Goal: Task Accomplishment & Management: Manage account settings

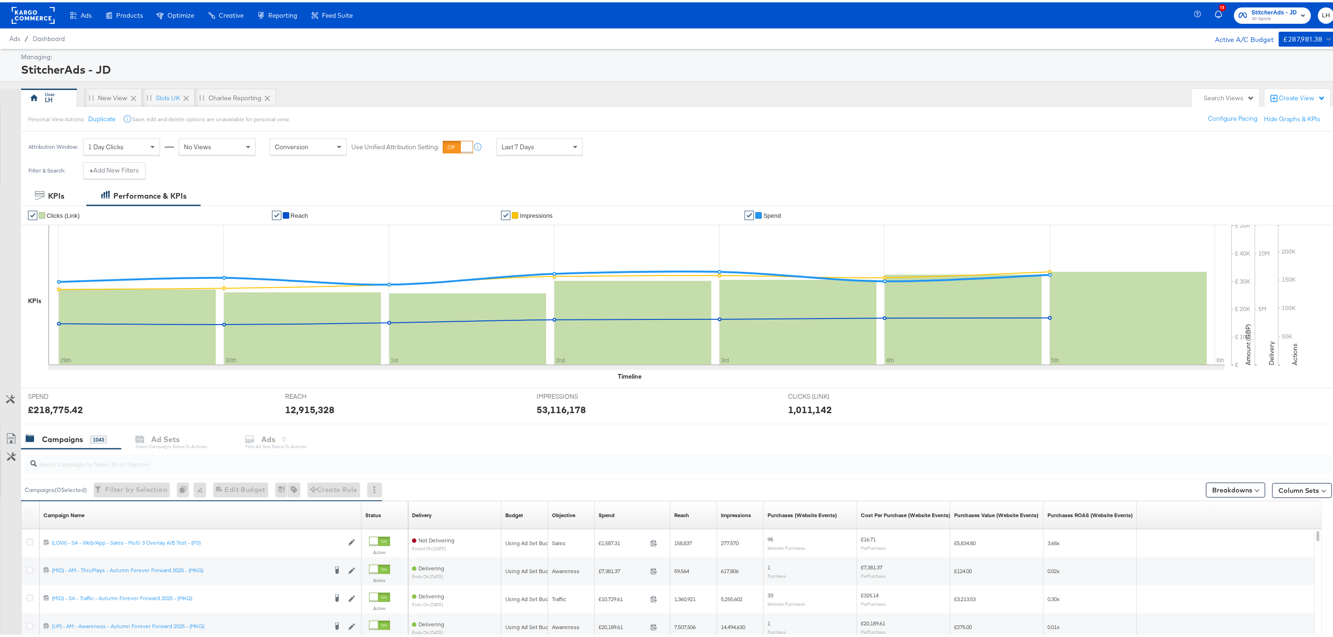
click at [1259, 10] on span "StitcherAds - JD" at bounding box center [1274, 11] width 45 height 10
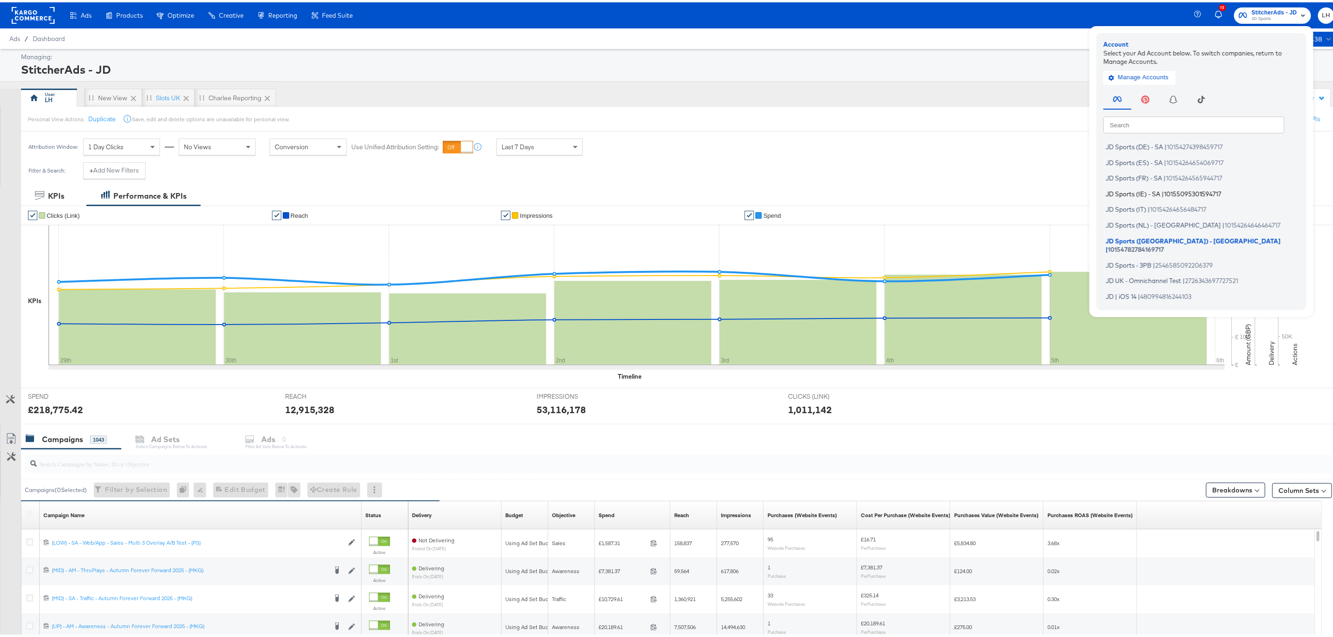
click at [1153, 186] on li "JD Sports (IE) - SA | 10155095301594717" at bounding box center [1204, 192] width 201 height 14
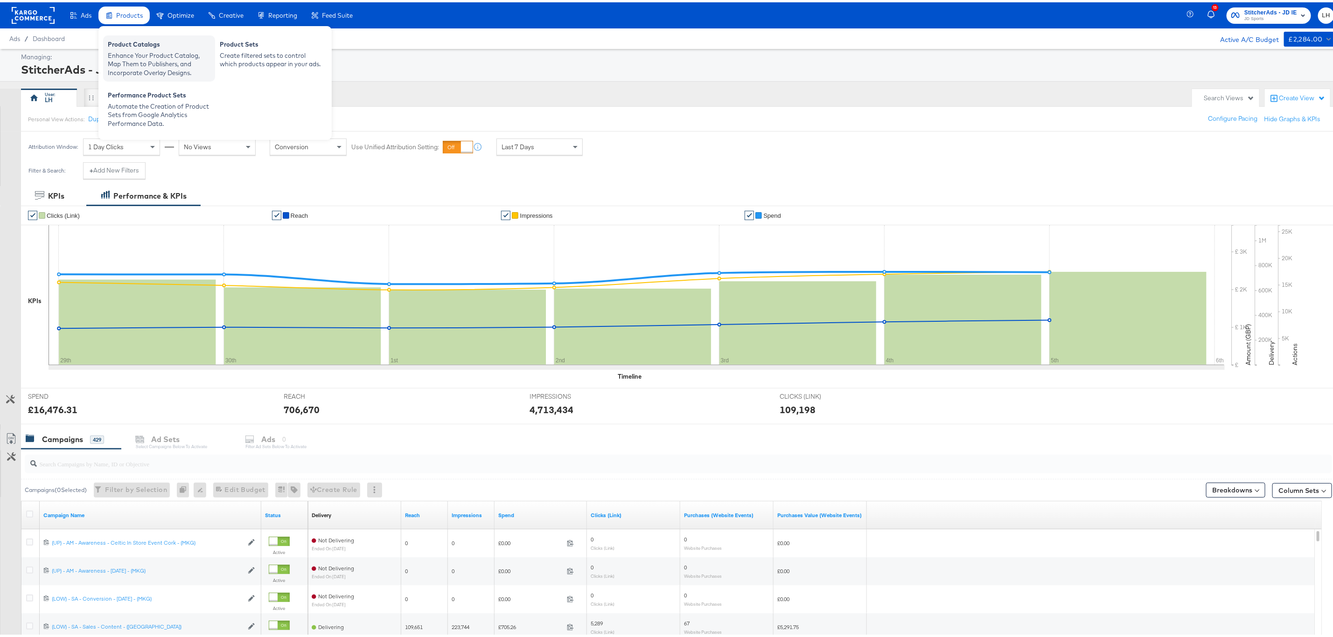
click at [134, 61] on div "Enhance Your Product Catalog, Map Them to Publishers, and Incorporate Overlay D…" at bounding box center [159, 62] width 103 height 26
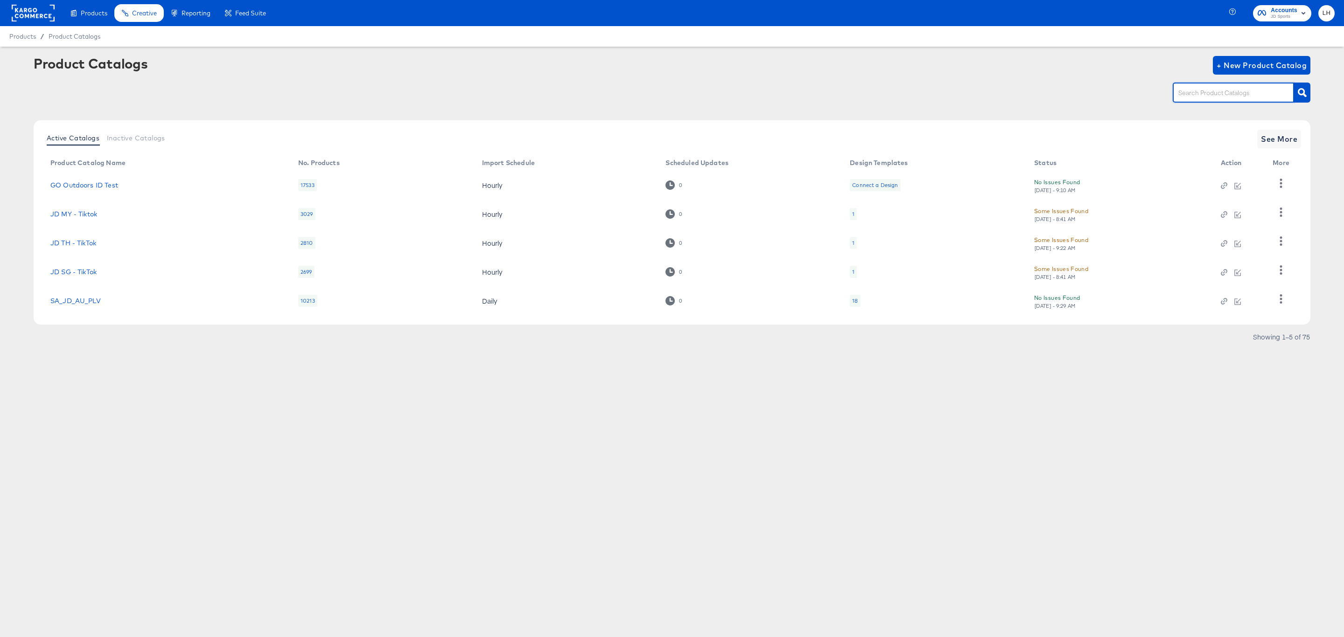
click at [1209, 91] on input "text" at bounding box center [1225, 93] width 99 height 11
type input "ie"
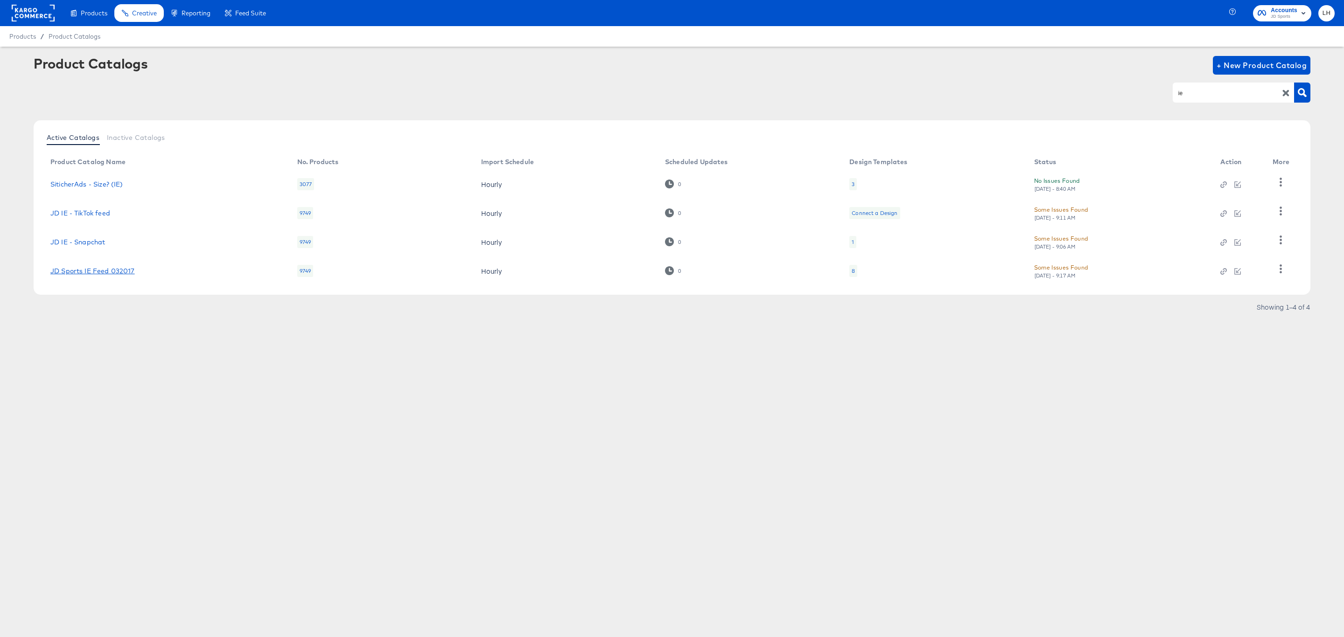
click at [118, 271] on link "JD Sports IE Feed 032017" at bounding box center [92, 270] width 84 height 7
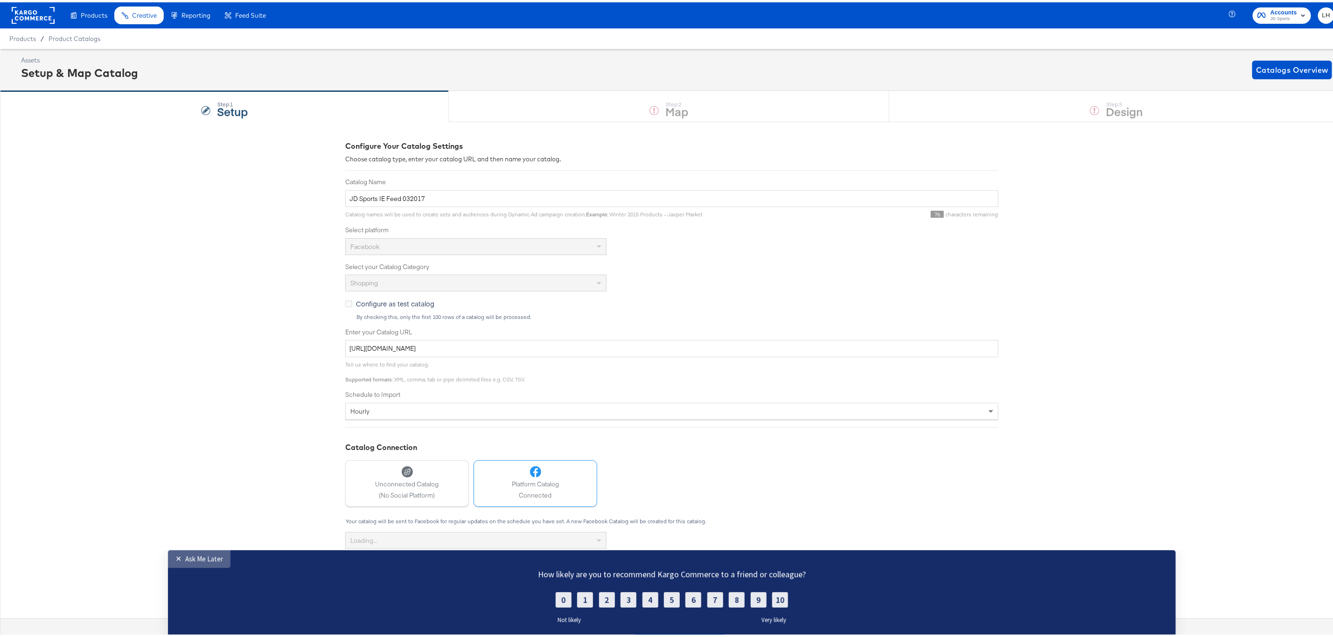
click at [209, 564] on link "✕ Ask Me Later" at bounding box center [199, 560] width 63 height 18
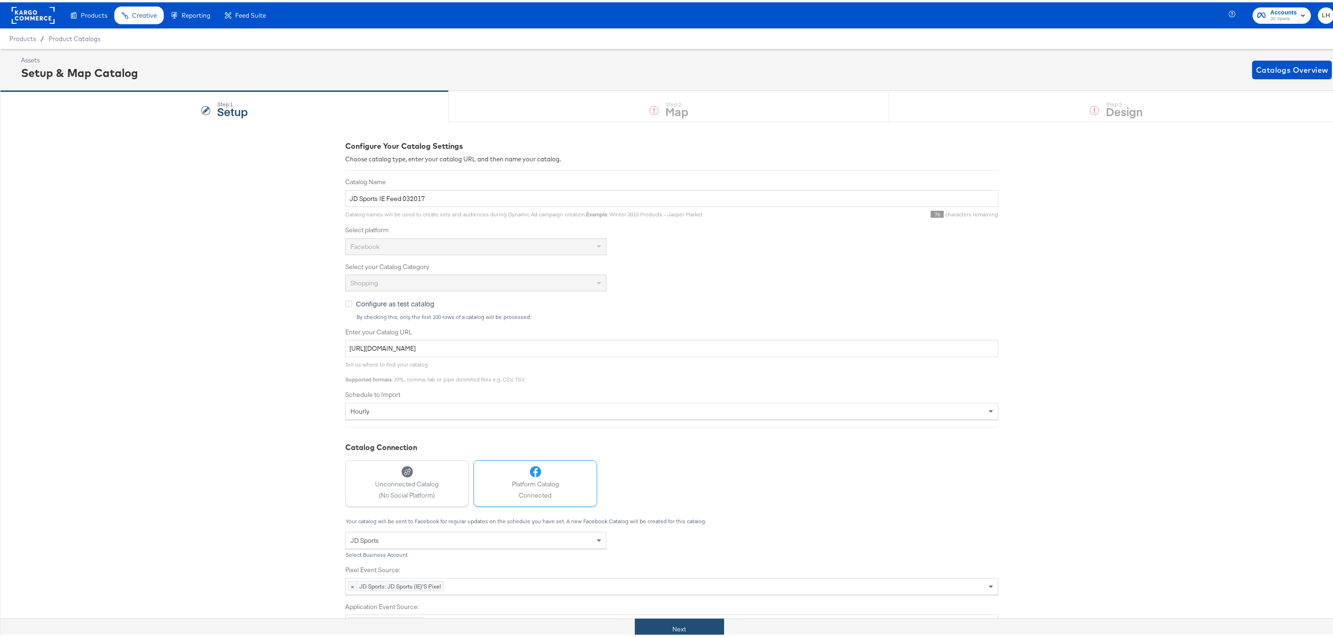
click at [668, 630] on button "Next" at bounding box center [679, 627] width 89 height 21
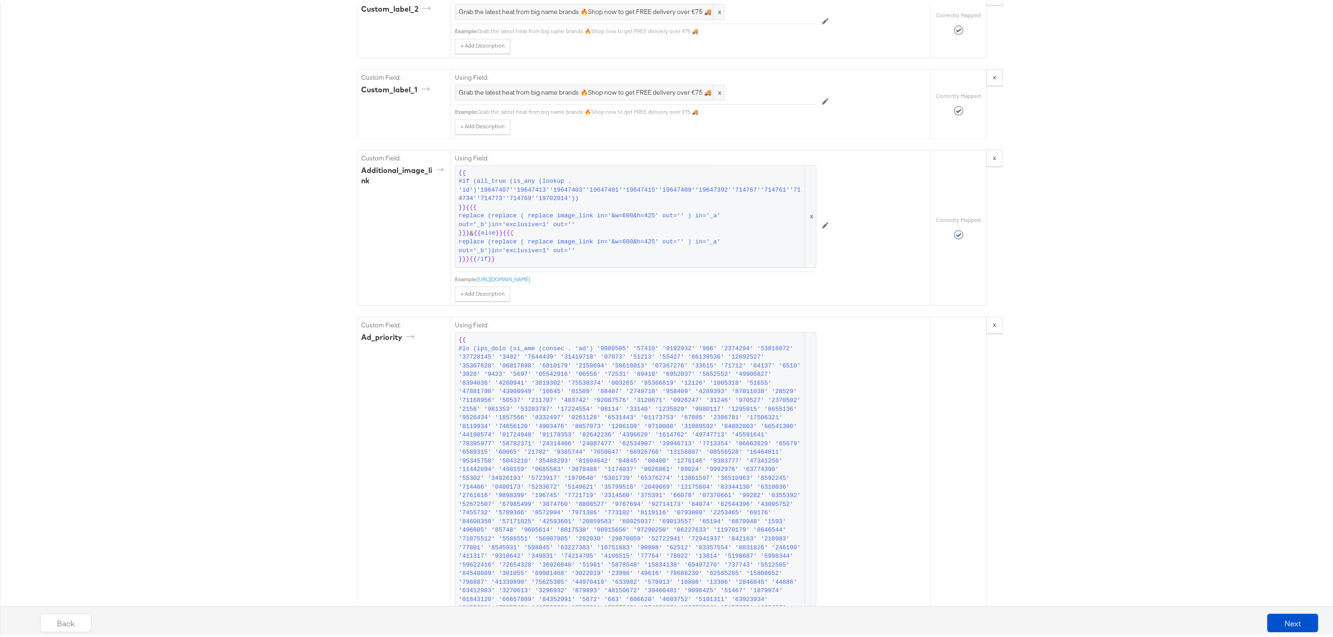
scroll to position [1540, 0]
click at [1276, 616] on button "Next" at bounding box center [1292, 621] width 51 height 19
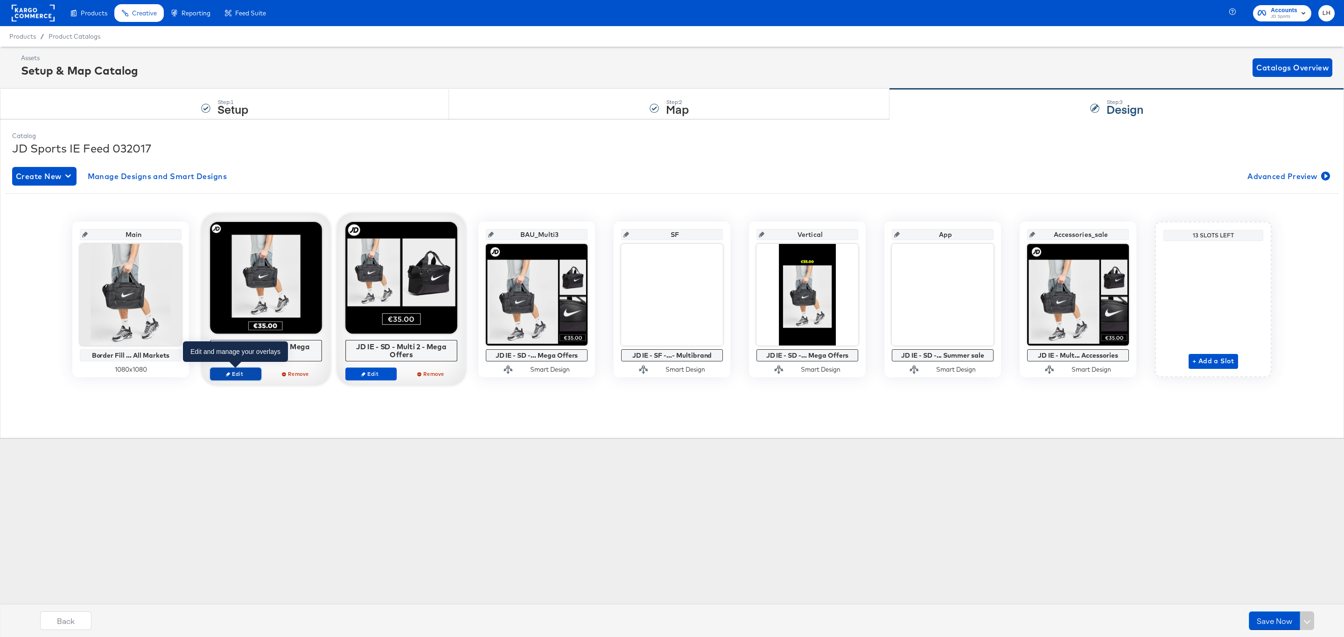
click at [237, 376] on span "Edit" at bounding box center [235, 373] width 43 height 7
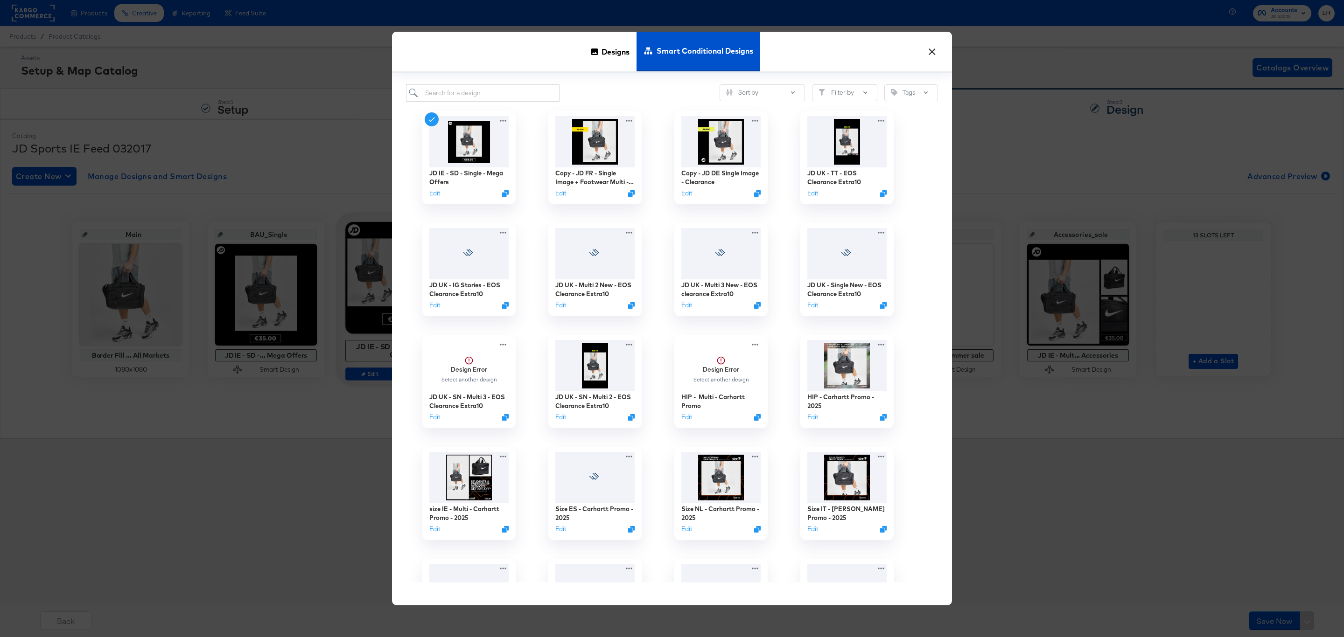
click at [927, 58] on div "Designs Smart Conditional Designs" at bounding box center [672, 52] width 560 height 41
click at [934, 52] on button "×" at bounding box center [931, 49] width 17 height 17
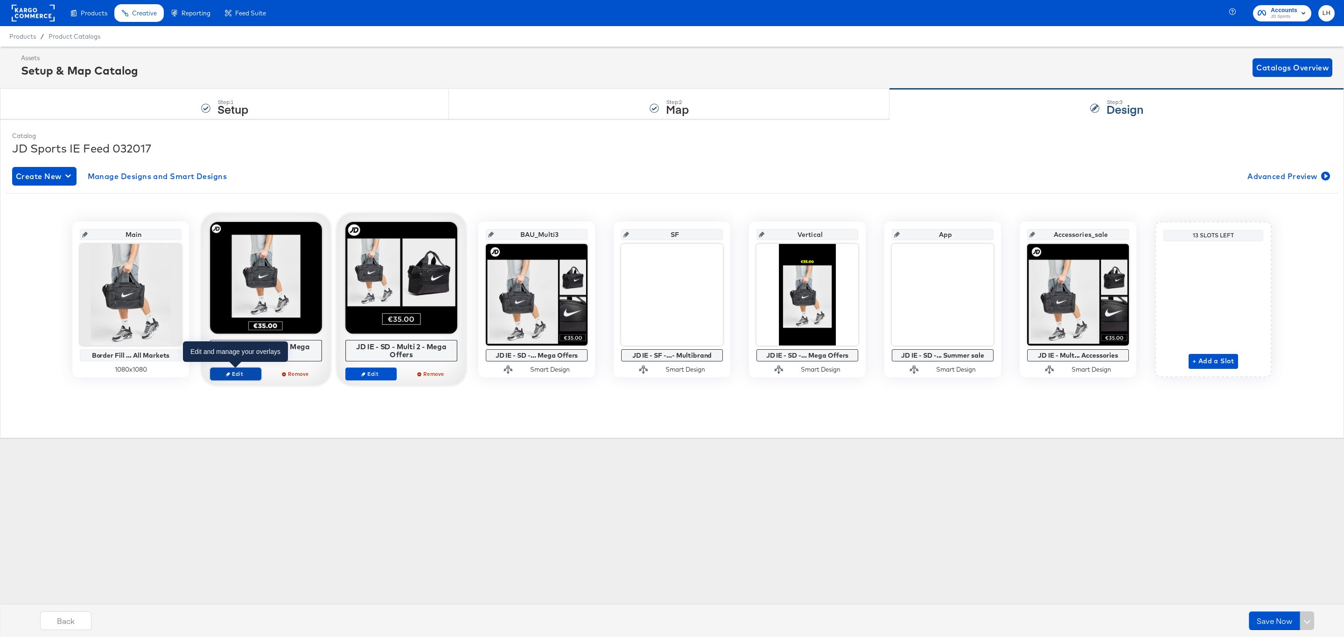
click at [238, 374] on span "Edit" at bounding box center [235, 373] width 43 height 7
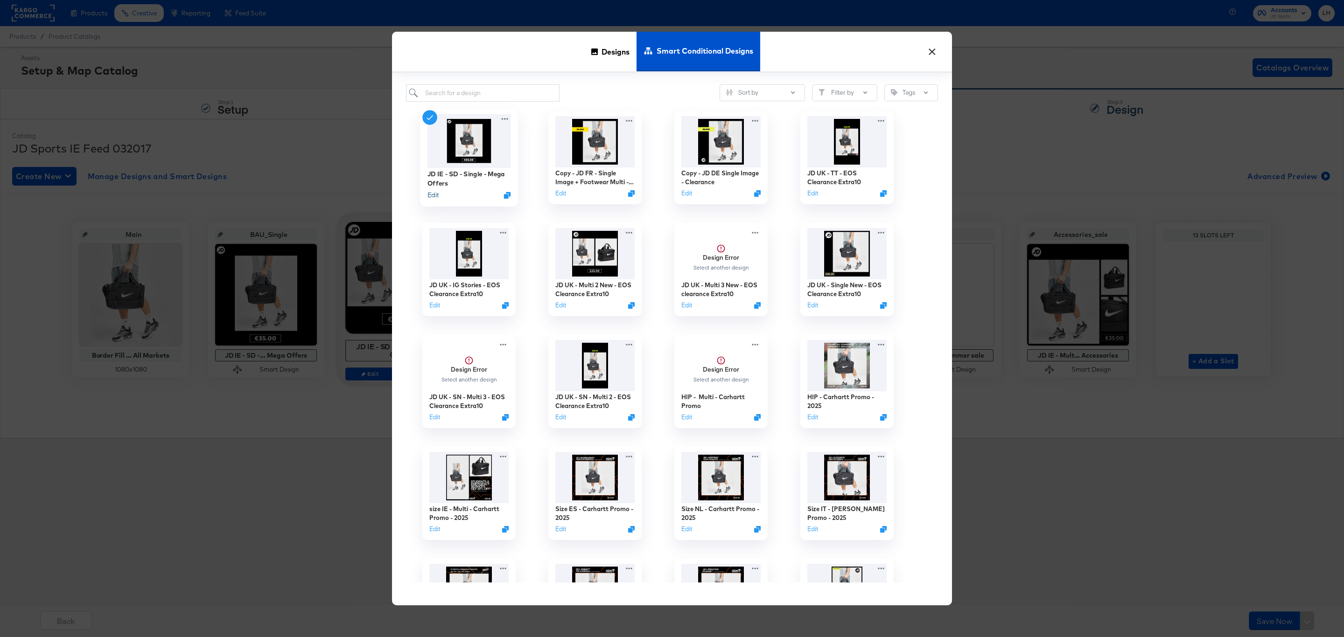
click at [432, 197] on button "Edit" at bounding box center [432, 195] width 11 height 9
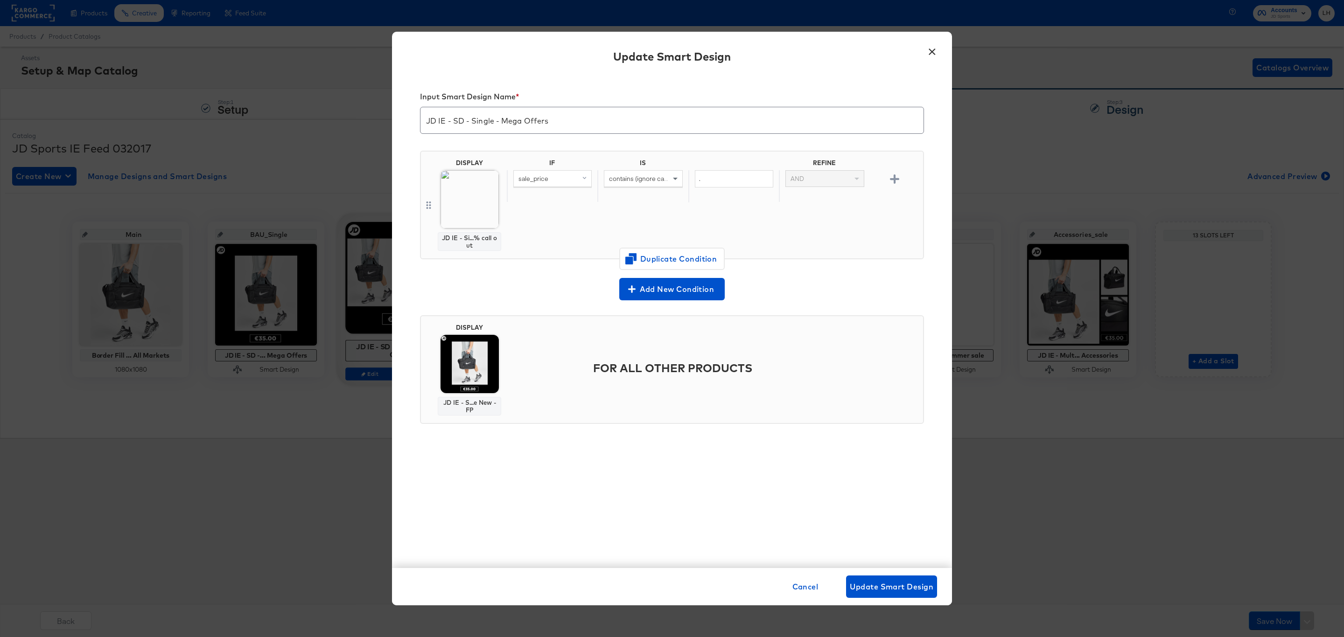
drag, startPoint x: 490, startPoint y: 249, endPoint x: 406, endPoint y: 242, distance: 84.7
click at [406, 242] on div "JD IE - Single New - EOSC - 50% call out Change Design" at bounding box center [672, 318] width 1344 height 637
copy div "JD IE - Single New - EOSC - 50% call out"
drag, startPoint x: 496, startPoint y: 248, endPoint x: 421, endPoint y: 243, distance: 74.8
click at [421, 243] on div "JD IE - Single New - EOSC - 50% call out" at bounding box center [469, 245] width 106 height 21
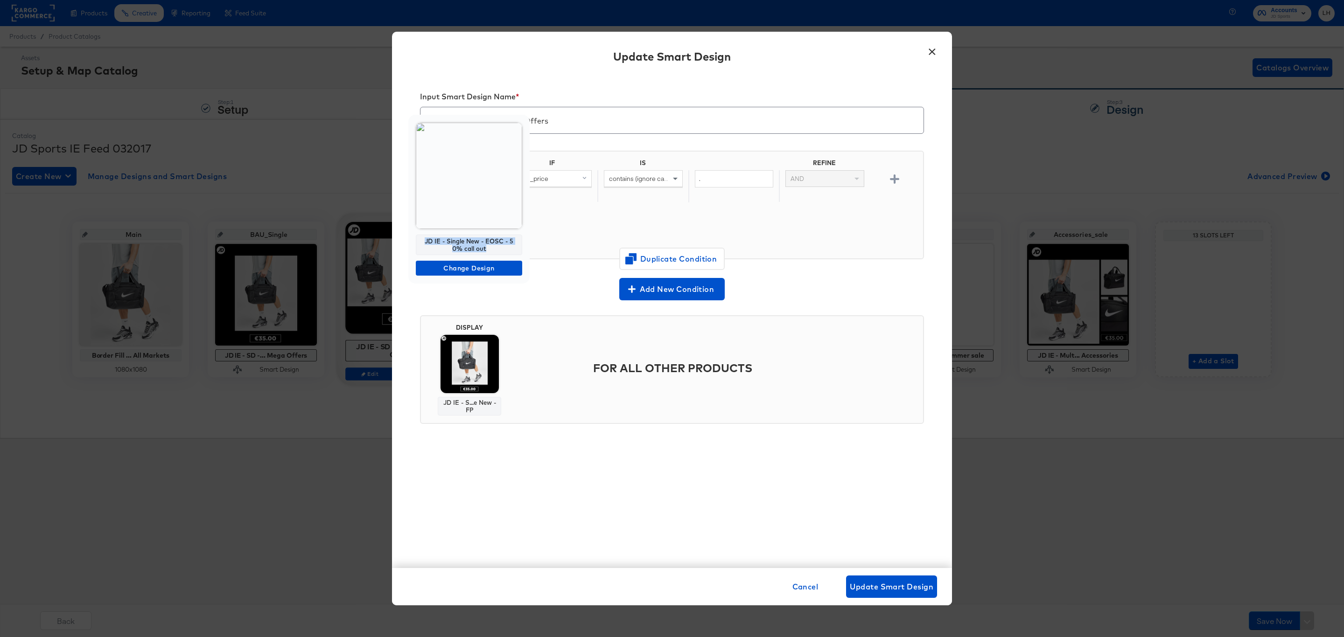
copy div "JD IE - Single New - EOSC - 50% call out"
click at [931, 53] on button "×" at bounding box center [931, 49] width 17 height 17
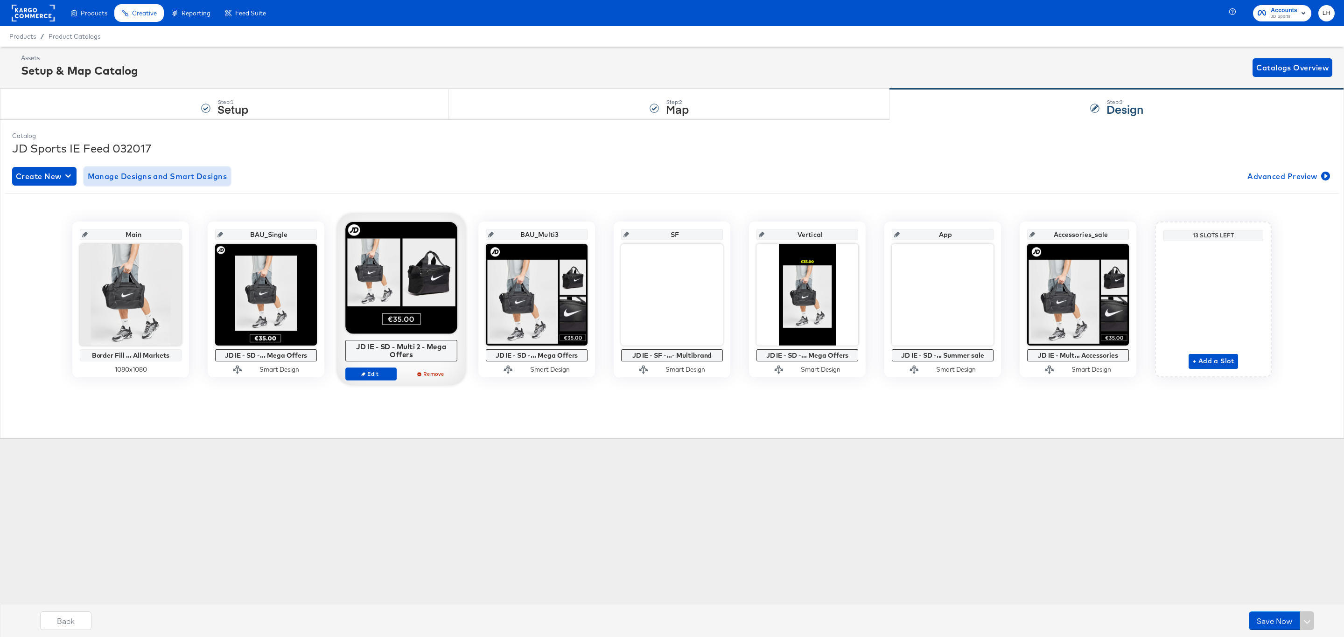
click at [181, 177] on span "Manage Designs and Smart Designs" at bounding box center [158, 176] width 140 height 13
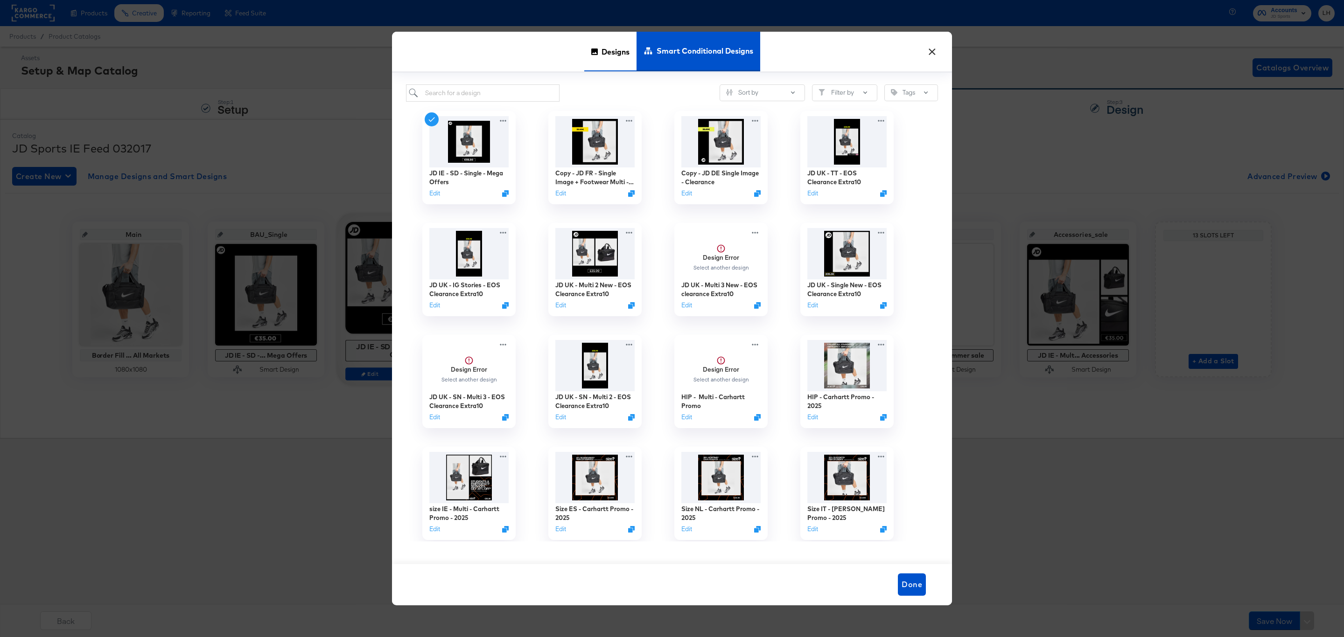
click at [605, 52] on span "Designs" at bounding box center [615, 51] width 28 height 41
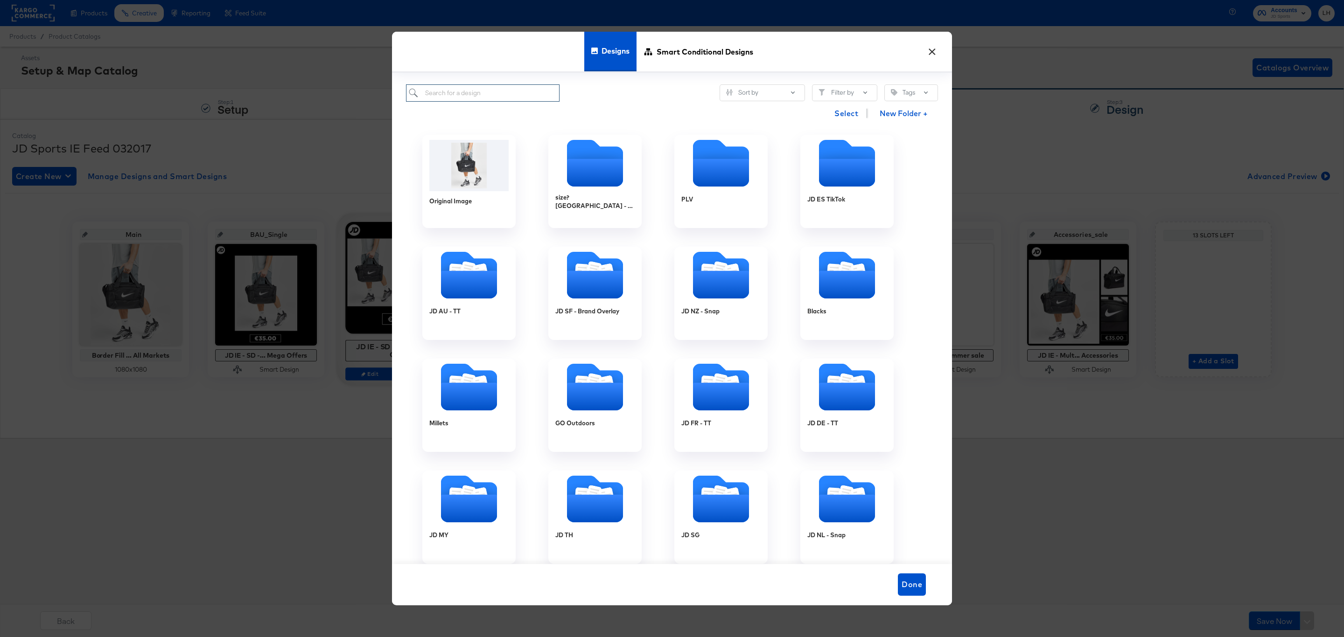
click at [496, 94] on input "search" at bounding box center [483, 92] width 154 height 17
paste input "JD IE - Single New - EOSC - 50% call out"
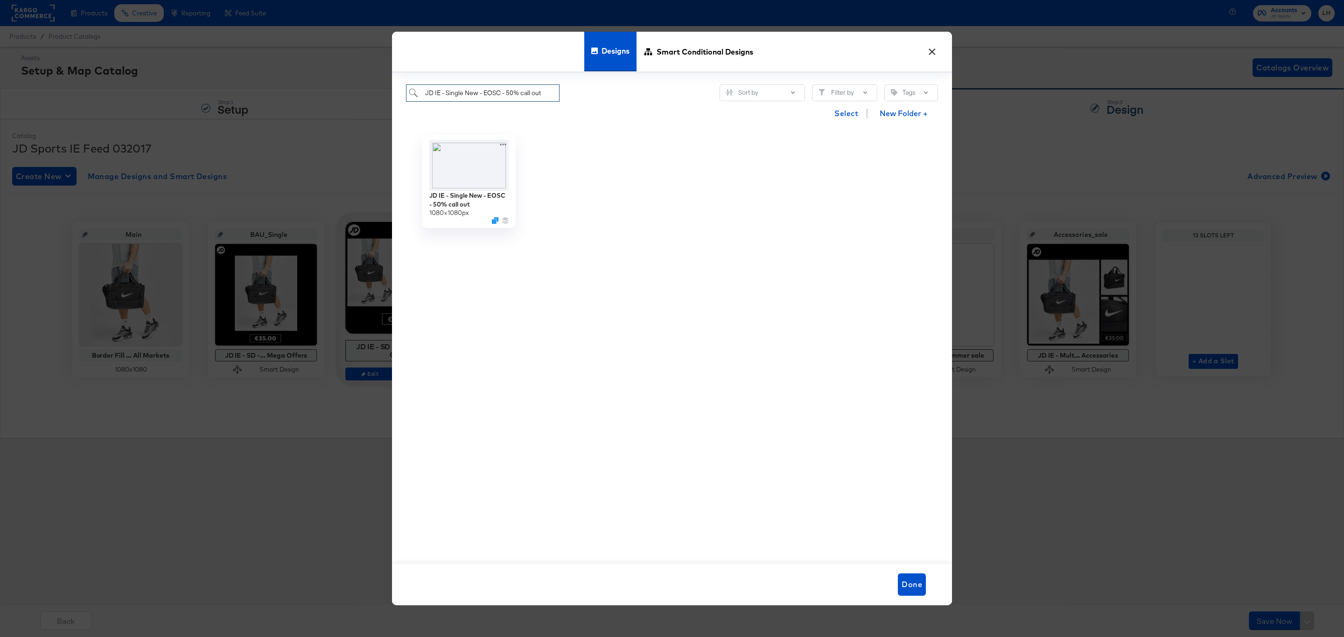
type input "JD IE - Single New - EOSC - 50% call out"
click at [496, 224] on icon "Duplicate" at bounding box center [496, 222] width 7 height 7
click at [506, 144] on icon at bounding box center [505, 143] width 12 height 10
click at [555, 176] on button "Edit Design Edit Design" at bounding box center [590, 180] width 126 height 17
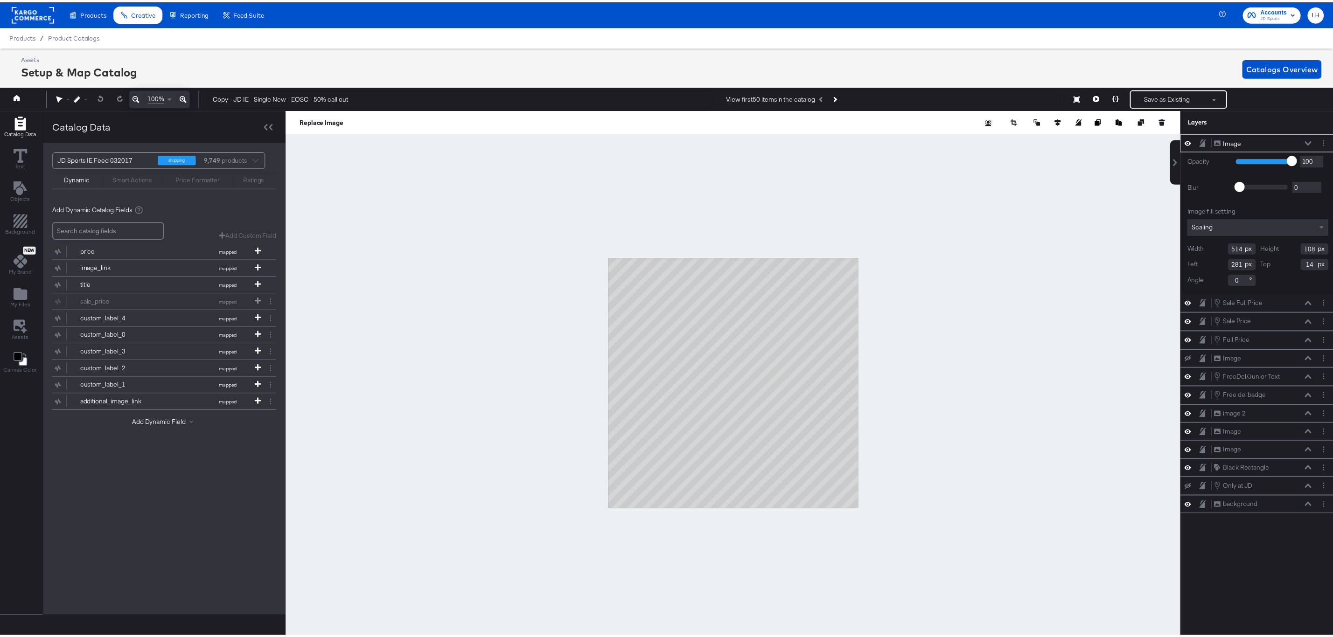
scroll to position [0, 2]
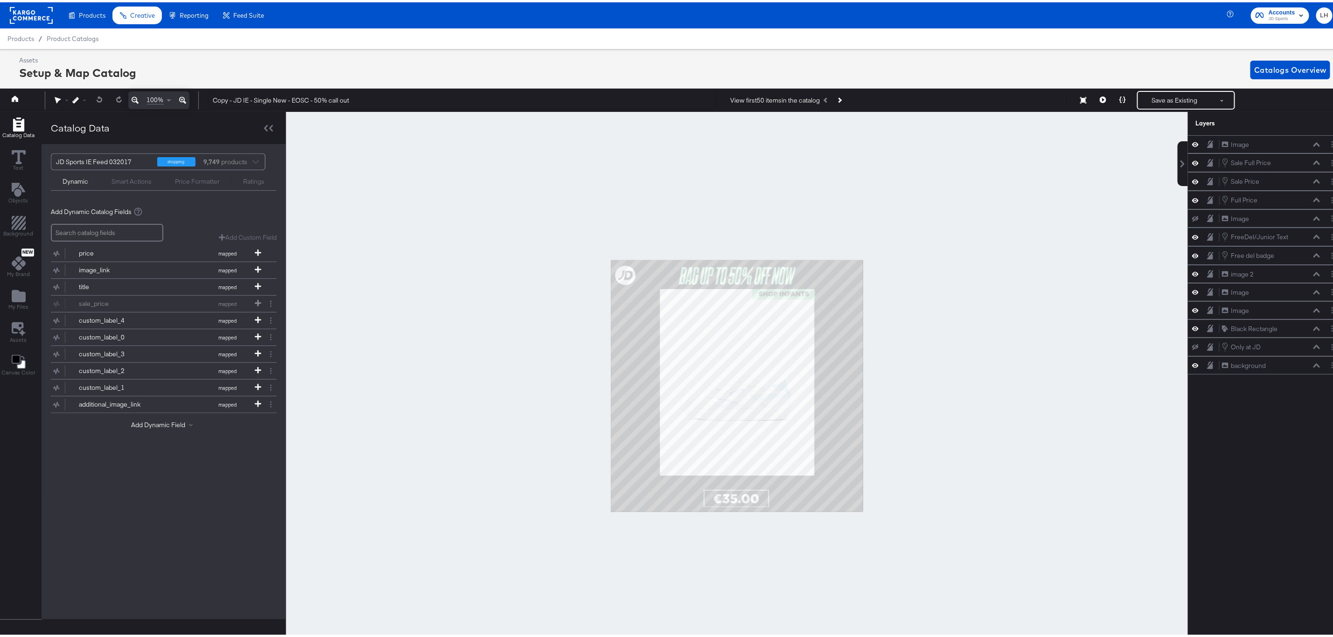
click at [919, 270] on div at bounding box center [737, 384] width 902 height 549
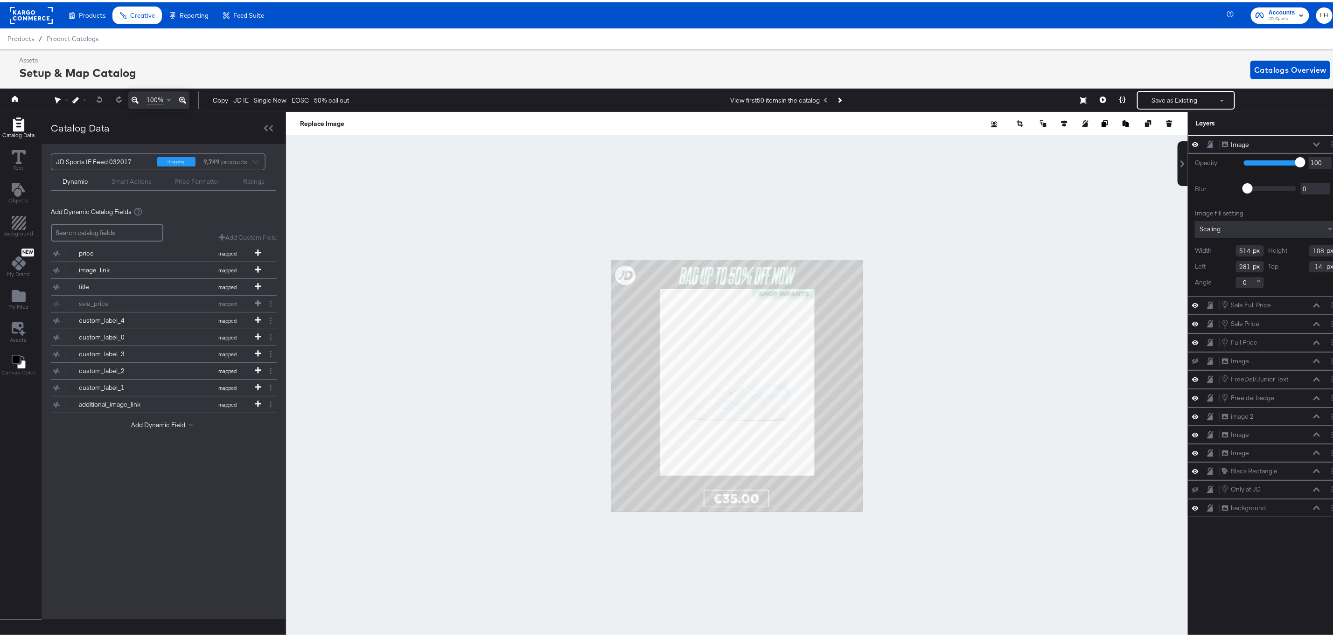
click at [937, 265] on div at bounding box center [737, 384] width 902 height 549
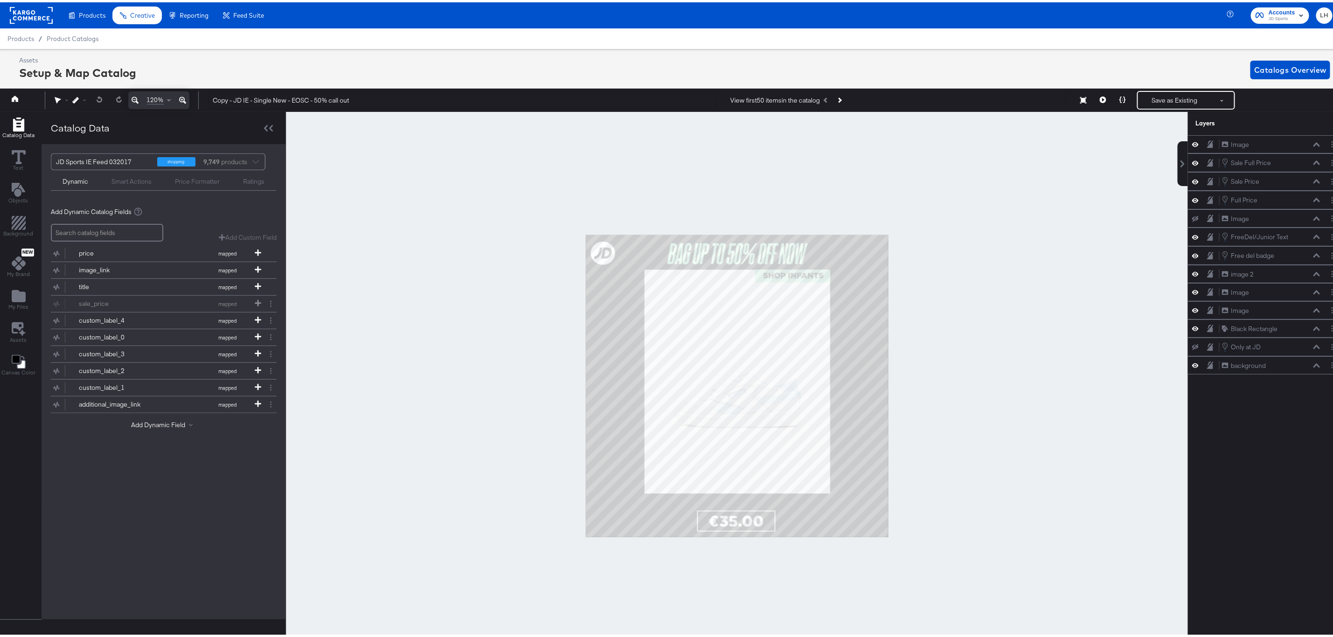
click at [181, 98] on icon at bounding box center [182, 97] width 7 height 11
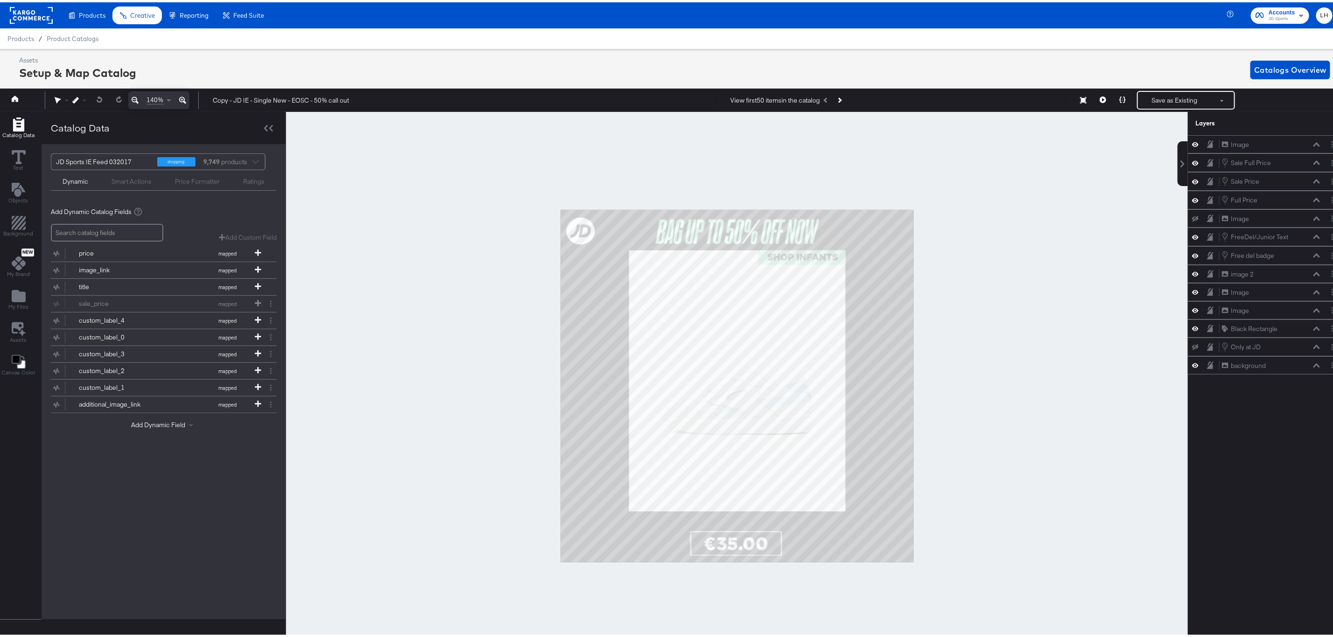
click at [181, 98] on icon at bounding box center [182, 97] width 7 height 11
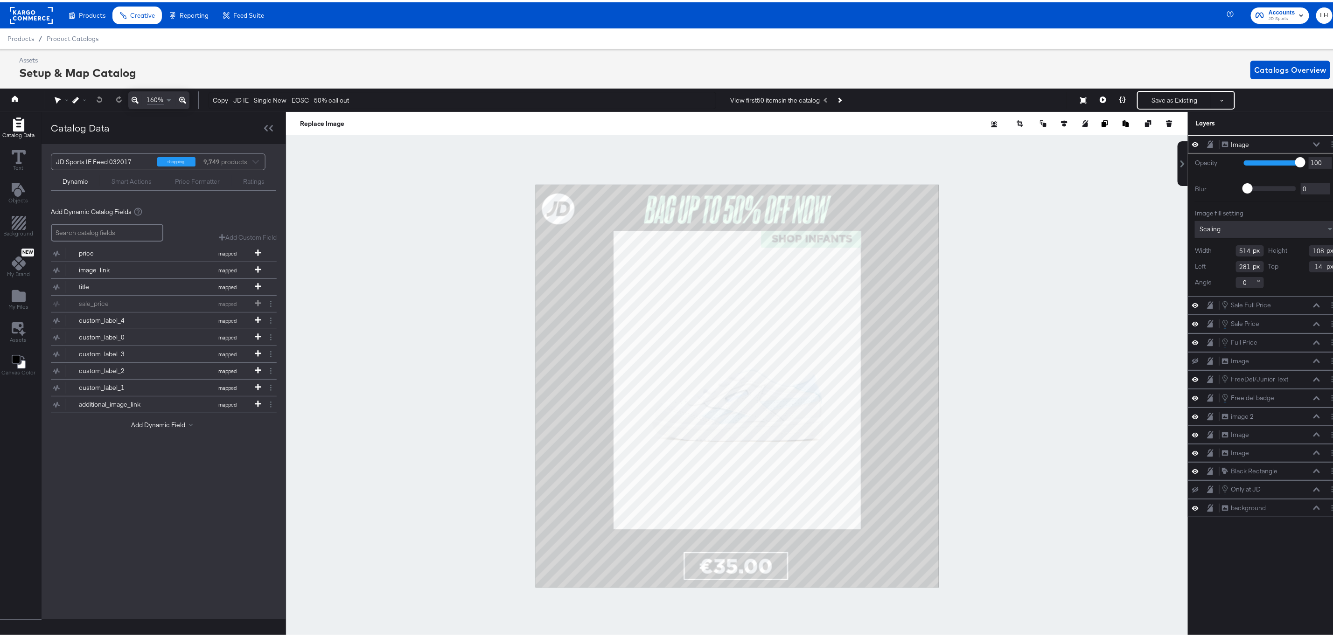
click at [1005, 254] on div at bounding box center [737, 384] width 902 height 549
click at [1071, 240] on div at bounding box center [737, 384] width 902 height 549
click at [17, 267] on icon at bounding box center [19, 261] width 14 height 14
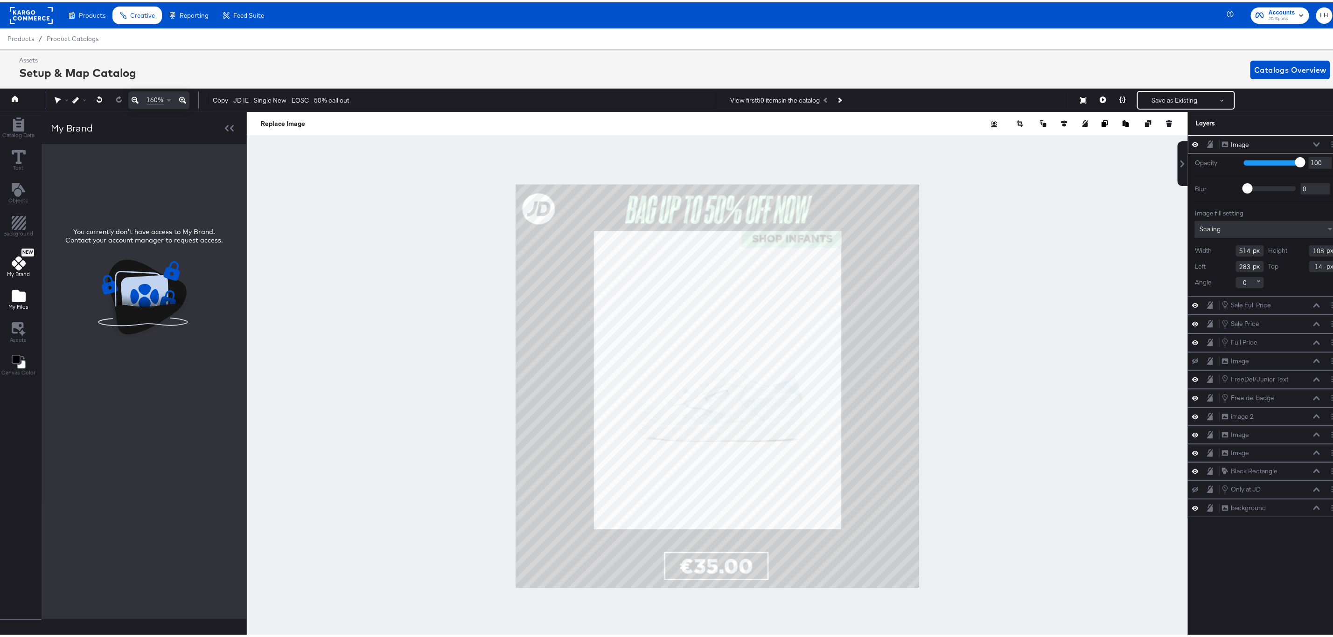
click at [19, 293] on icon "Add Files" at bounding box center [19, 294] width 14 height 12
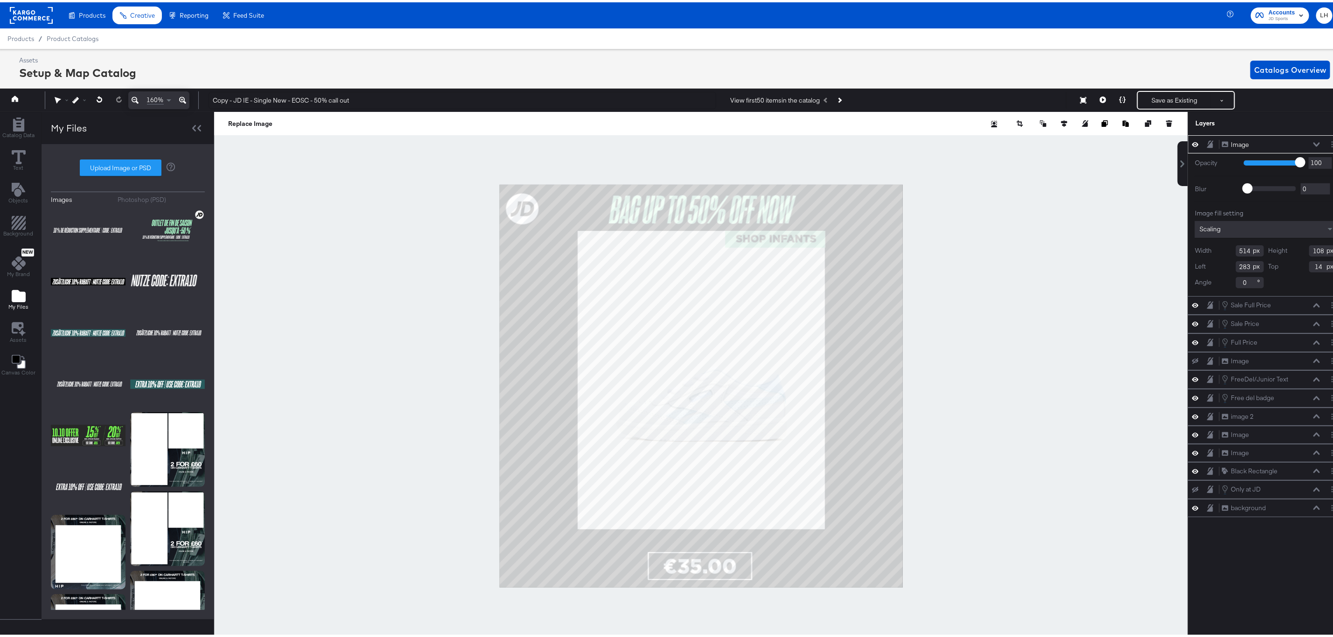
scroll to position [136, 0]
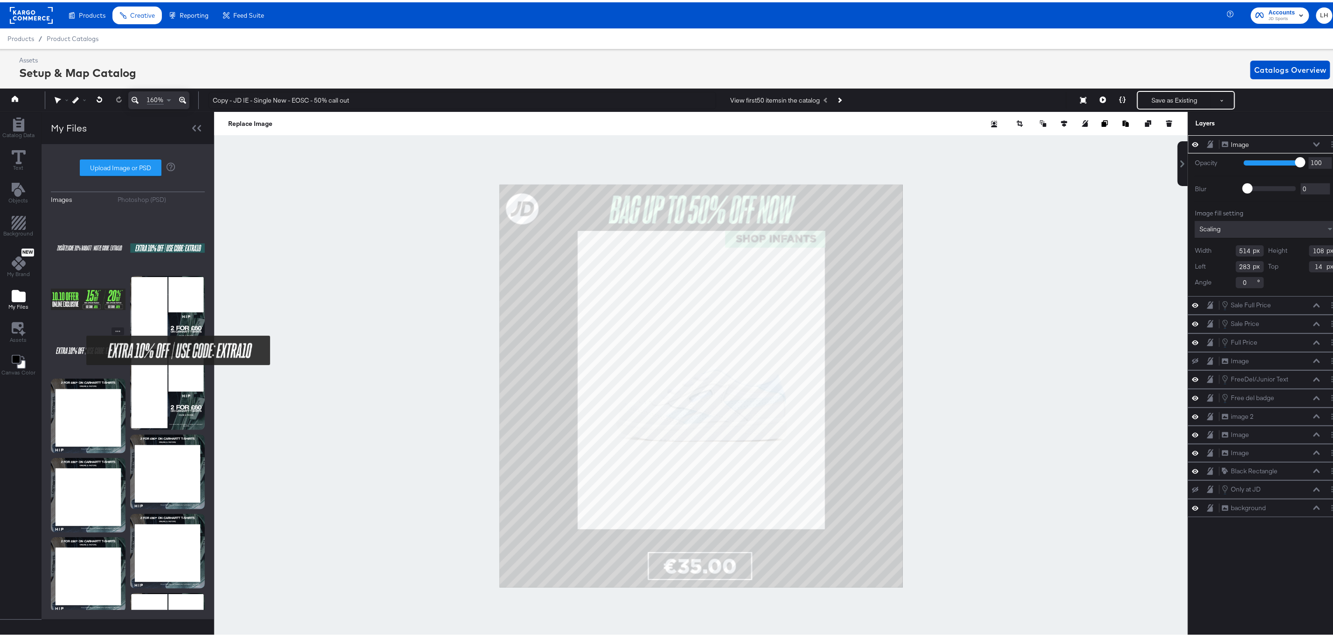
click at [80, 349] on img at bounding box center [88, 348] width 75 height 47
type input "189"
type input "240"
type input "452"
type input "938"
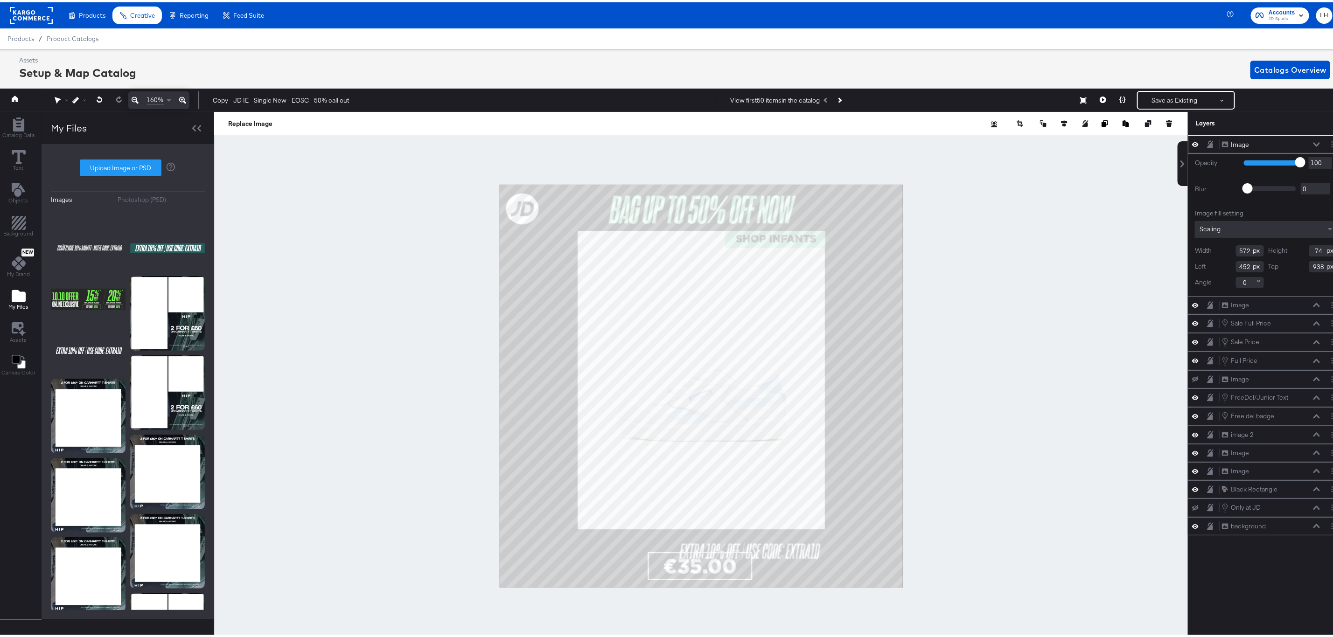
type input "428"
type input "59"
type input "953"
type input "458"
type input "780"
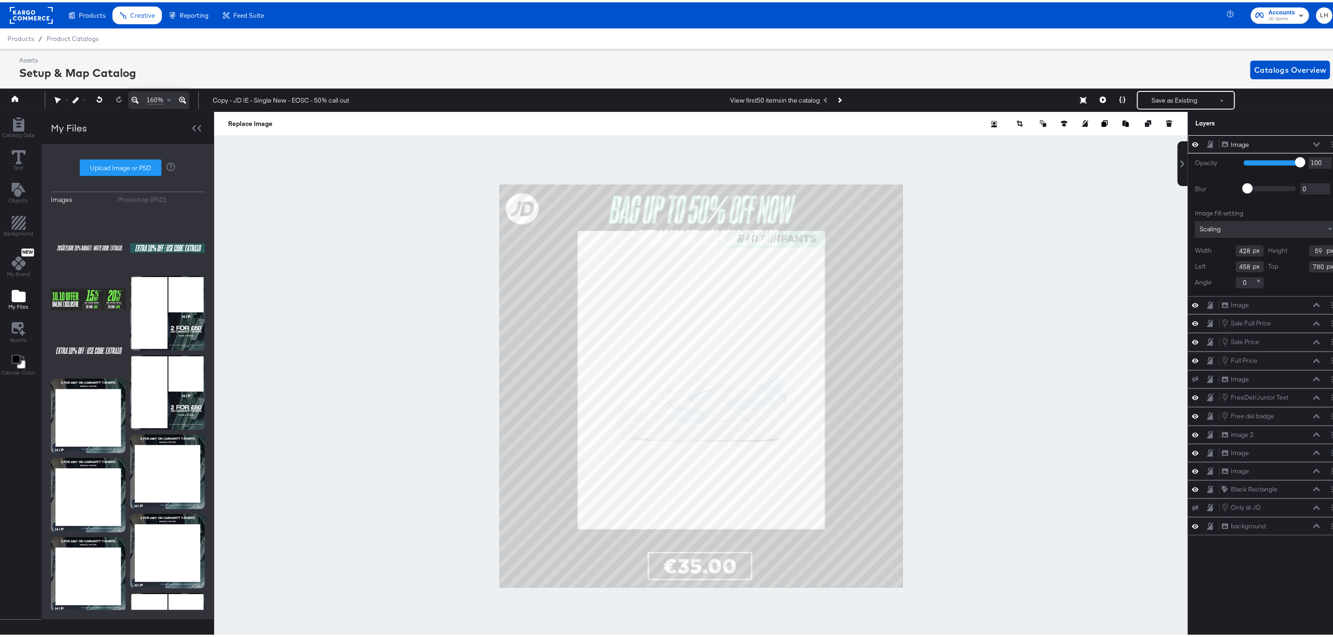
type input "338"
type input "112"
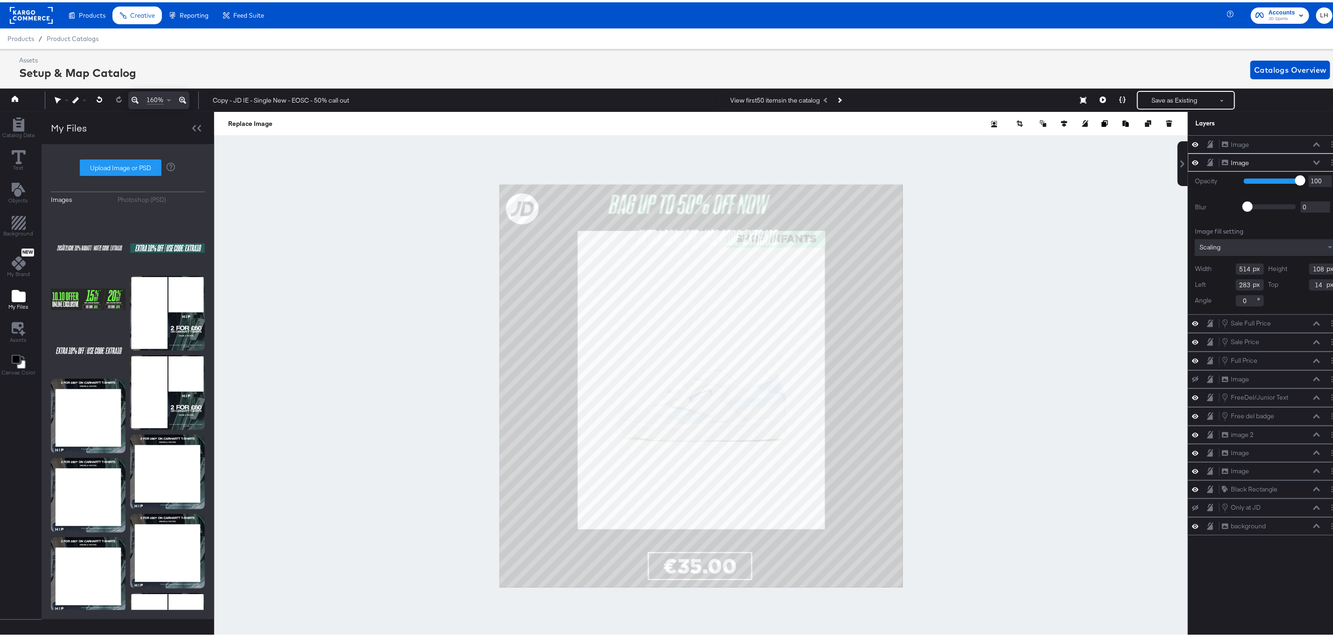
type input "445"
type input "76"
type input "16"
type input "309"
type input "0"
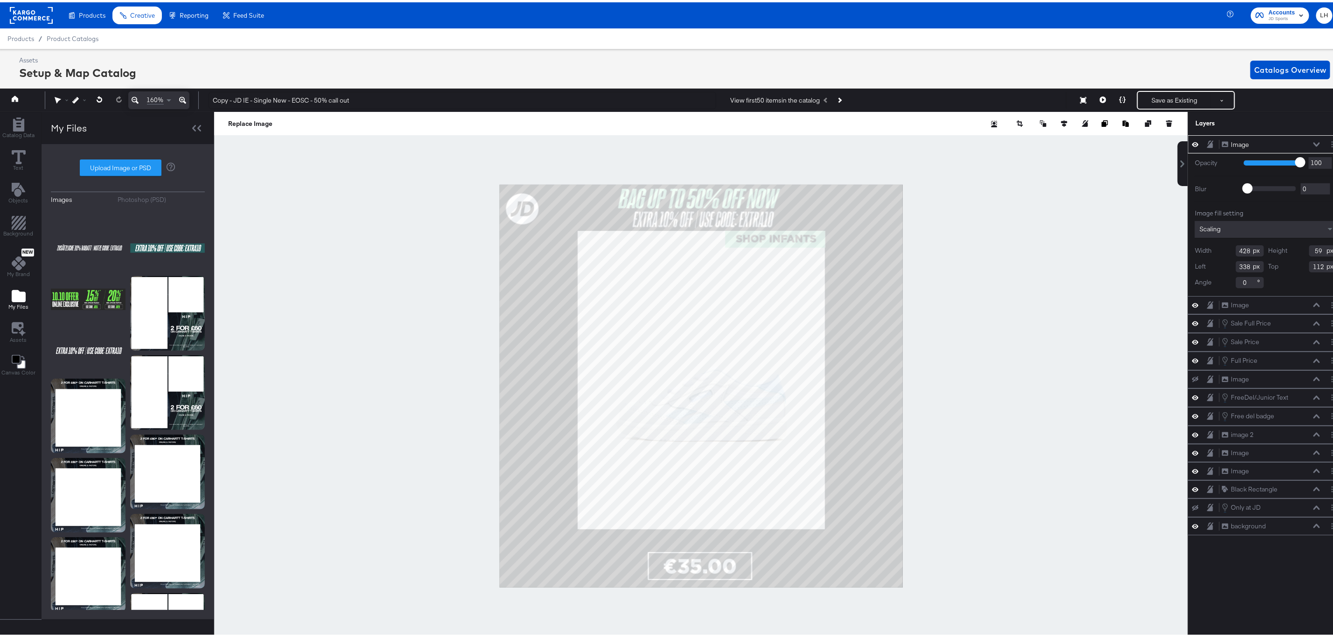
type input "327"
type input "63"
type input "375"
type input "49"
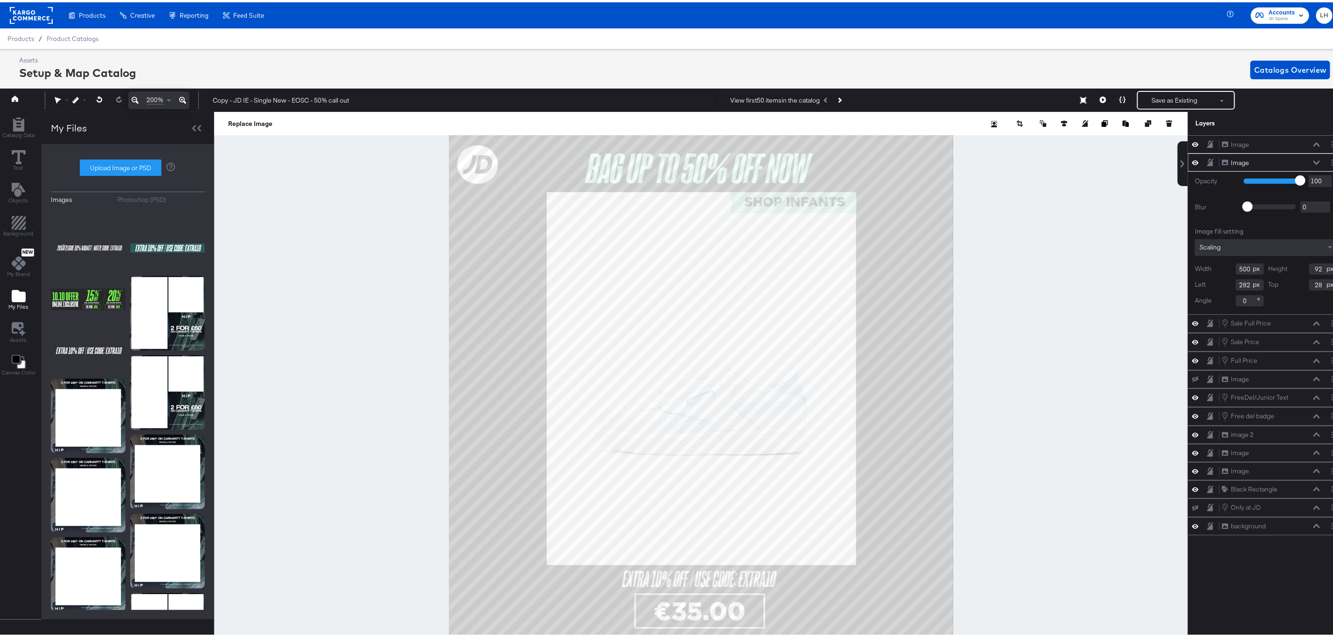
click at [981, 251] on div at bounding box center [701, 384] width 974 height 549
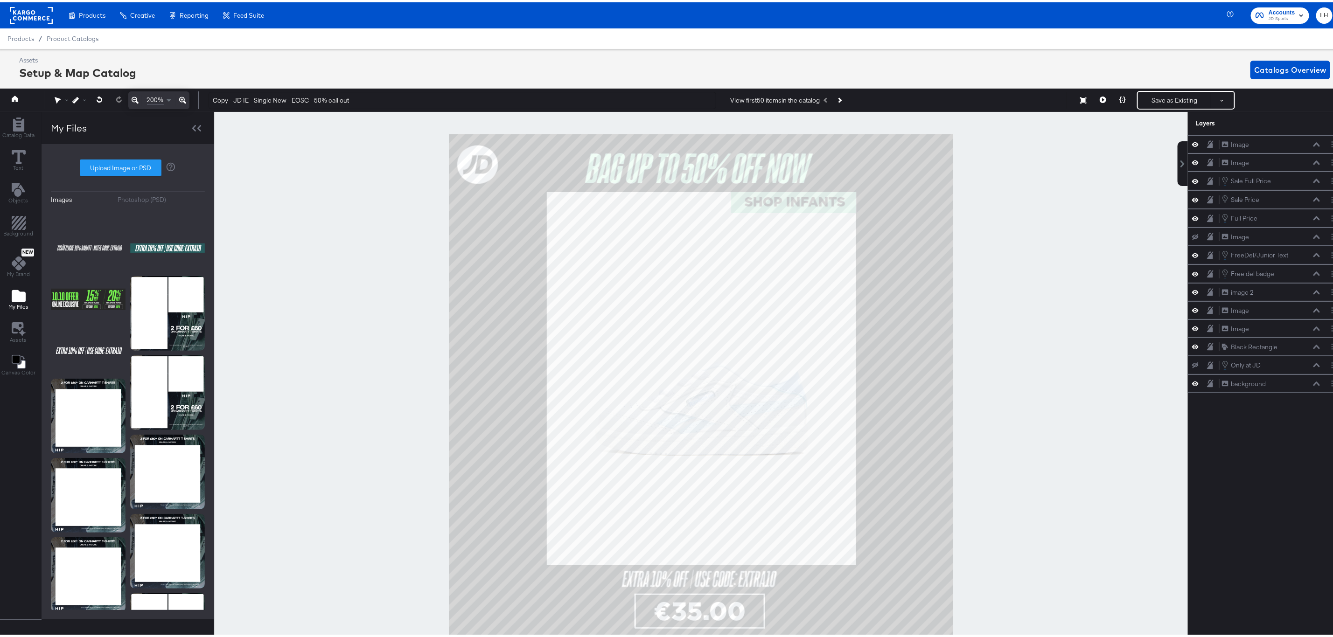
scroll to position [21, 2]
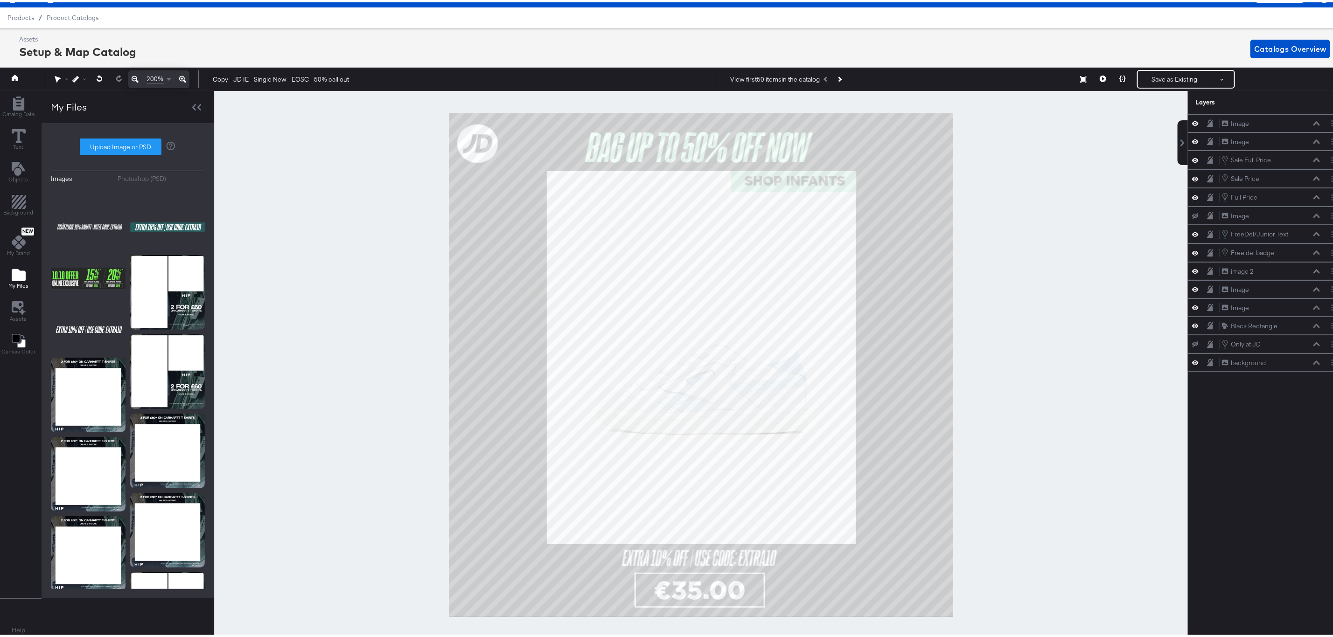
click at [1058, 251] on div at bounding box center [701, 363] width 974 height 549
click at [130, 80] on button at bounding box center [135, 77] width 14 height 18
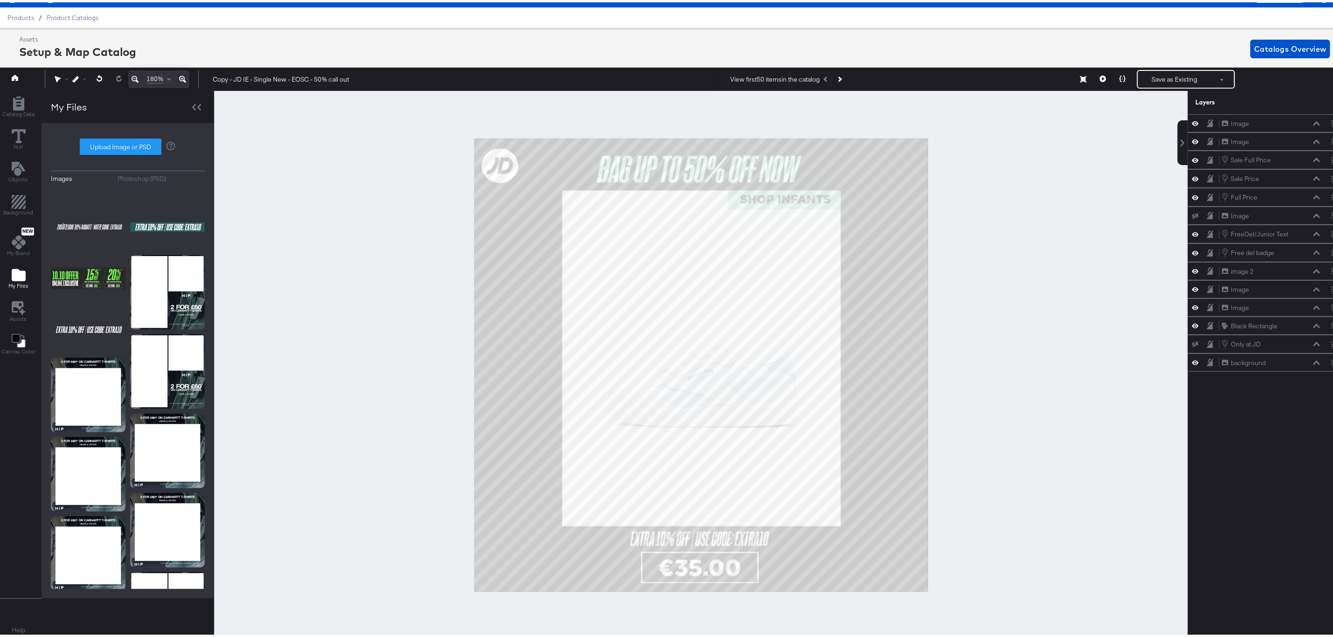
click at [130, 80] on button at bounding box center [135, 77] width 14 height 18
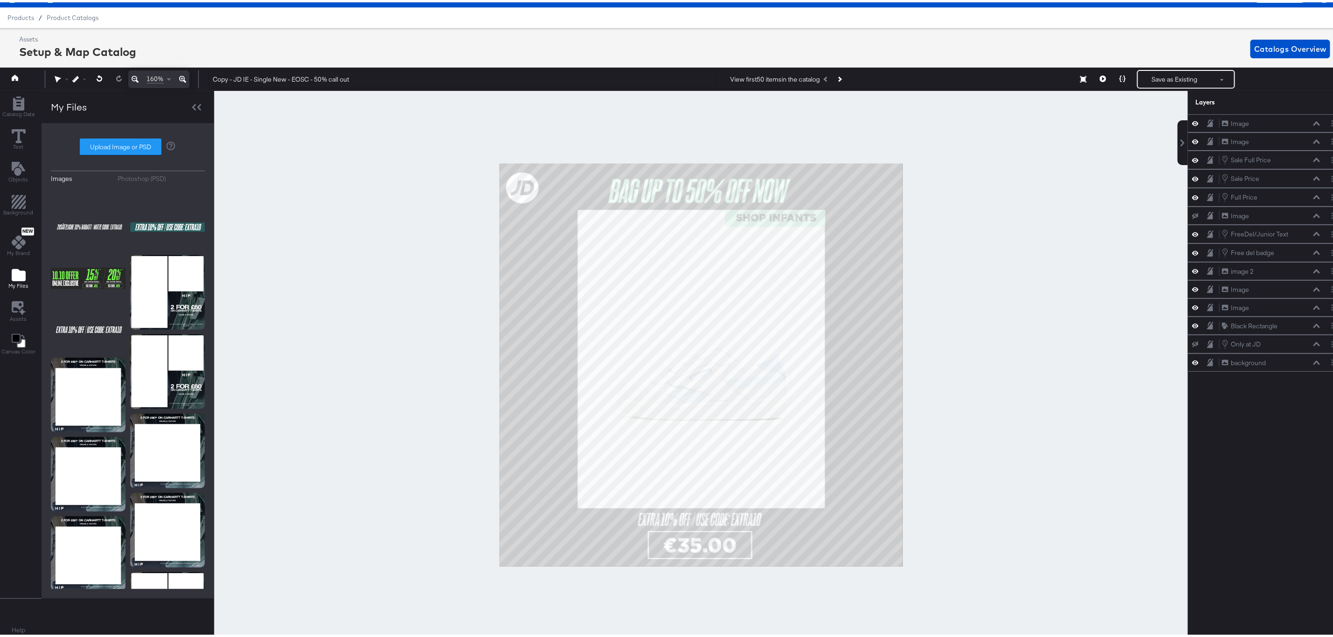
click at [401, 248] on div at bounding box center [701, 363] width 974 height 549
click at [1100, 75] on icon at bounding box center [1103, 76] width 7 height 7
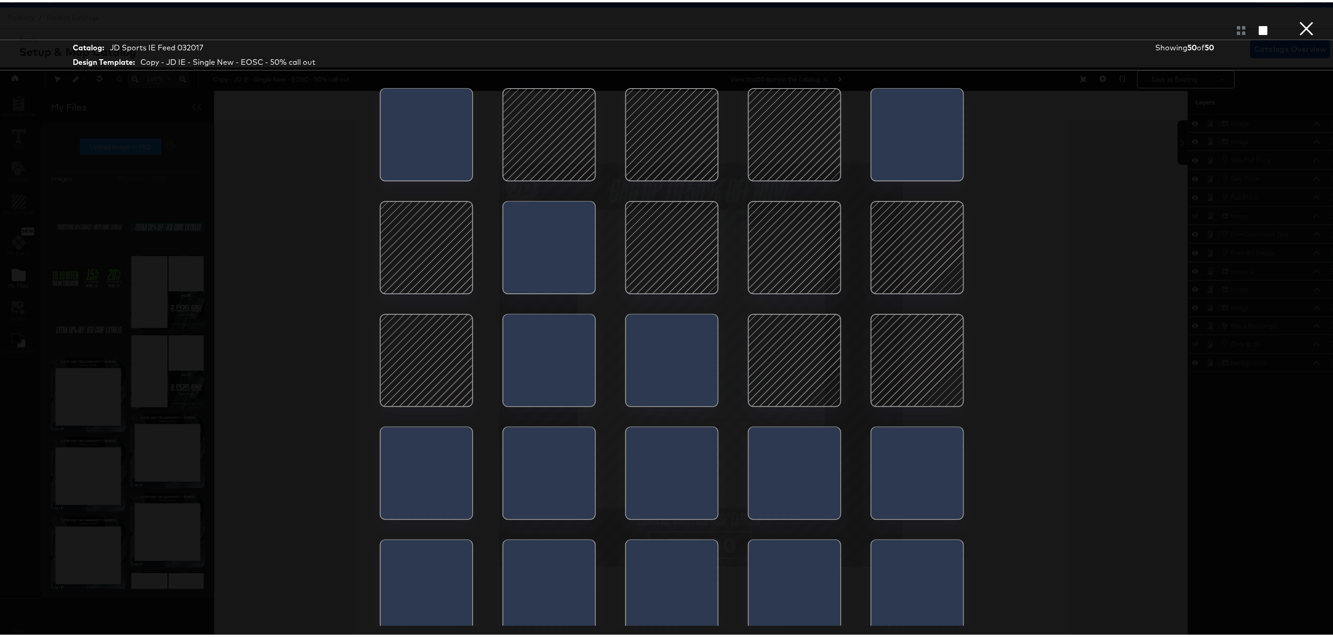
scroll to position [350, 0]
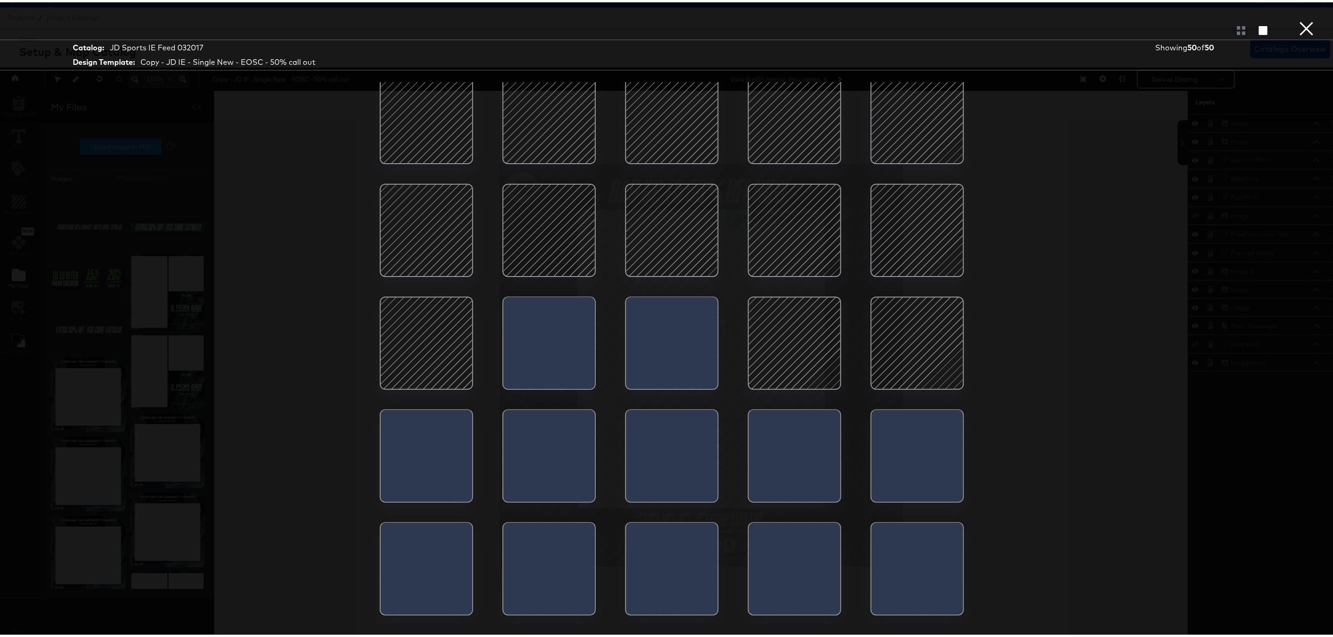
click at [784, 342] on div at bounding box center [794, 340] width 79 height 79
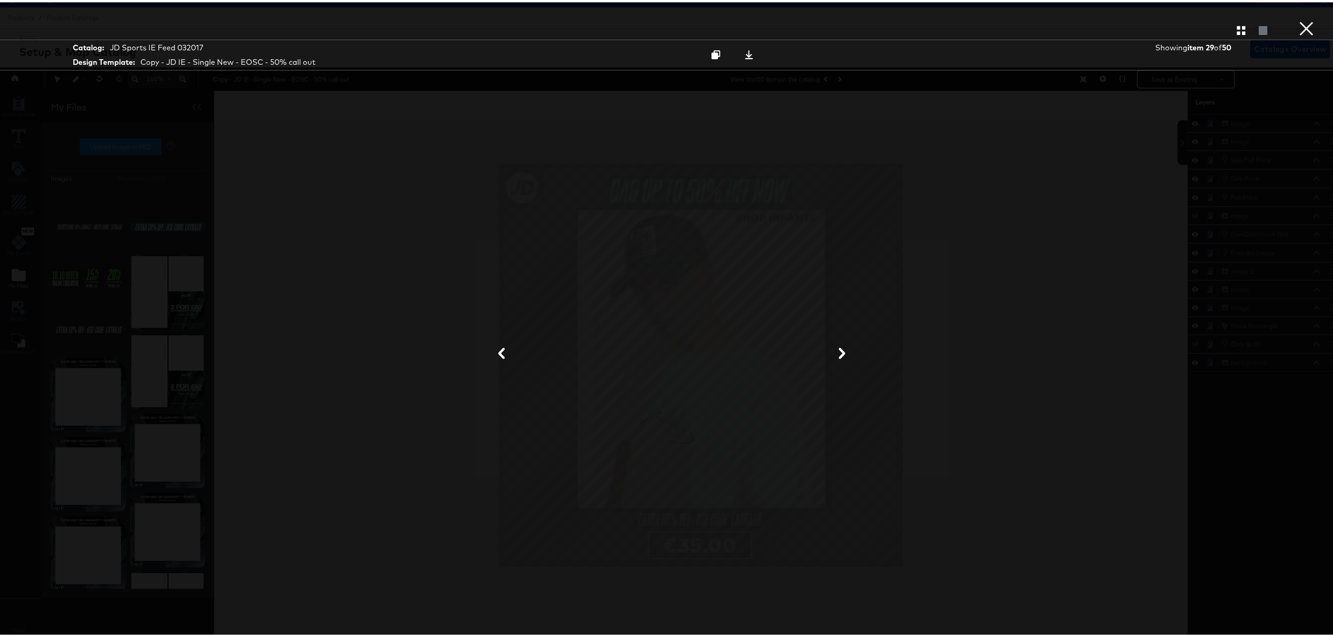
click at [1297, 19] on button "×" at bounding box center [1306, 9] width 19 height 19
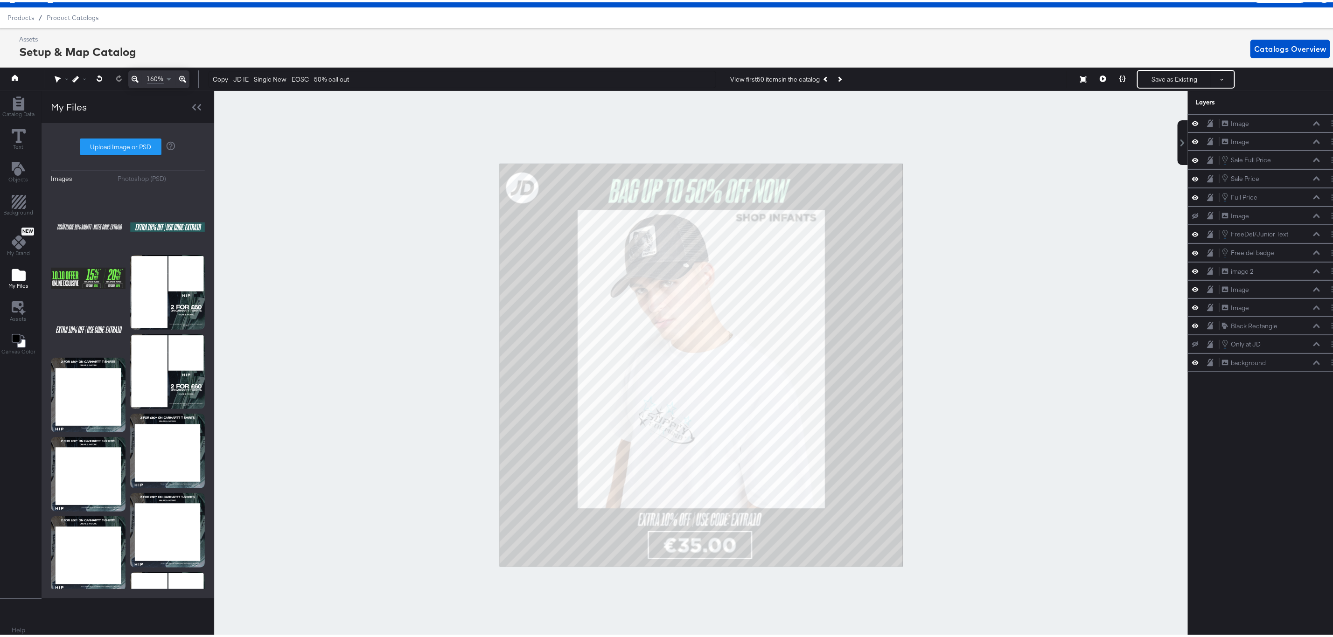
click at [1009, 209] on div at bounding box center [701, 363] width 974 height 549
click at [437, 241] on div at bounding box center [701, 363] width 974 height 549
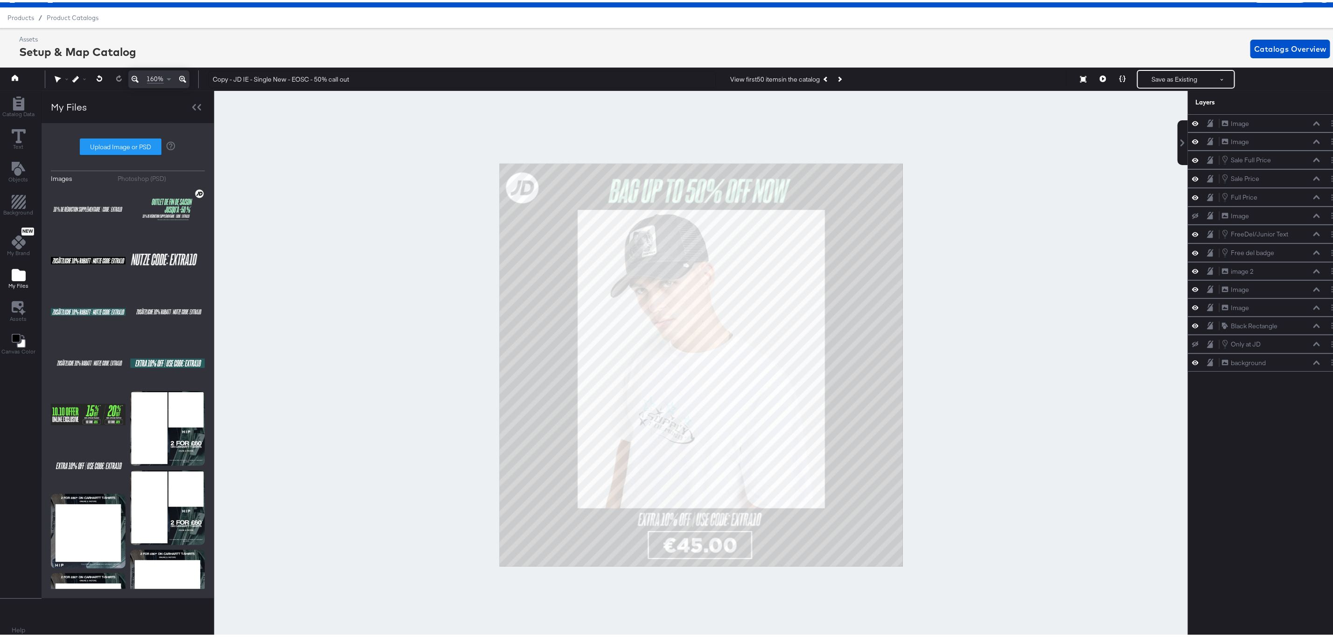
click at [1104, 357] on div at bounding box center [701, 363] width 974 height 549
click at [984, 483] on div at bounding box center [701, 363] width 974 height 549
click at [1114, 404] on div at bounding box center [701, 363] width 974 height 549
click at [1102, 306] on div at bounding box center [701, 363] width 974 height 549
click at [1167, 73] on button "Save as Existing" at bounding box center [1174, 77] width 73 height 17
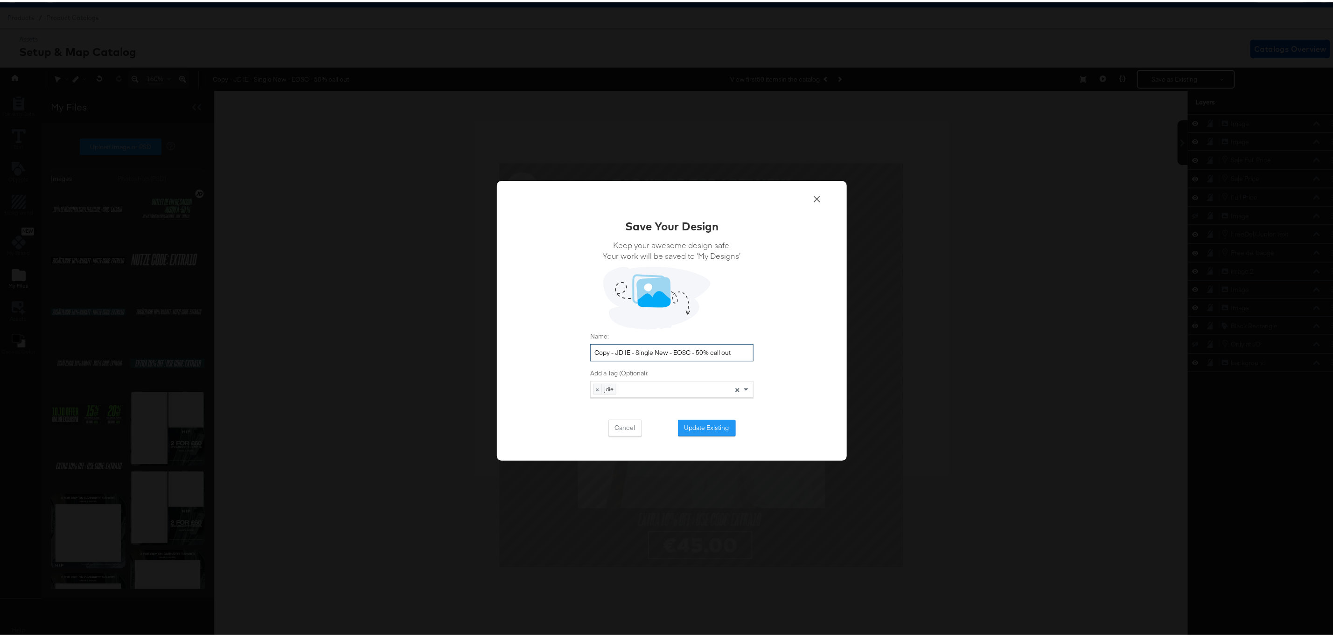
drag, startPoint x: 609, startPoint y: 346, endPoint x: 577, endPoint y: 342, distance: 33.0
click at [577, 342] on div "Save Your Design Keep your awesome design safe. Your work will be saved to ‘My …" at bounding box center [672, 319] width 350 height 280
click at [717, 350] on input "JD IE - Single New - EOSC - 50% call out" at bounding box center [671, 350] width 163 height 17
drag, startPoint x: 743, startPoint y: 349, endPoint x: 566, endPoint y: 353, distance: 177.3
click at [566, 353] on div "Save Your Design Keep your awesome design safe. Your work will be saved to ‘My …" at bounding box center [672, 319] width 350 height 280
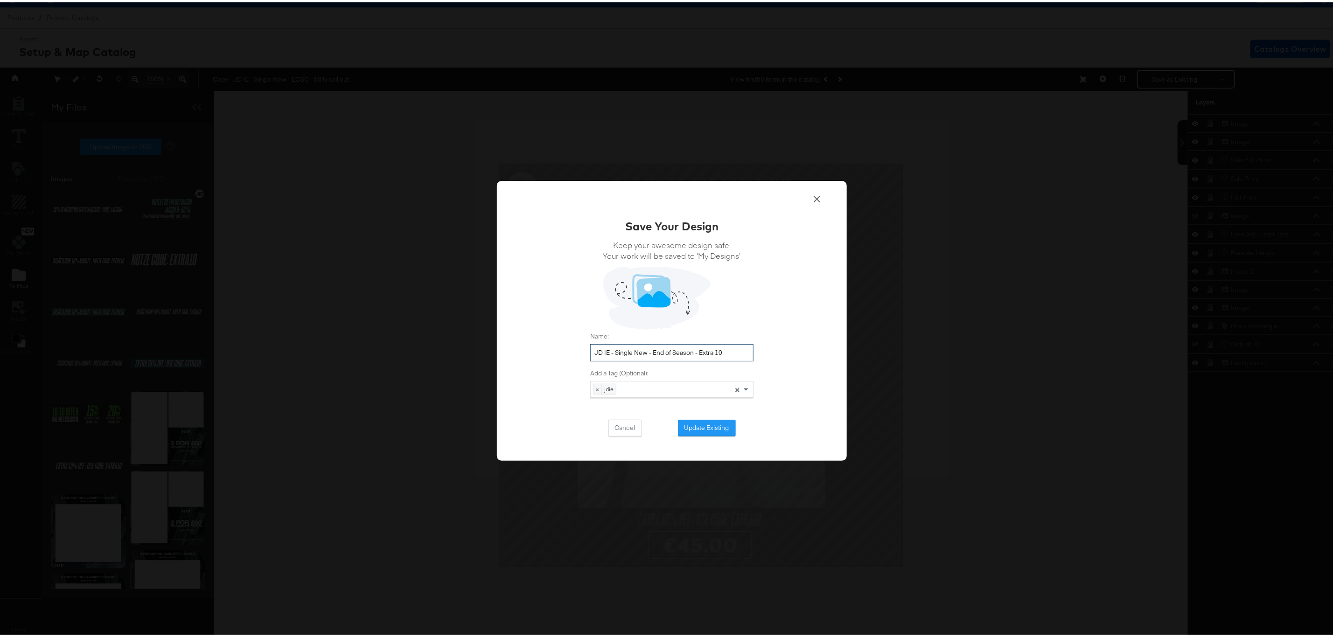
type input "JD IE - Single New - End of Season - Extra 10"
click at [713, 426] on button "Update Existing" at bounding box center [707, 426] width 58 height 17
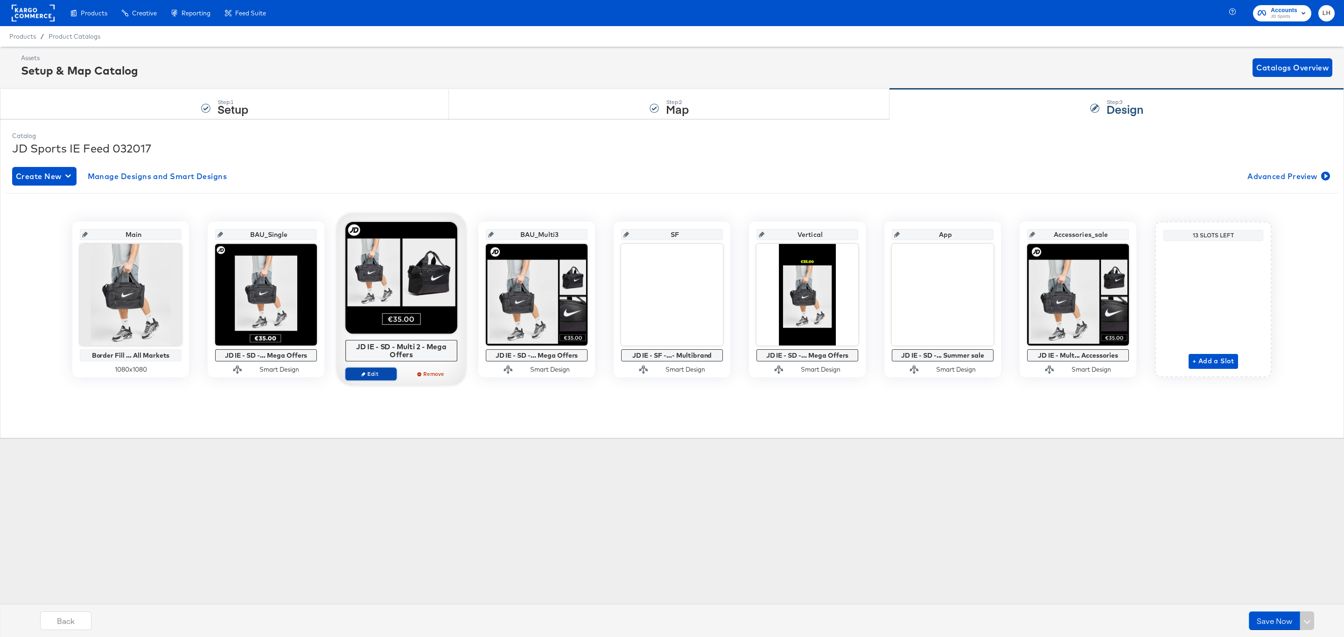
click at [388, 374] on span "Edit" at bounding box center [370, 373] width 43 height 7
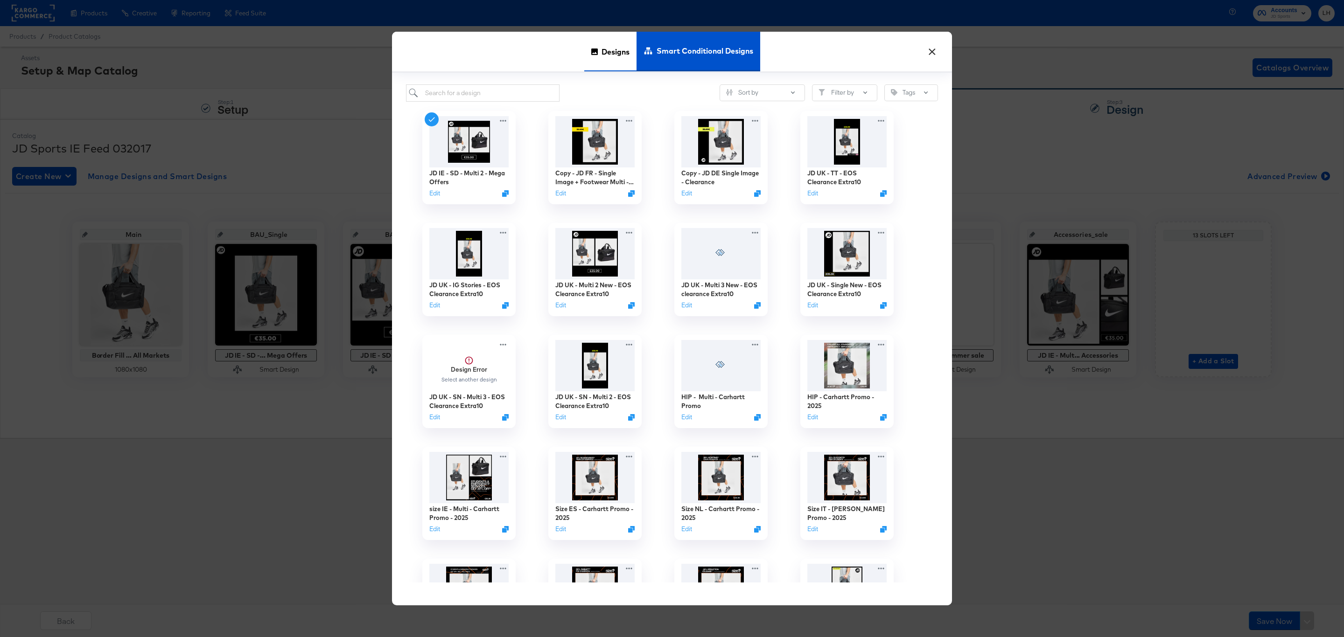
click at [619, 42] on span "Designs" at bounding box center [615, 51] width 28 height 41
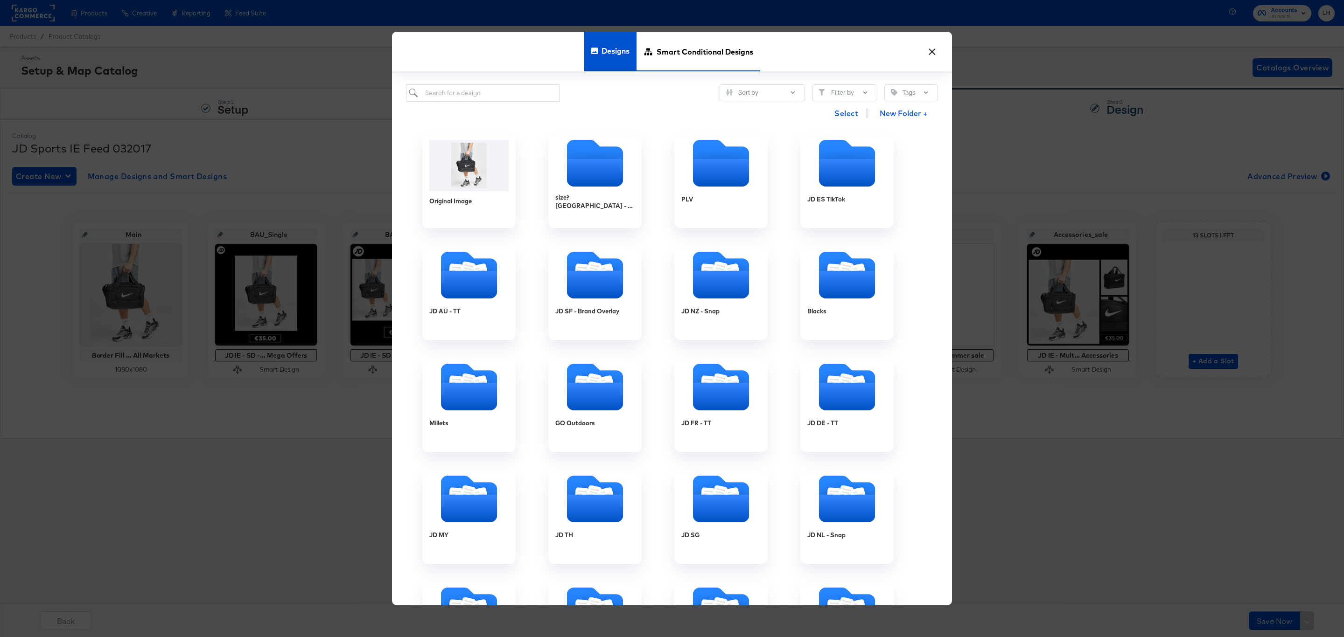
click at [681, 50] on span "Smart Conditional Designs" at bounding box center [705, 51] width 97 height 41
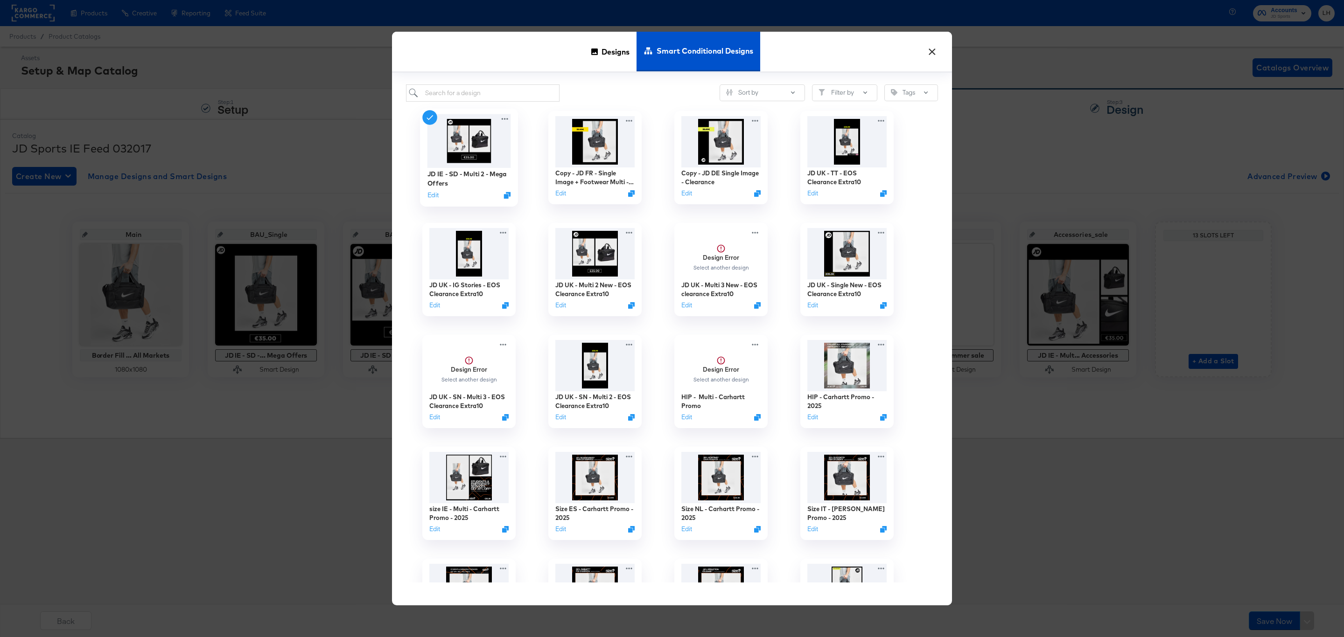
click at [466, 142] on img at bounding box center [469, 141] width 84 height 54
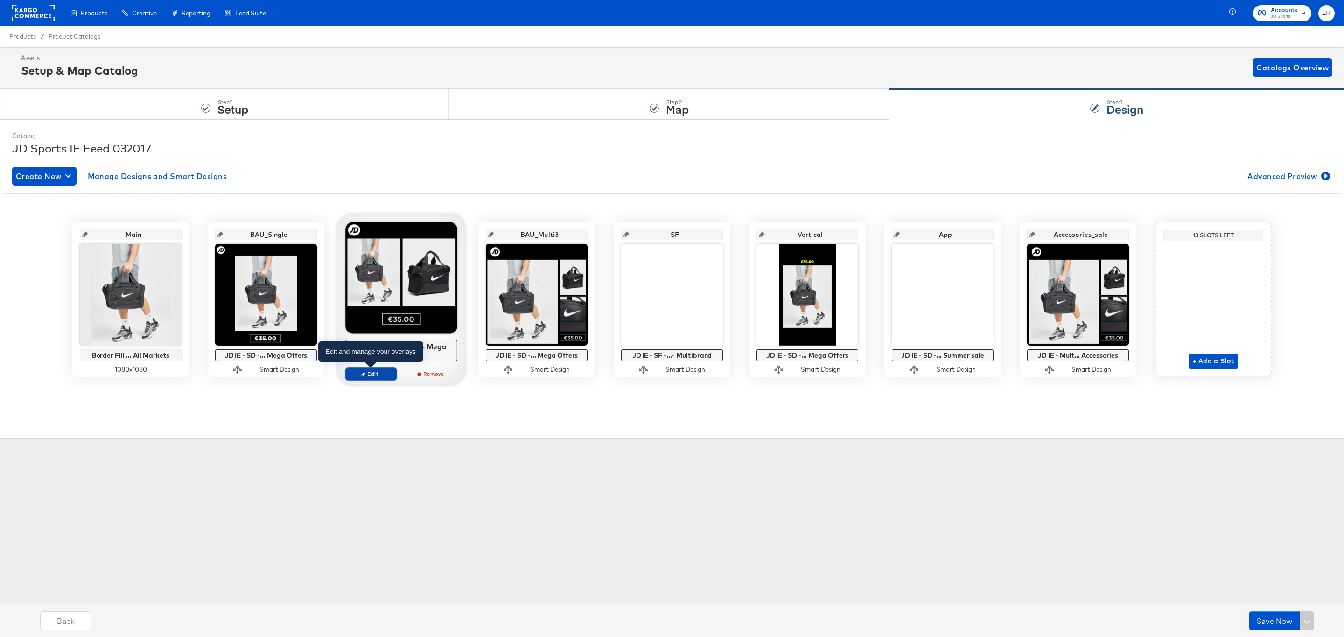
click at [380, 377] on span "Edit" at bounding box center [370, 373] width 43 height 7
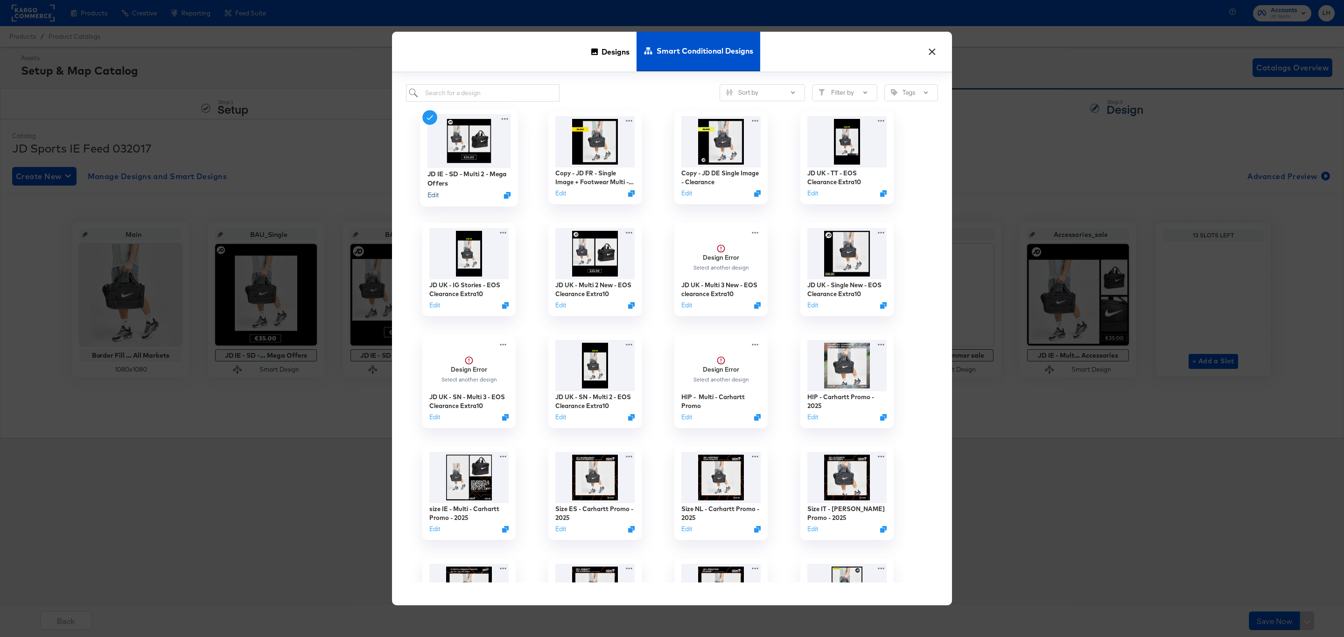
click at [435, 196] on button "Edit" at bounding box center [432, 195] width 11 height 9
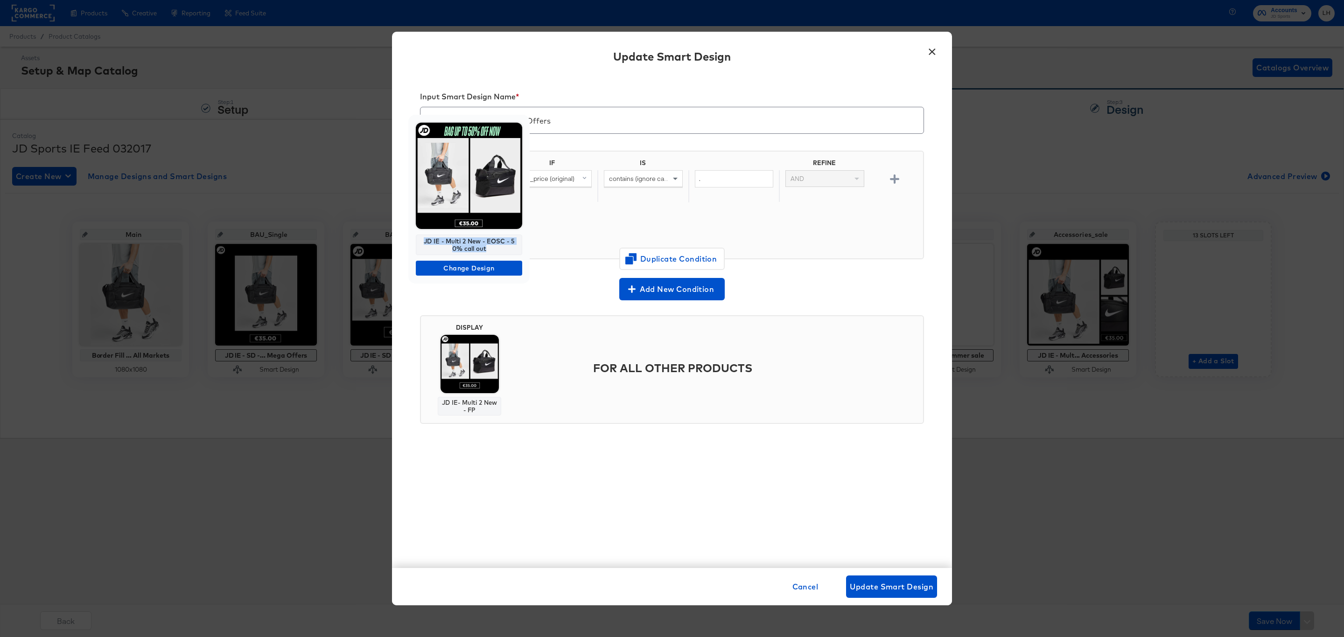
drag, startPoint x: 494, startPoint y: 250, endPoint x: 412, endPoint y: 241, distance: 83.0
click at [412, 241] on div "JD IE - Multi 2 New - EOSC - 50% call out Change Design" at bounding box center [468, 199] width 121 height 169
copy div "JD IE - Multi 2 New - EOSC - 50% call out"
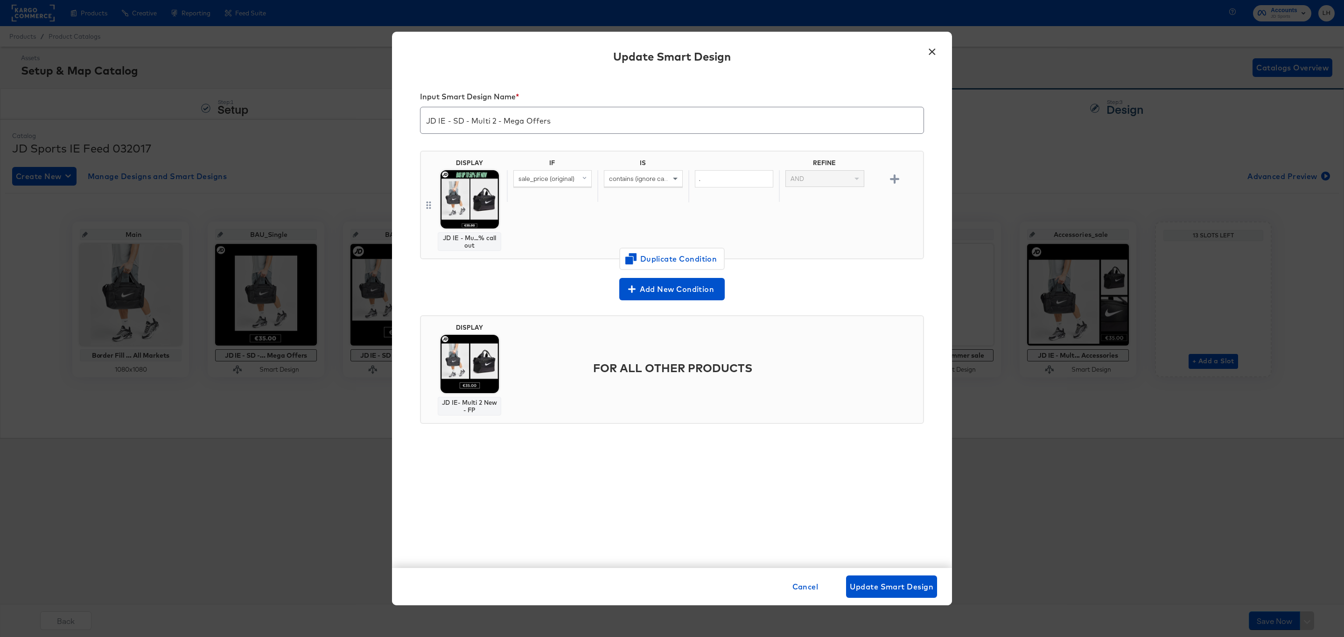
click at [936, 49] on button "×" at bounding box center [931, 49] width 17 height 17
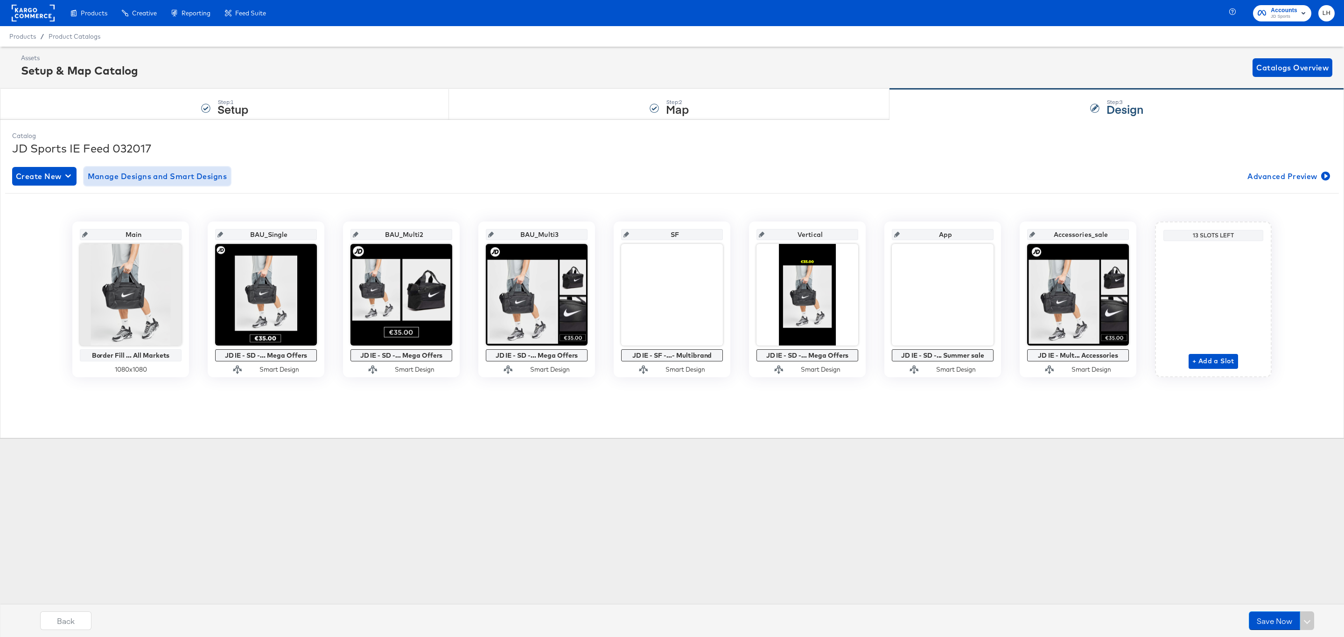
click at [147, 178] on span "Manage Designs and Smart Designs" at bounding box center [158, 176] width 140 height 13
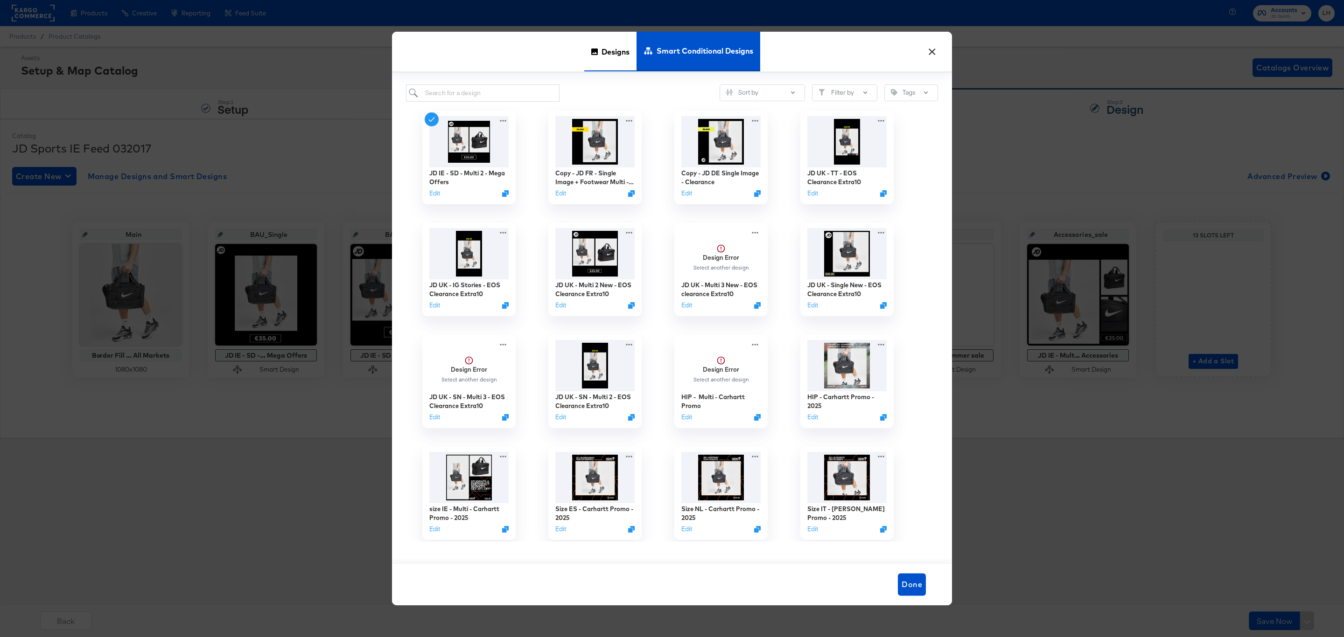
click at [591, 56] on div "Designs" at bounding box center [610, 52] width 52 height 40
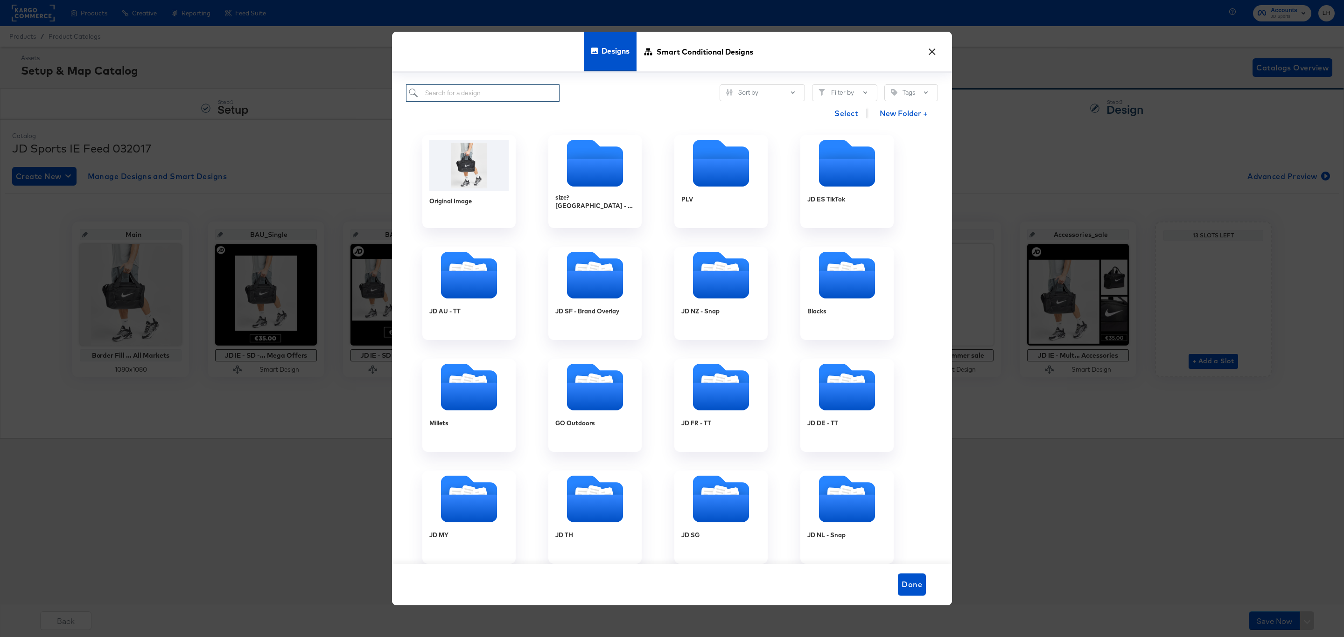
click at [504, 96] on input "search" at bounding box center [483, 92] width 154 height 17
paste input "JD IE - Multi 2 New - EOSC - 50% call out"
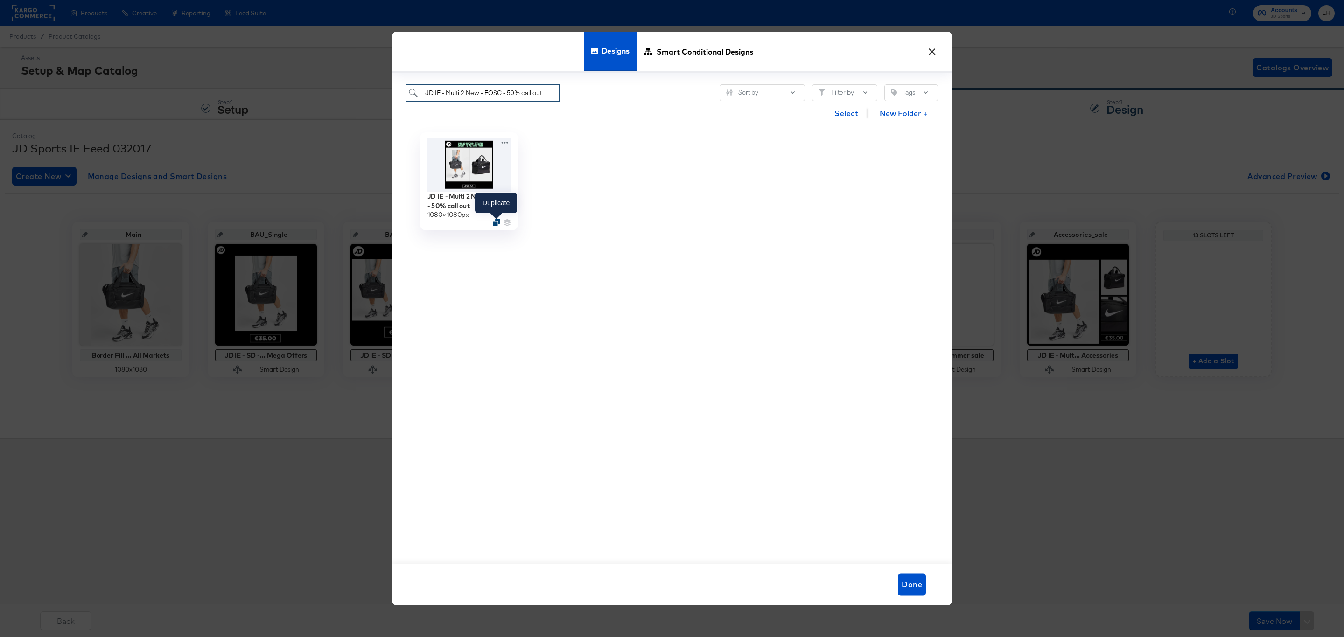
type input "JD IE - Multi 2 New - EOSC - 50% call out"
click at [496, 222] on icon "Duplicate" at bounding box center [496, 222] width 7 height 7
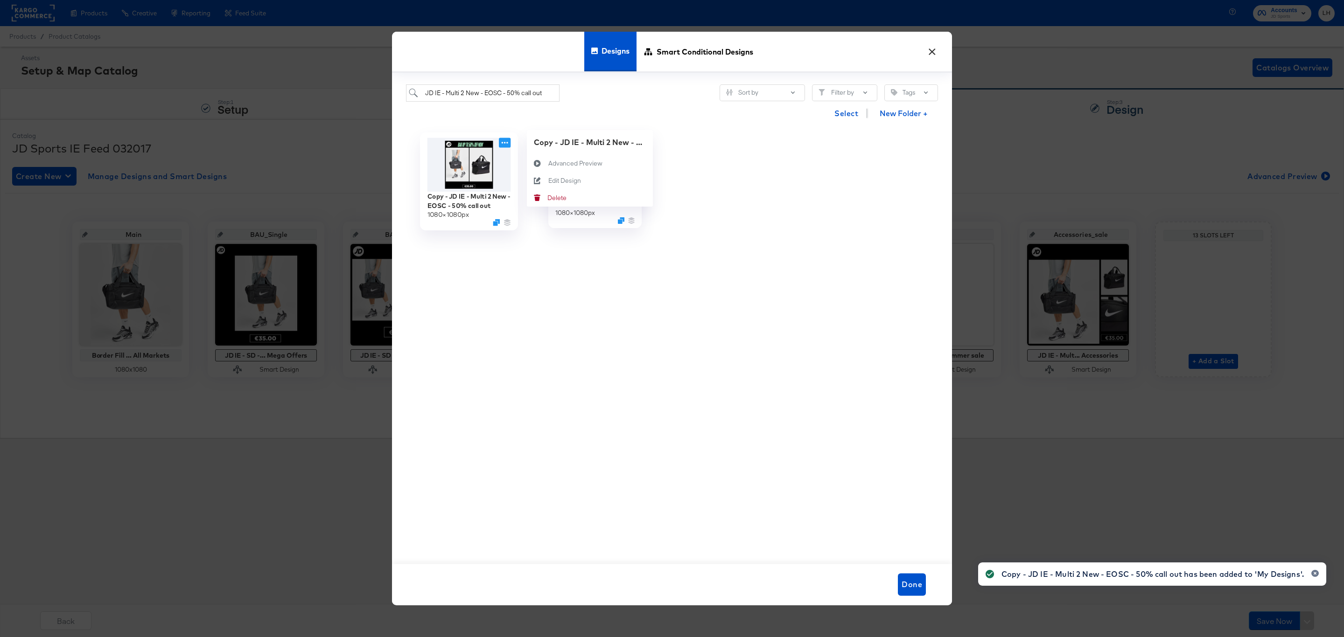
click at [503, 144] on icon at bounding box center [505, 143] width 12 height 10
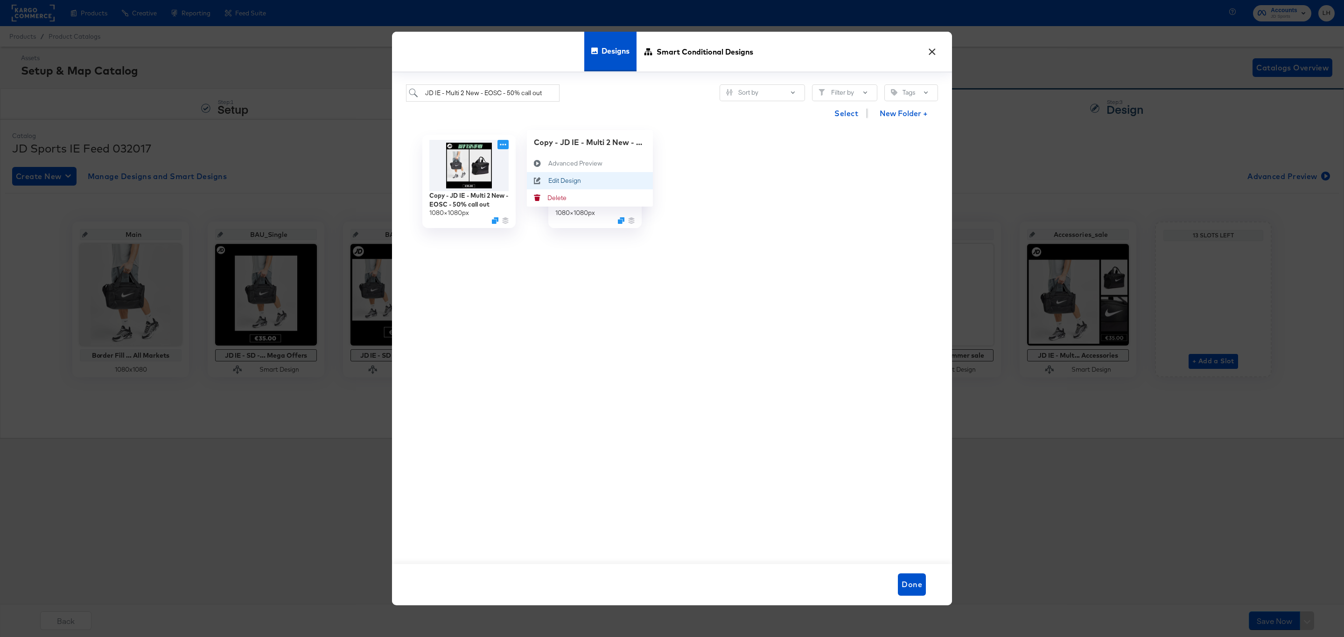
click at [548, 181] on div "Edit Design Edit Design" at bounding box center [548, 181] width 0 height 0
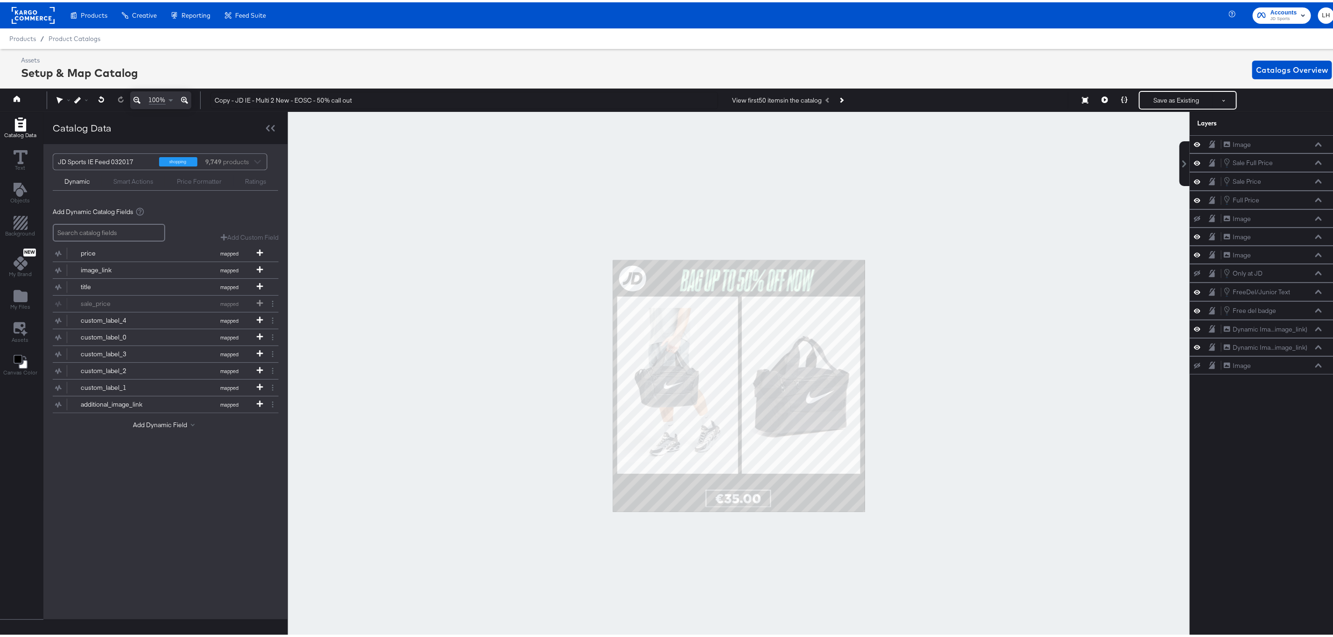
click at [468, 226] on div at bounding box center [739, 384] width 902 height 549
click at [21, 304] on div "My Files" at bounding box center [20, 297] width 20 height 21
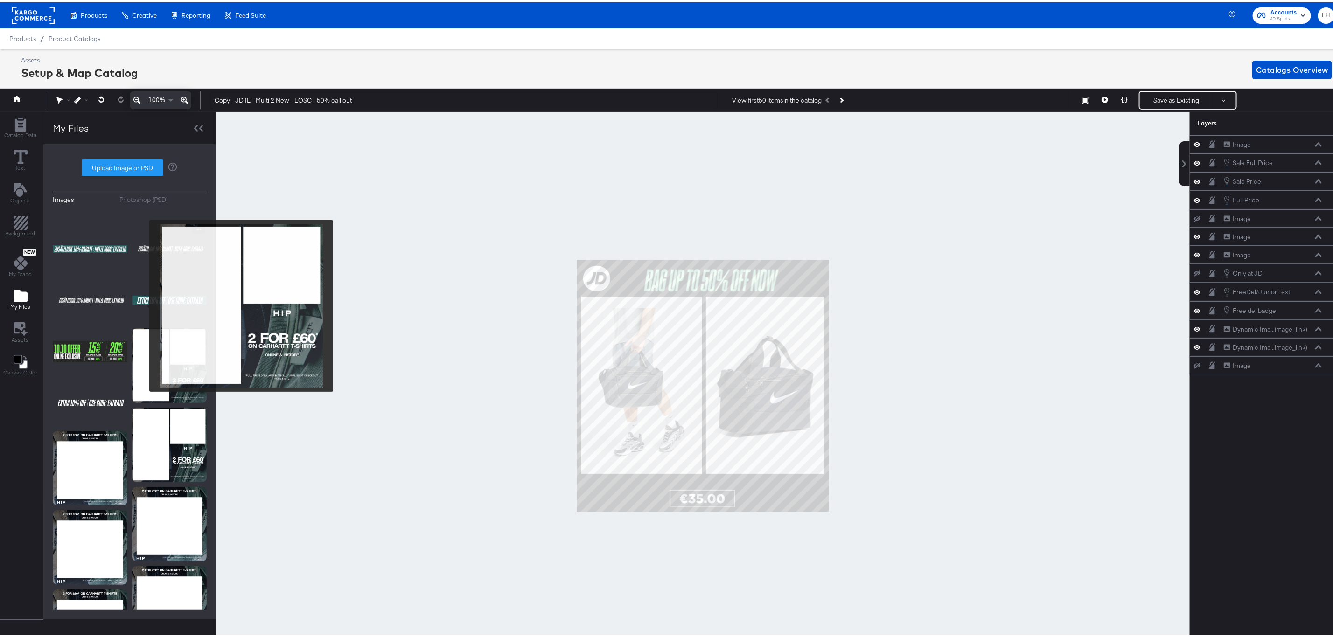
scroll to position [210, 0]
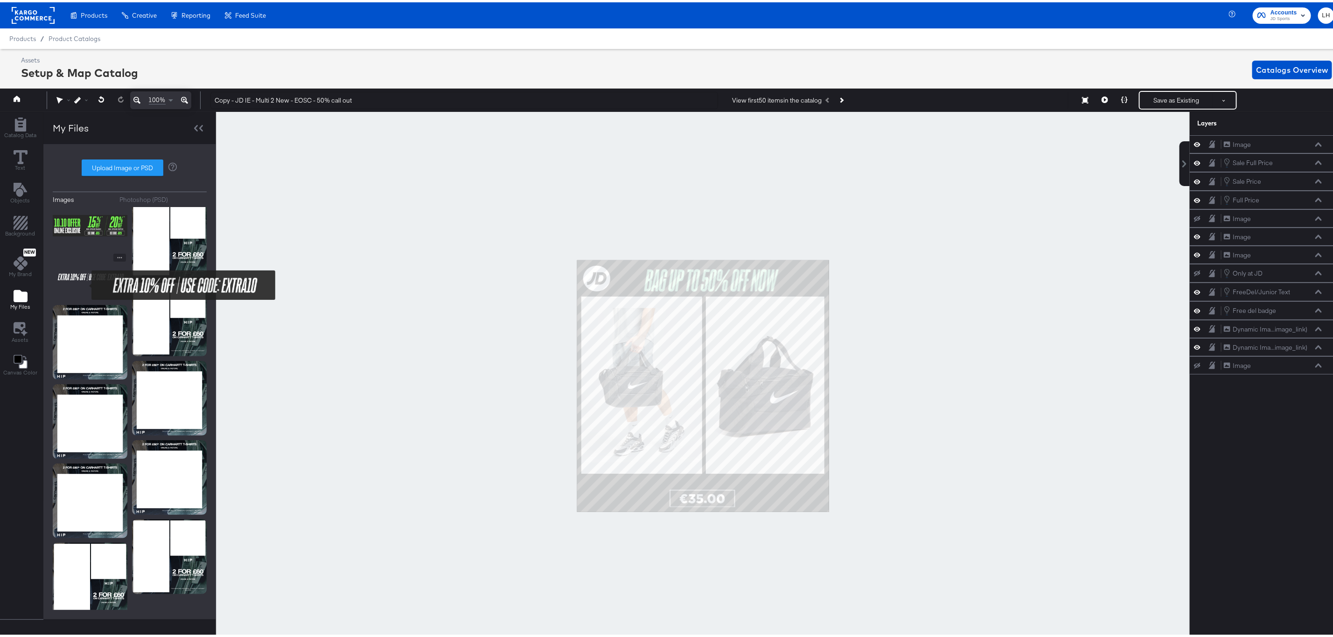
click at [85, 283] on img at bounding box center [90, 275] width 75 height 47
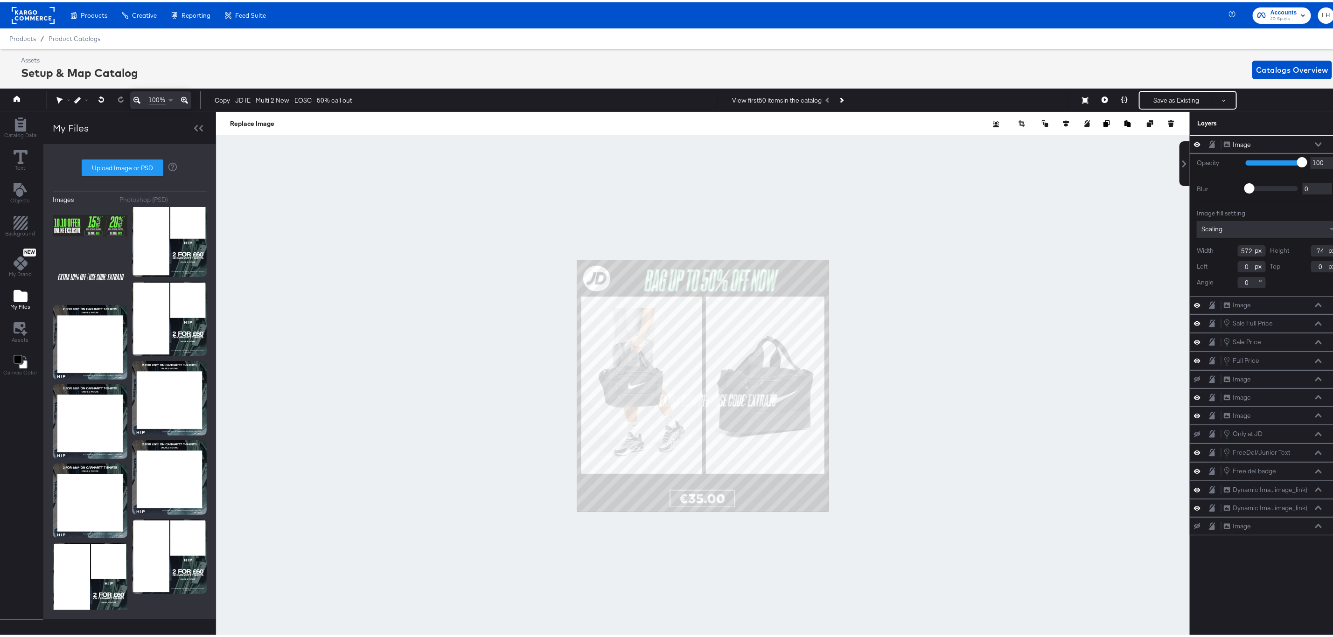
type input "312"
type input "564"
type input "456"
type input "58"
type input "561"
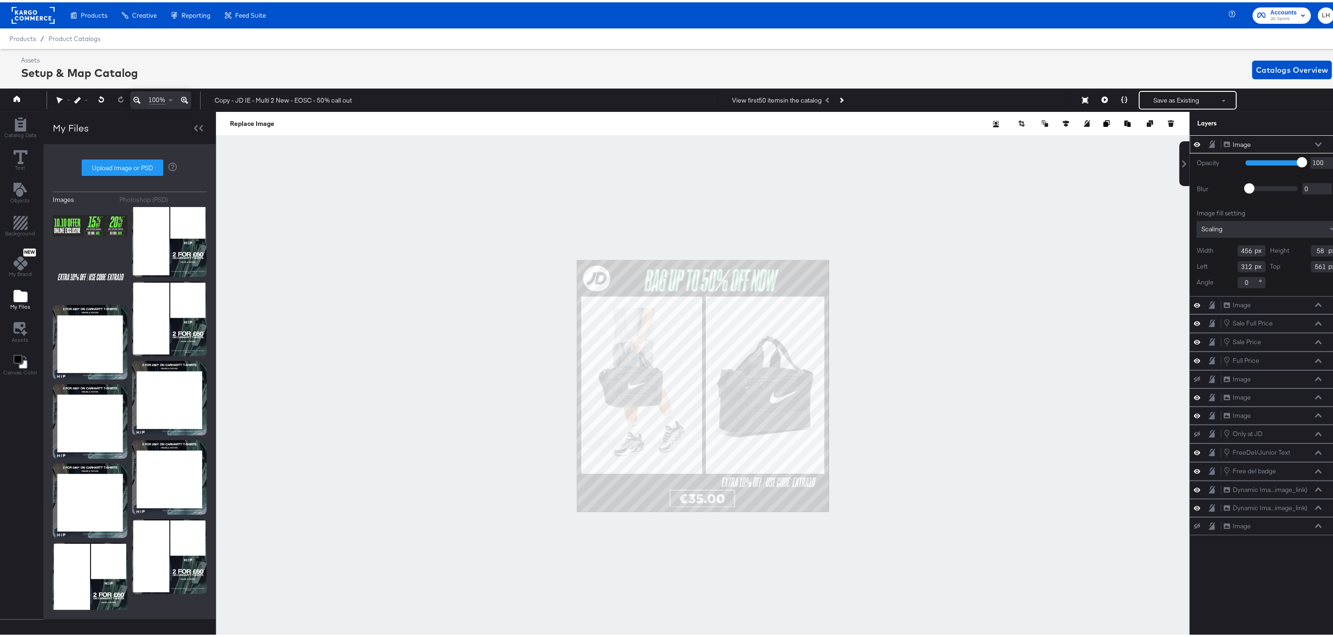
type input "588"
type input "923"
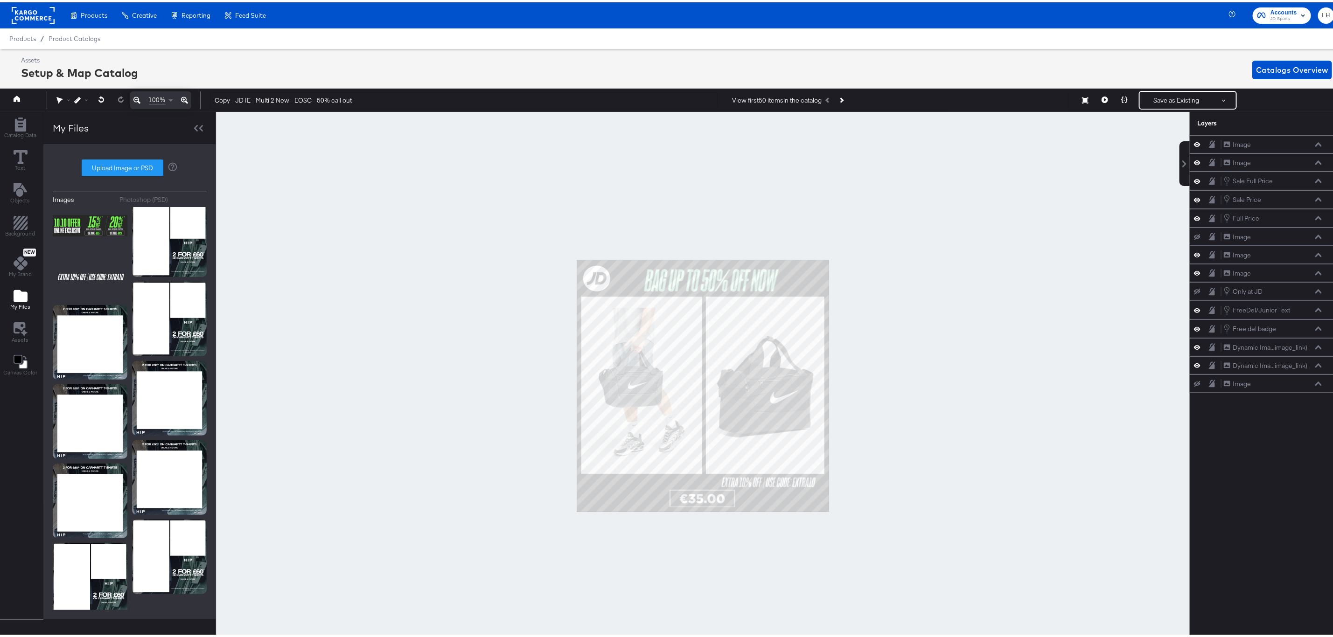
click at [923, 439] on div at bounding box center [703, 384] width 974 height 549
click at [179, 96] on button at bounding box center [185, 98] width 14 height 18
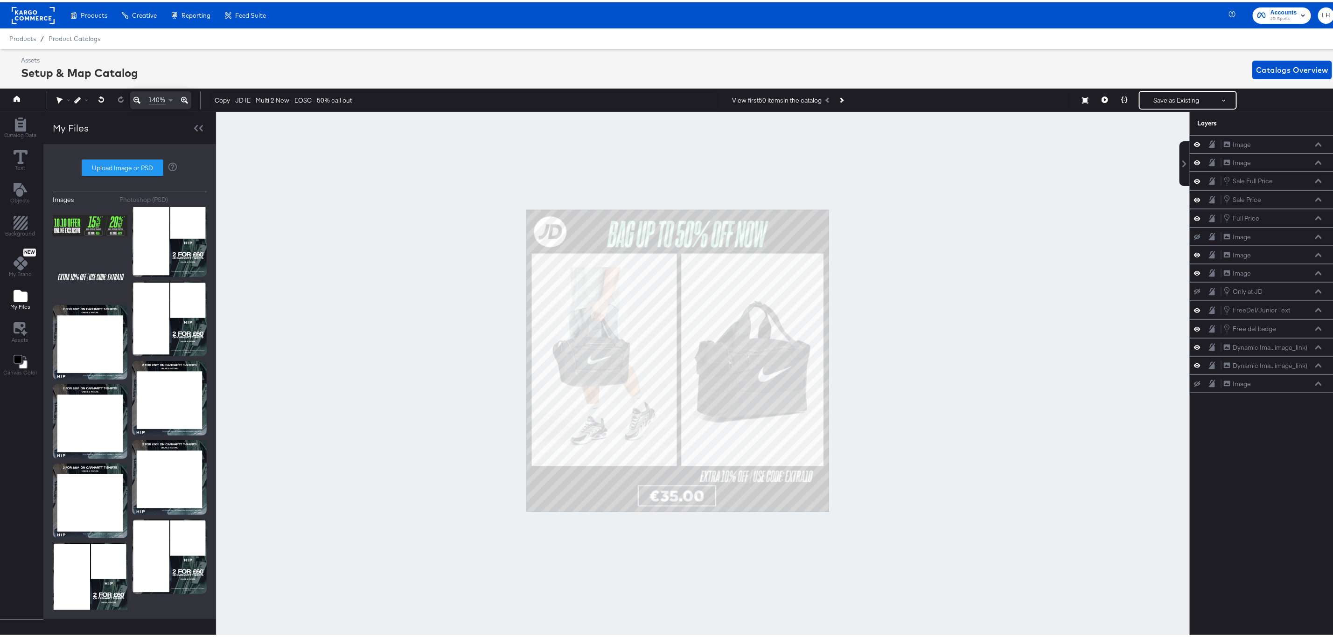
click at [179, 96] on button at bounding box center [185, 98] width 14 height 18
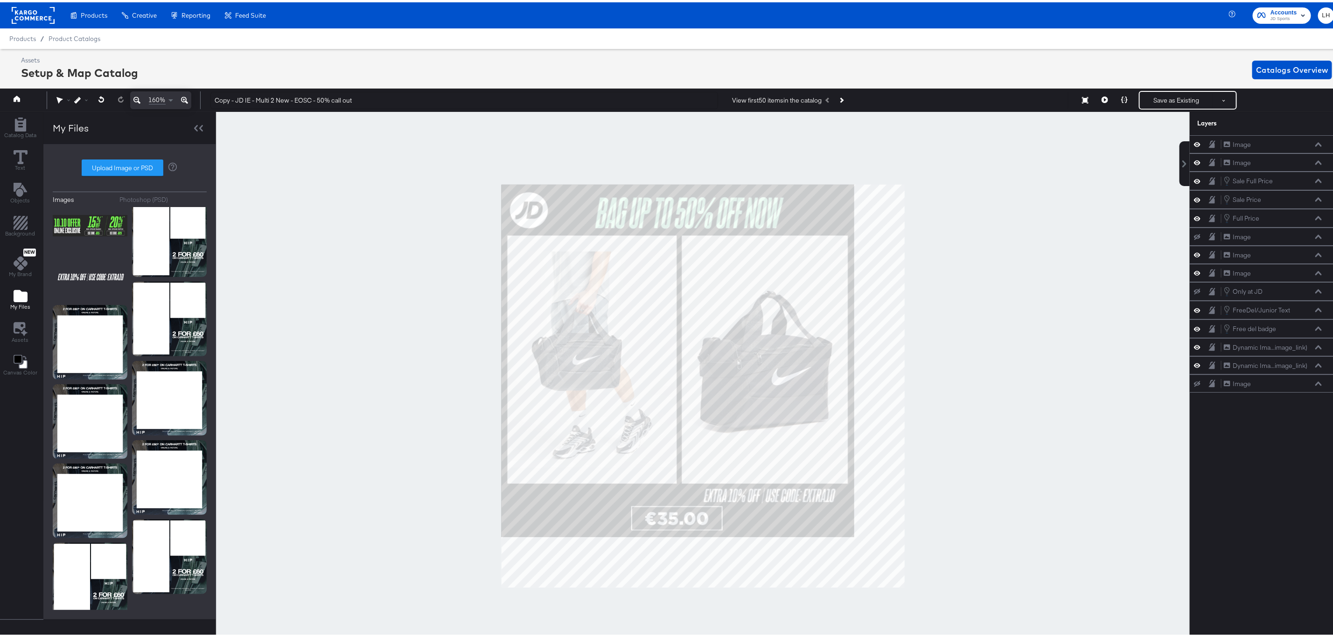
click at [179, 96] on button at bounding box center [185, 98] width 14 height 18
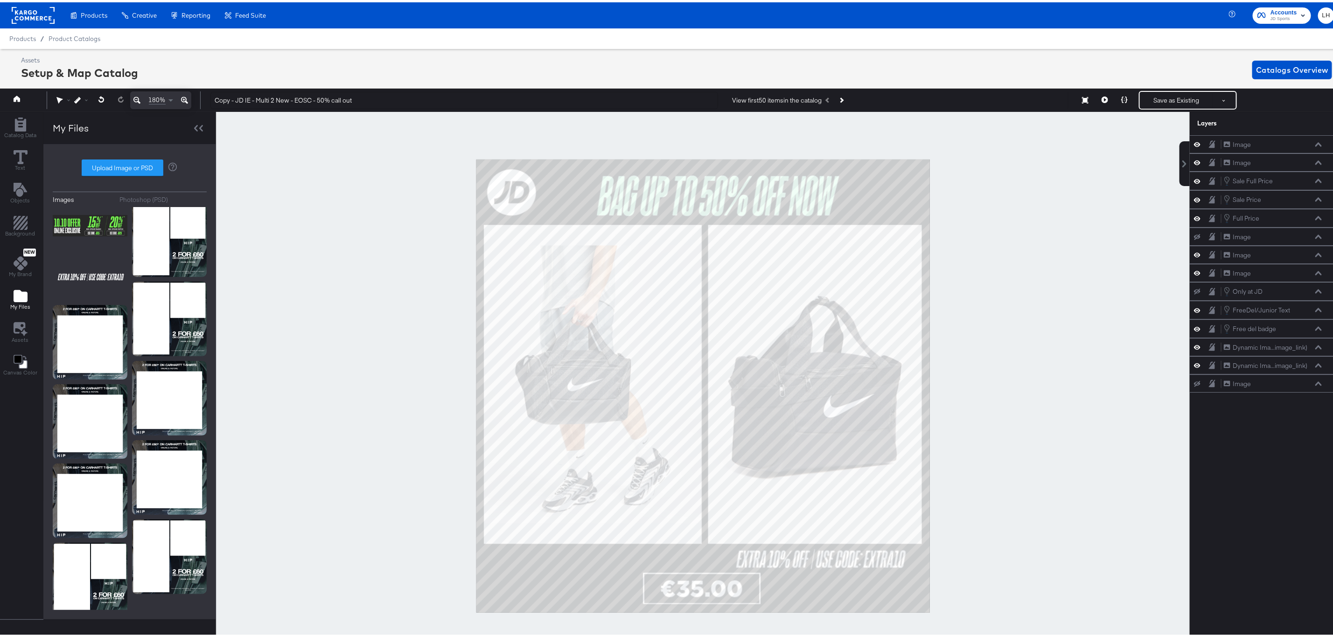
click at [1031, 403] on div at bounding box center [703, 384] width 974 height 549
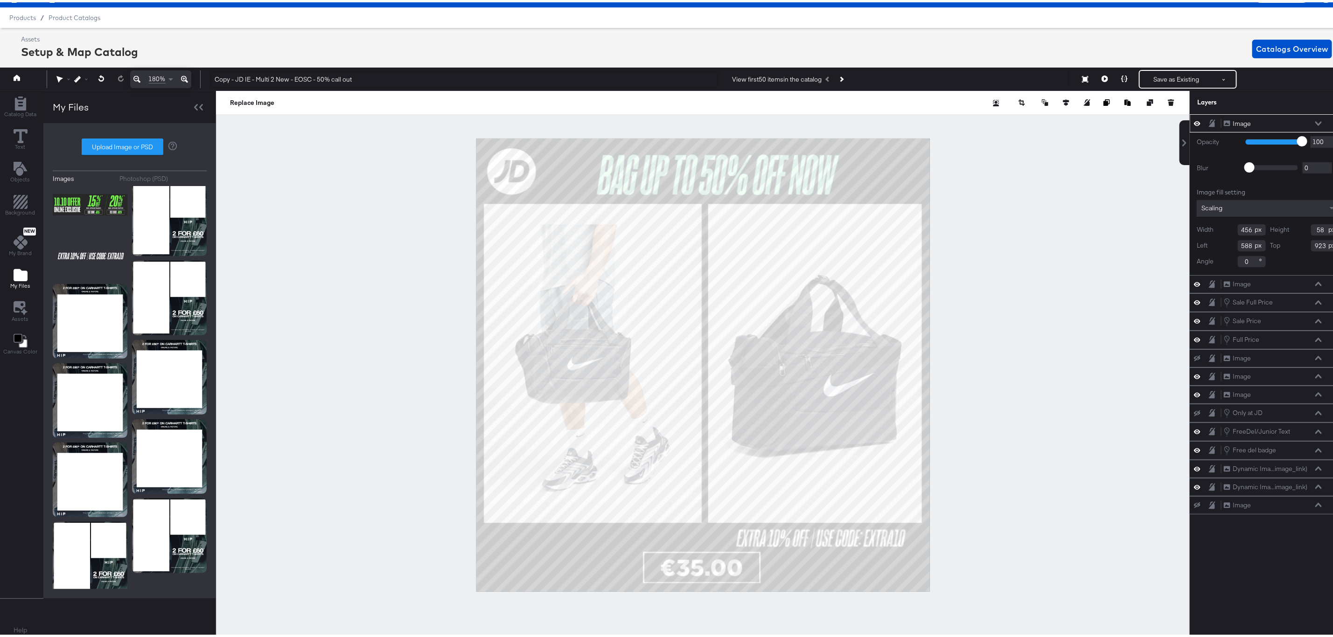
scroll to position [21, 2]
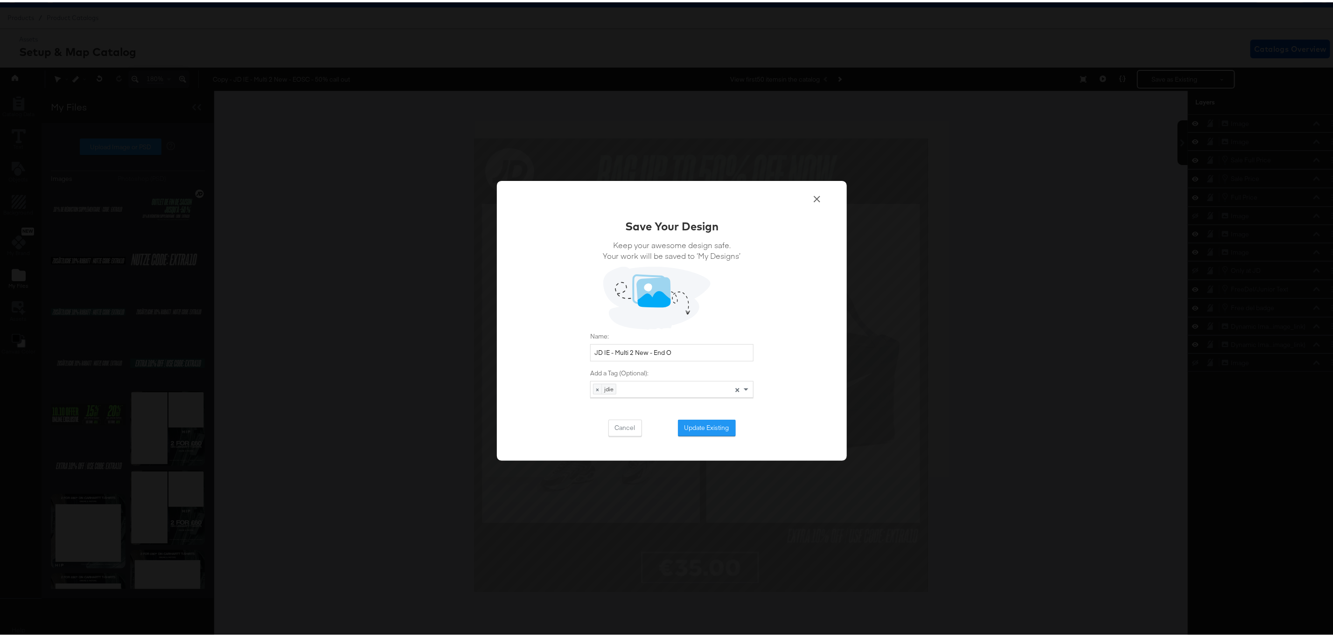
scroll to position [210, 0]
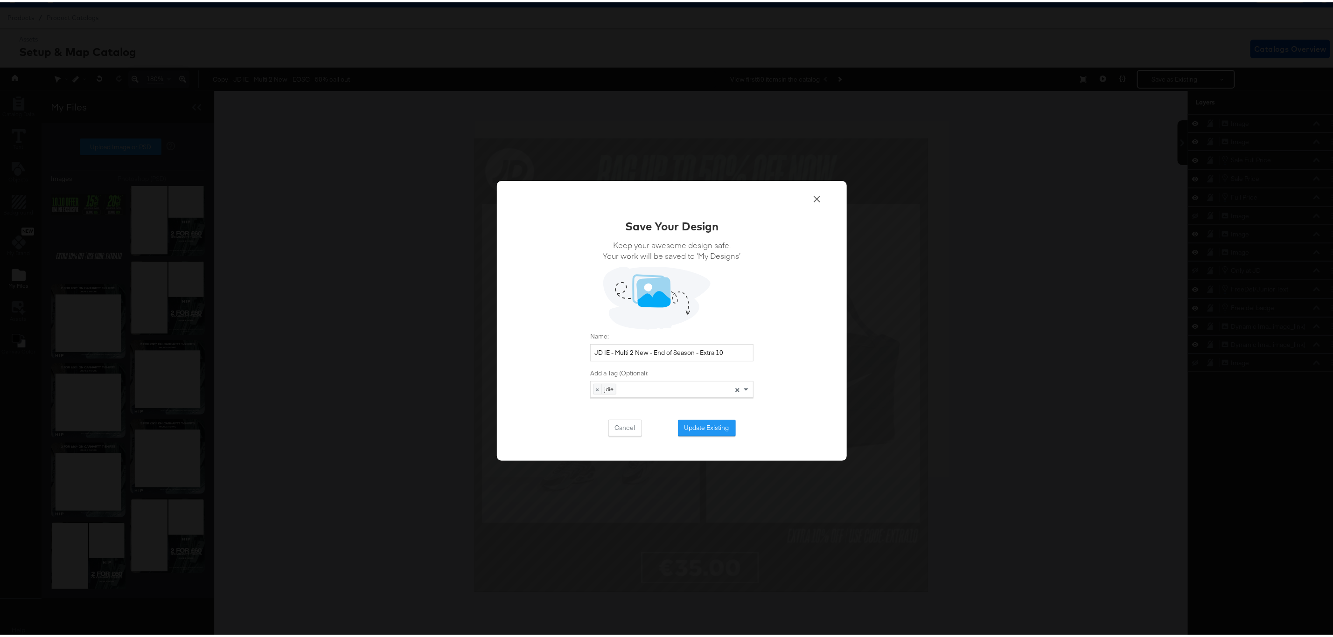
drag, startPoint x: 735, startPoint y: 349, endPoint x: 580, endPoint y: 356, distance: 155.5
click at [580, 356] on div "Save Your Design Keep your awesome design safe. Your work will be saved to ‘My …" at bounding box center [672, 319] width 350 height 280
type input "JD IE - Multi 2 New - End of Season - Extra 10"
click at [708, 426] on button "Update Existing" at bounding box center [707, 426] width 58 height 17
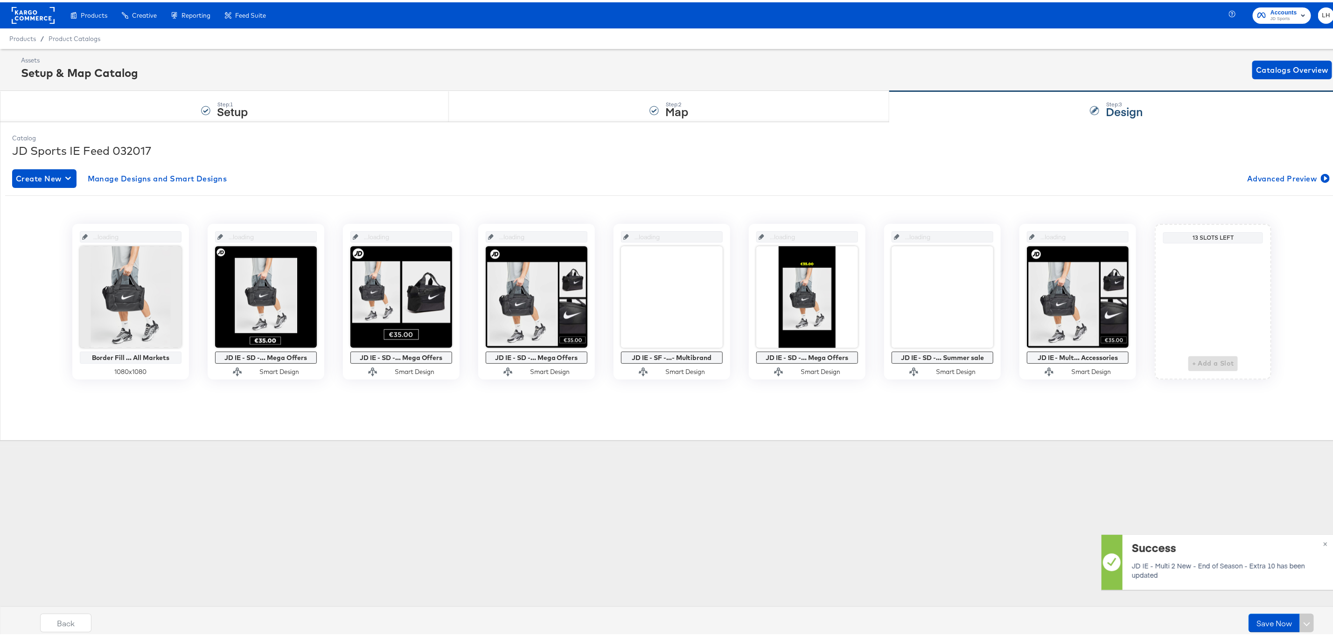
scroll to position [0, 0]
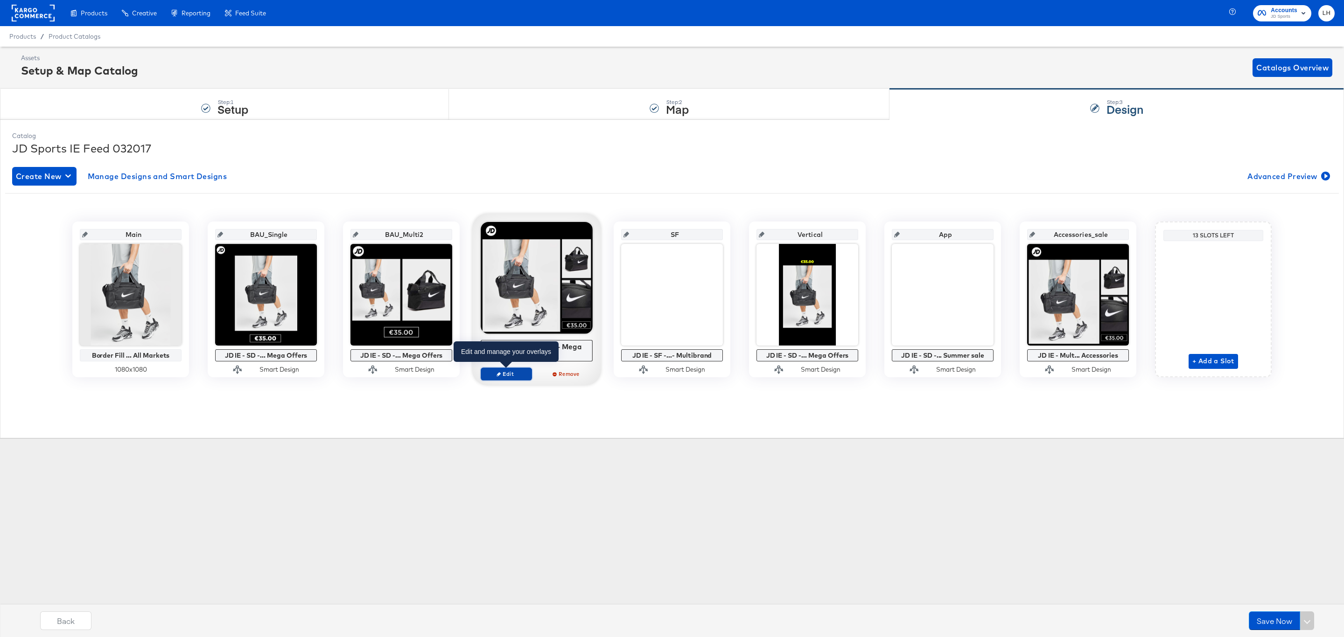
click at [522, 374] on span "Edit" at bounding box center [506, 373] width 43 height 7
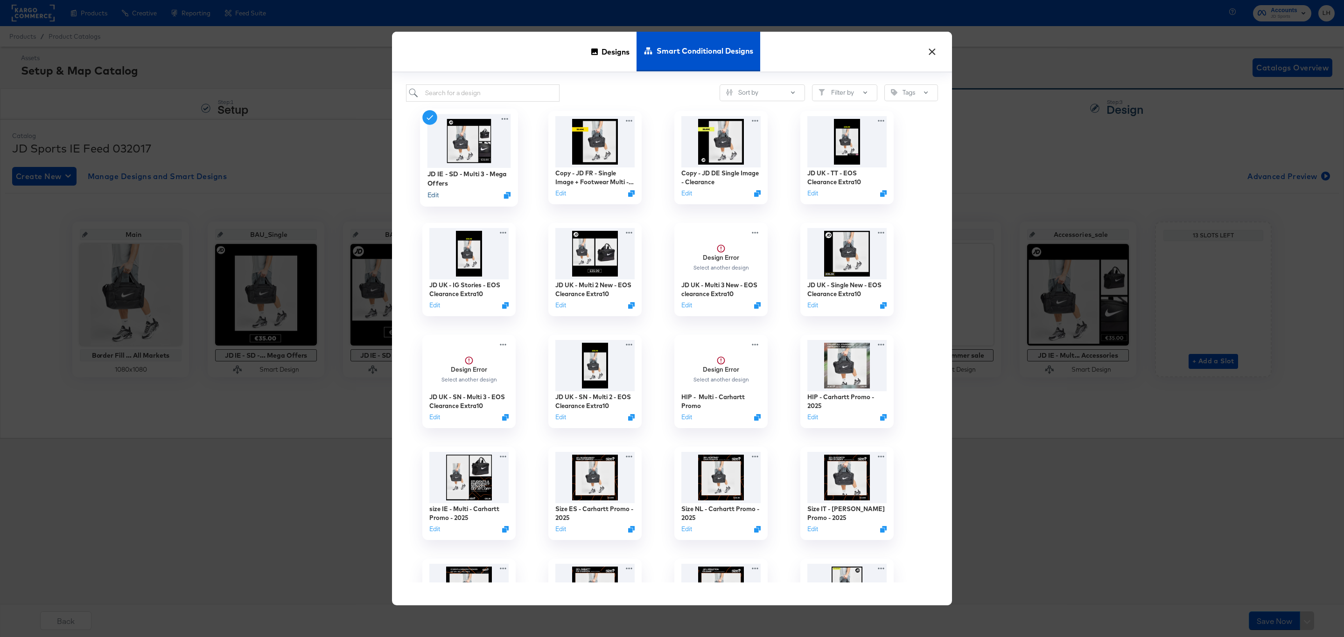
click at [433, 196] on button "Edit" at bounding box center [432, 195] width 11 height 9
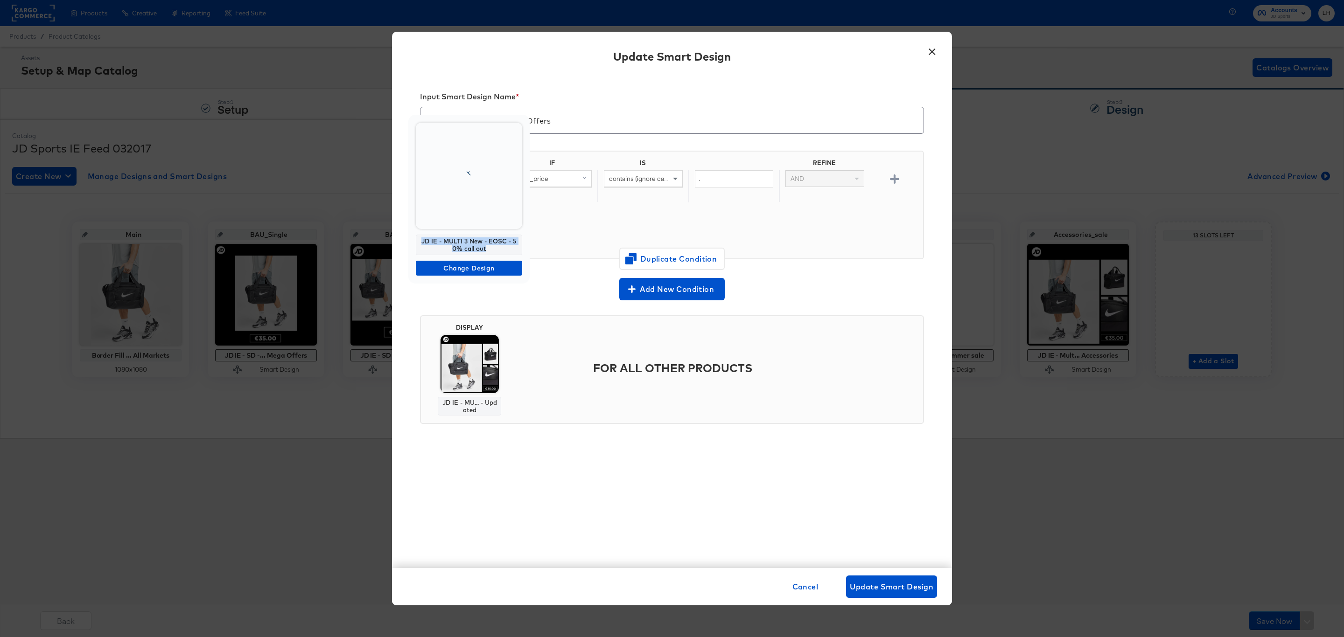
drag, startPoint x: 500, startPoint y: 249, endPoint x: 413, endPoint y: 244, distance: 86.5
click at [413, 244] on div "JD IE - MULTI 3 New - EOSC - 50% call out Change Design" at bounding box center [468, 199] width 121 height 169
copy div "JD IE - MULTI 3 New - EOSC - 50% call out"
click at [927, 49] on button "×" at bounding box center [931, 49] width 17 height 17
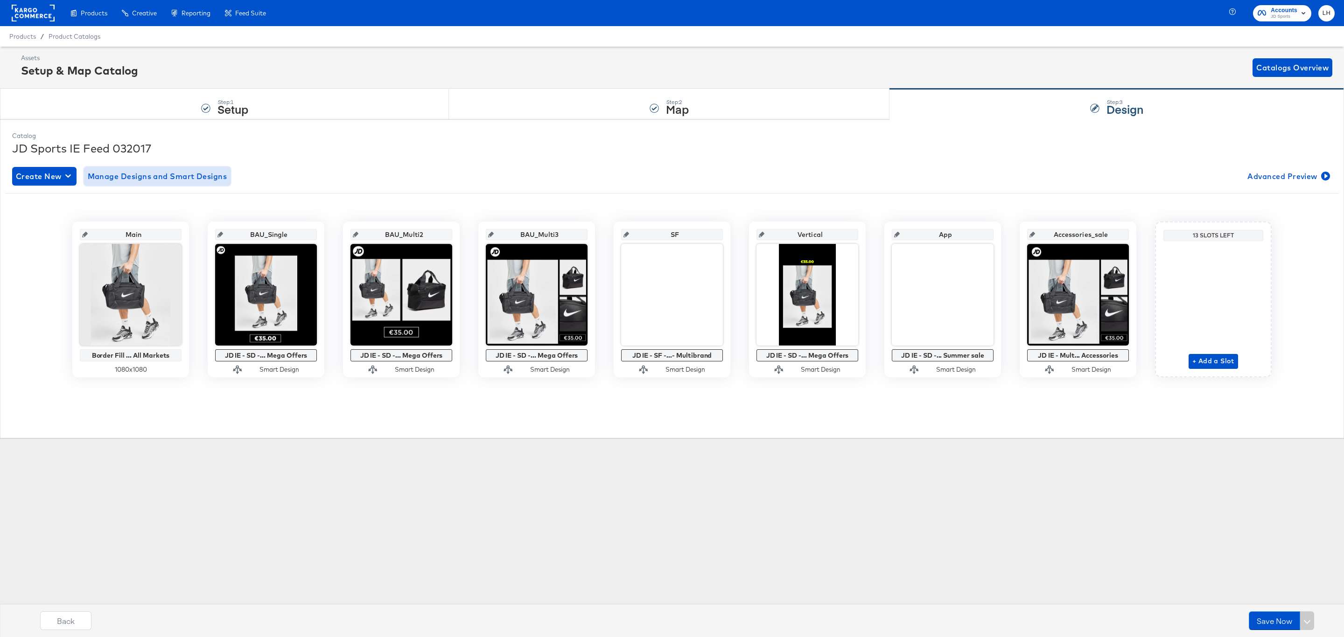
click at [184, 184] on button "Manage Designs and Smart Designs" at bounding box center [157, 176] width 147 height 19
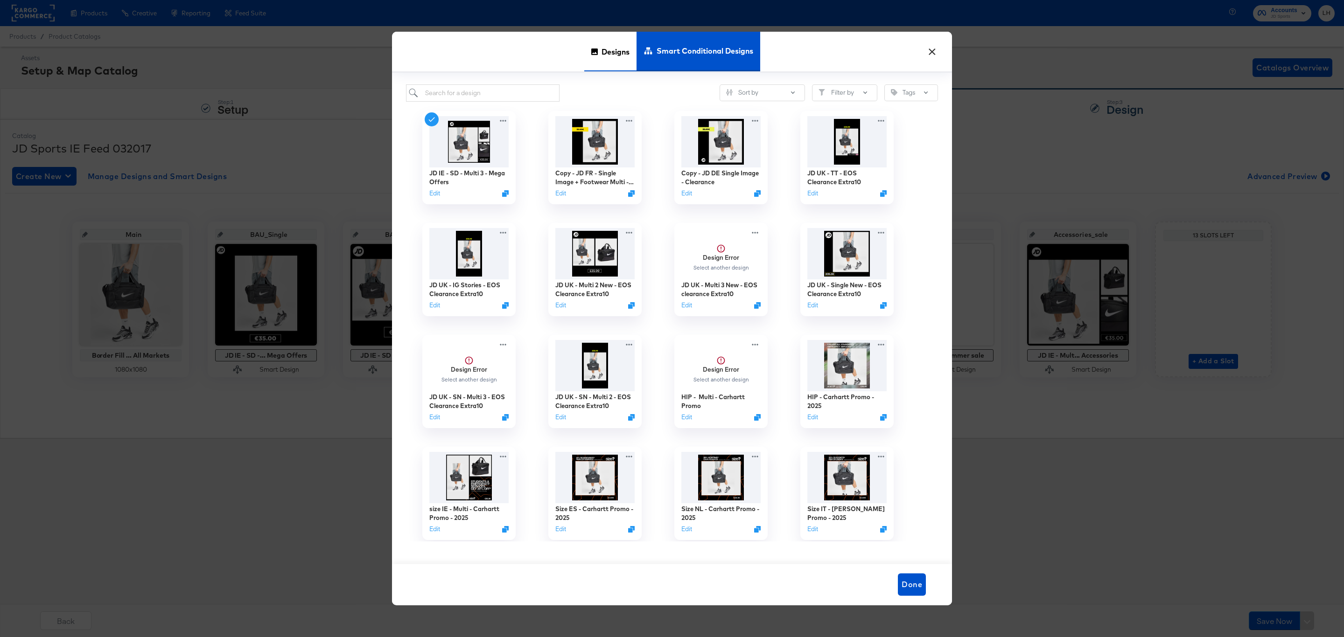
click at [612, 52] on span "Designs" at bounding box center [615, 51] width 28 height 41
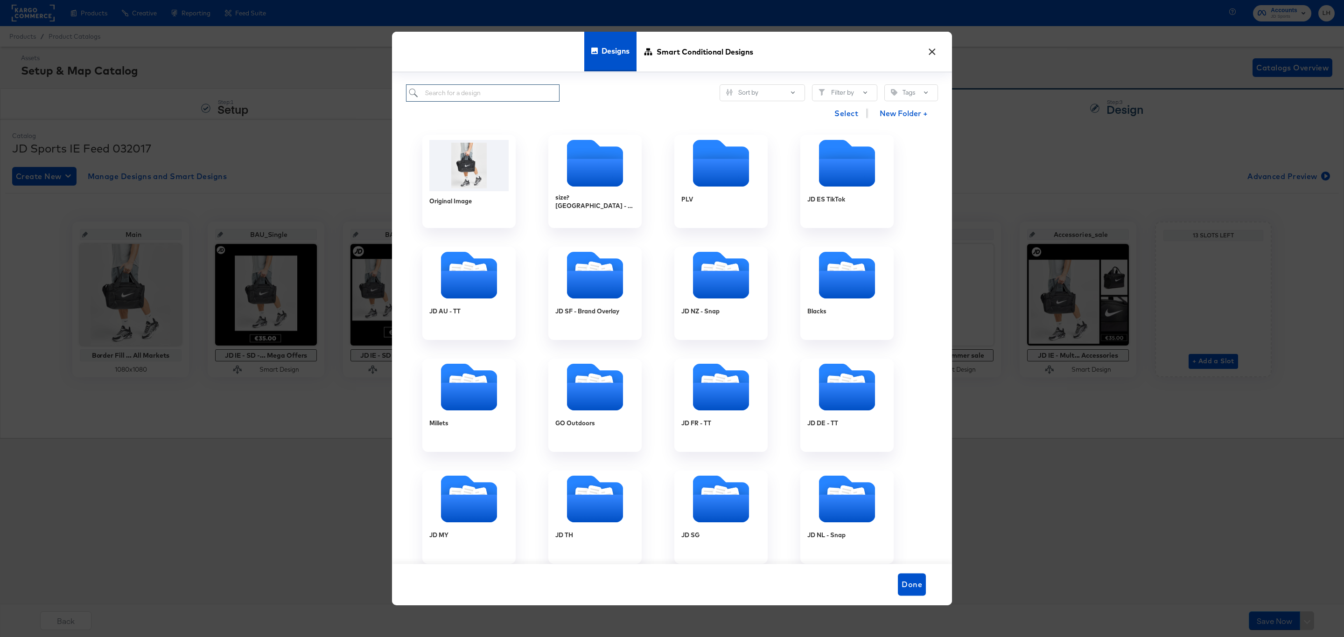
click at [450, 94] on input "search" at bounding box center [483, 92] width 154 height 17
paste input "JD IE - MULTI 3 New - EOSC - 50% call out"
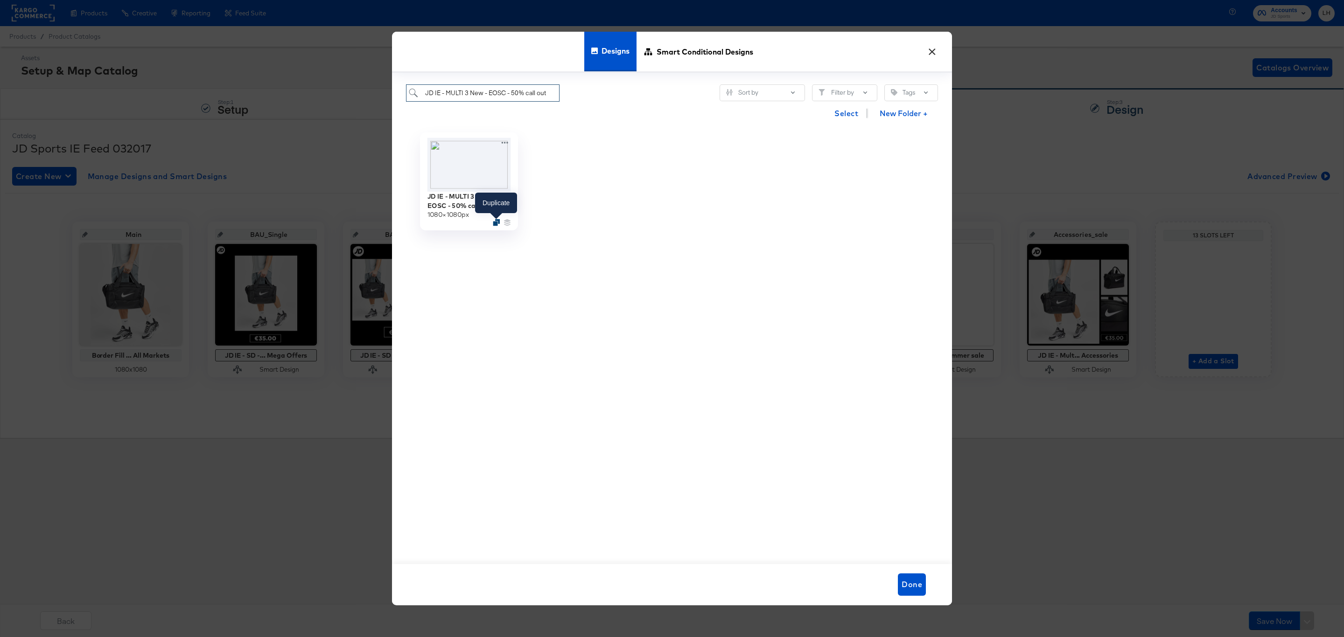
type input "JD IE - MULTI 3 New - EOSC - 50% call out"
click at [497, 225] on icon "Duplicate" at bounding box center [496, 222] width 7 height 7
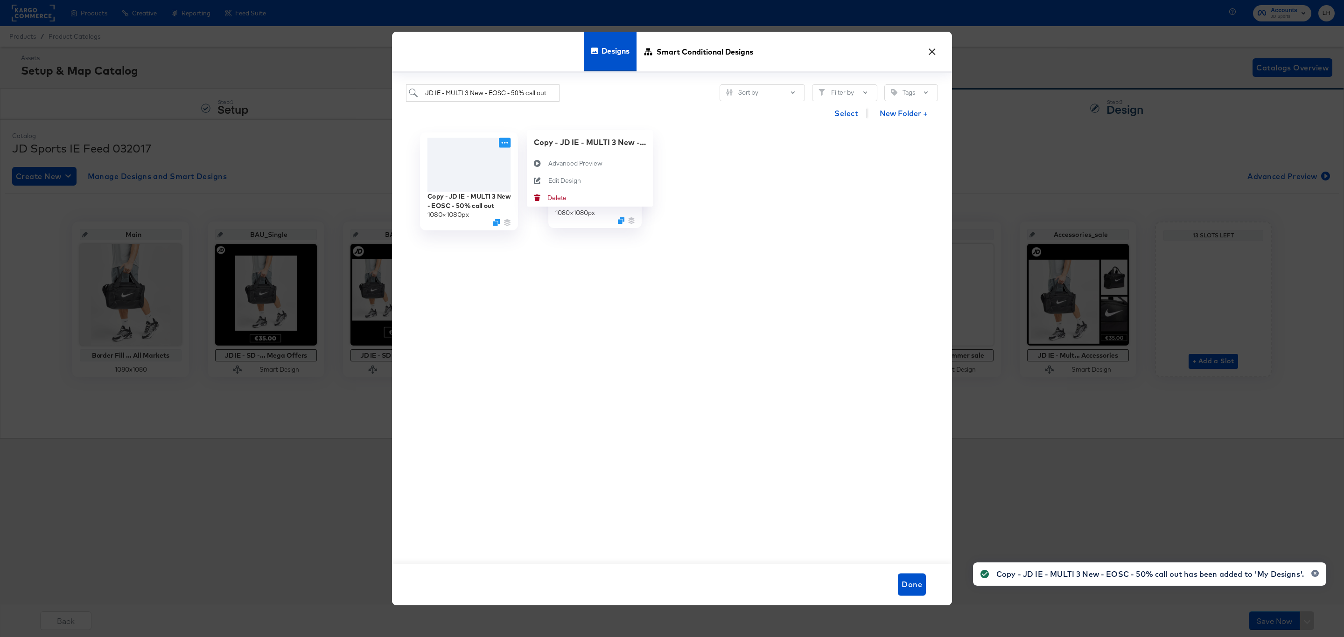
click at [500, 145] on icon at bounding box center [505, 143] width 12 height 10
click at [548, 181] on div "Edit Design Edit Design" at bounding box center [548, 181] width 0 height 0
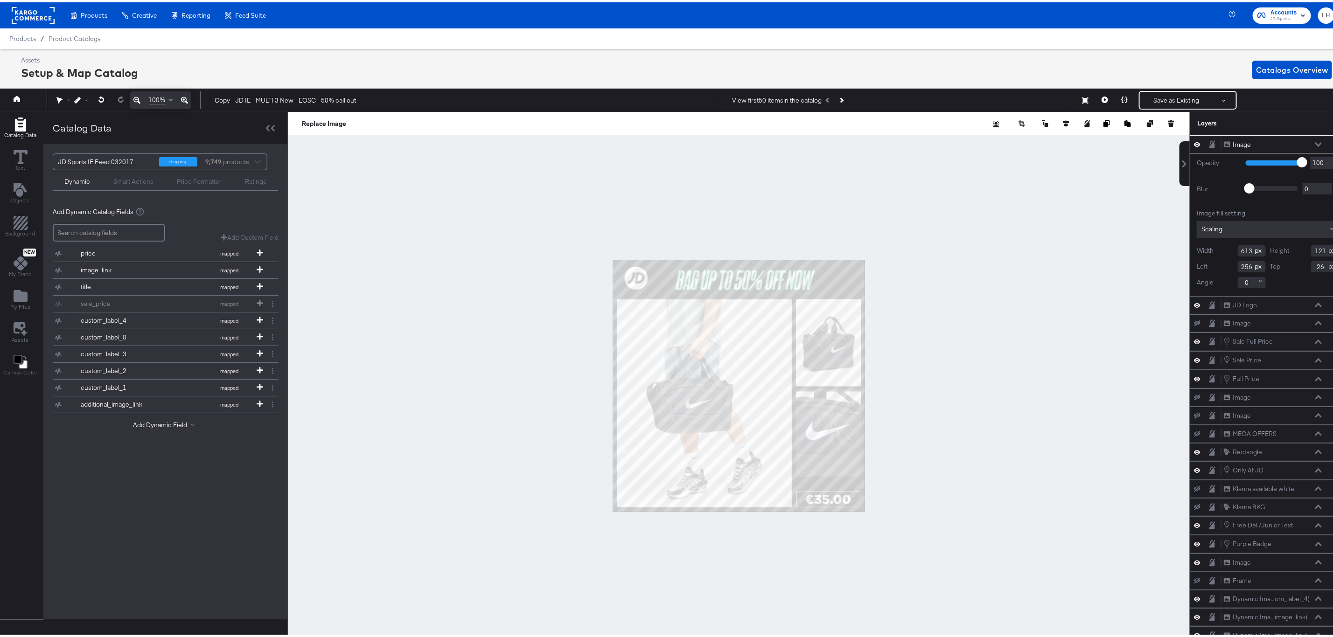
click at [525, 222] on div at bounding box center [739, 384] width 902 height 549
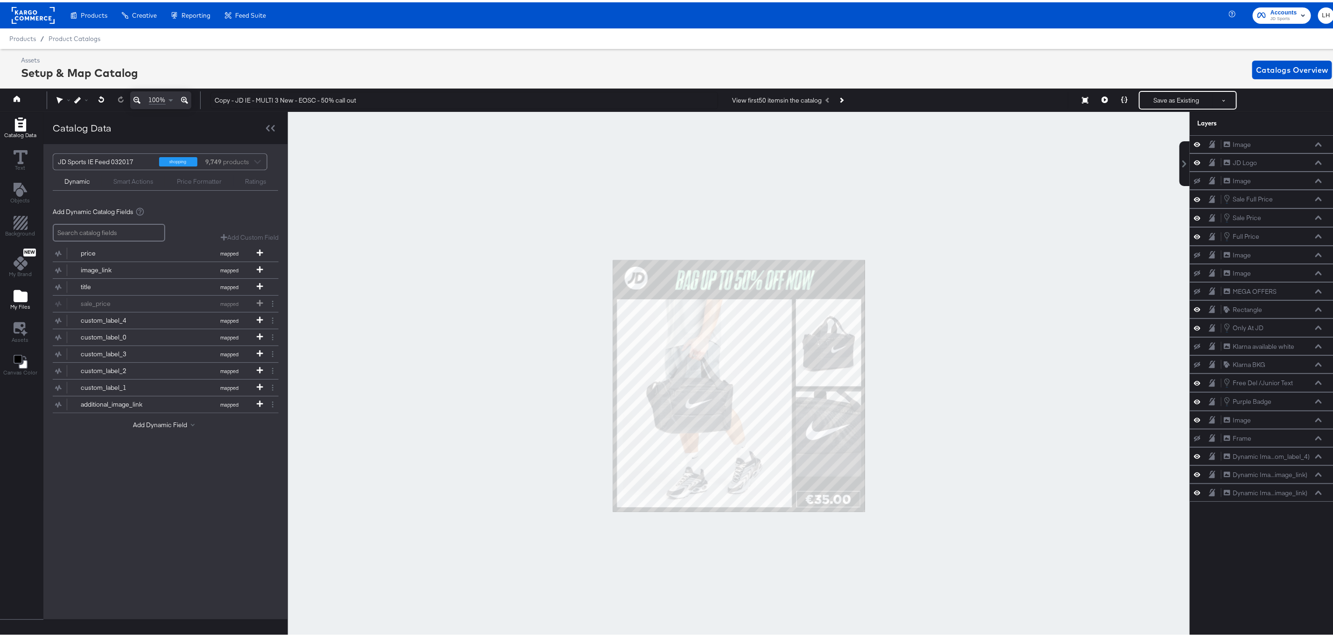
click at [28, 291] on div "My Files" at bounding box center [20, 297] width 20 height 21
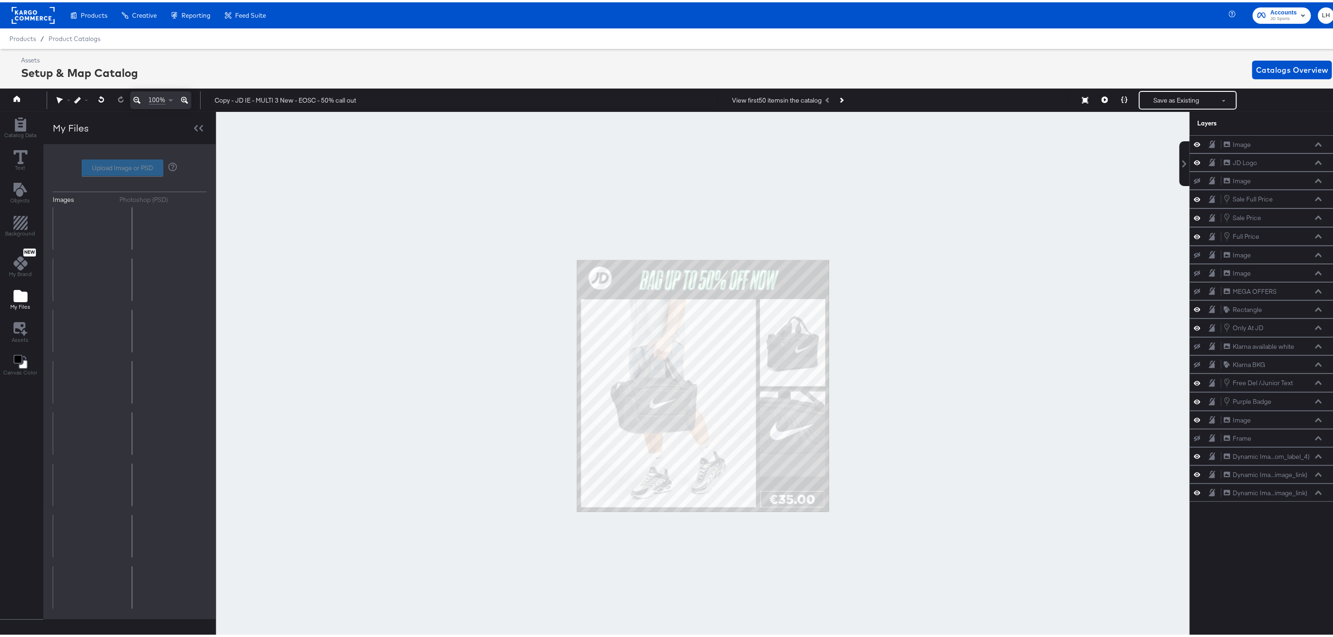
click at [17, 300] on icon "Add Files" at bounding box center [21, 294] width 14 height 12
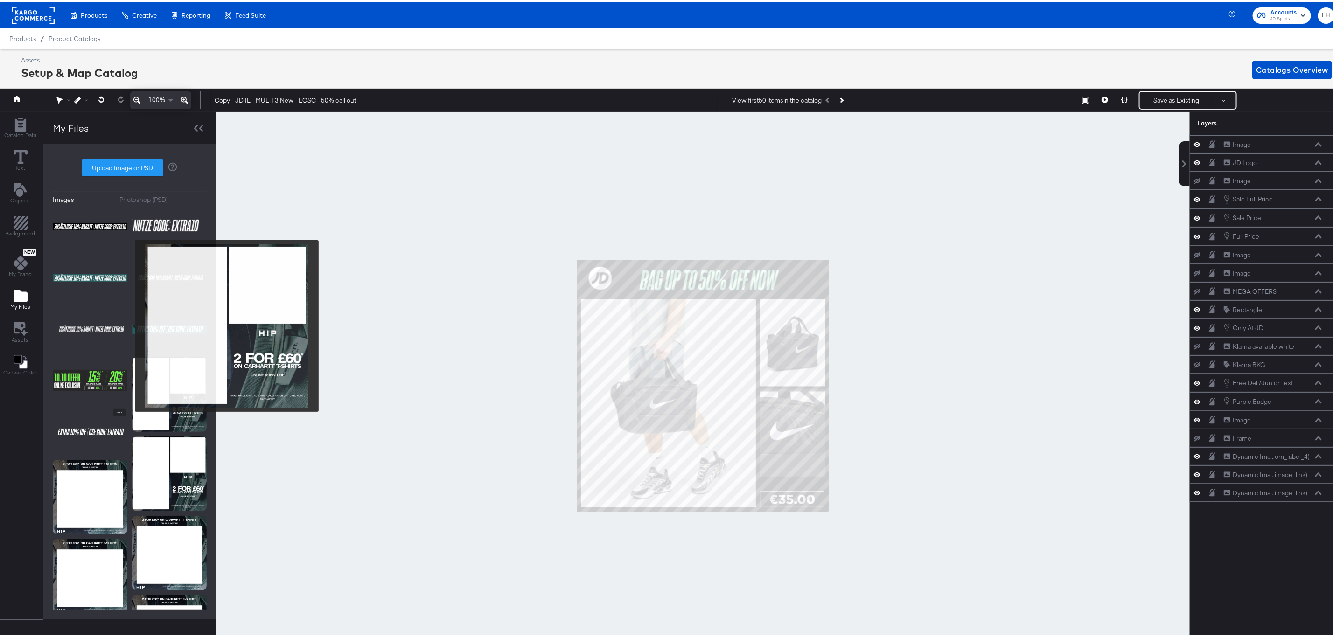
scroll to position [70, 0]
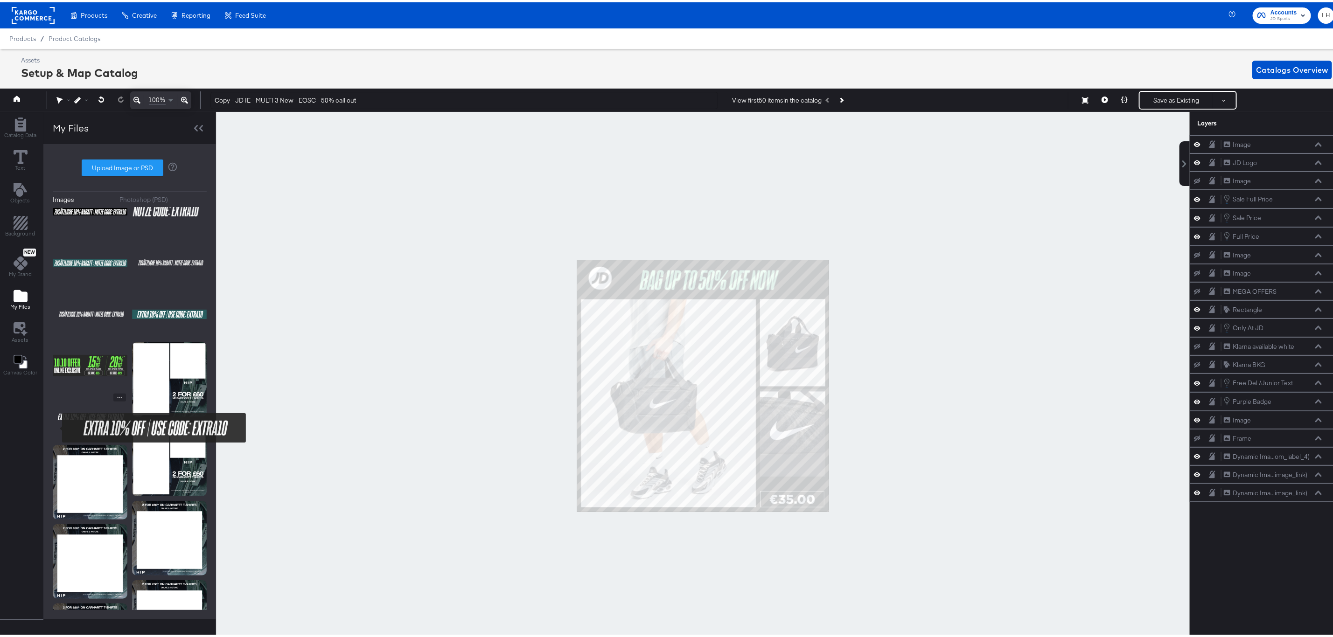
click at [56, 424] on img at bounding box center [90, 414] width 75 height 47
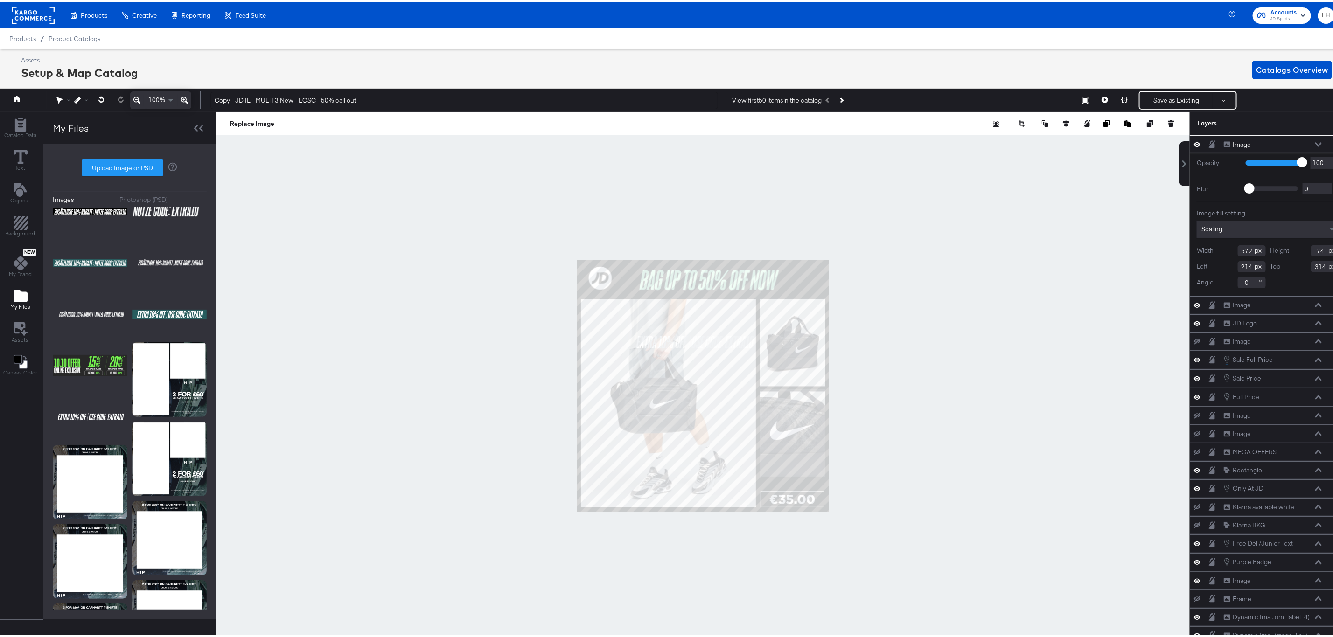
type input "214"
type input "314"
type input "173"
type input "22"
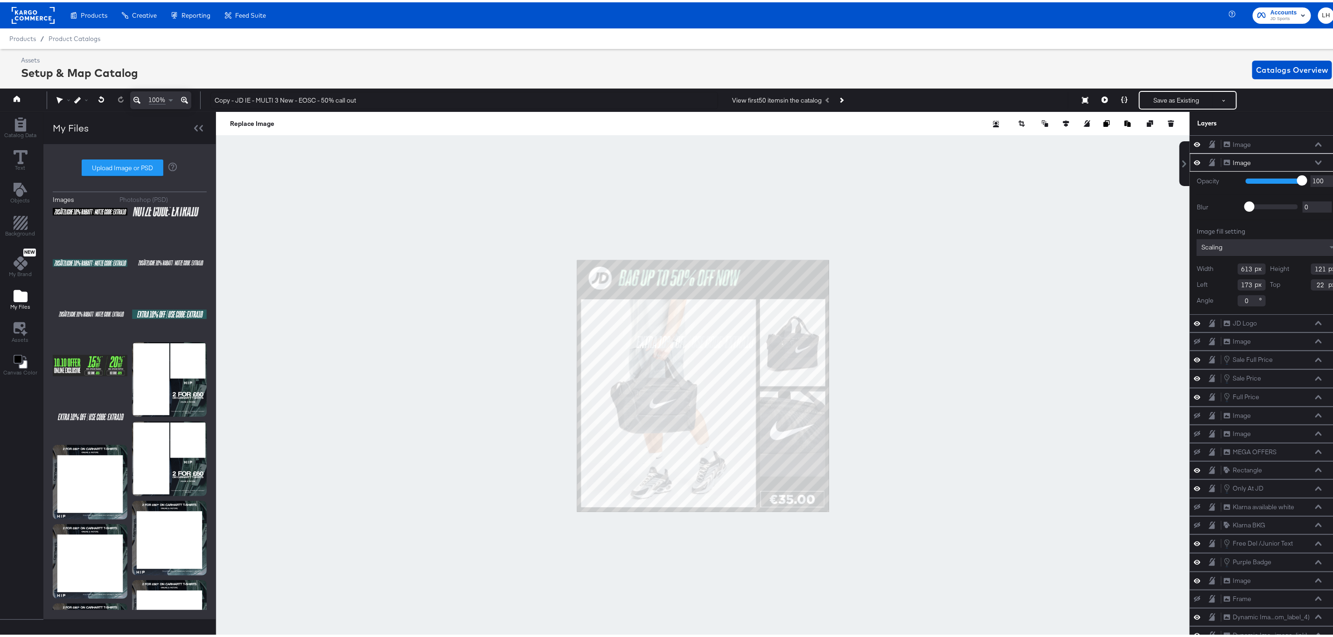
type input "533"
type input "101"
type input "167"
type input "26"
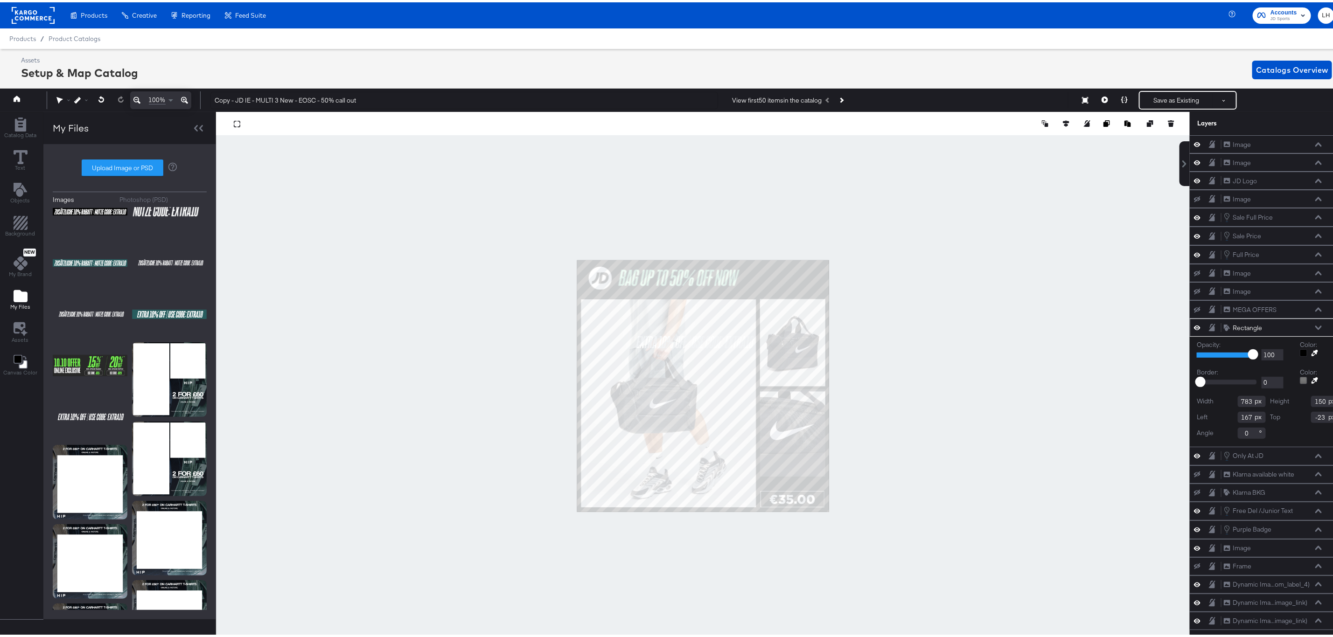
scroll to position [0, 2]
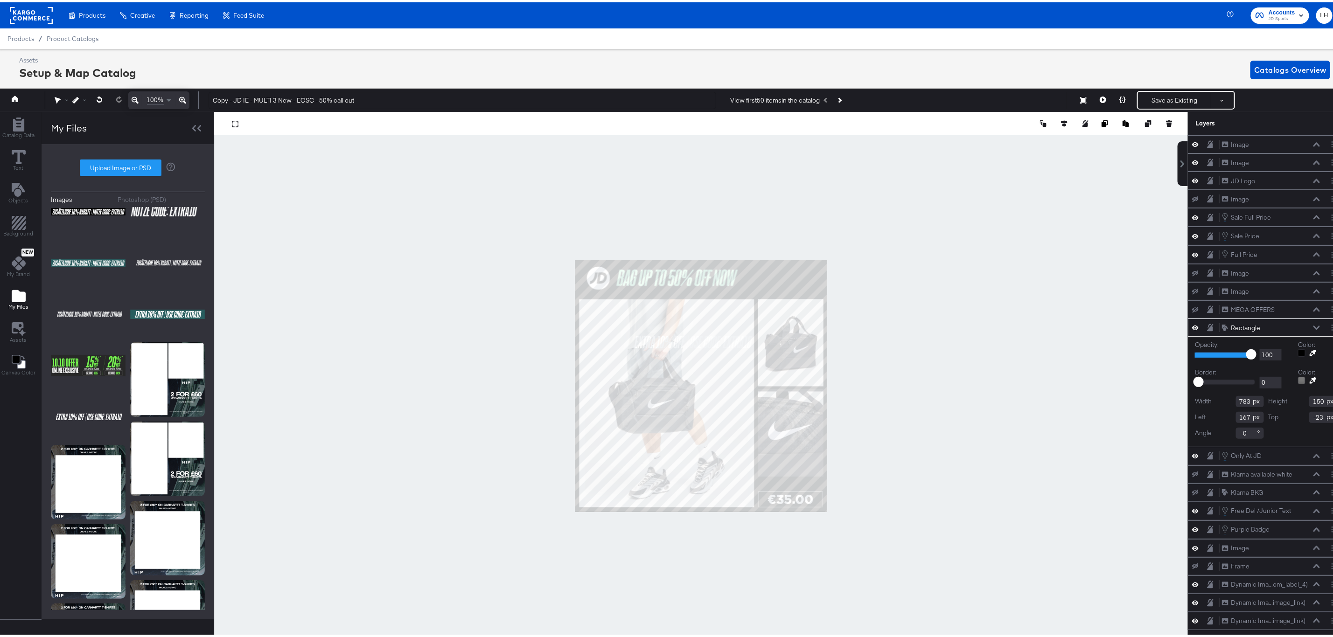
click at [927, 249] on div at bounding box center [701, 384] width 974 height 549
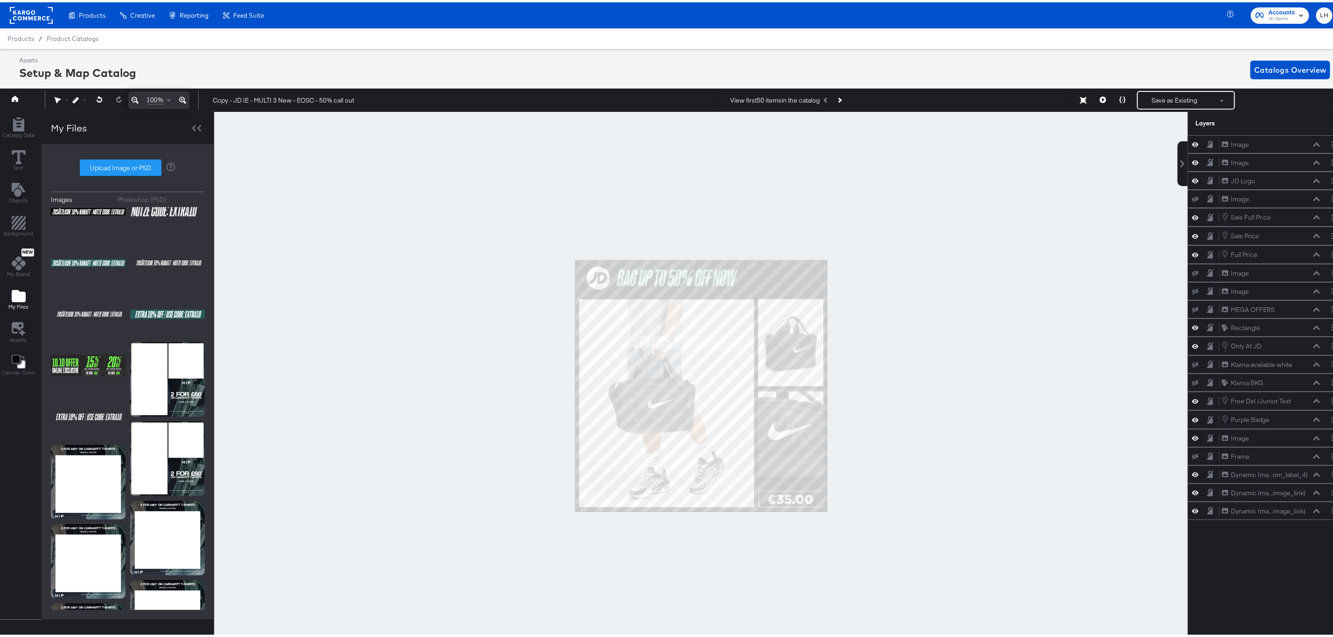
click at [182, 97] on icon at bounding box center [182, 97] width 7 height 11
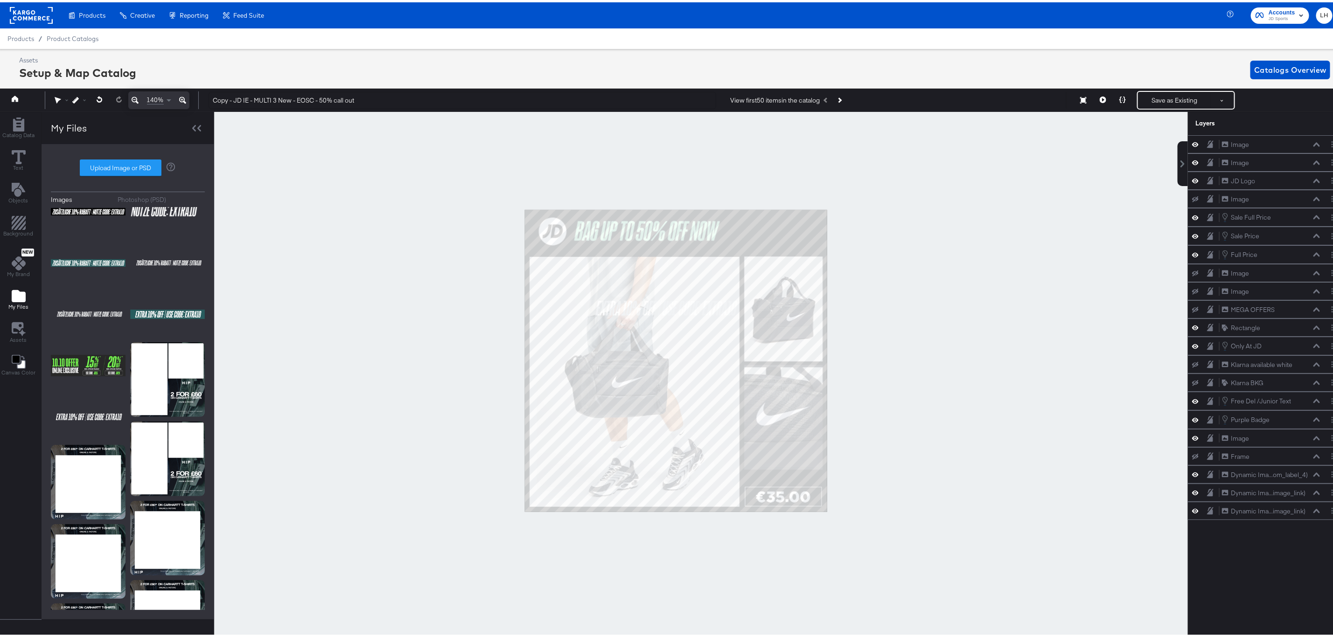
click at [182, 97] on icon at bounding box center [182, 97] width 7 height 11
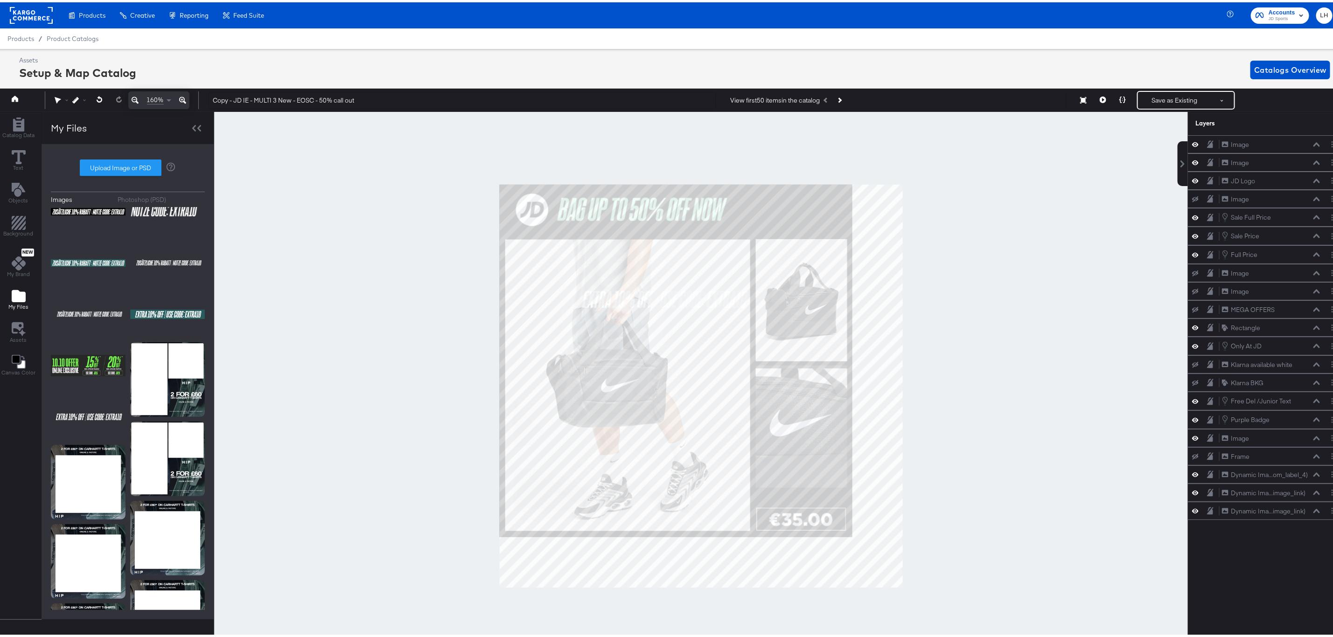
click at [182, 97] on icon at bounding box center [182, 97] width 7 height 11
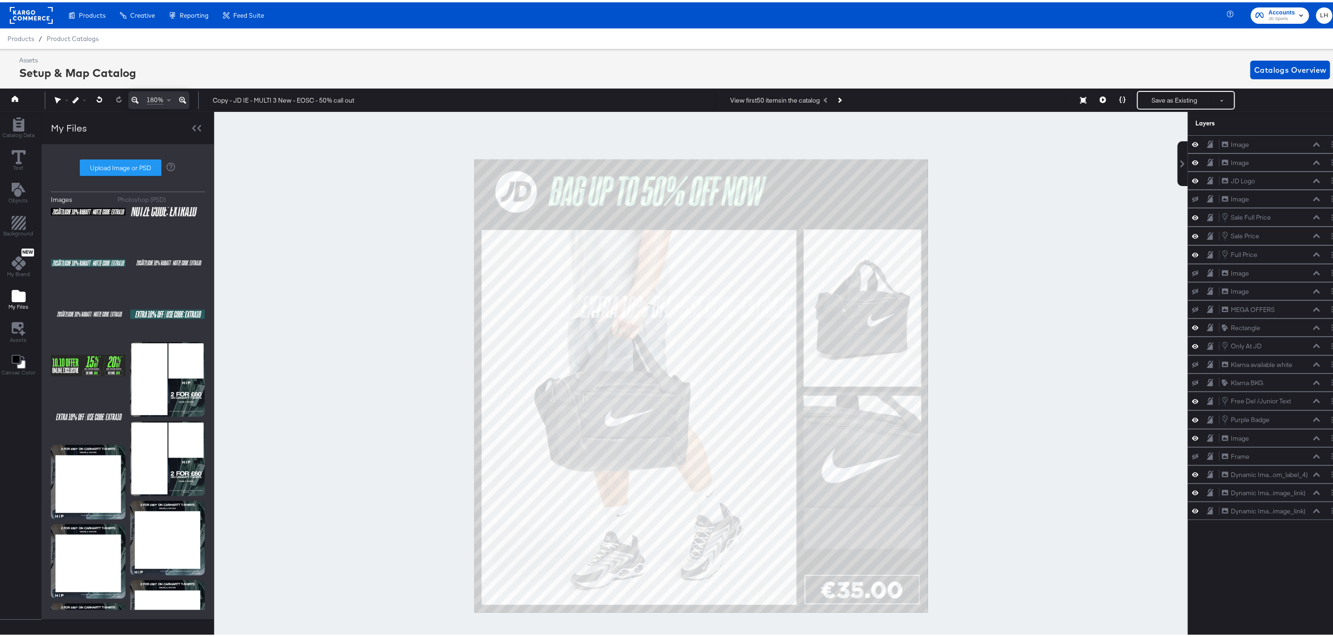
click at [261, 185] on div at bounding box center [701, 384] width 974 height 549
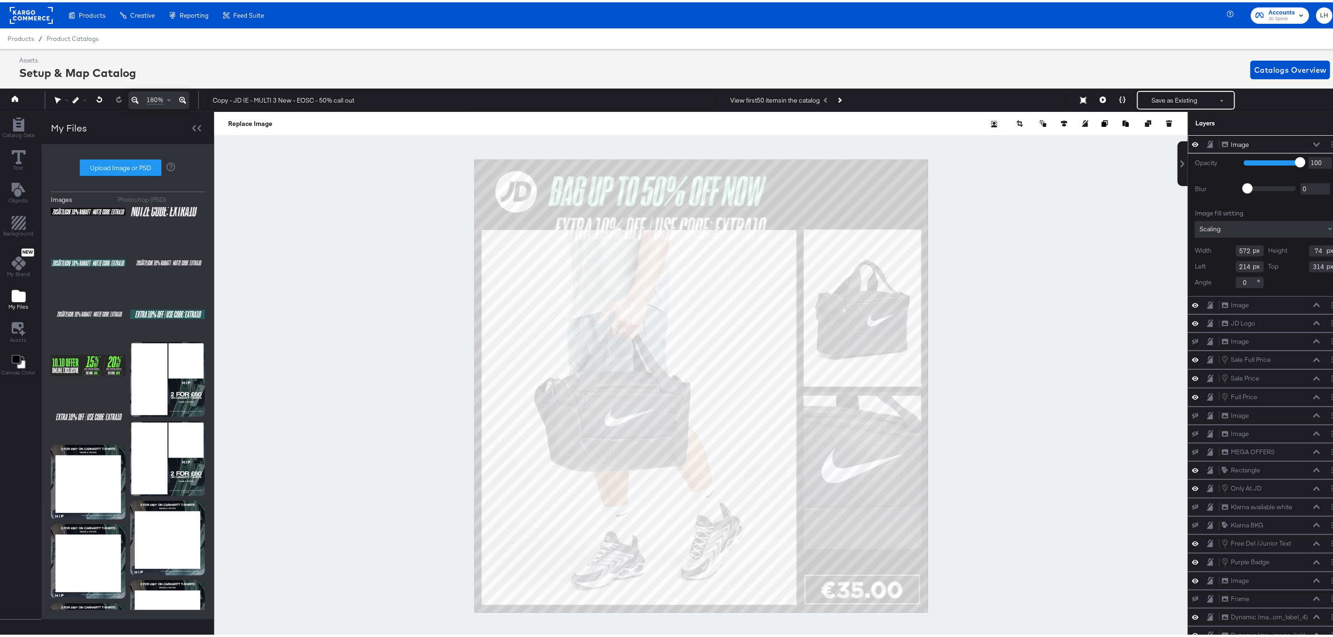
type input "151"
type input "127"
type input "391"
type input "67"
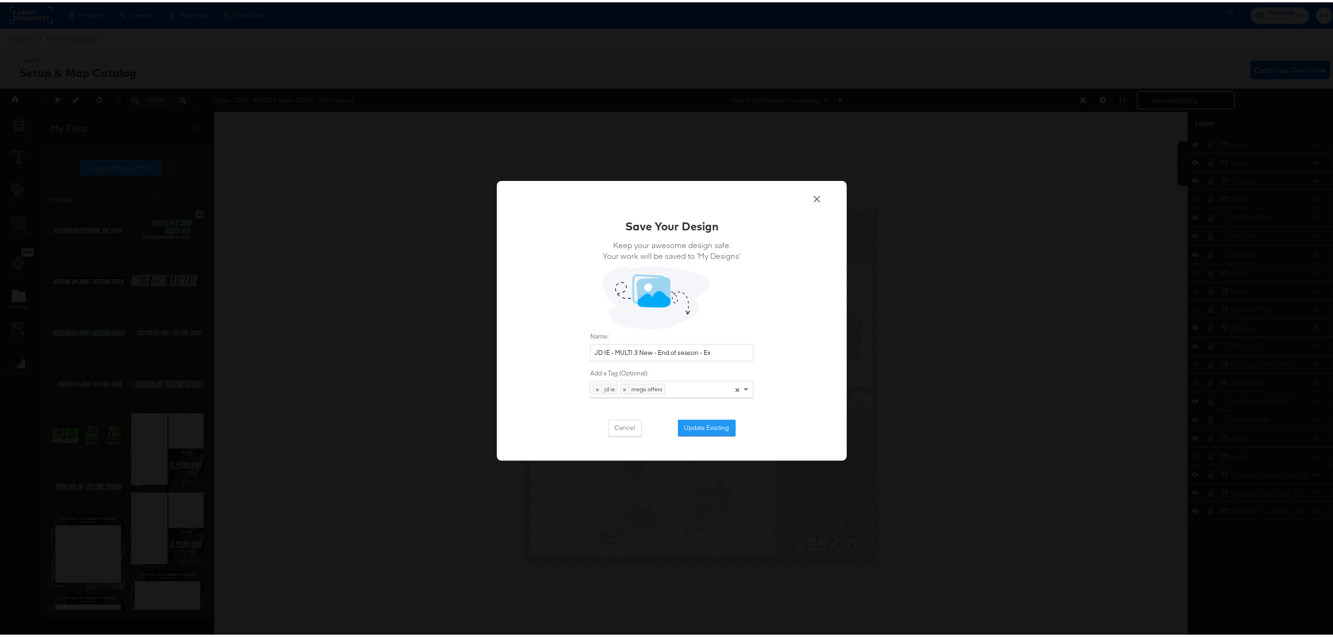
scroll to position [70, 0]
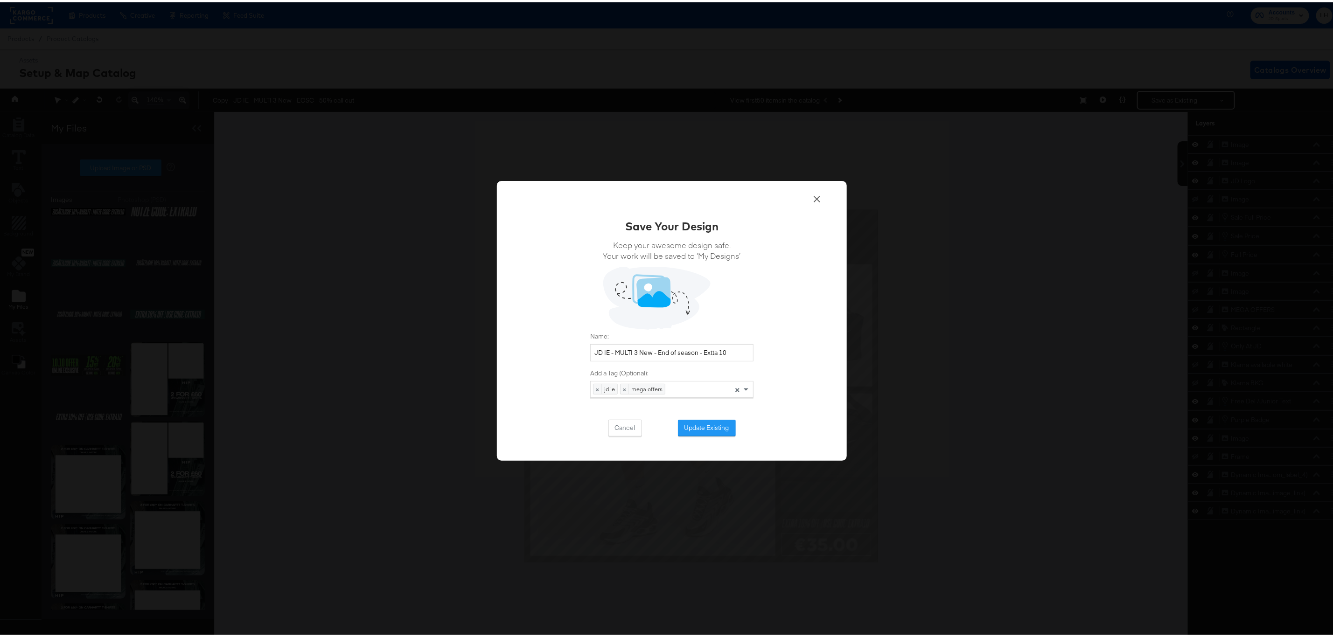
drag, startPoint x: 608, startPoint y: 350, endPoint x: 547, endPoint y: 346, distance: 60.8
click at [547, 346] on div "Save Your Design Keep your awesome design safe. Your work will be saved to ‘My …" at bounding box center [672, 319] width 350 height 280
type input "JD IE - MULTI 3 New - End of season - Extta 10"
click at [699, 423] on button "Update Existing" at bounding box center [707, 426] width 58 height 17
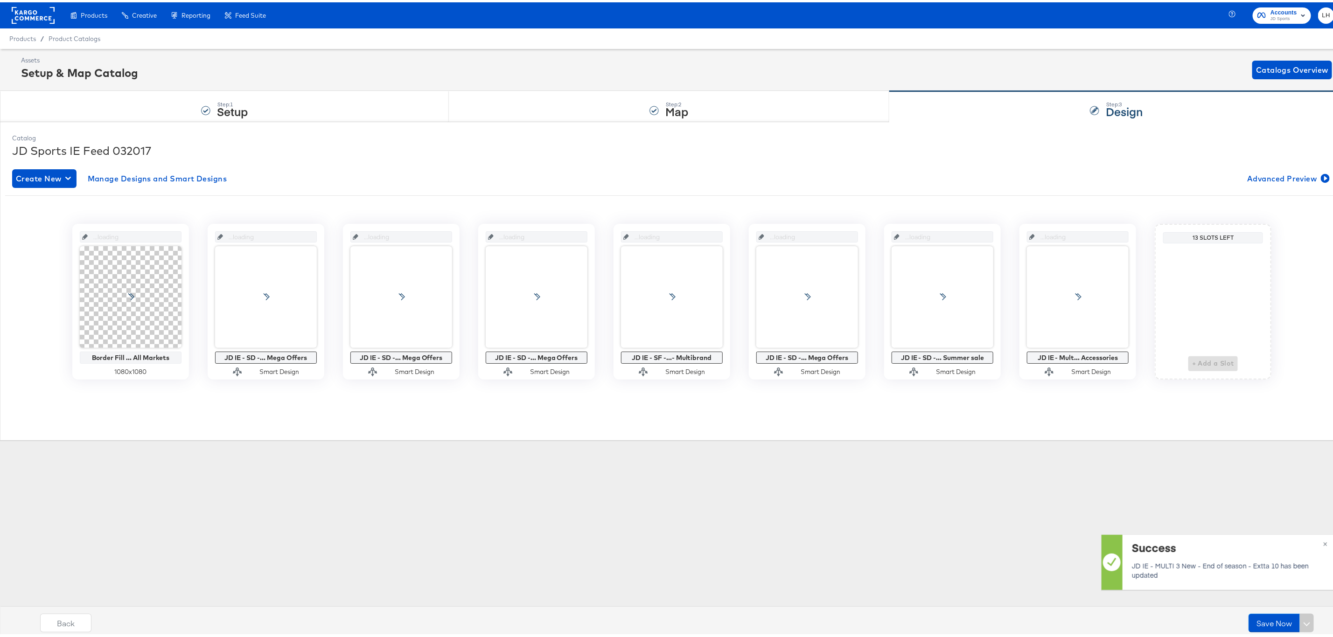
scroll to position [0, 0]
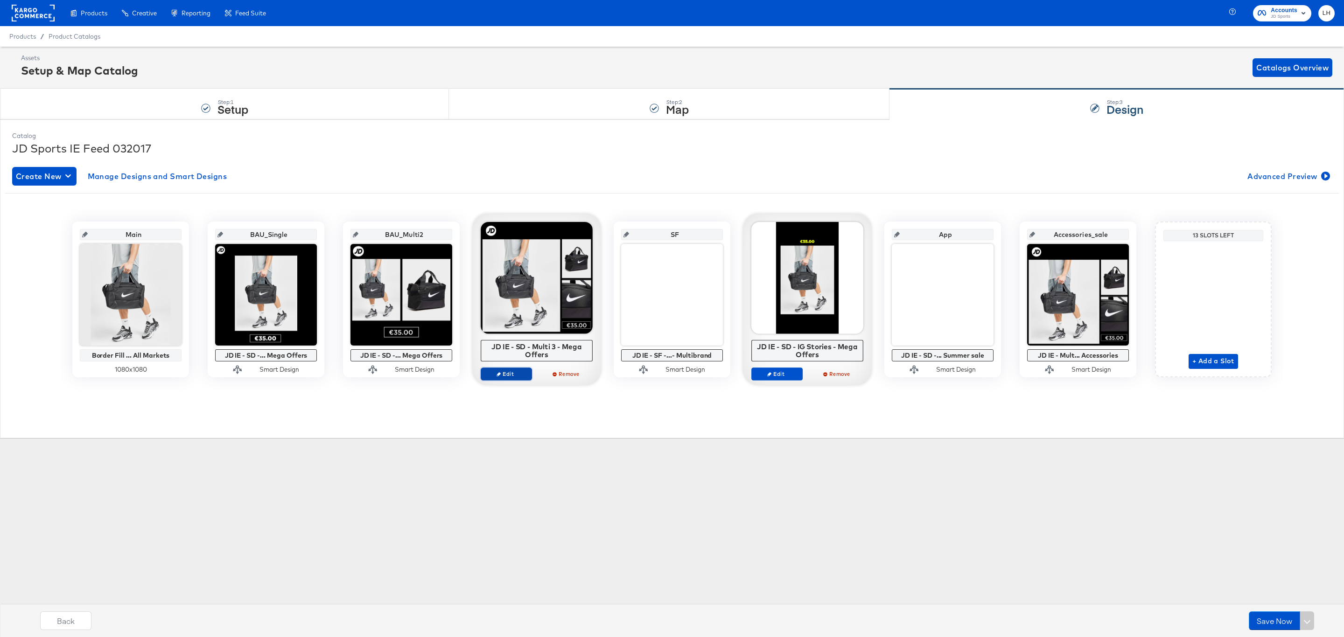
click at [510, 376] on span "Edit" at bounding box center [506, 373] width 43 height 7
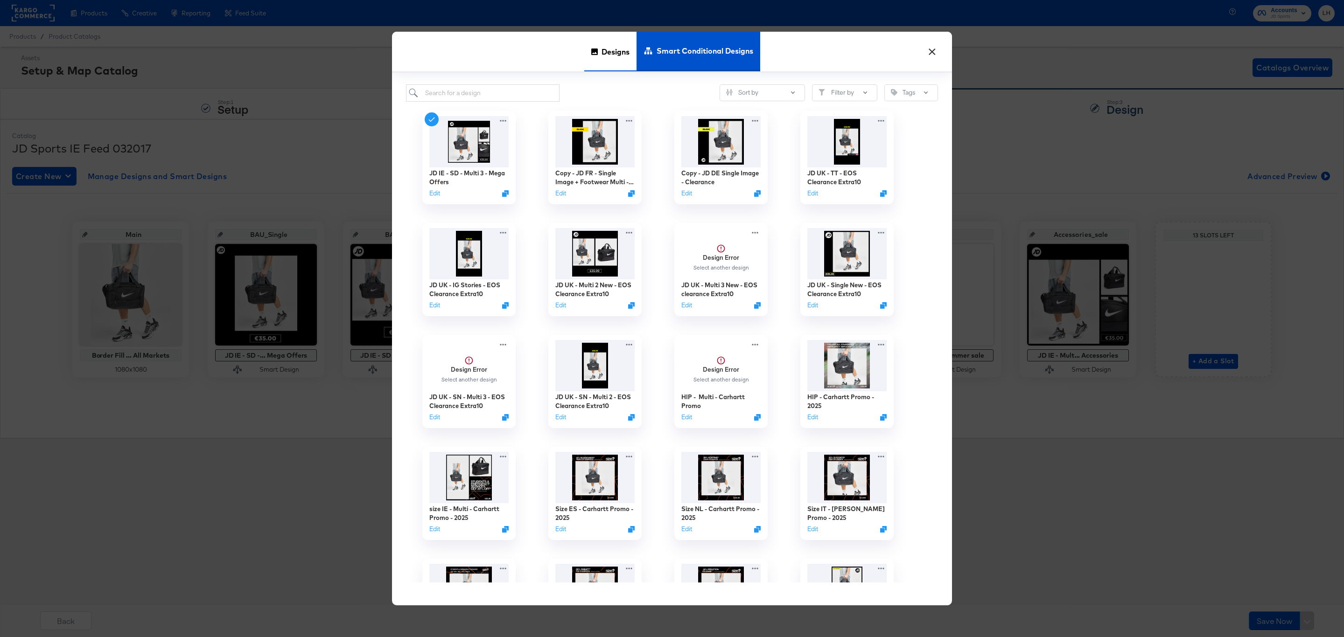
click at [602, 48] on span "Designs" at bounding box center [615, 51] width 28 height 41
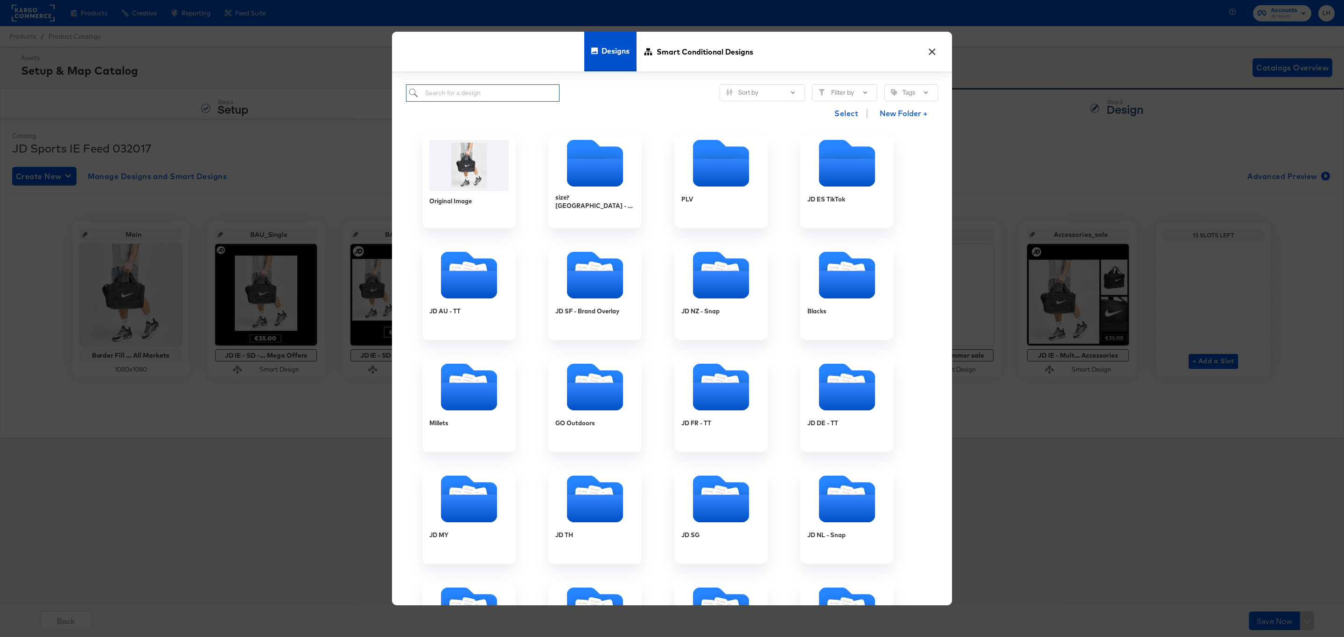
click at [511, 94] on input "search" at bounding box center [483, 92] width 154 height 17
click at [476, 83] on div "Sort by Filter by Tags Select New Folder + Original Image size? UK - BAU PLV JD…" at bounding box center [672, 339] width 560 height 533
click at [473, 90] on input "search" at bounding box center [483, 92] width 154 height 17
paste input "JD IE - MULTI 3 New"
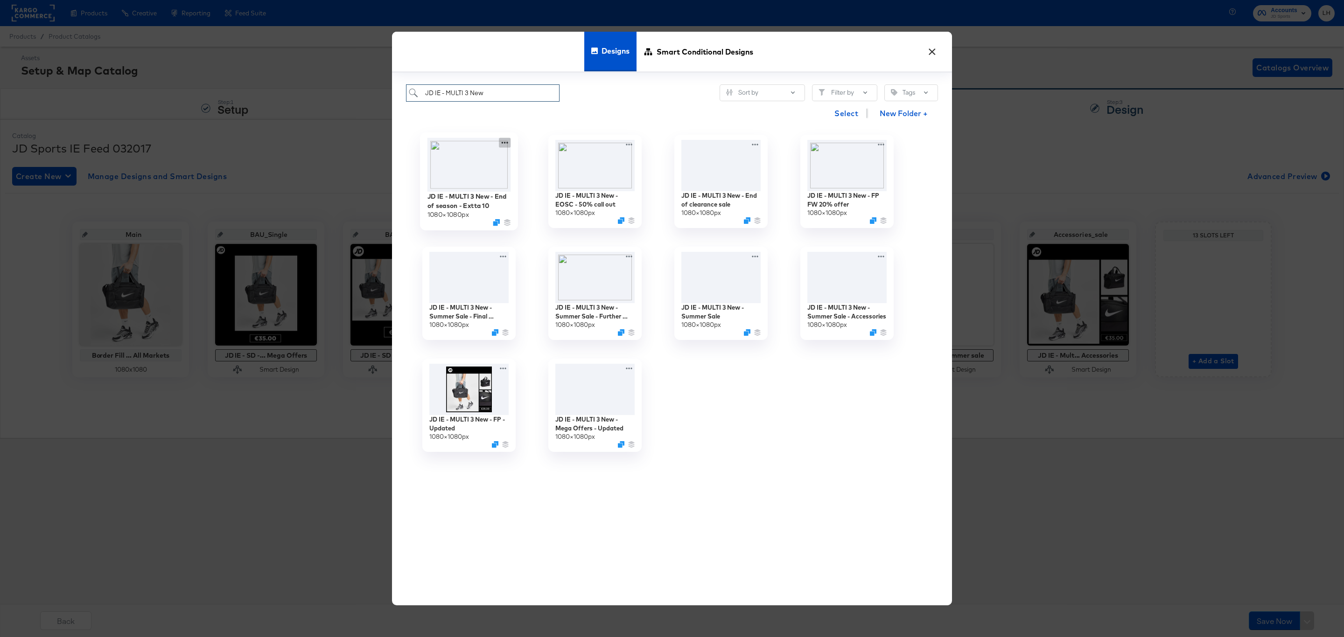
click at [504, 141] on icon at bounding box center [505, 143] width 12 height 10
type input "JD IE - MULTI 3 New"
click at [548, 181] on div "Edit Design Edit Design" at bounding box center [548, 181] width 0 height 0
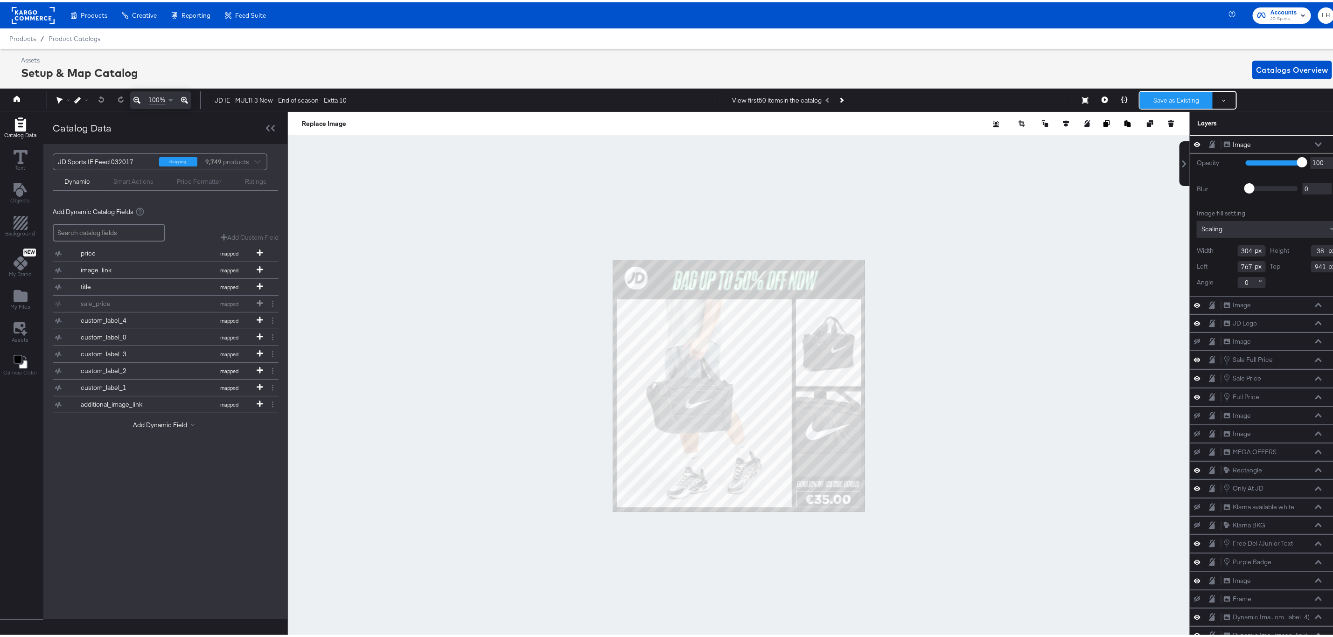
click at [1160, 97] on button "Save as Existing" at bounding box center [1176, 98] width 73 height 17
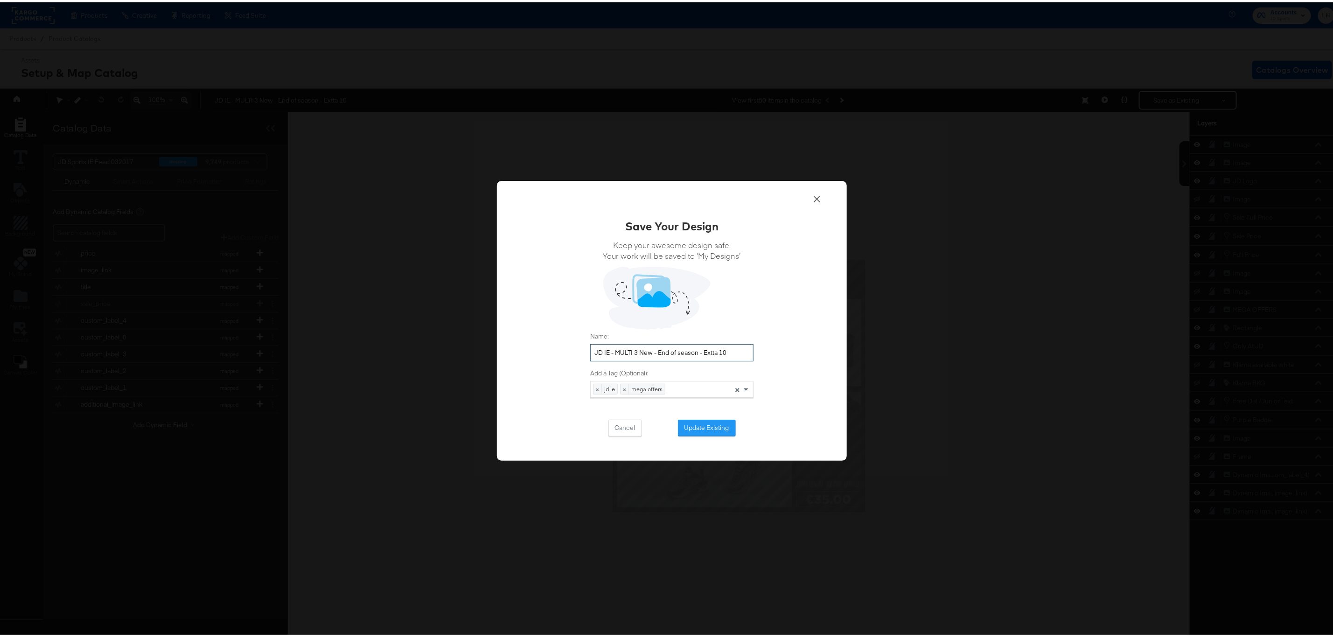
drag, startPoint x: 734, startPoint y: 349, endPoint x: 707, endPoint y: 350, distance: 26.6
click at [707, 350] on input "JD IE - MULTI 3 New - End of season - Extta 10" at bounding box center [671, 350] width 163 height 17
type input "JD IE - MULTI 3 New - End of season - Extra 10"
drag, startPoint x: 727, startPoint y: 349, endPoint x: 546, endPoint y: 336, distance: 180.6
click at [546, 336] on div "Save Your Design Keep your awesome design safe. Your work will be saved to ‘My …" at bounding box center [672, 319] width 350 height 280
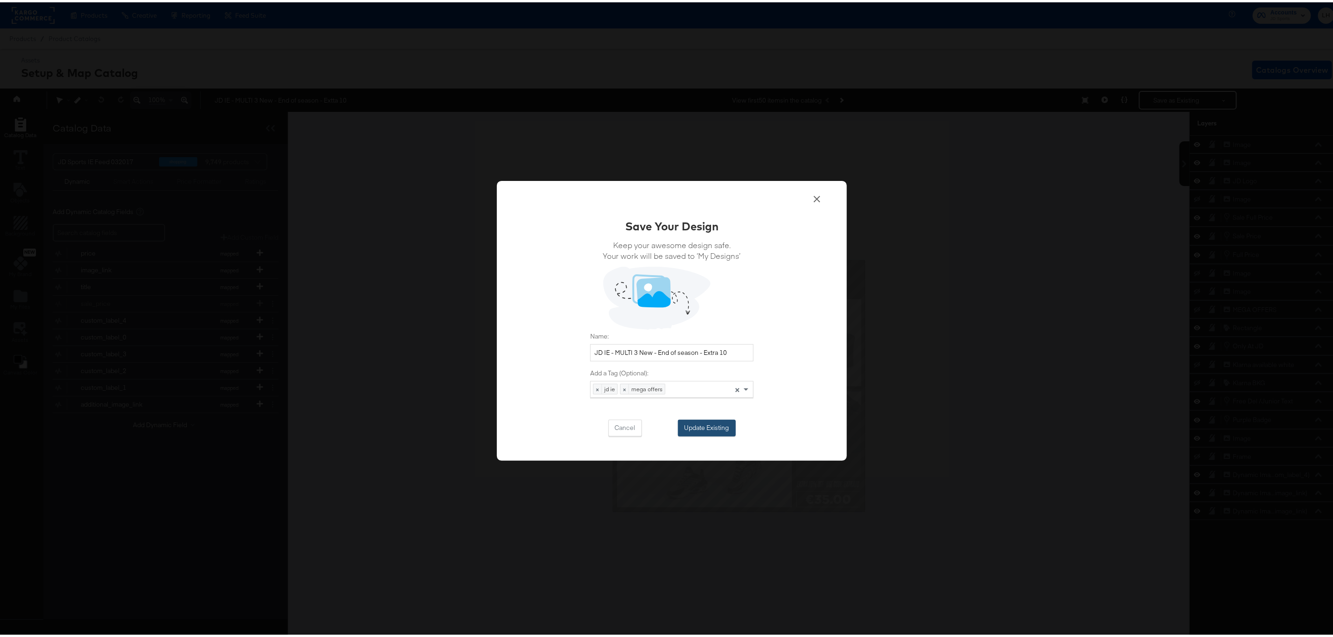
click at [710, 429] on button "Update Existing" at bounding box center [707, 426] width 58 height 17
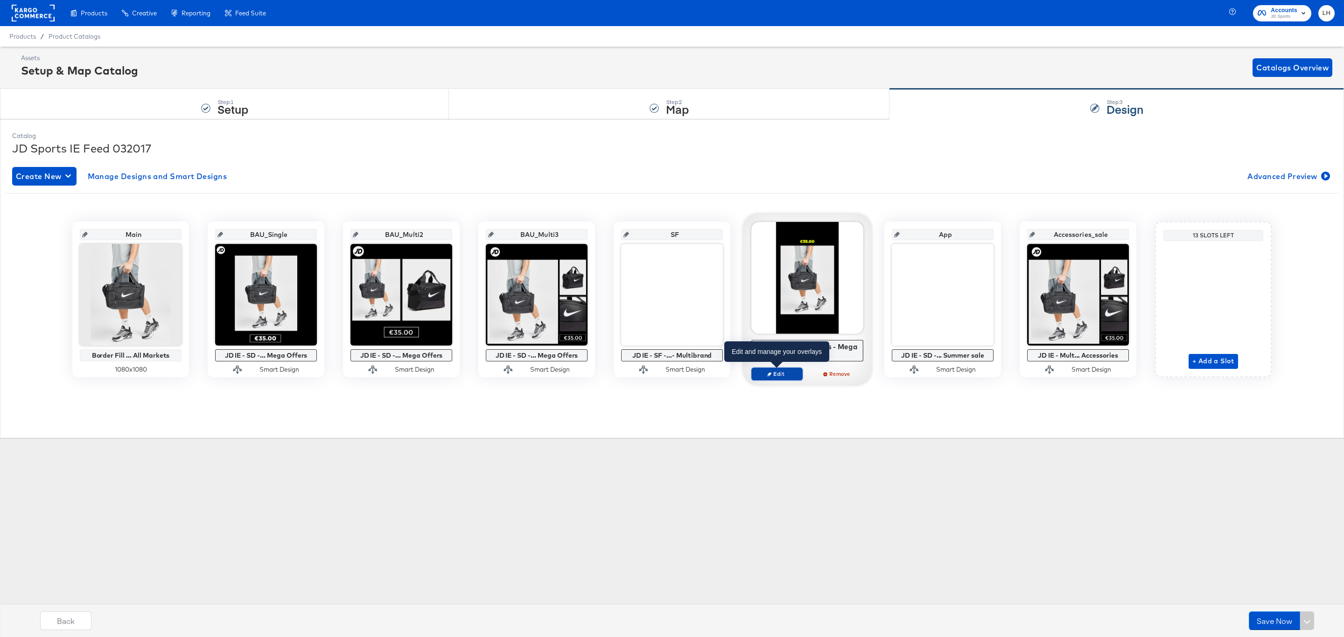
click at [783, 376] on span "Edit" at bounding box center [776, 373] width 43 height 7
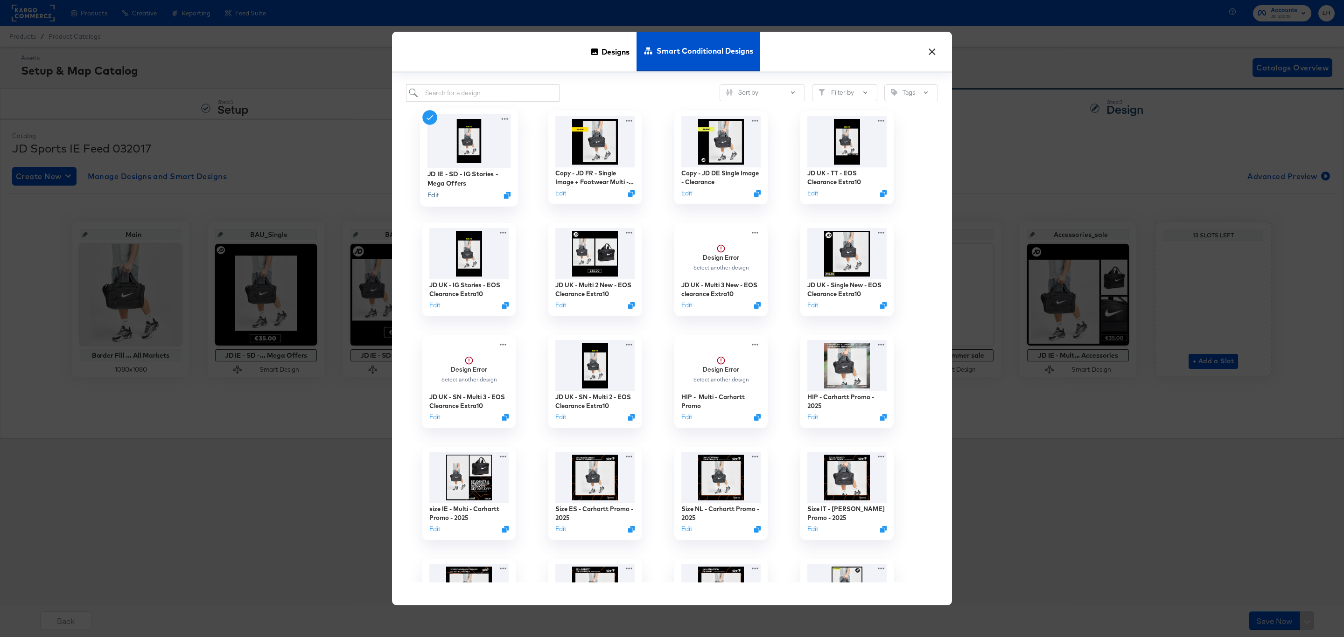
click at [430, 196] on button "Edit" at bounding box center [432, 195] width 11 height 9
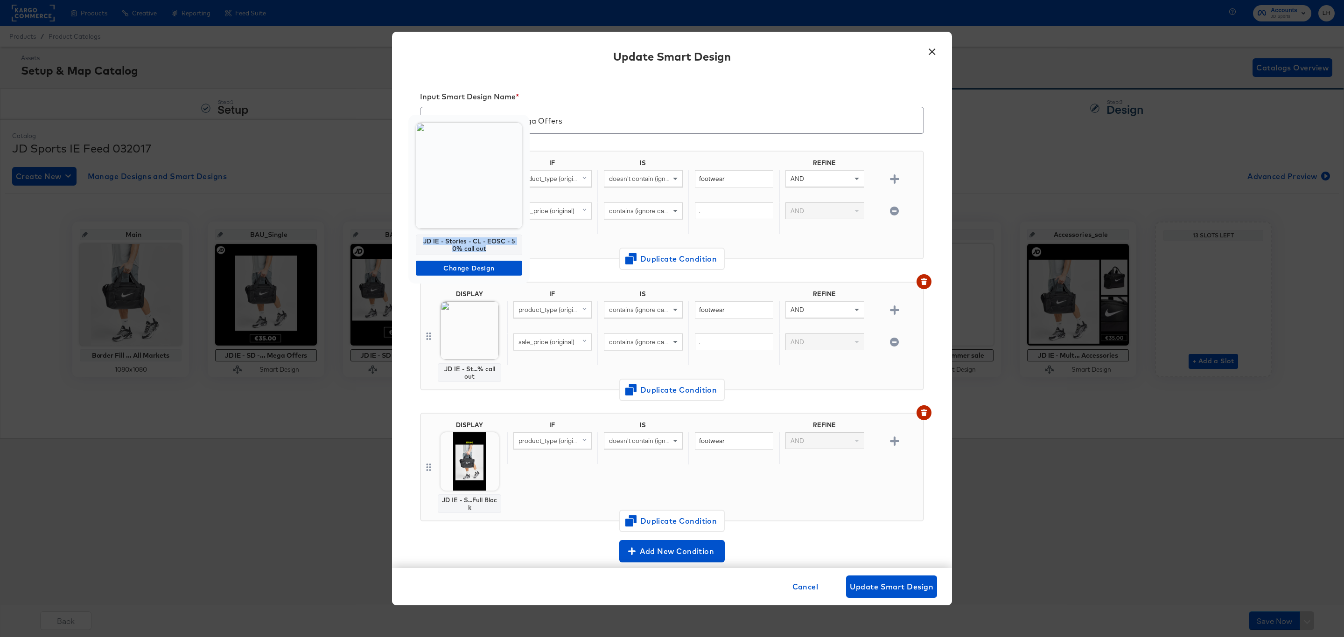
drag, startPoint x: 491, startPoint y: 250, endPoint x: 414, endPoint y: 238, distance: 77.8
click at [414, 238] on div "JD IE - Stories - CL - EOSC - 50% call out Change Design" at bounding box center [468, 199] width 121 height 169
copy div "JD IE - Stories - CL - EOSC - 50% call out"
click at [931, 48] on button "×" at bounding box center [931, 49] width 17 height 17
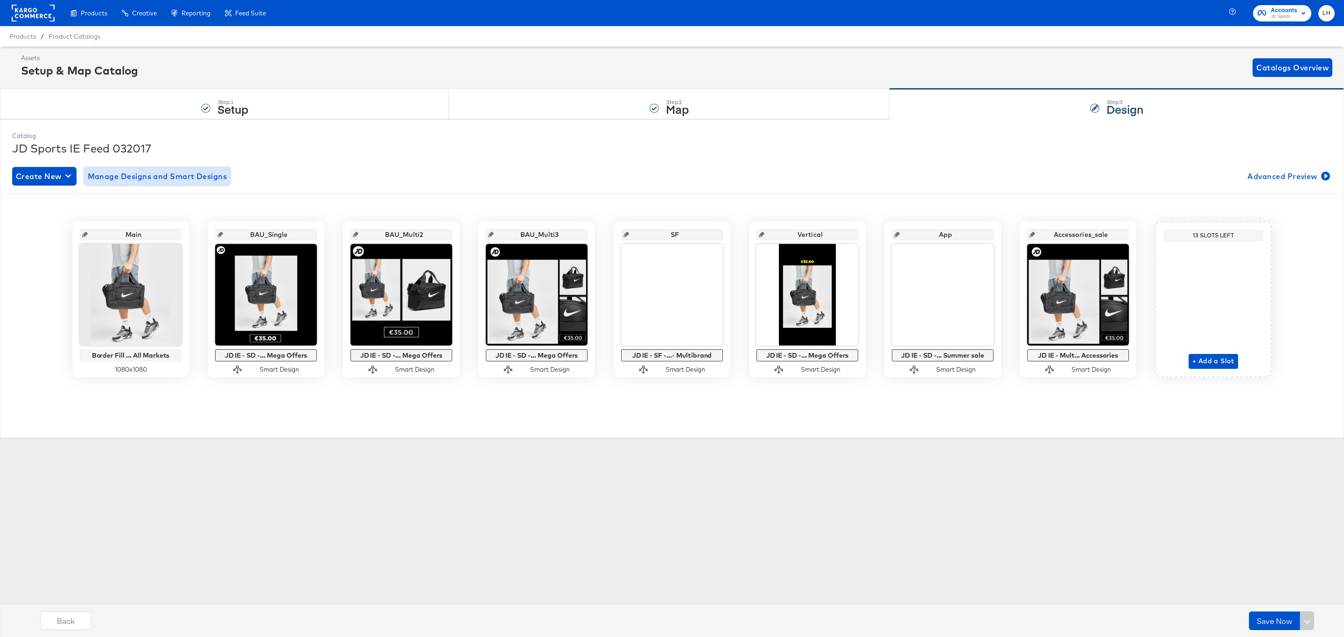
click at [183, 175] on span "Manage Designs and Smart Designs" at bounding box center [158, 176] width 140 height 13
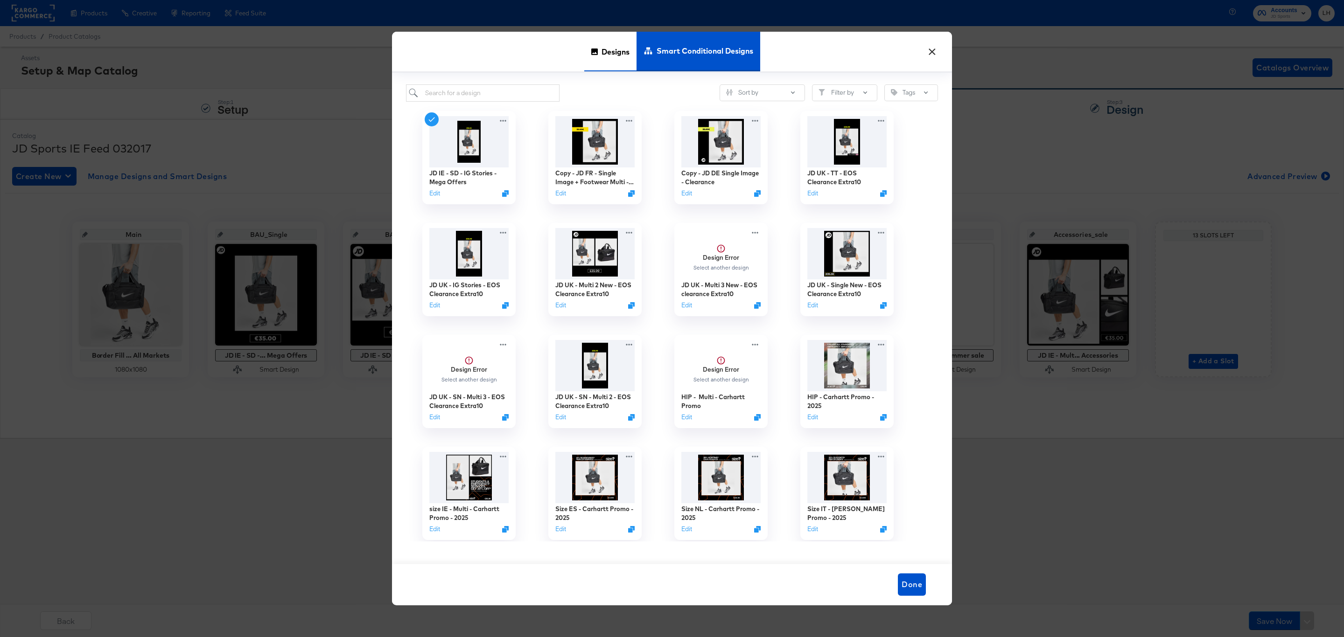
click at [592, 52] on icon at bounding box center [594, 52] width 7 height 7
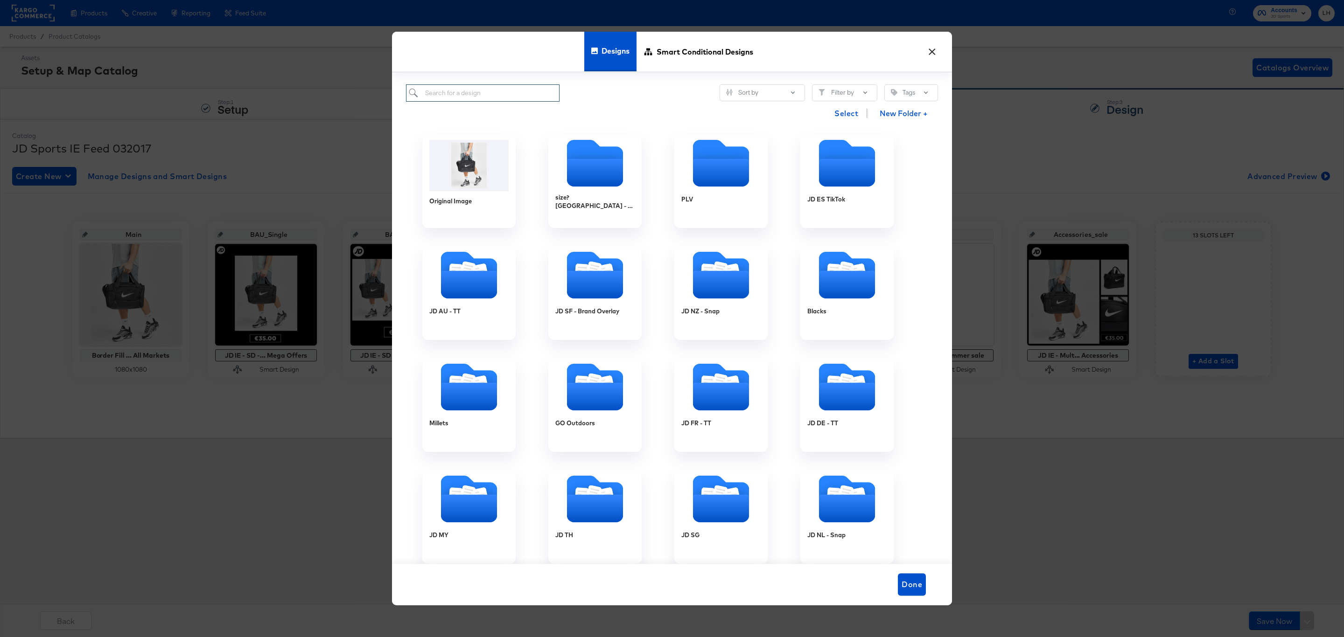
click at [504, 87] on input "search" at bounding box center [483, 92] width 154 height 17
paste input "JD IE - Stories - CL - EOSC - 50% call out"
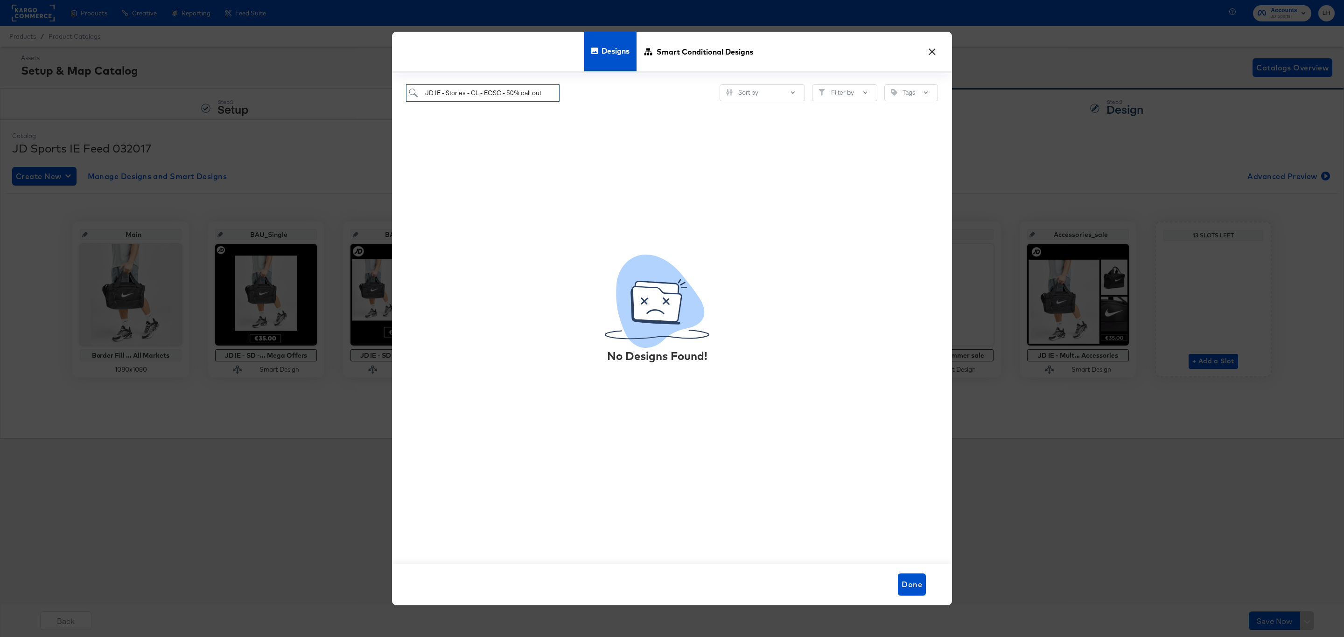
drag, startPoint x: 549, startPoint y: 94, endPoint x: 493, endPoint y: 94, distance: 56.0
click at [493, 94] on input "JD IE - Stories - CL - EOSC - 50% call out" at bounding box center [483, 92] width 154 height 17
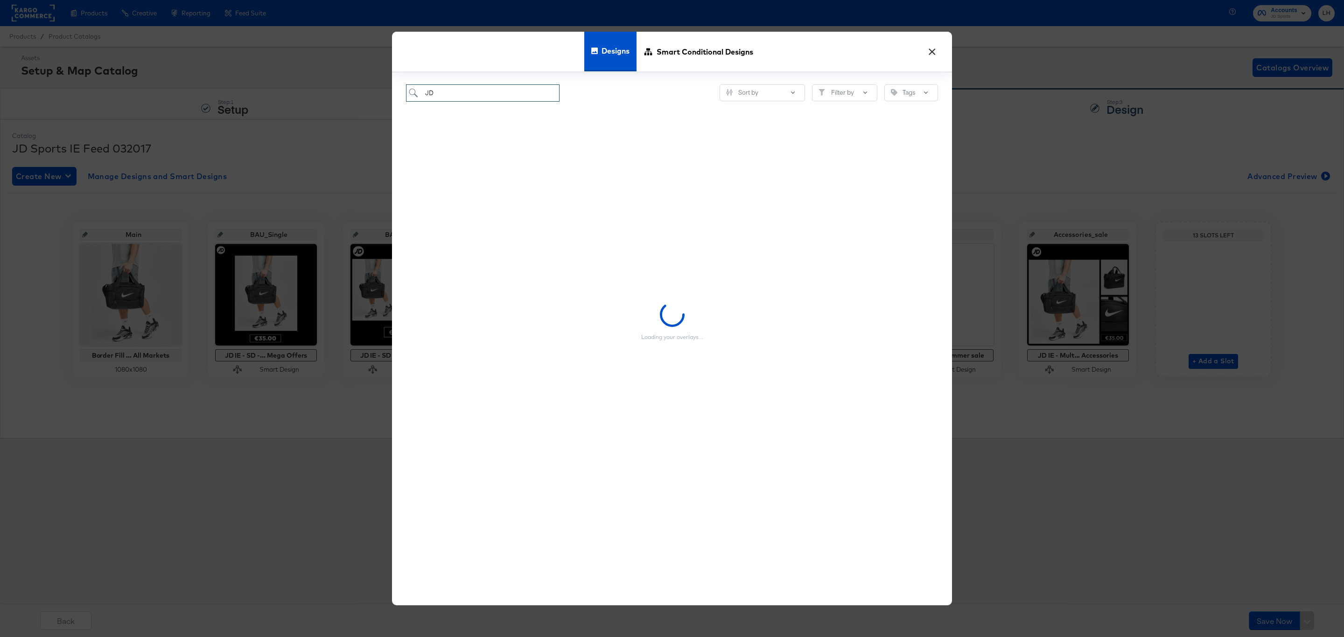
type input "J"
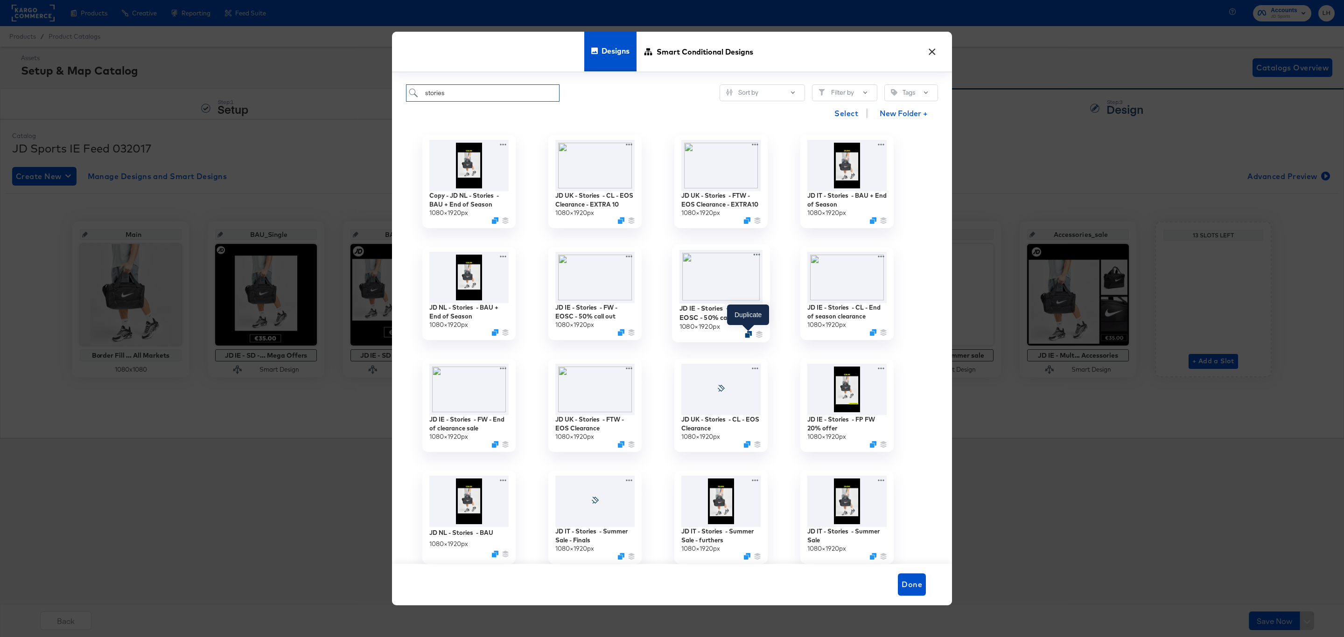
type input "stories"
click at [746, 336] on icon "Duplicate" at bounding box center [748, 334] width 7 height 7
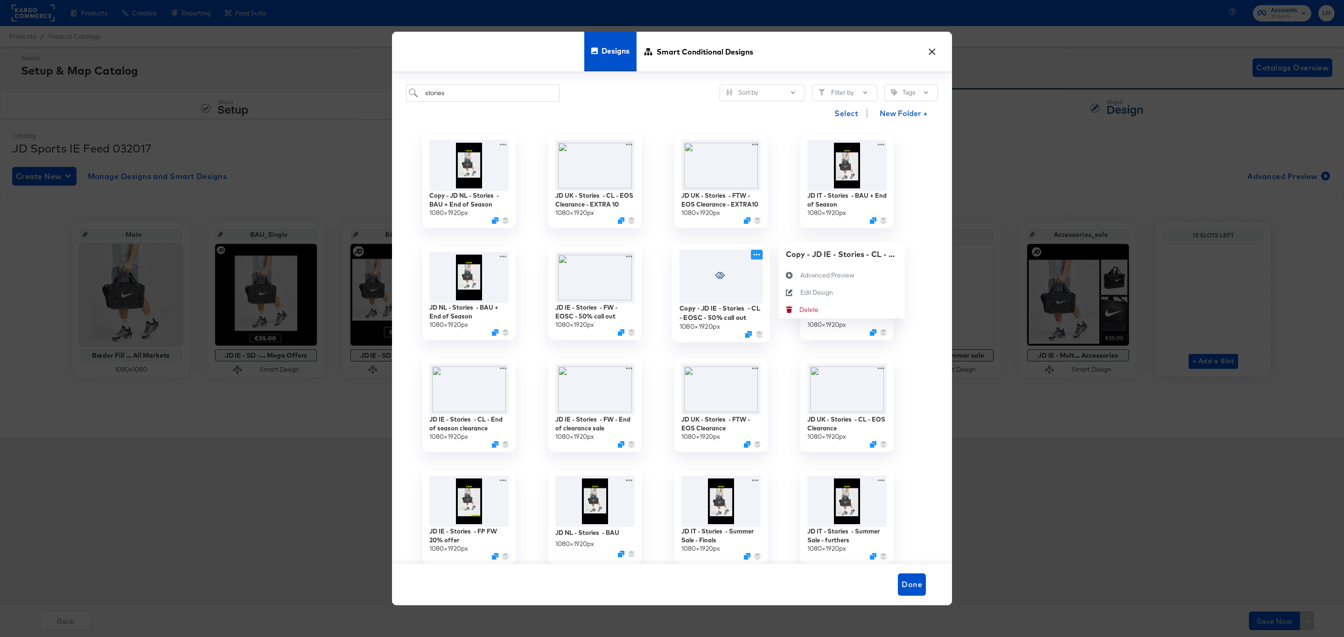
click at [756, 254] on icon at bounding box center [757, 255] width 12 height 10
click at [800, 293] on div "Edit Design Edit Design" at bounding box center [800, 293] width 0 height 0
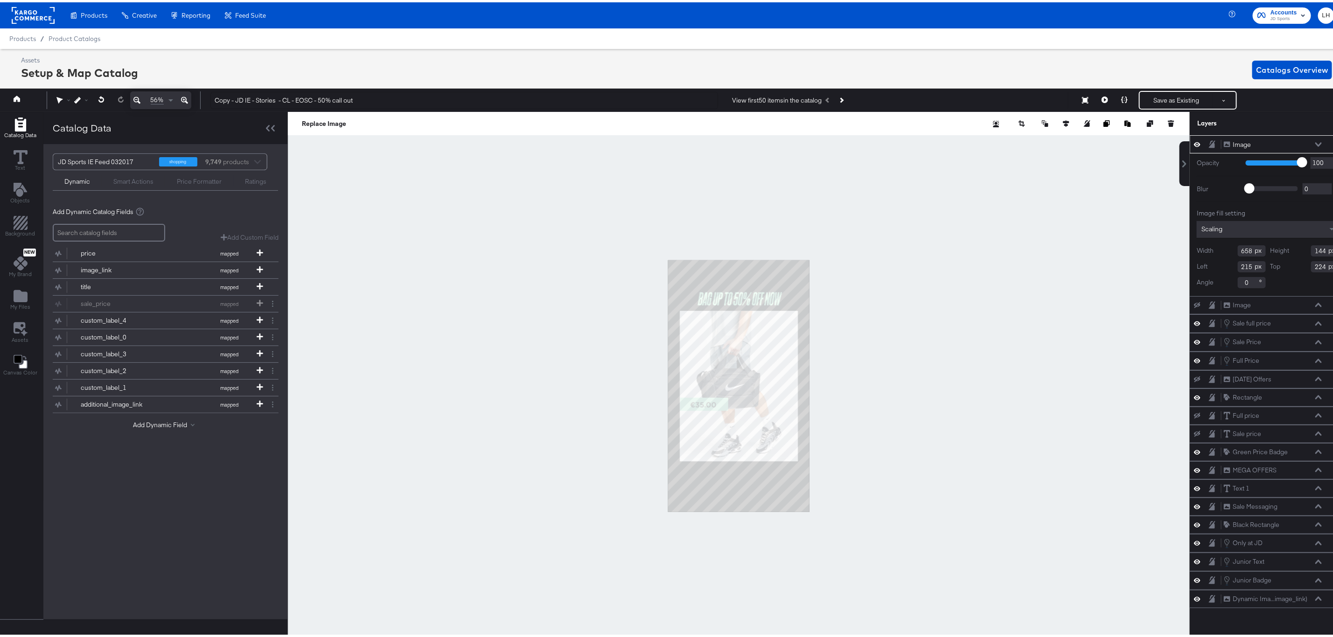
click at [559, 304] on div at bounding box center [739, 384] width 902 height 549
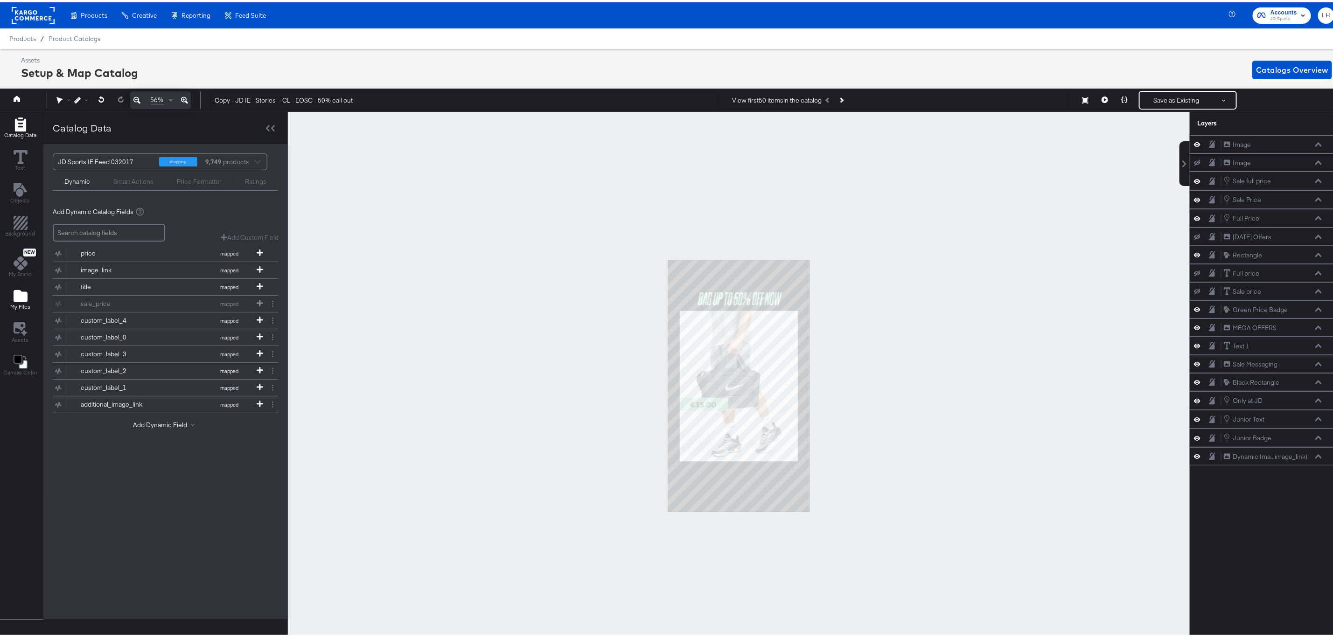
click at [19, 294] on icon "Add Files" at bounding box center [21, 294] width 14 height 12
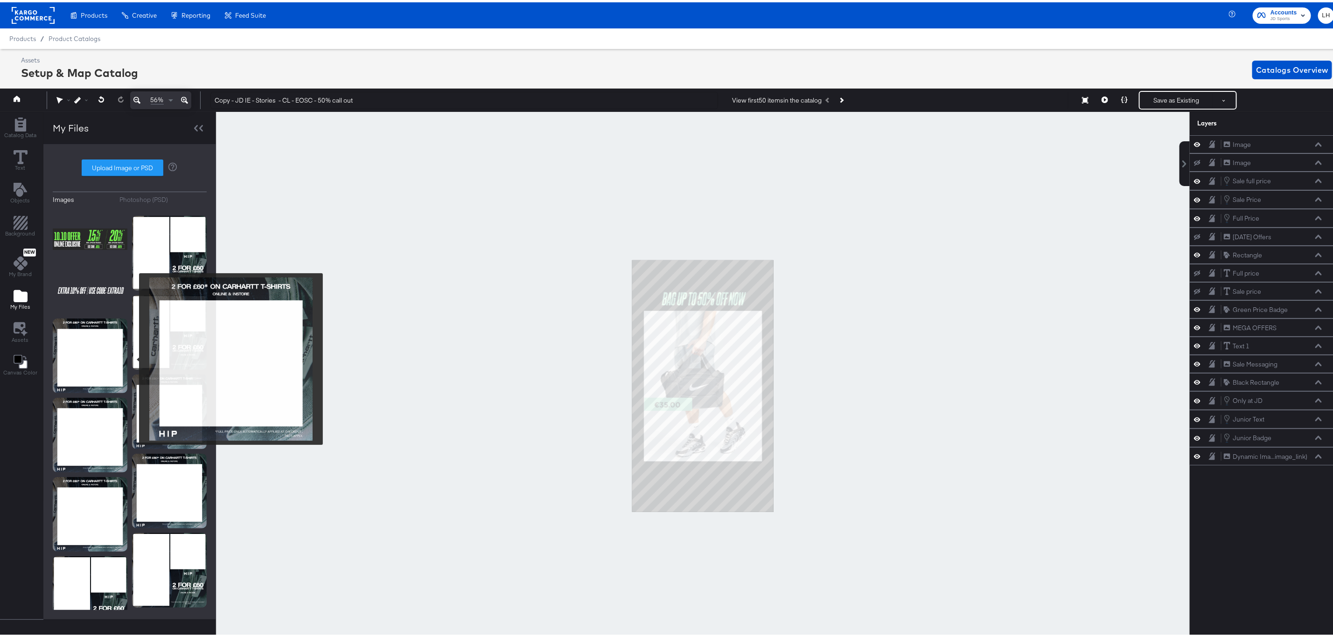
scroll to position [210, 0]
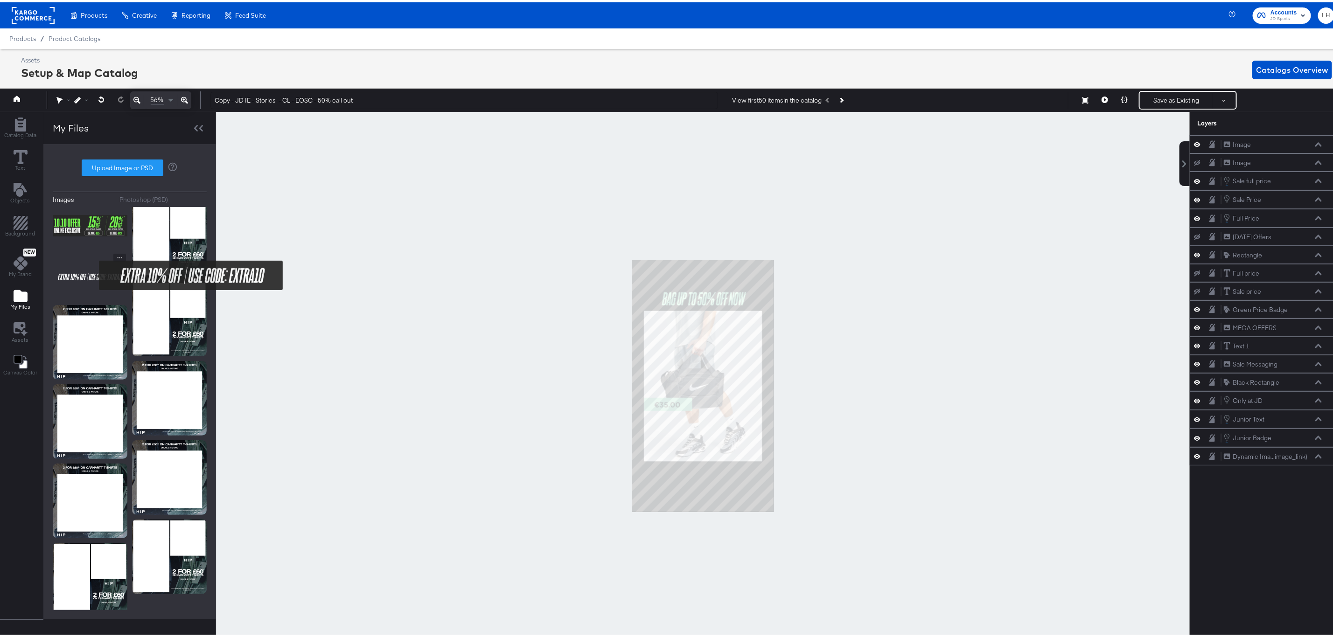
click at [93, 273] on img at bounding box center [90, 275] width 75 height 47
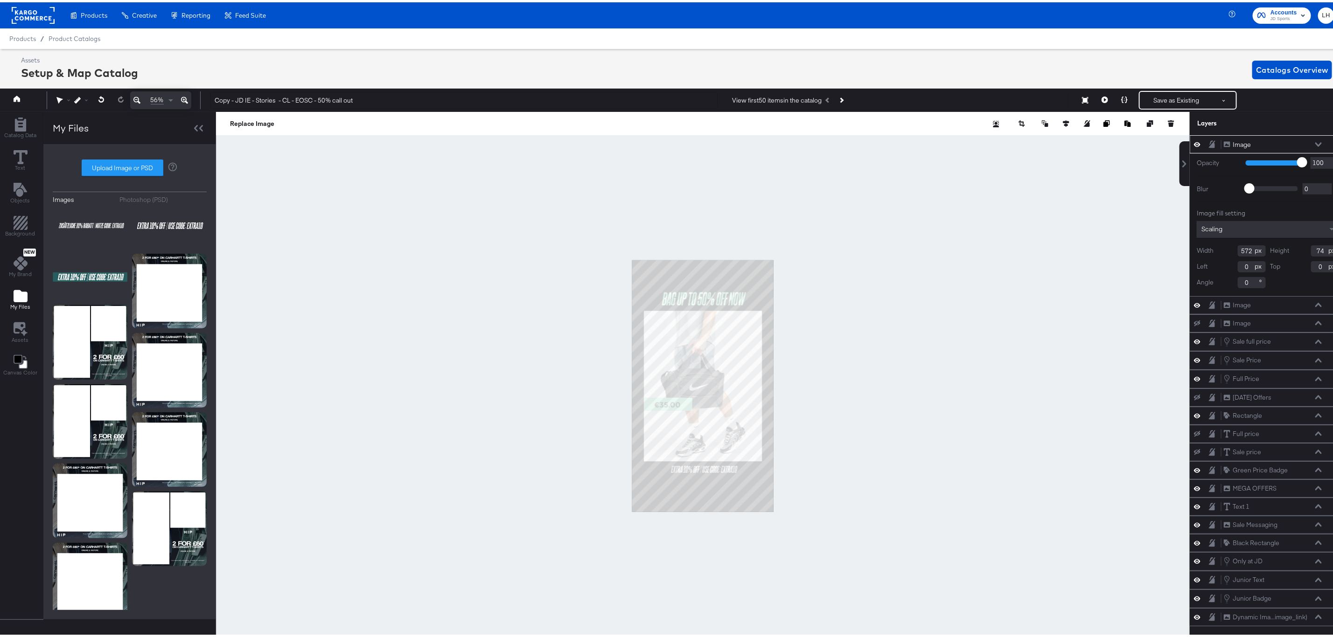
type input "258"
type input "1557"
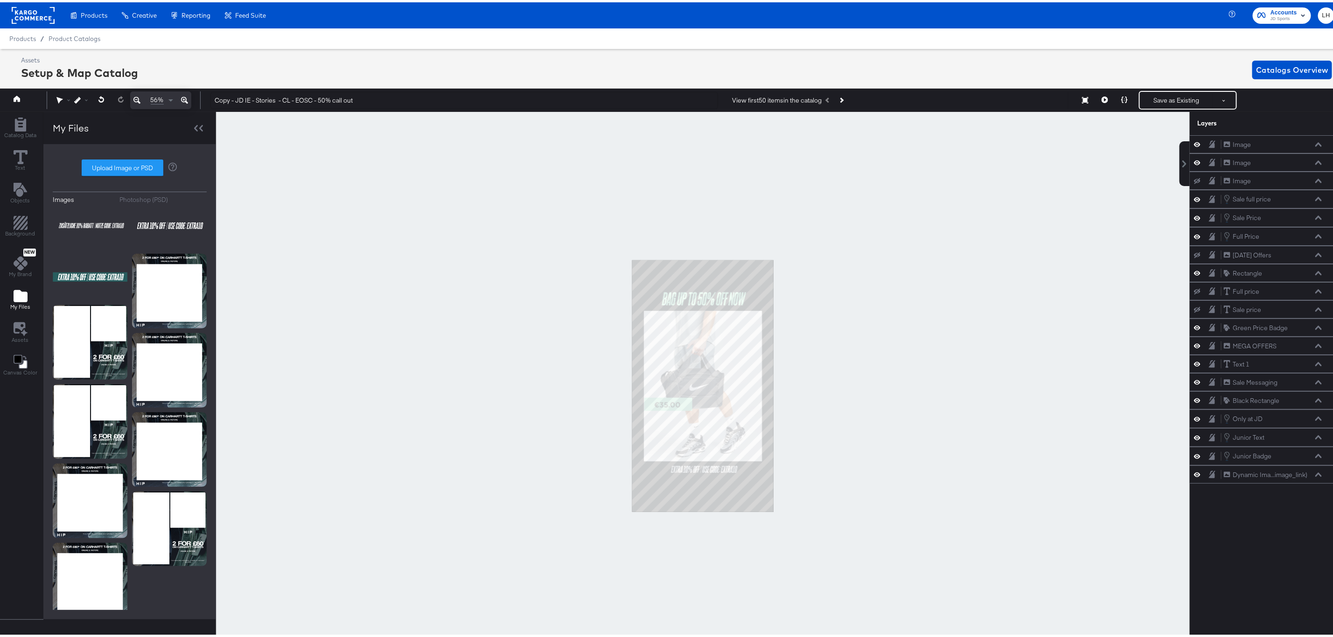
click at [965, 382] on div at bounding box center [703, 384] width 974 height 549
click at [187, 100] on icon at bounding box center [184, 98] width 7 height 7
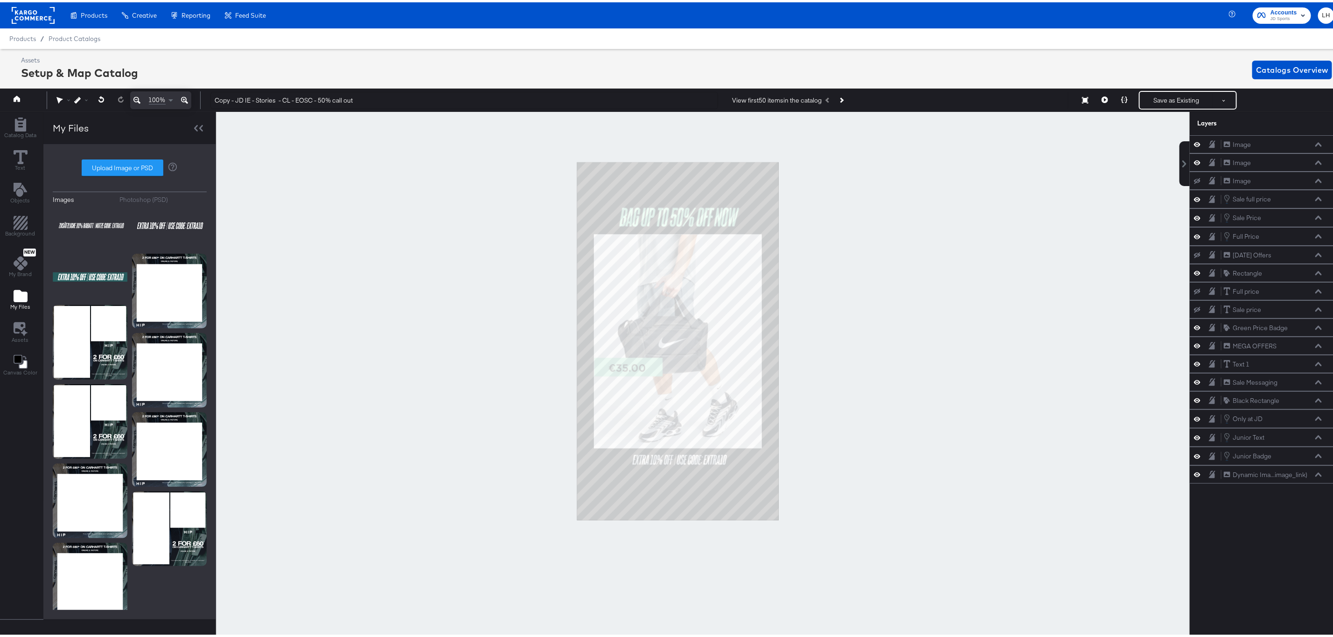
click at [187, 100] on icon at bounding box center [184, 98] width 7 height 7
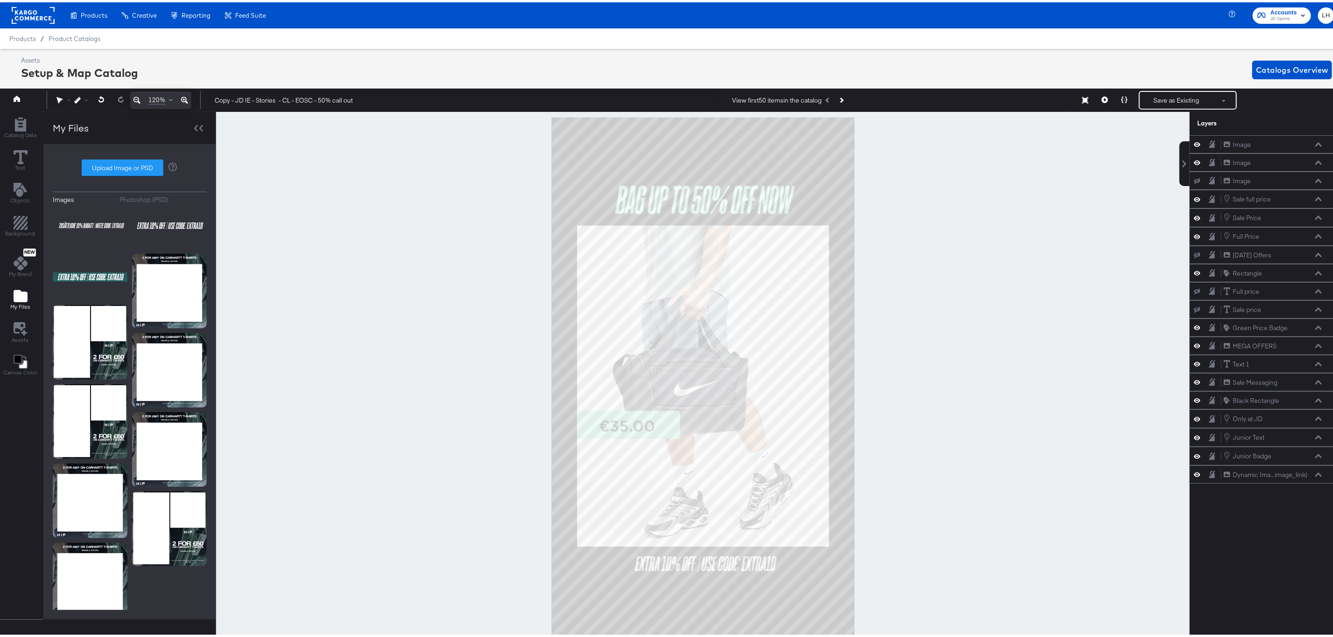
click at [187, 100] on icon at bounding box center [184, 98] width 7 height 7
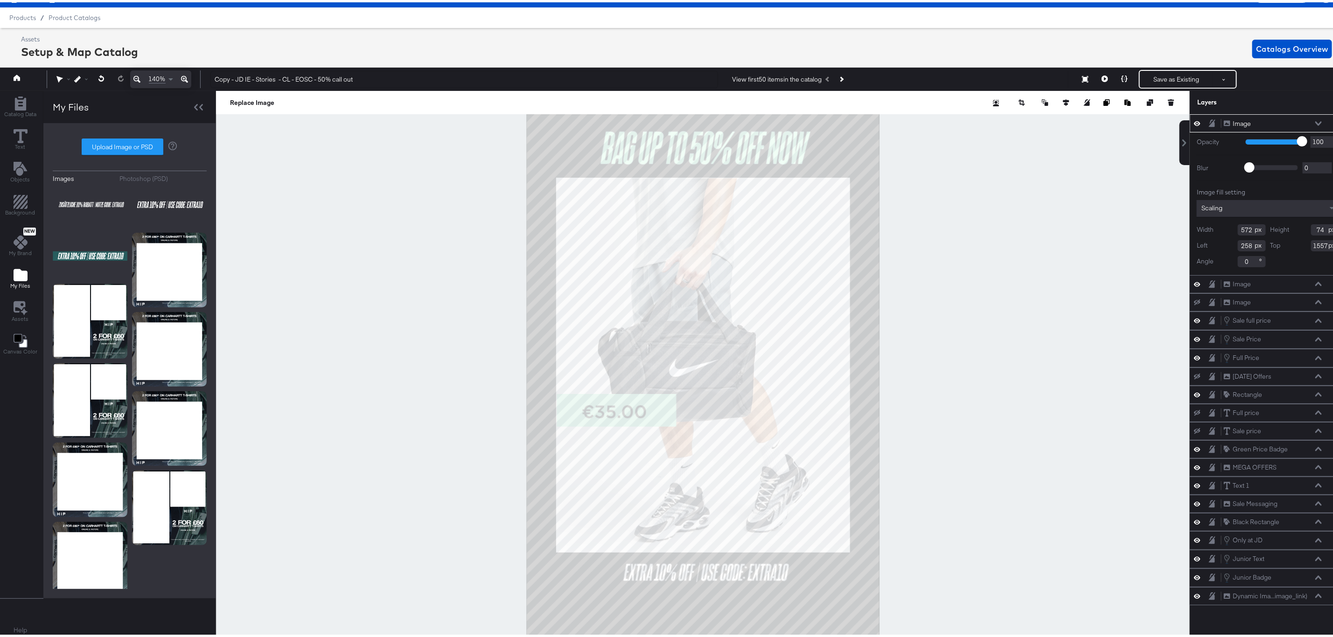
scroll to position [21, 2]
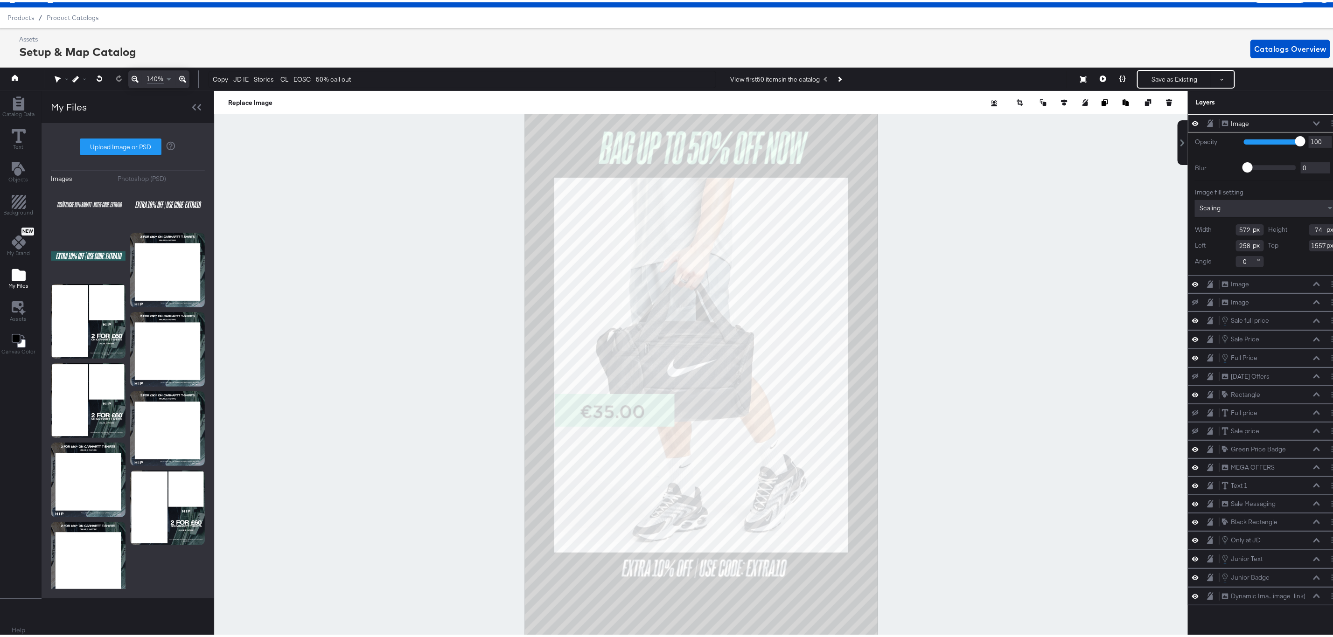
type input "1544"
click at [1003, 480] on div at bounding box center [701, 363] width 974 height 549
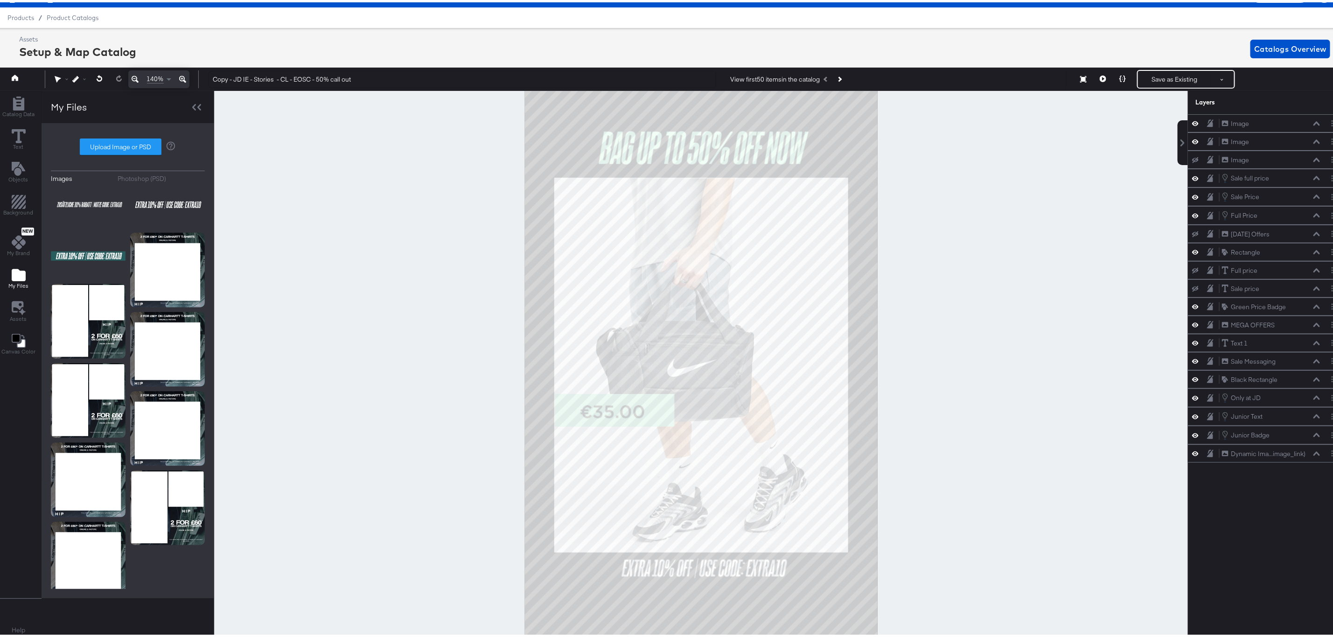
click at [134, 76] on icon at bounding box center [135, 76] width 7 height 11
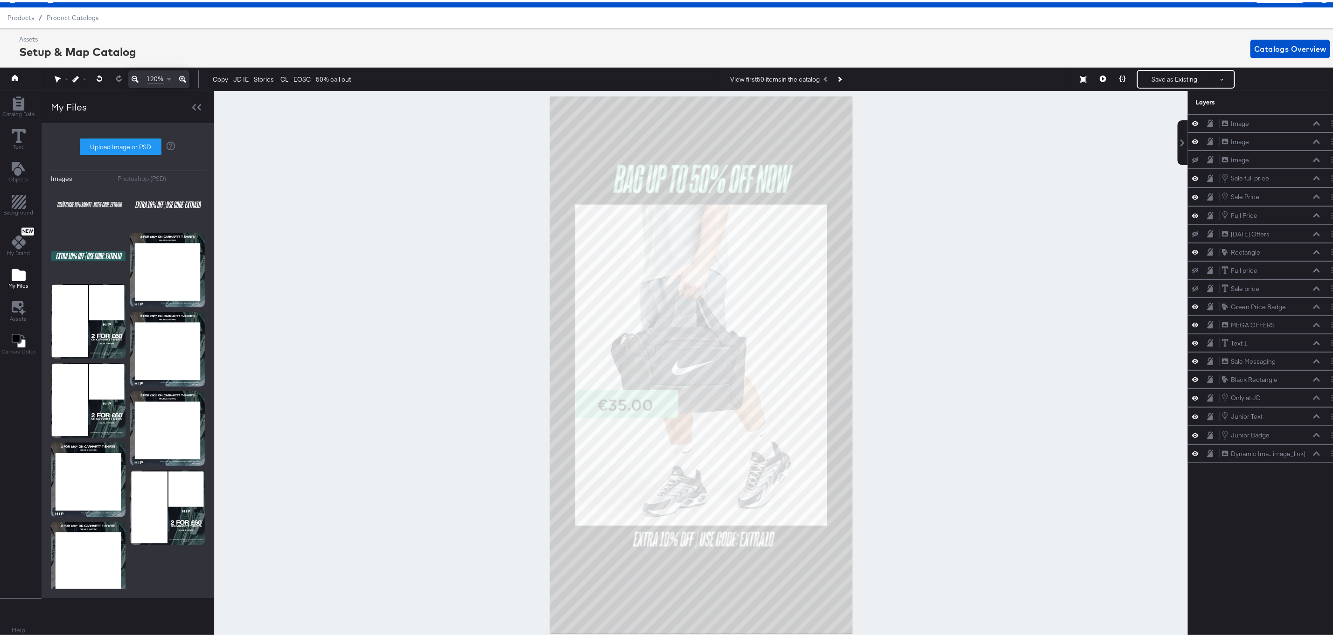
click at [134, 76] on icon at bounding box center [135, 76] width 7 height 11
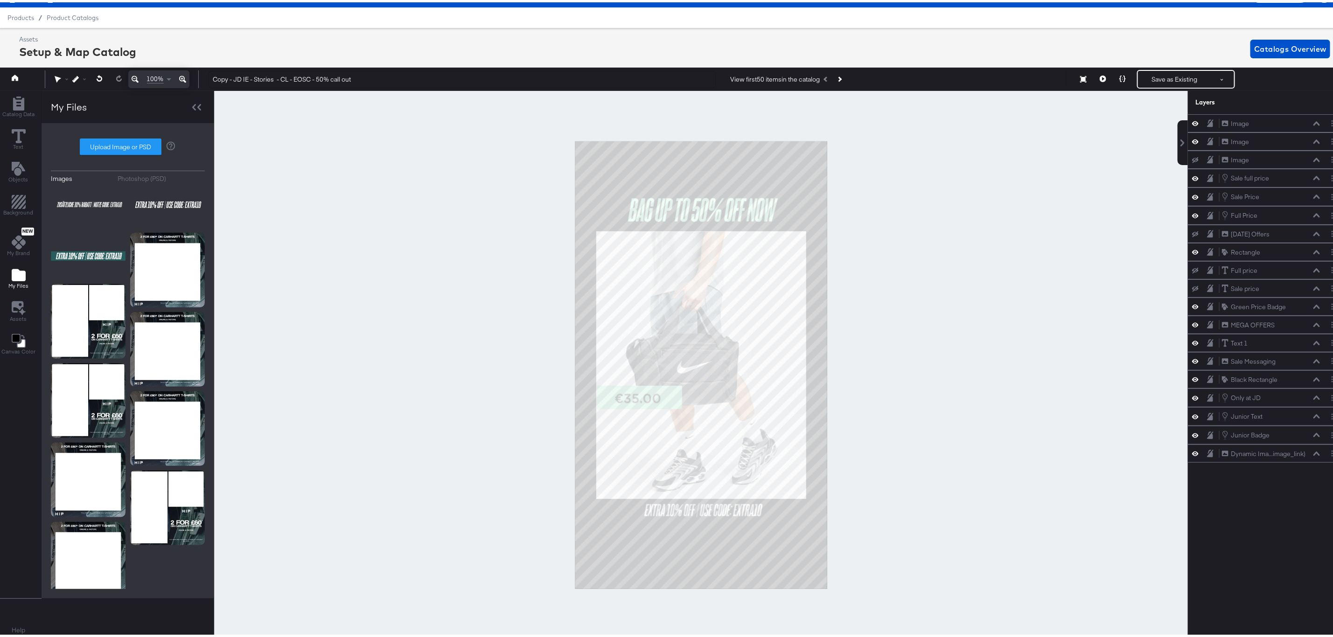
click at [134, 76] on icon at bounding box center [135, 76] width 7 height 11
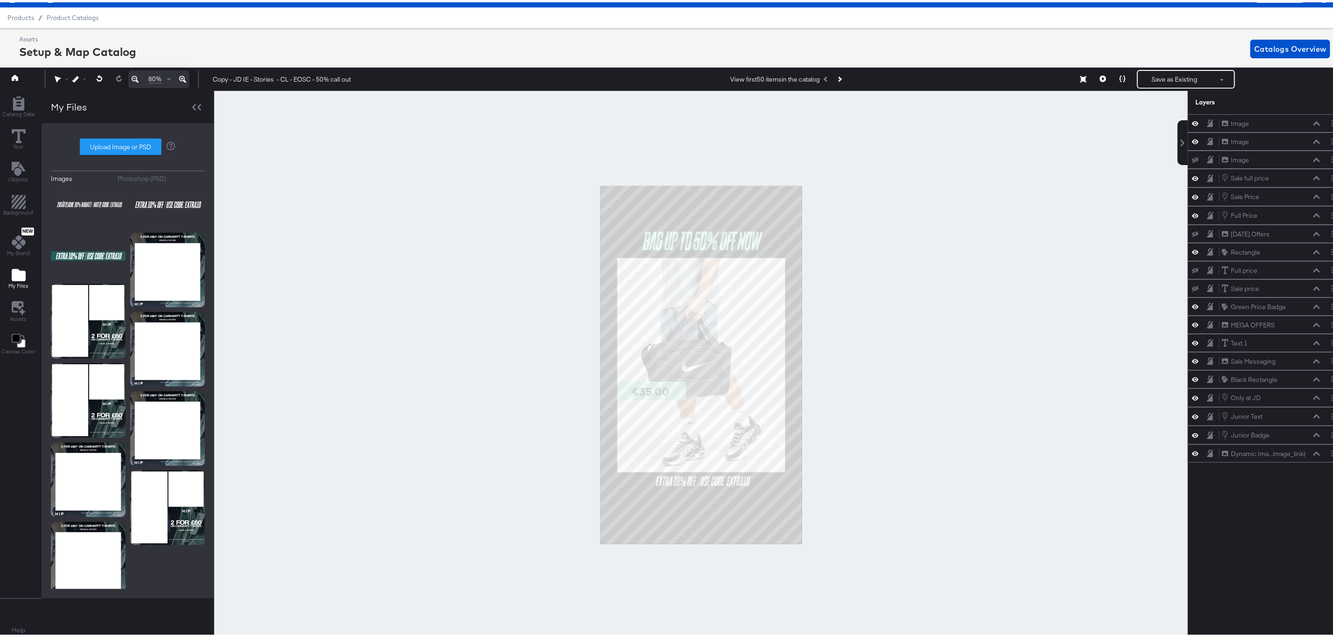
click at [358, 245] on div at bounding box center [701, 363] width 974 height 549
click at [1152, 72] on button "Save as Existing" at bounding box center [1174, 77] width 73 height 17
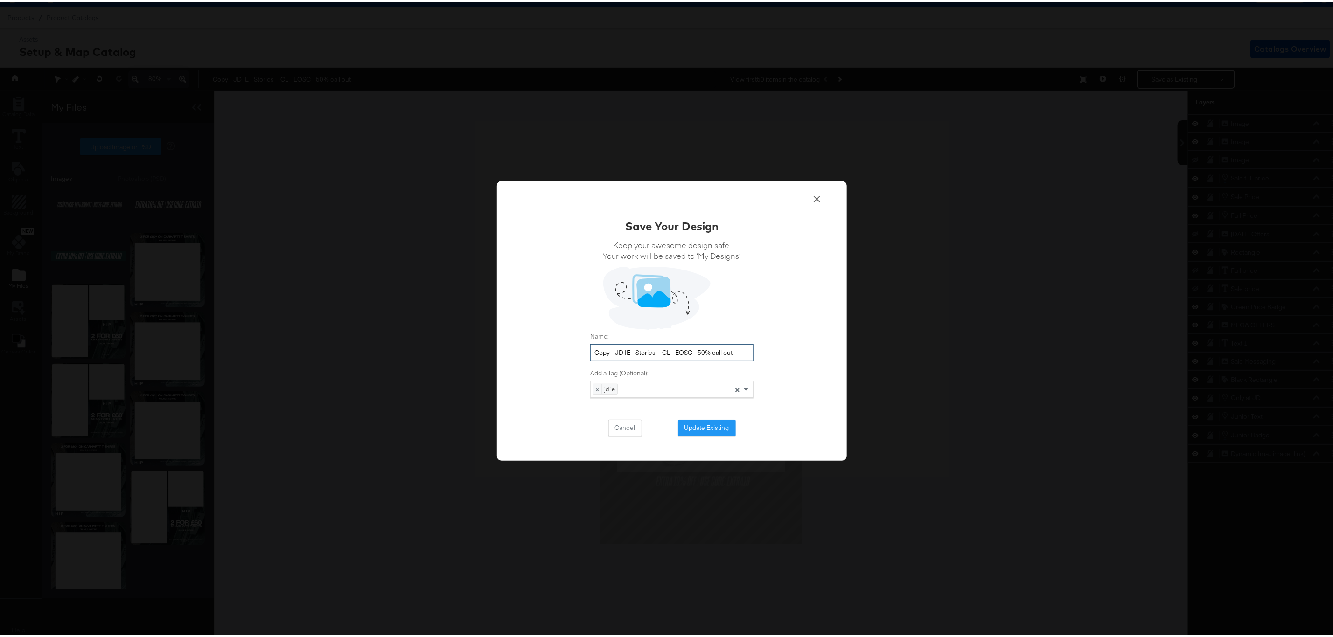
drag, startPoint x: 611, startPoint y: 349, endPoint x: 577, endPoint y: 349, distance: 34.1
click at [577, 349] on div "Save Your Design Keep your awesome design safe. Your work will be saved to ‘My …" at bounding box center [672, 319] width 350 height 280
drag, startPoint x: 739, startPoint y: 349, endPoint x: 699, endPoint y: 348, distance: 40.2
click at [653, 350] on input "JD IE - Stories - CL - EOSC - 50% call out" at bounding box center [671, 350] width 163 height 17
drag, startPoint x: 735, startPoint y: 350, endPoint x: 531, endPoint y: 340, distance: 204.6
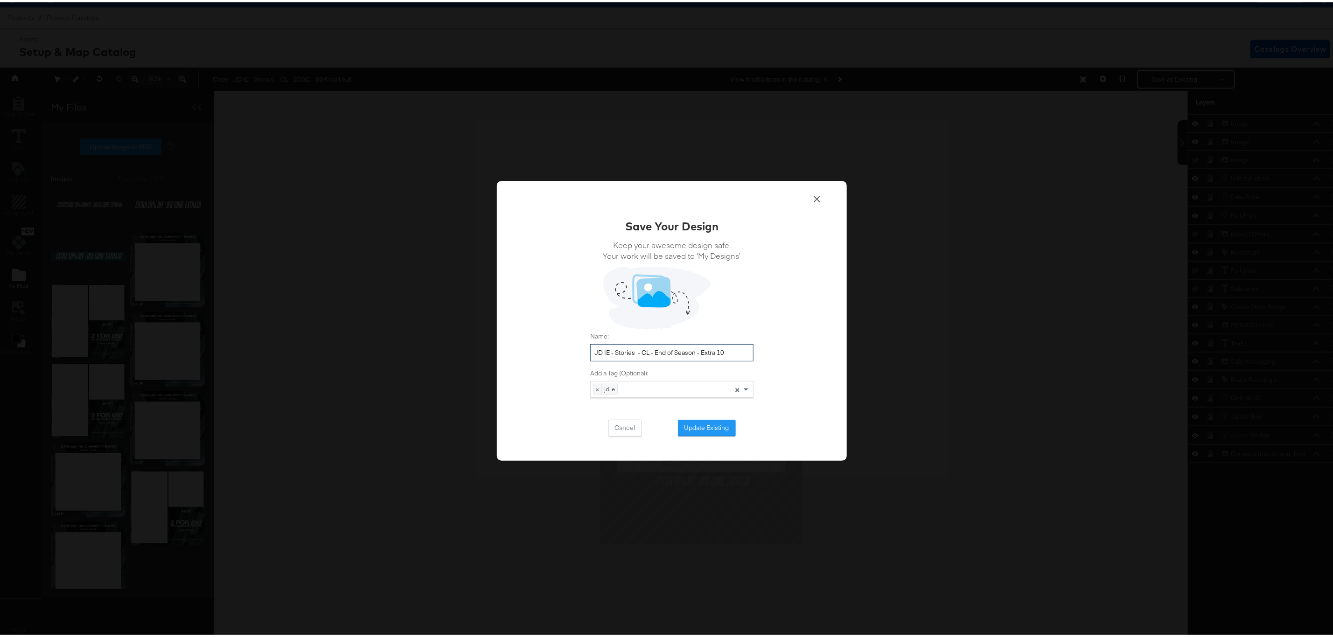
click at [531, 340] on div "Save Your Design Keep your awesome design safe. Your work will be saved to ‘My …" at bounding box center [672, 319] width 350 height 280
type input "JD IE - Stories - CL - End of Season - Extra 10"
click at [739, 353] on input "JD IE - Stories - CL - End of Season - Extra 10" at bounding box center [671, 350] width 163 height 17
click at [700, 426] on button "Update Existing" at bounding box center [707, 426] width 58 height 17
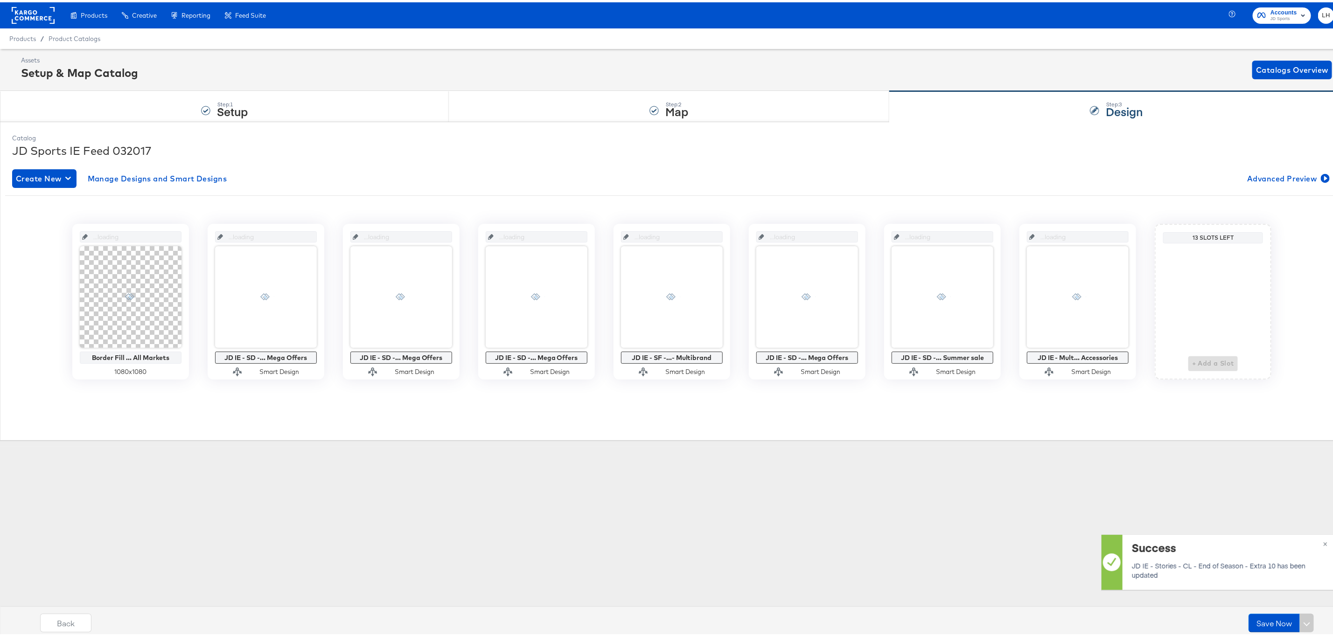
scroll to position [0, 0]
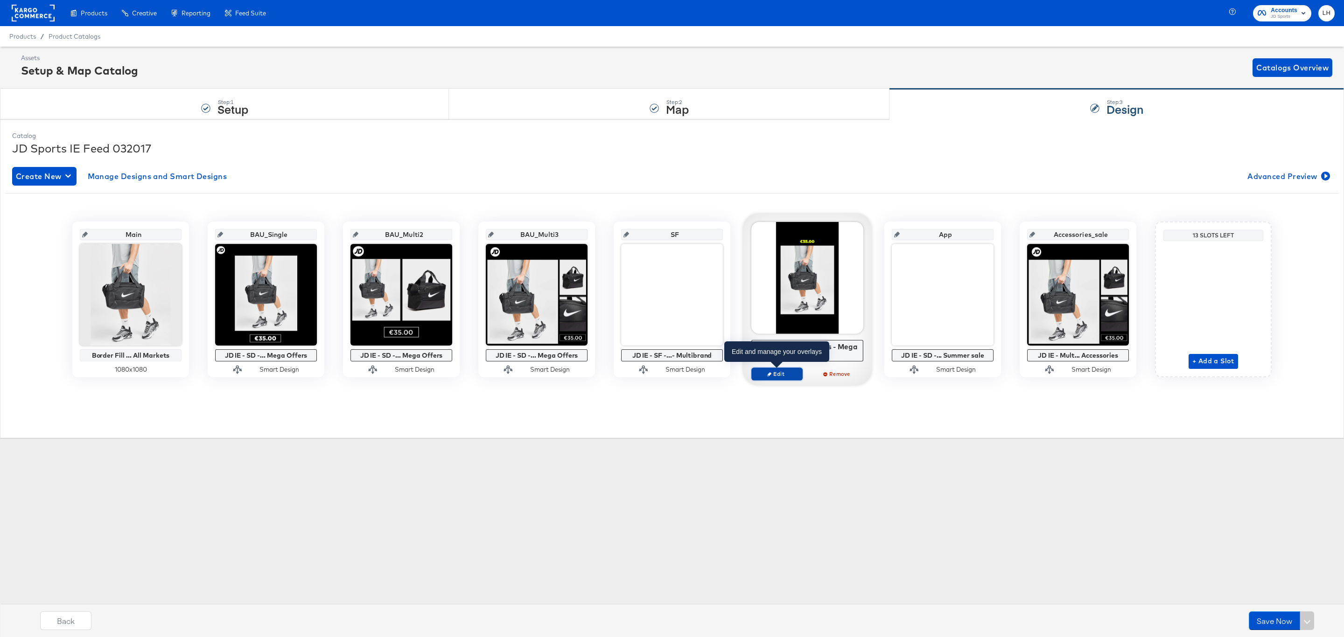
click at [782, 372] on span "Edit" at bounding box center [776, 373] width 43 height 7
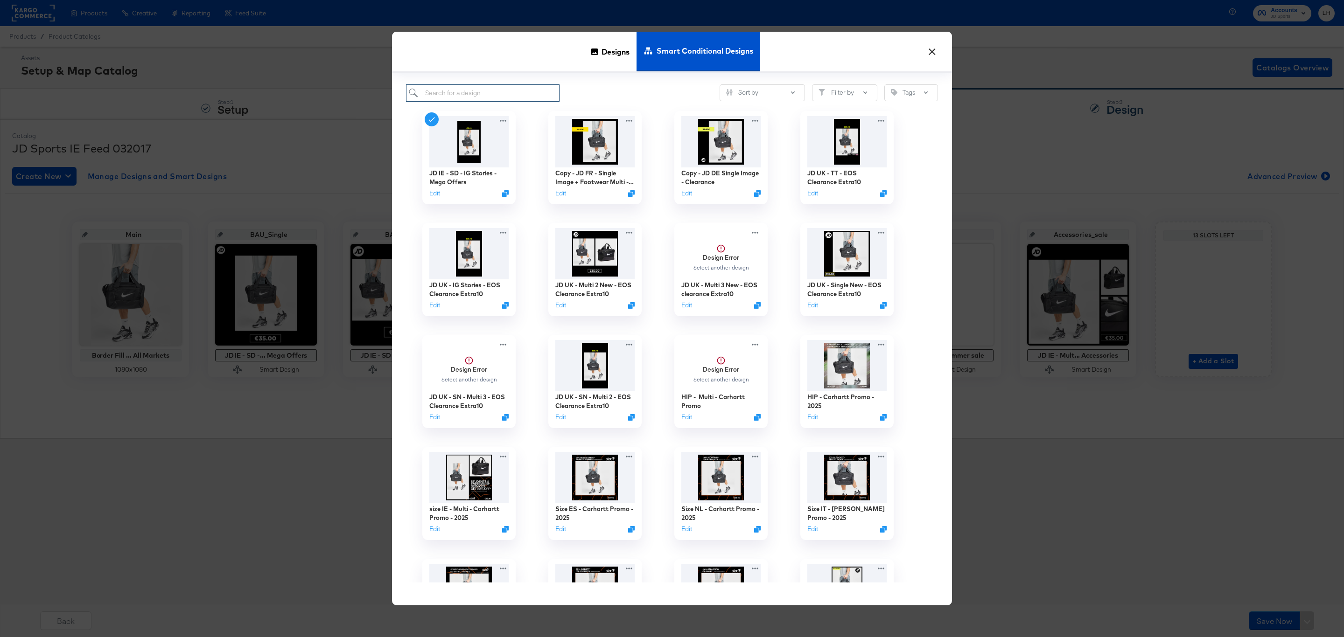
click at [486, 97] on input "search" at bounding box center [483, 92] width 154 height 17
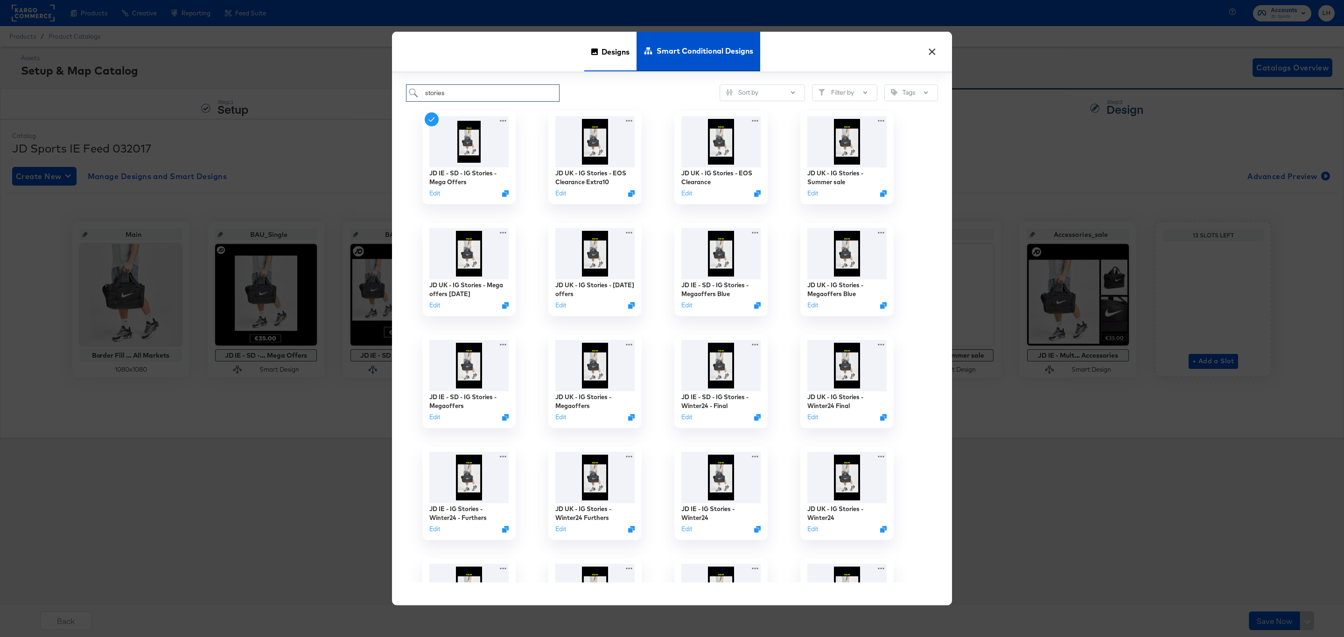
type input "stories"
click at [593, 56] on div "Designs" at bounding box center [610, 52] width 52 height 40
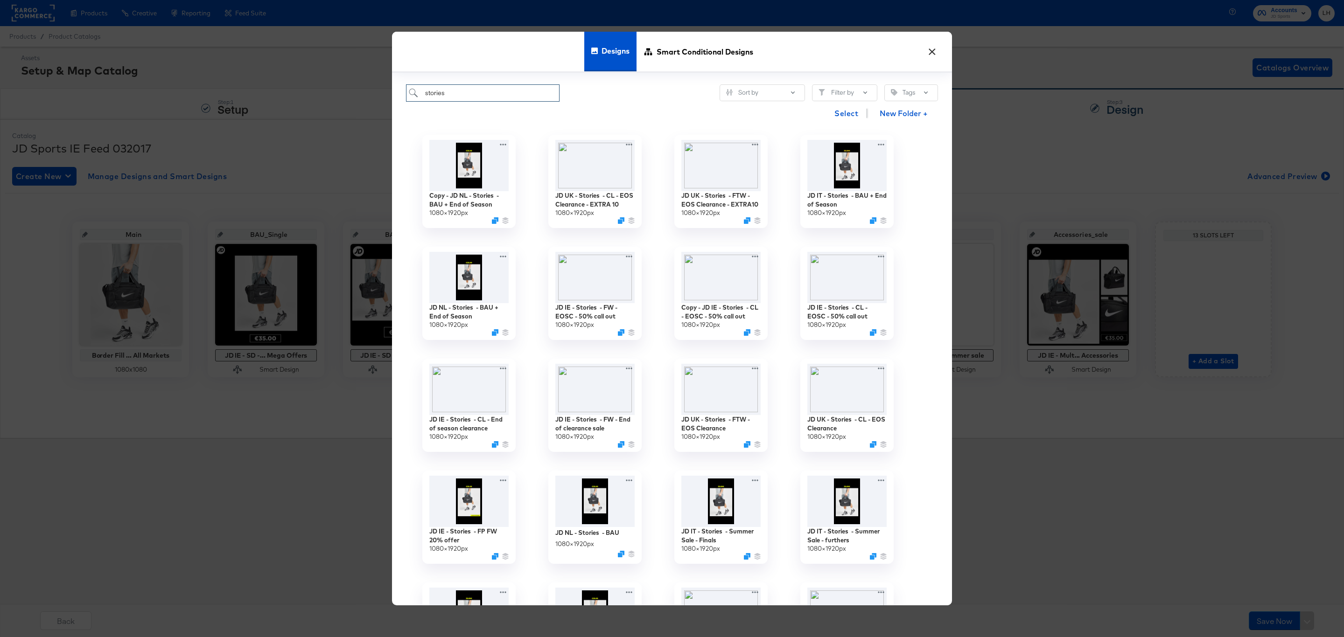
click at [457, 97] on input "stories" at bounding box center [483, 92] width 154 height 17
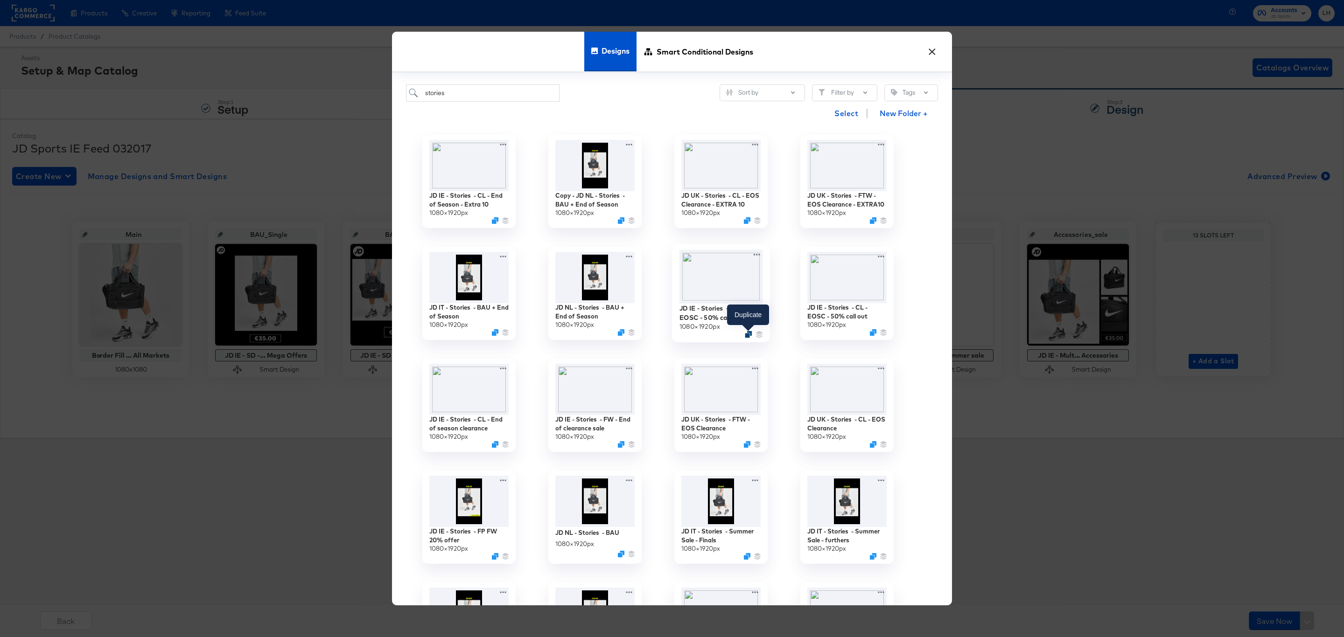
click at [748, 335] on icon "Duplicate" at bounding box center [748, 334] width 7 height 7
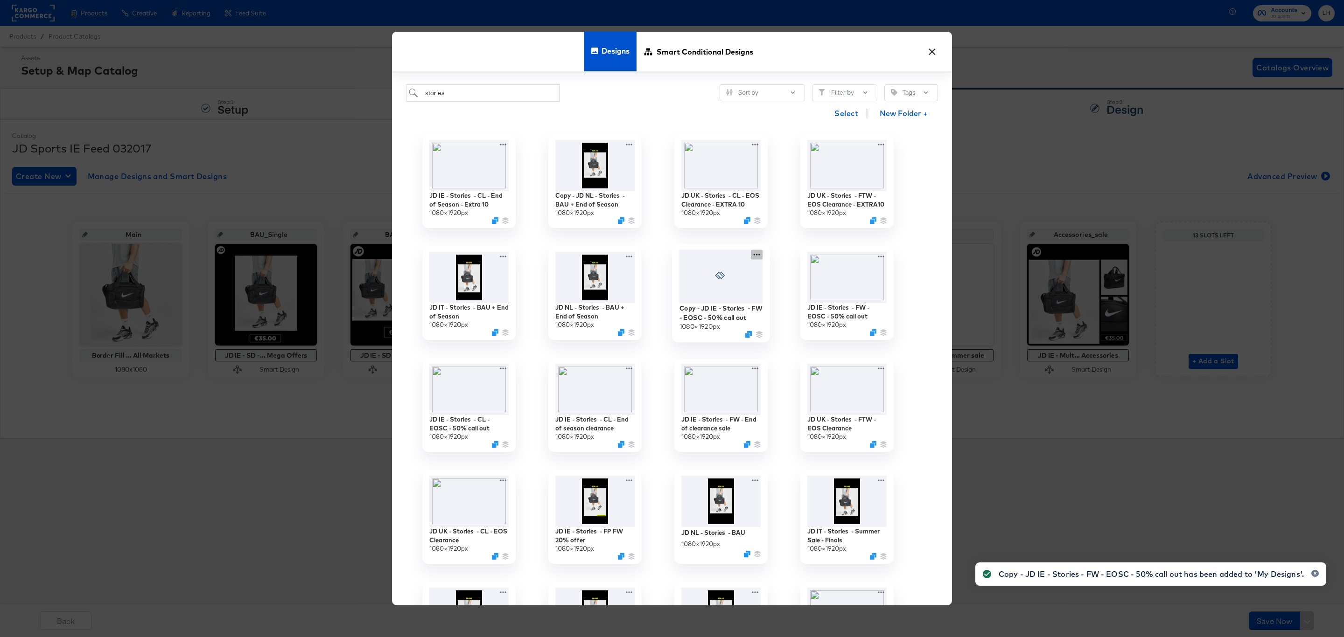
click at [756, 254] on icon at bounding box center [757, 255] width 12 height 10
click at [800, 293] on div "Edit Design Edit Design" at bounding box center [800, 293] width 0 height 0
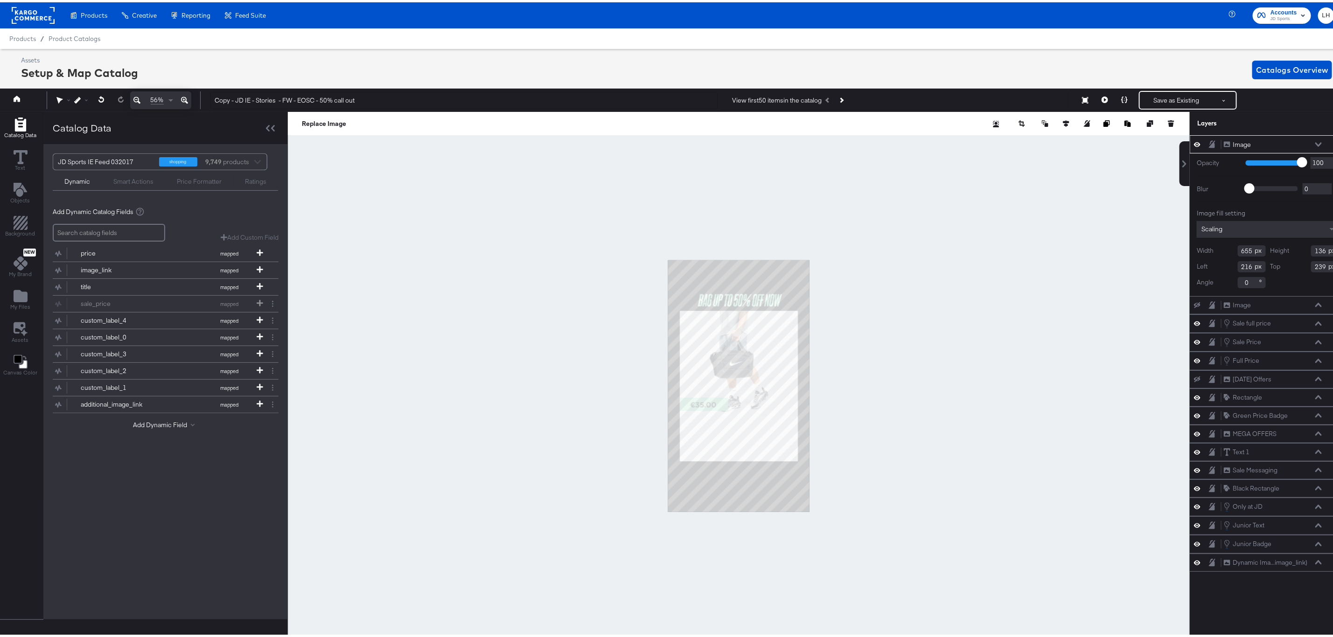
click at [863, 281] on div at bounding box center [739, 384] width 902 height 549
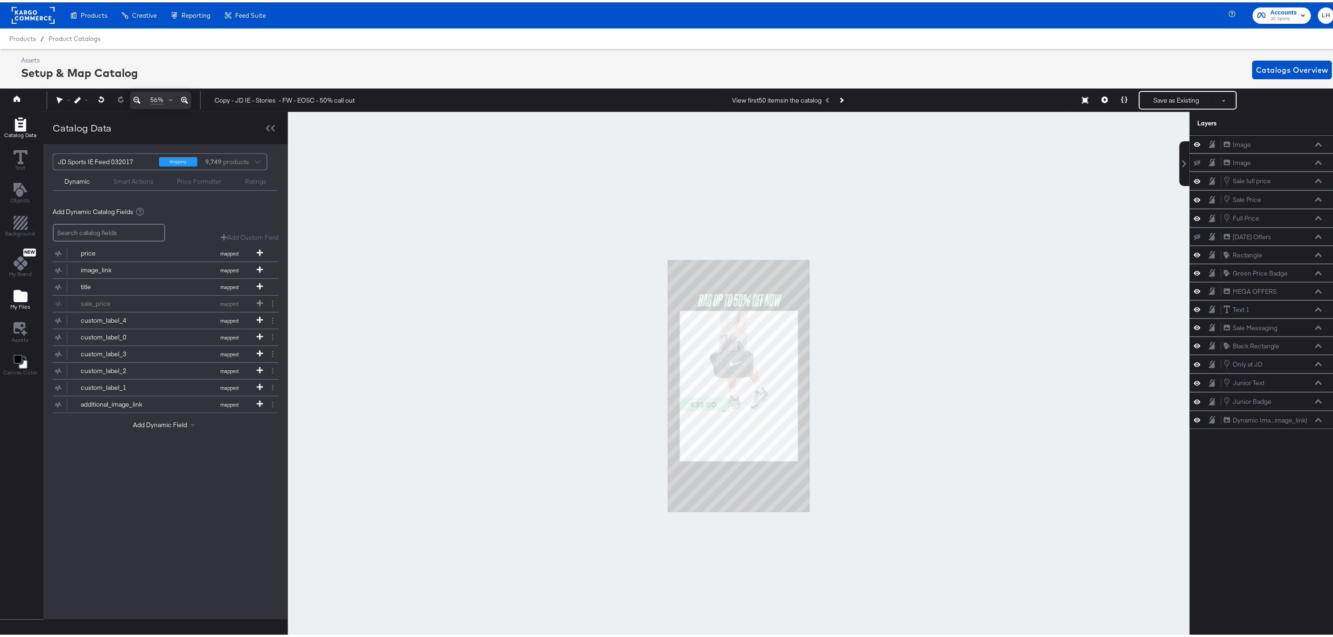
click at [27, 296] on div "My Files" at bounding box center [20, 297] width 20 height 21
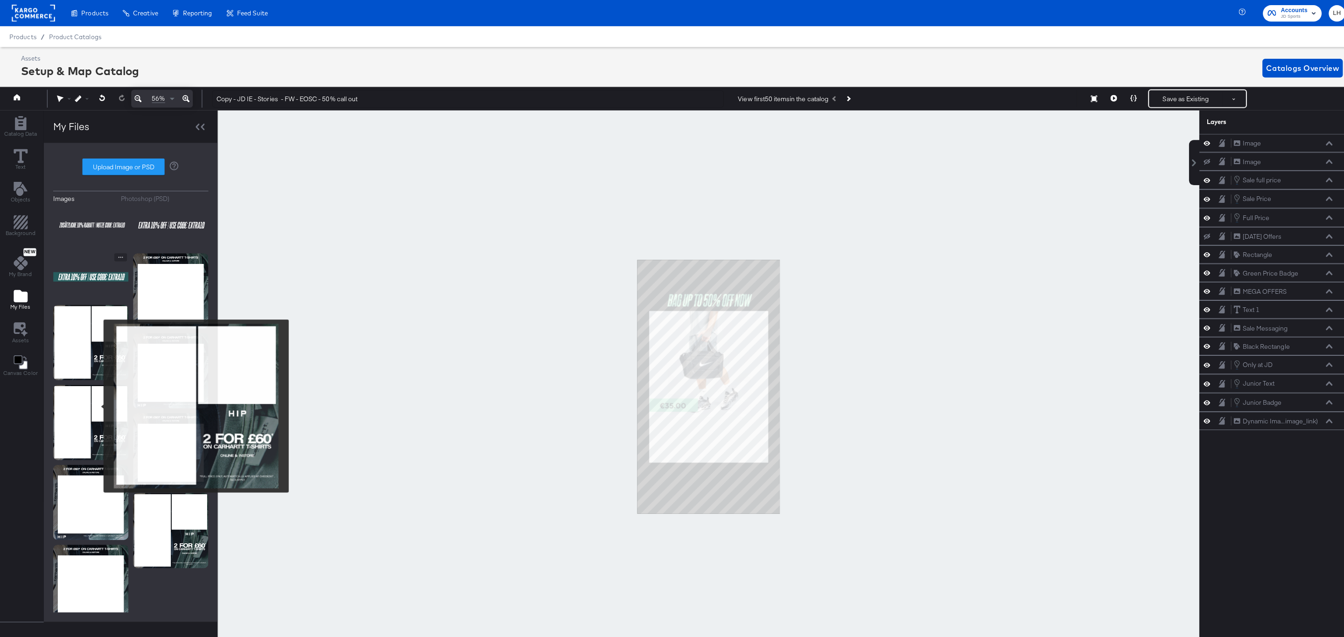
scroll to position [70, 0]
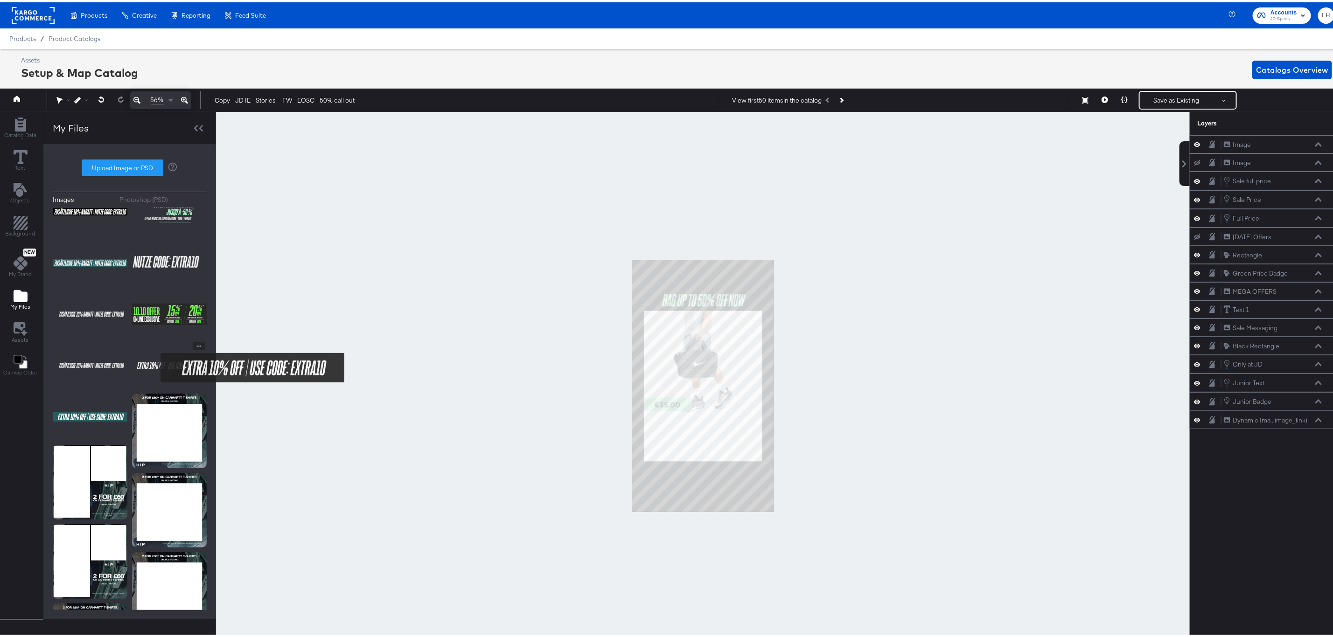
click at [157, 363] on img at bounding box center [169, 363] width 75 height 47
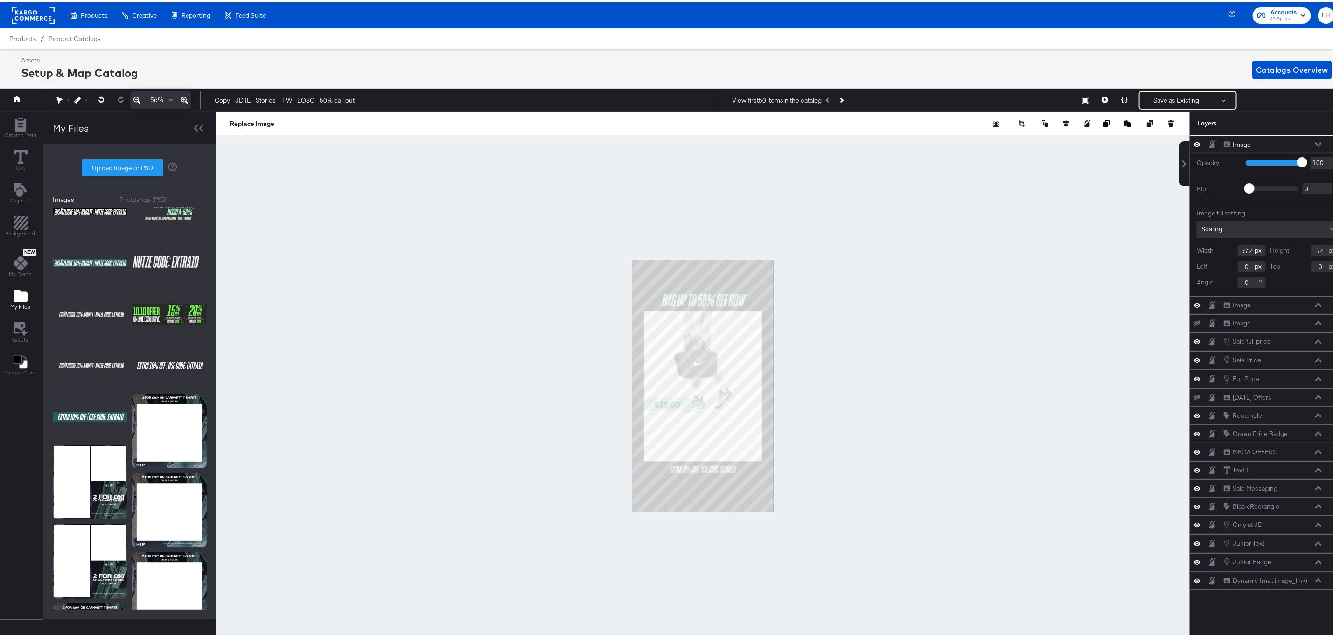
type input "250"
type input "1557"
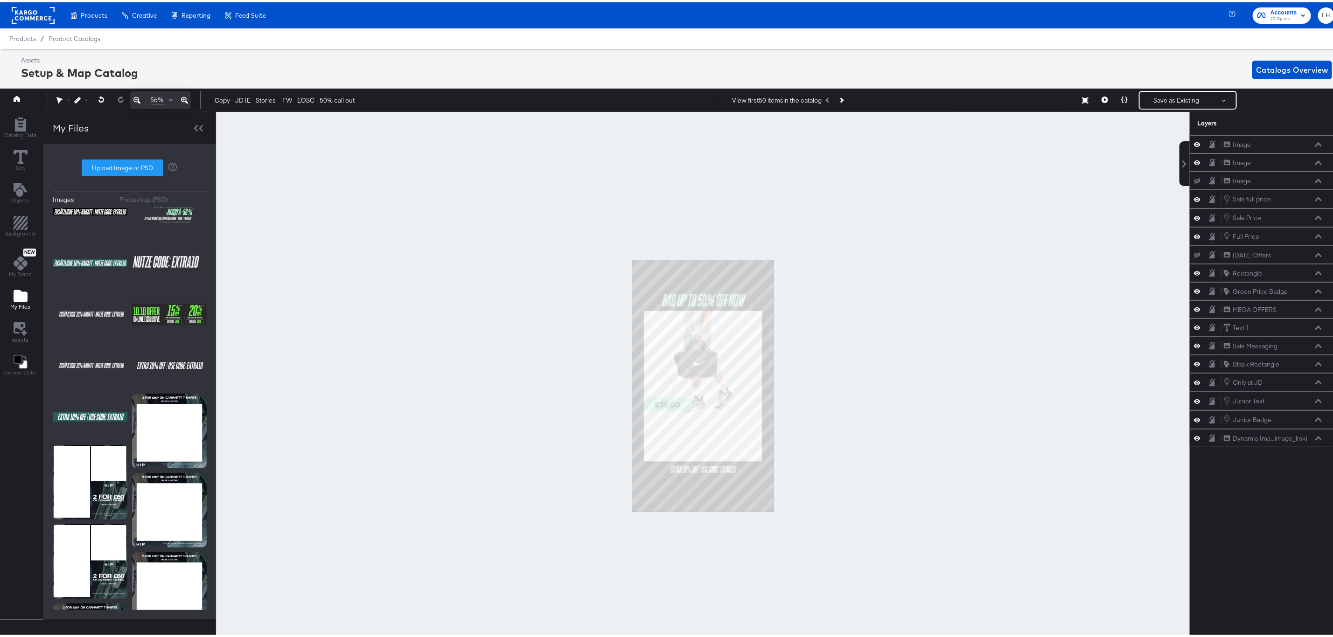
click at [882, 427] on div at bounding box center [703, 384] width 974 height 549
click at [188, 97] on icon at bounding box center [184, 97] width 7 height 11
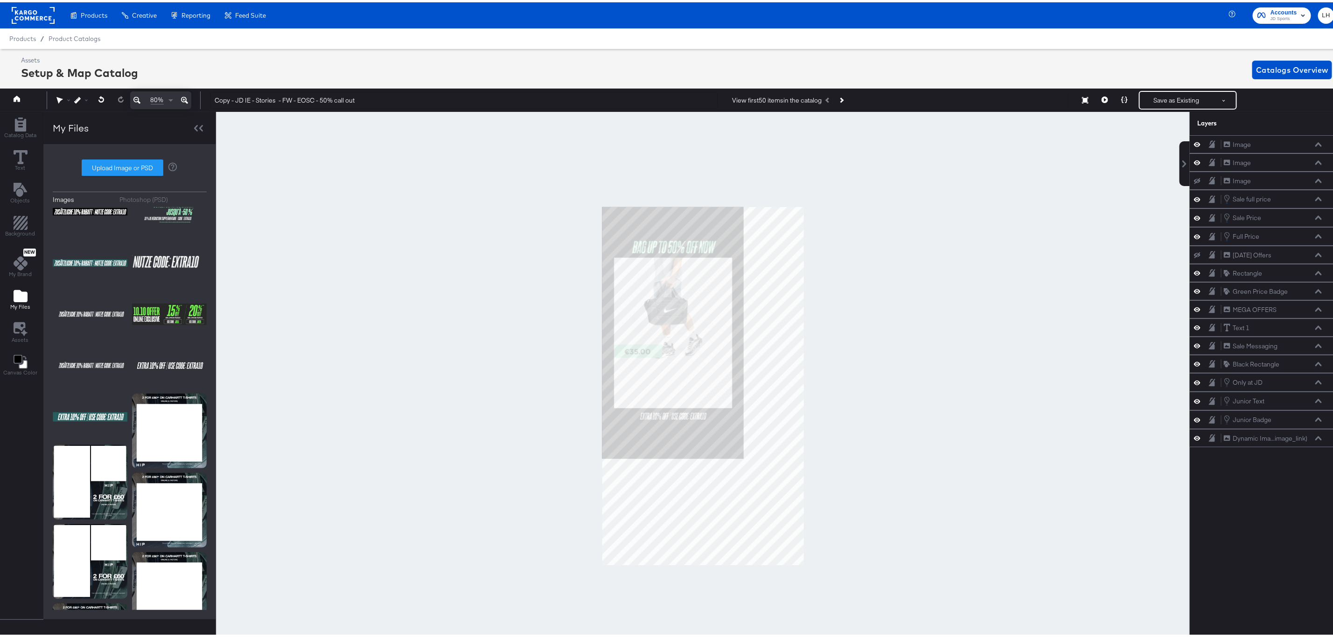
click at [188, 97] on icon at bounding box center [184, 97] width 7 height 11
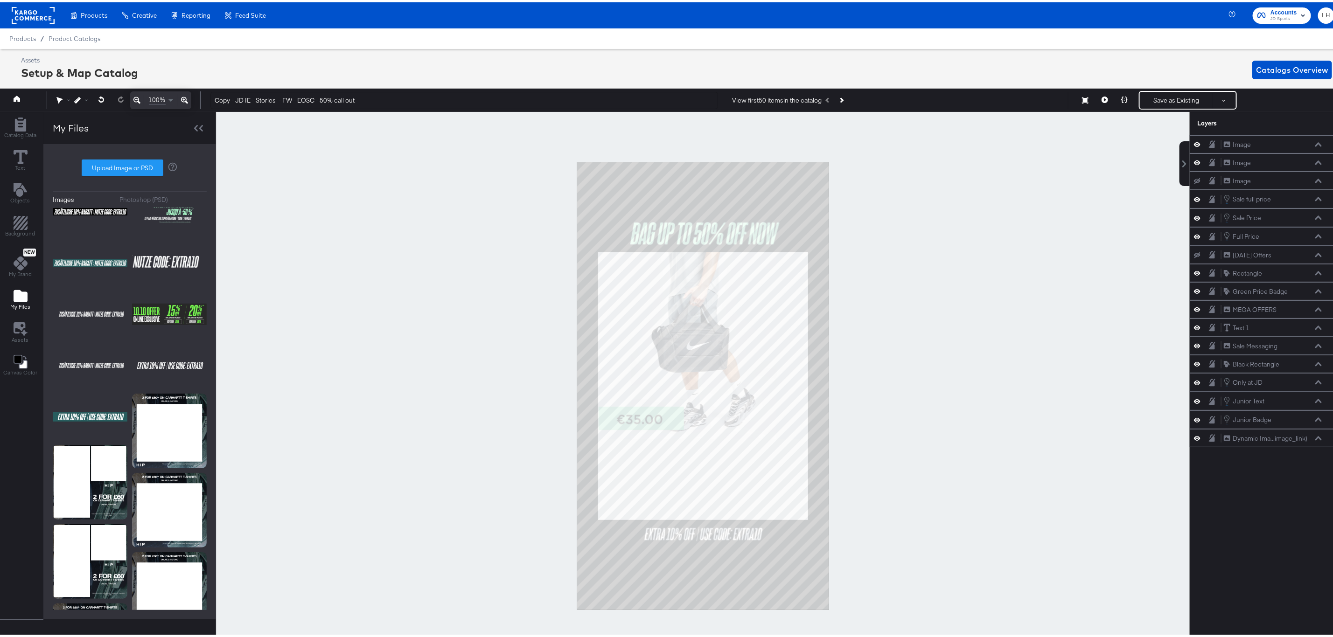
click at [132, 102] on button at bounding box center [137, 98] width 14 height 18
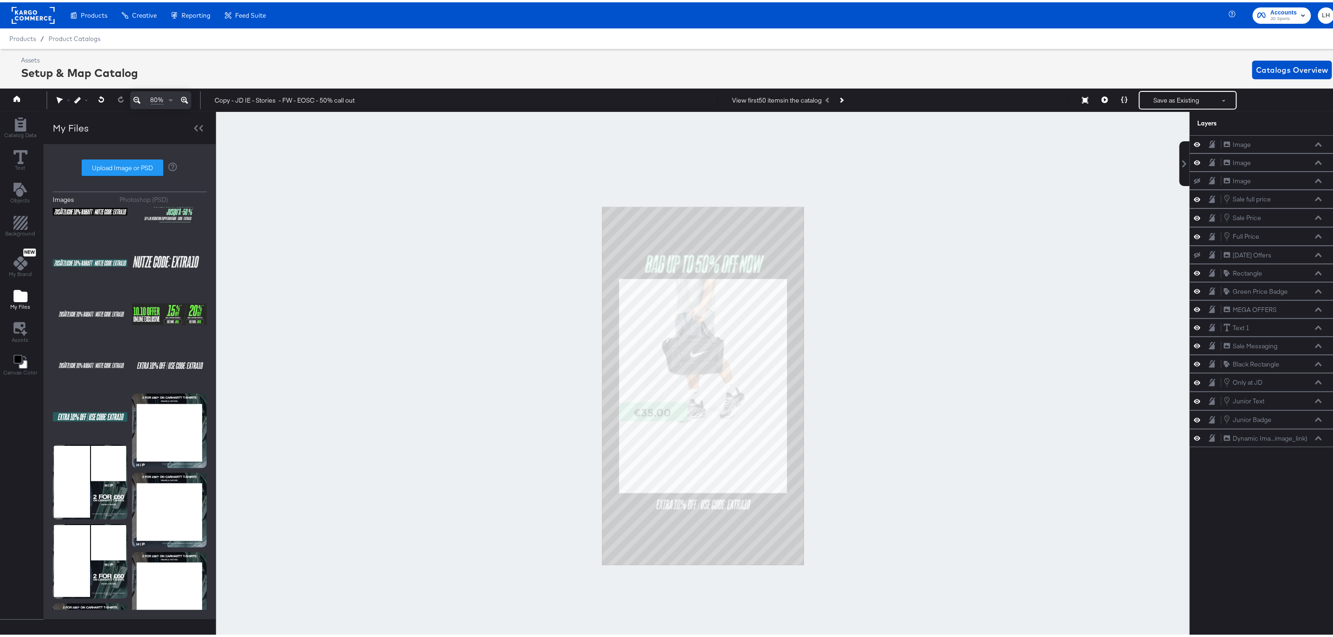
click at [344, 211] on div at bounding box center [703, 384] width 974 height 549
click at [1161, 99] on button "Save as Existing" at bounding box center [1176, 98] width 73 height 17
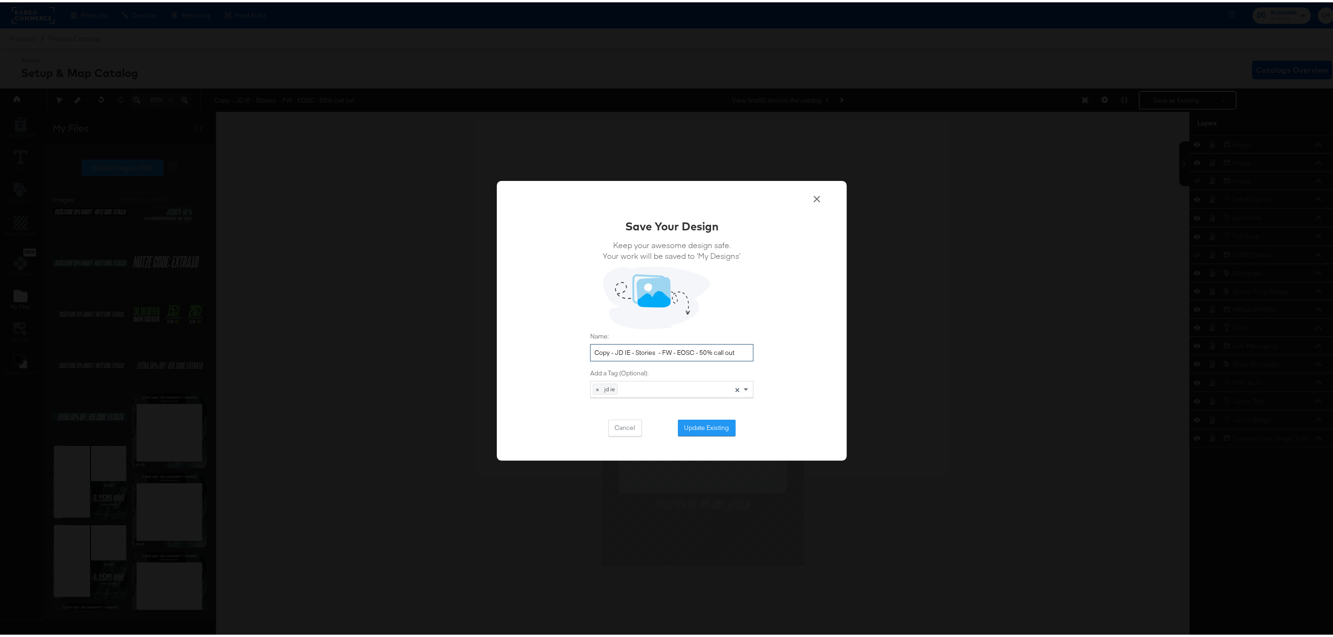
drag, startPoint x: 610, startPoint y: 346, endPoint x: 574, endPoint y: 346, distance: 36.4
click at [574, 346] on div "Save Your Design Keep your awesome design safe. Your work will be saved to ‘My …" at bounding box center [672, 319] width 350 height 280
drag, startPoint x: 731, startPoint y: 349, endPoint x: 654, endPoint y: 350, distance: 77.5
click at [654, 350] on input "JD IE - Stories - FW - EOSC - 50% call out" at bounding box center [671, 350] width 163 height 17
drag, startPoint x: 729, startPoint y: 349, endPoint x: 551, endPoint y: 350, distance: 178.7
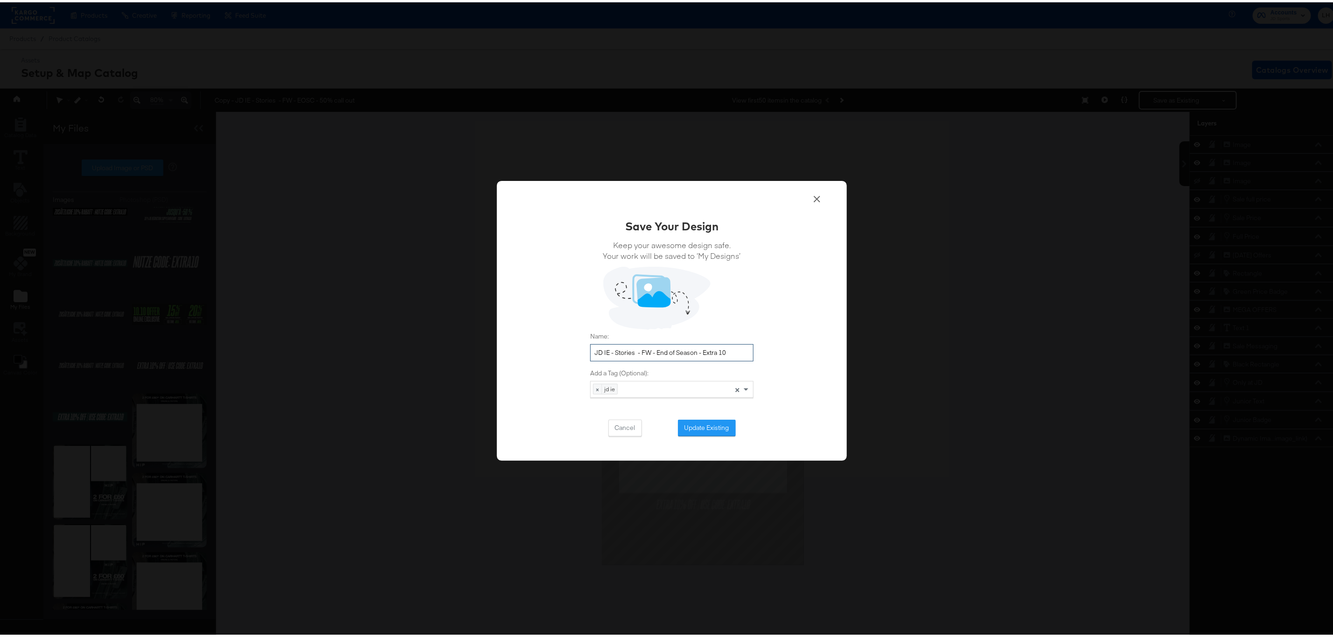
click at [551, 350] on div "Save Your Design Keep your awesome design safe. Your work will be saved to ‘My …" at bounding box center [672, 319] width 350 height 280
type input "JD IE - Stories - FW - End of Season - Extra 10"
click at [698, 429] on button "Update Existing" at bounding box center [707, 426] width 58 height 17
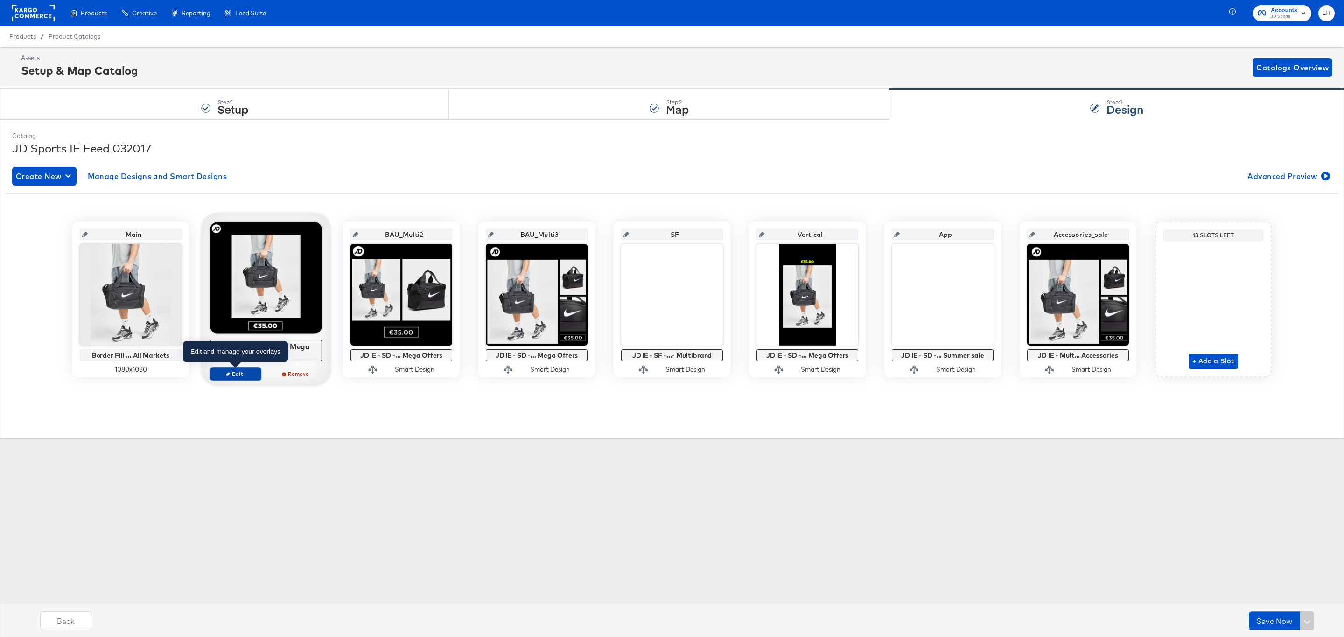
click at [235, 377] on span "Edit" at bounding box center [235, 373] width 43 height 7
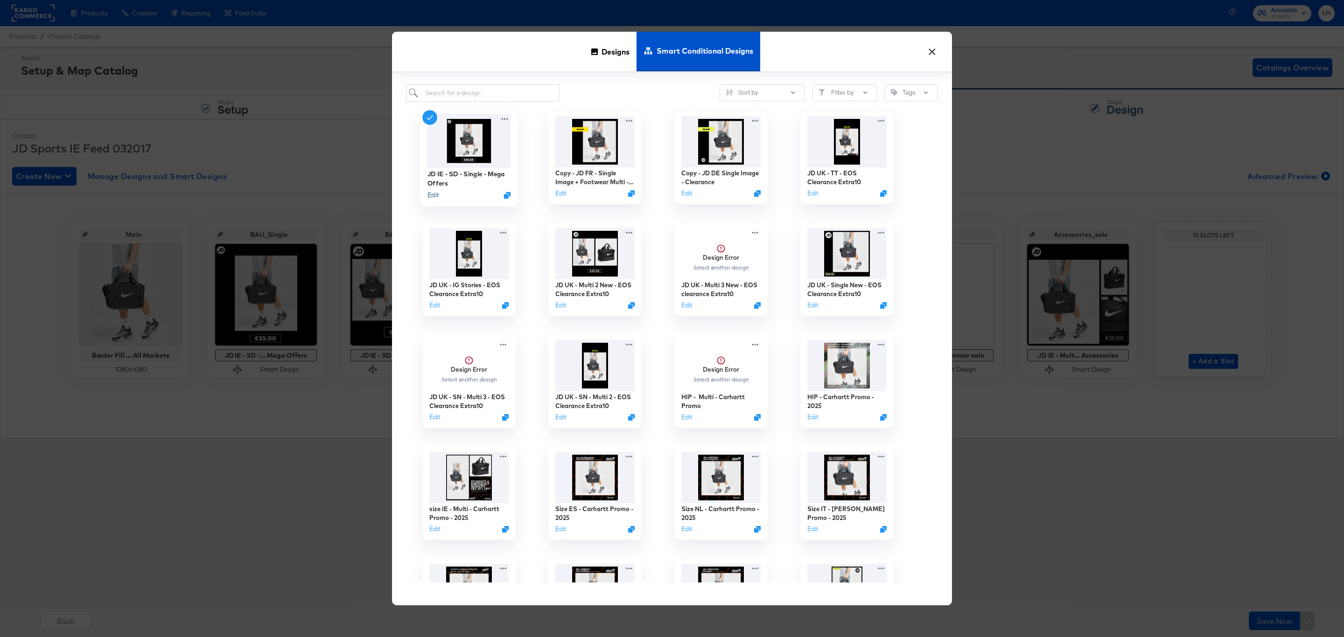
click at [433, 198] on button "Edit" at bounding box center [432, 195] width 11 height 9
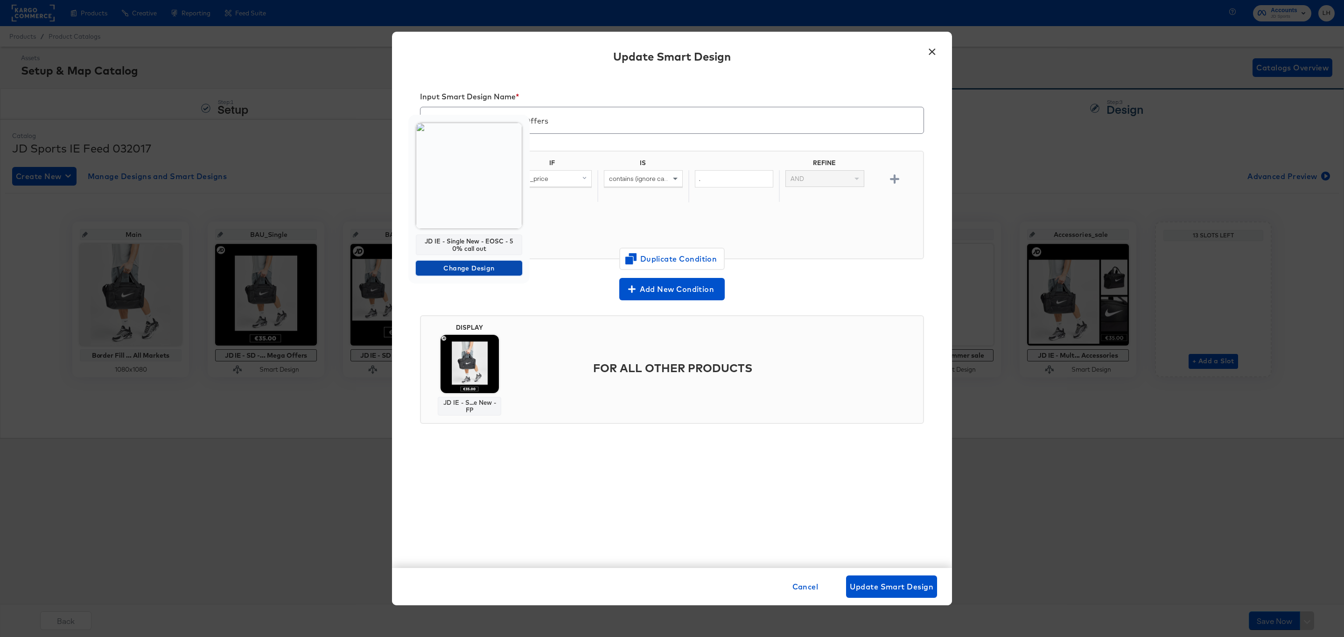
click at [481, 266] on span "Change Design" at bounding box center [468, 269] width 99 height 12
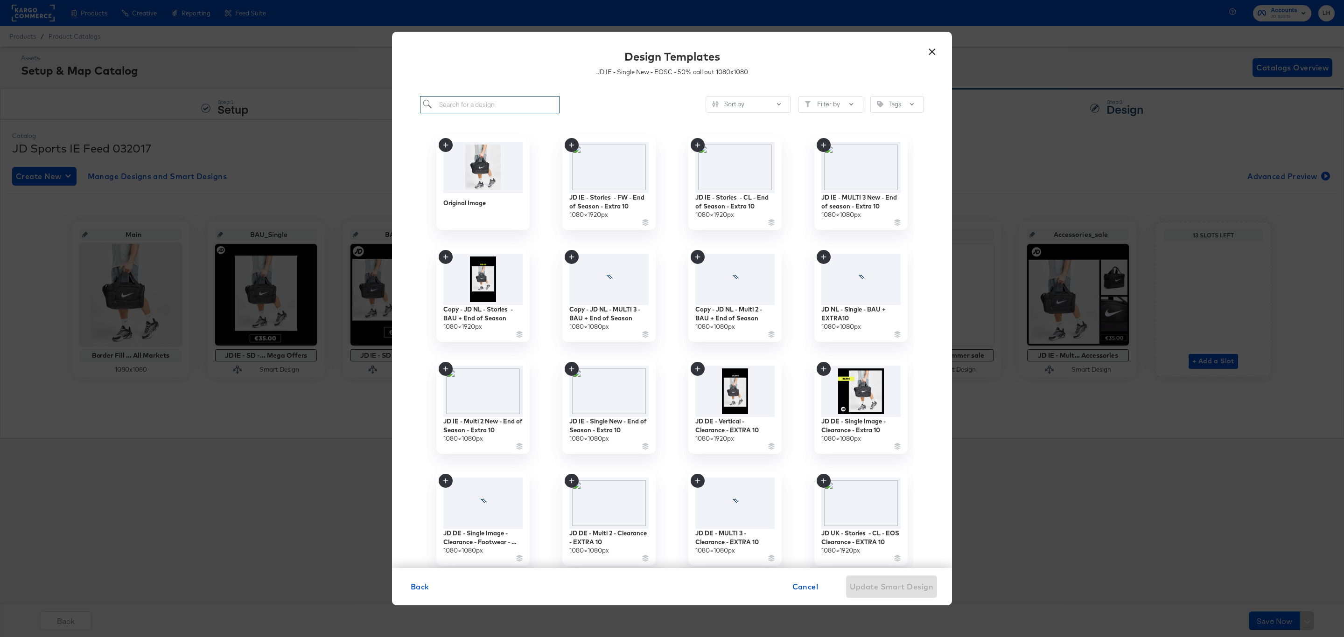
click at [485, 112] on input "search" at bounding box center [490, 104] width 140 height 17
paste input "JD IE - Single New - End of Season - Extra 10"
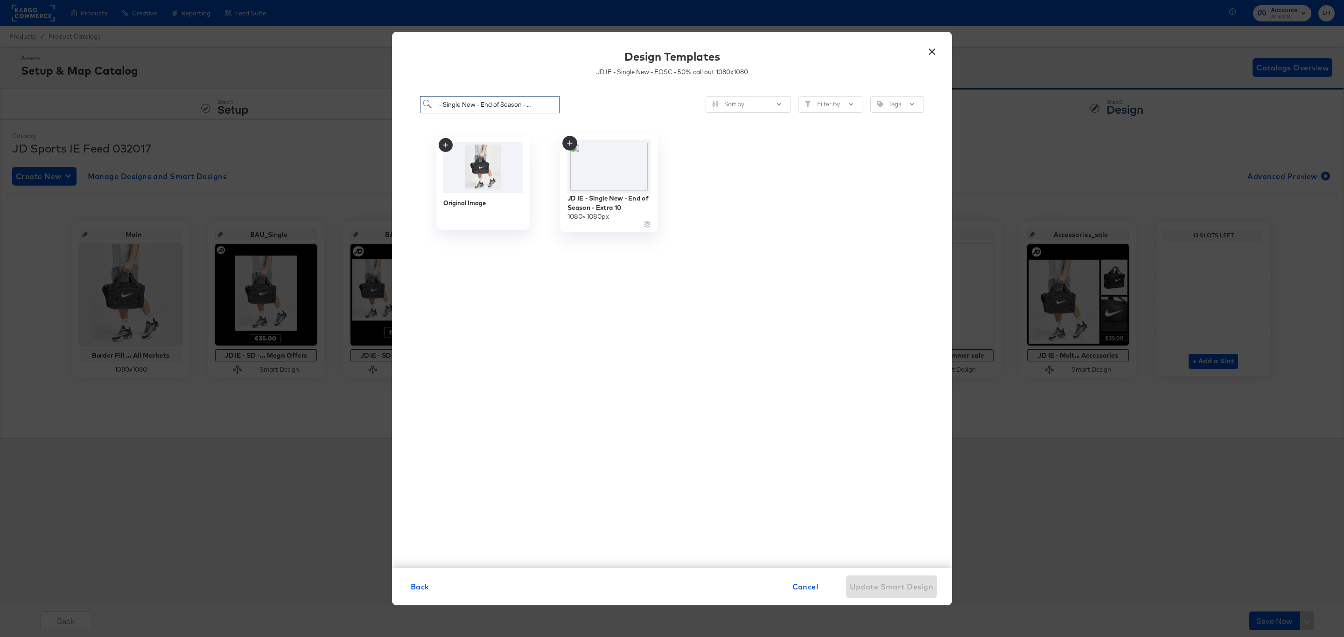
type input "JD IE - Single New - End of Season - Extra 10"
click at [570, 141] on icon at bounding box center [569, 143] width 15 height 15
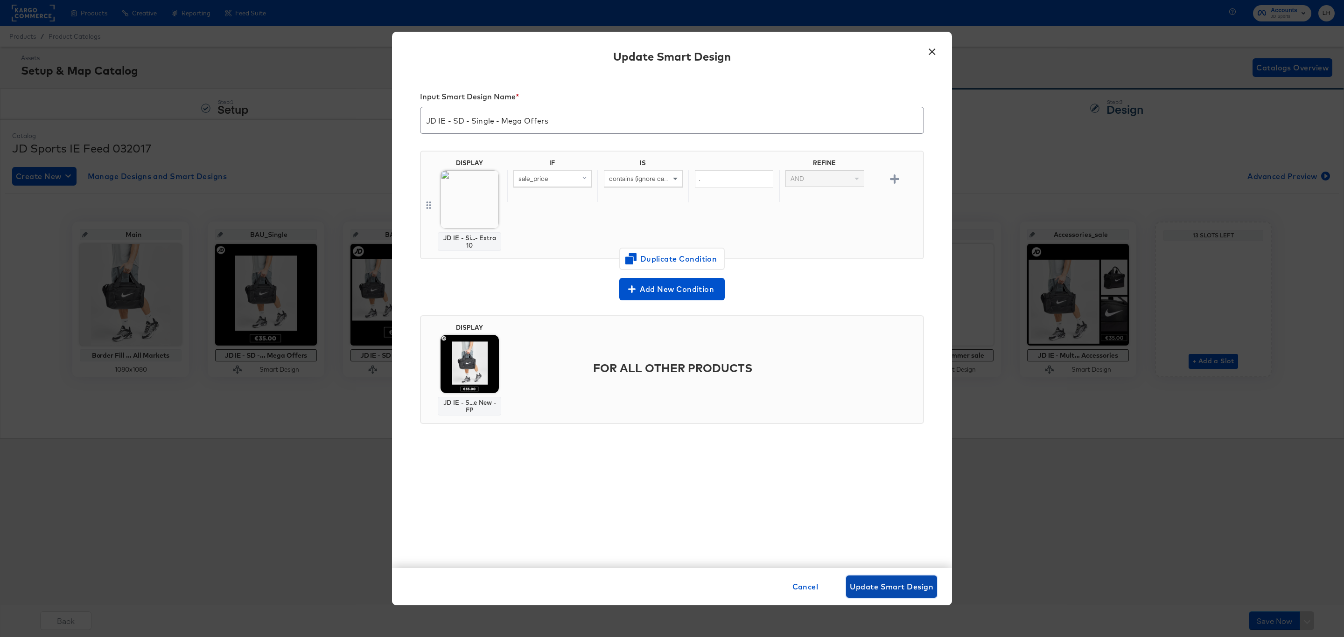
click at [887, 584] on span "Update Smart Design" at bounding box center [892, 586] width 84 height 13
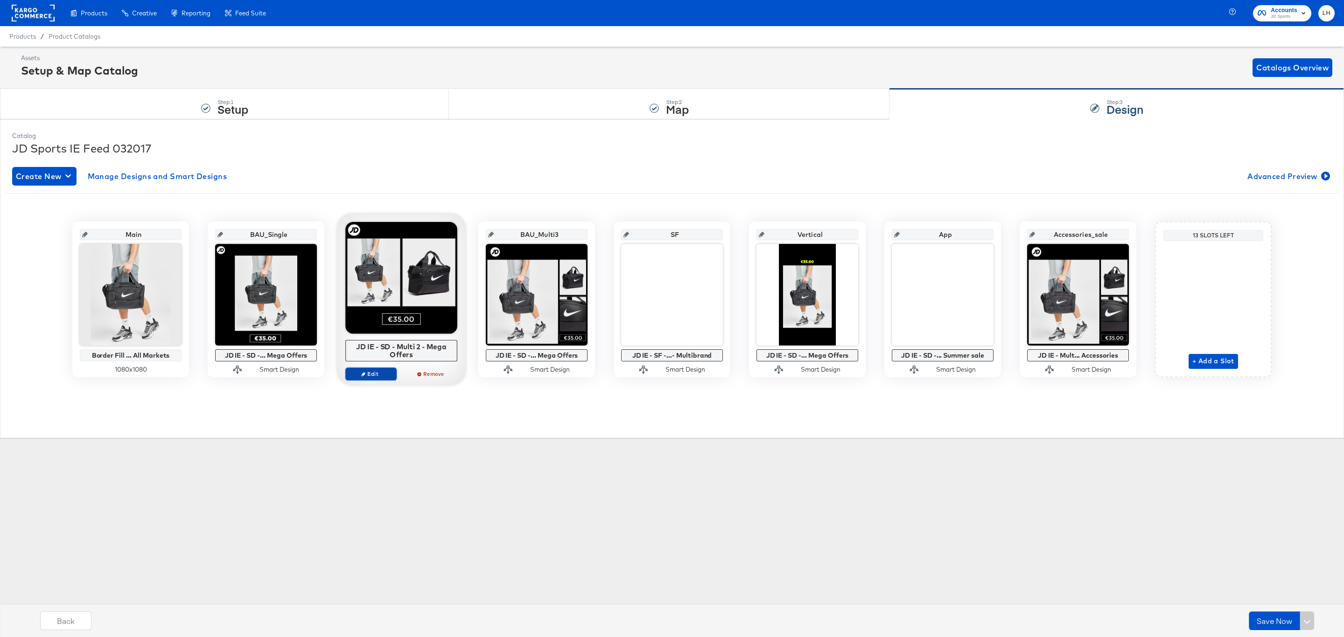
click at [366, 374] on span "Edit" at bounding box center [370, 373] width 43 height 7
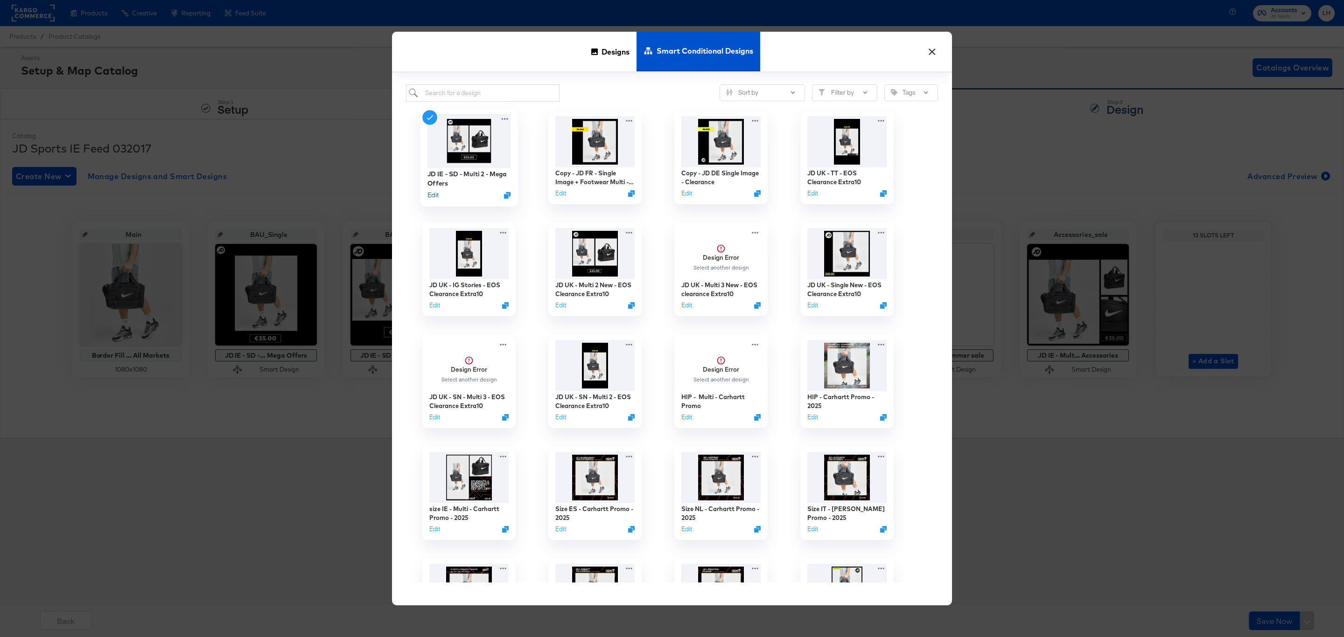
click at [430, 195] on button "Edit" at bounding box center [432, 195] width 11 height 9
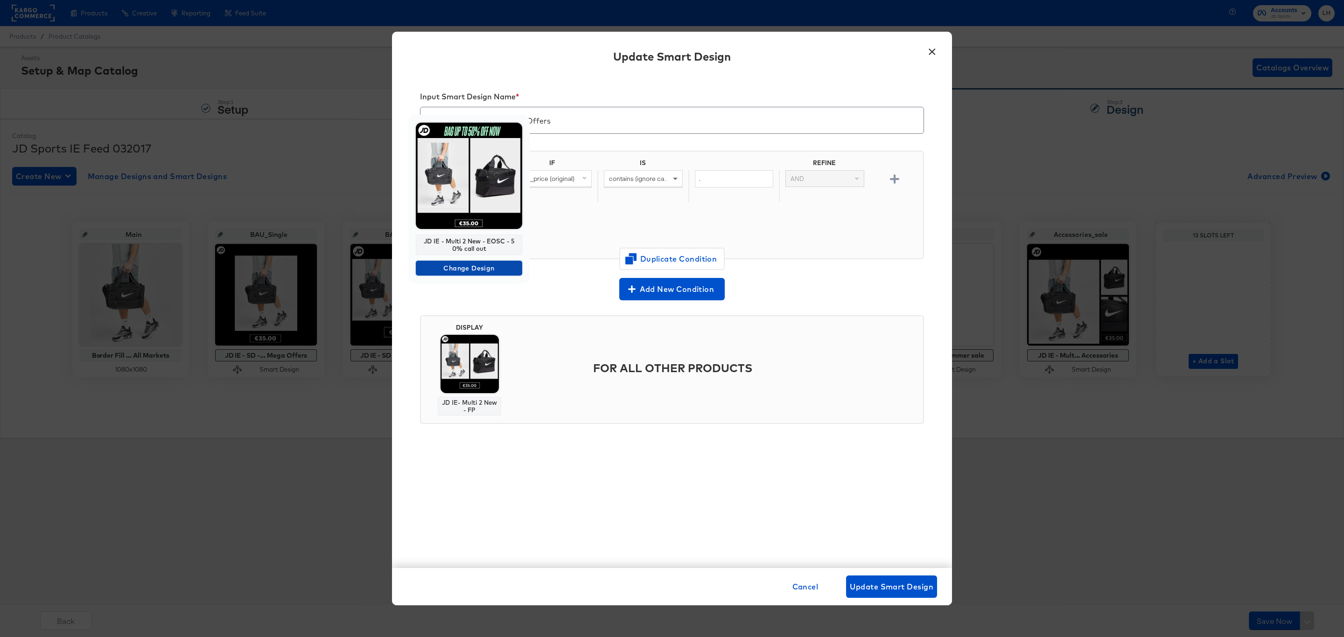
click at [479, 269] on span "Change Design" at bounding box center [468, 269] width 99 height 12
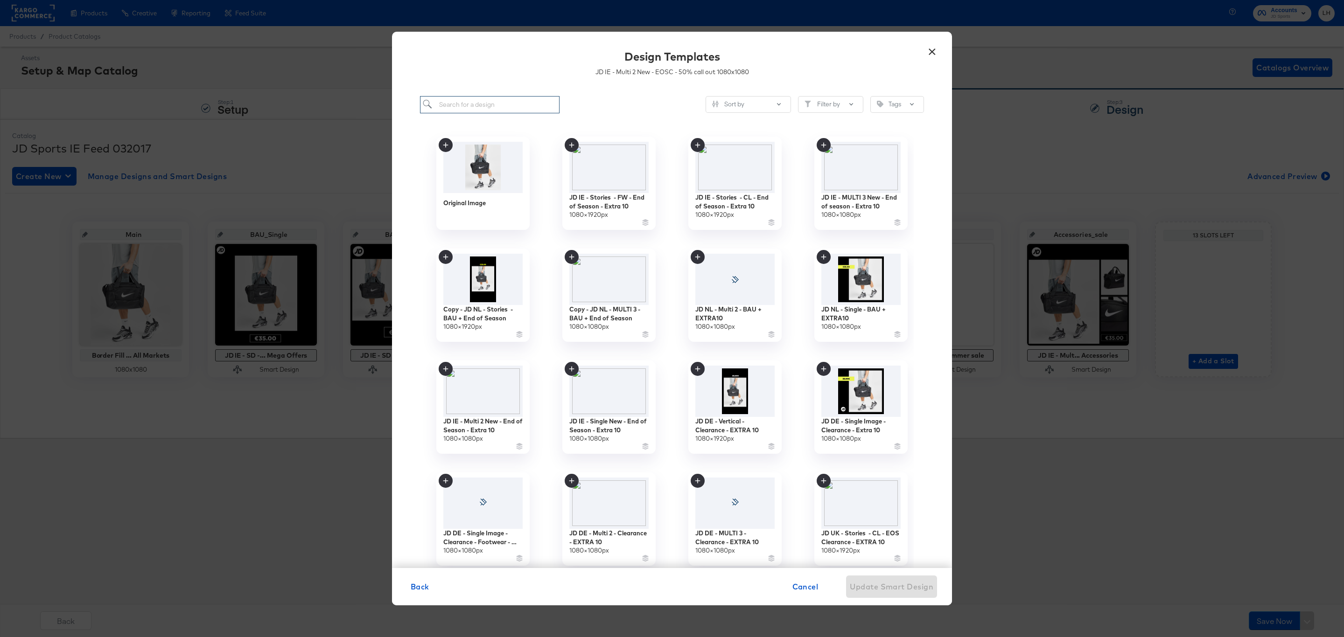
click at [486, 104] on input "search" at bounding box center [490, 104] width 140 height 17
paste input "JD IE - Multi 2 New - End of Season - Extra 10"
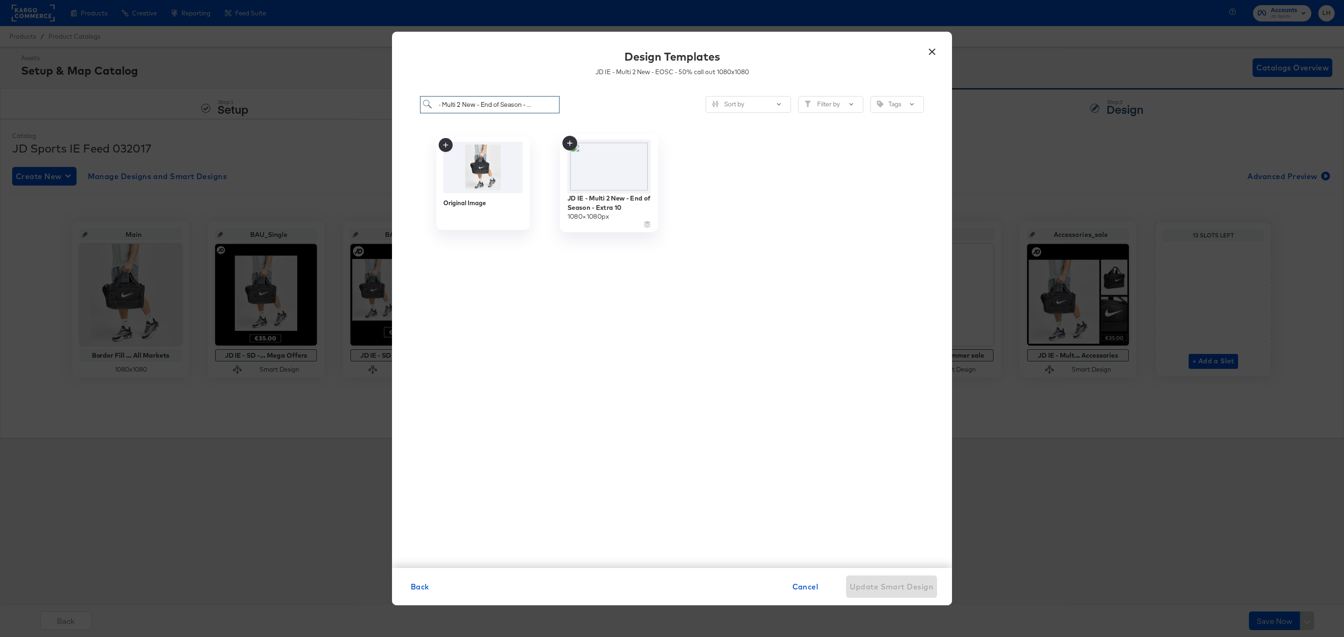
type input "JD IE - Multi 2 New - End of Season - Extra 10"
click at [569, 143] on icon at bounding box center [569, 142] width 5 height 5
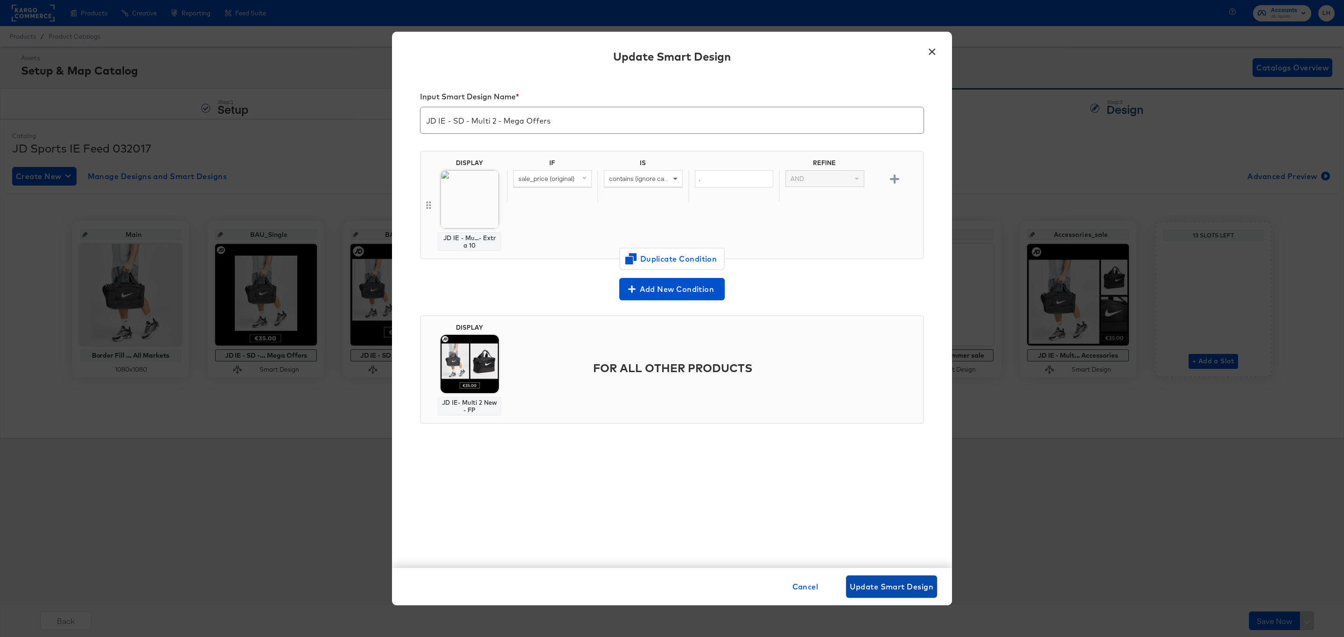
click at [890, 581] on span "Update Smart Design" at bounding box center [892, 586] width 84 height 13
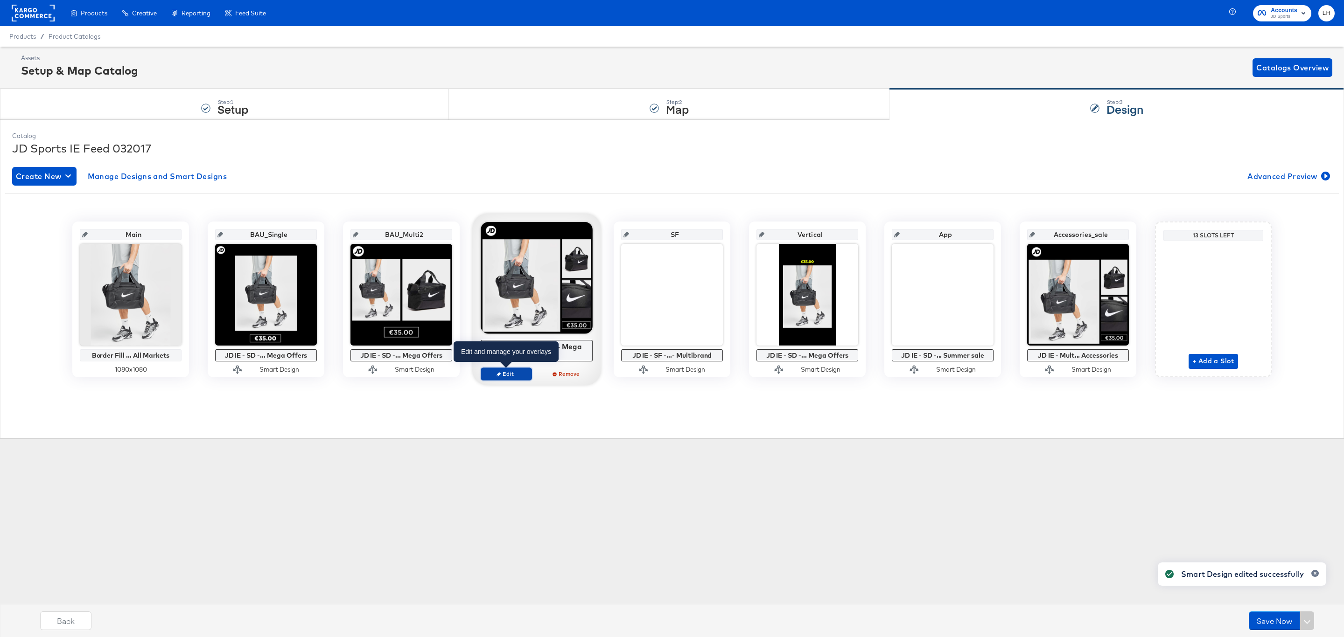
click at [500, 376] on icon "button" at bounding box center [498, 374] width 4 height 4
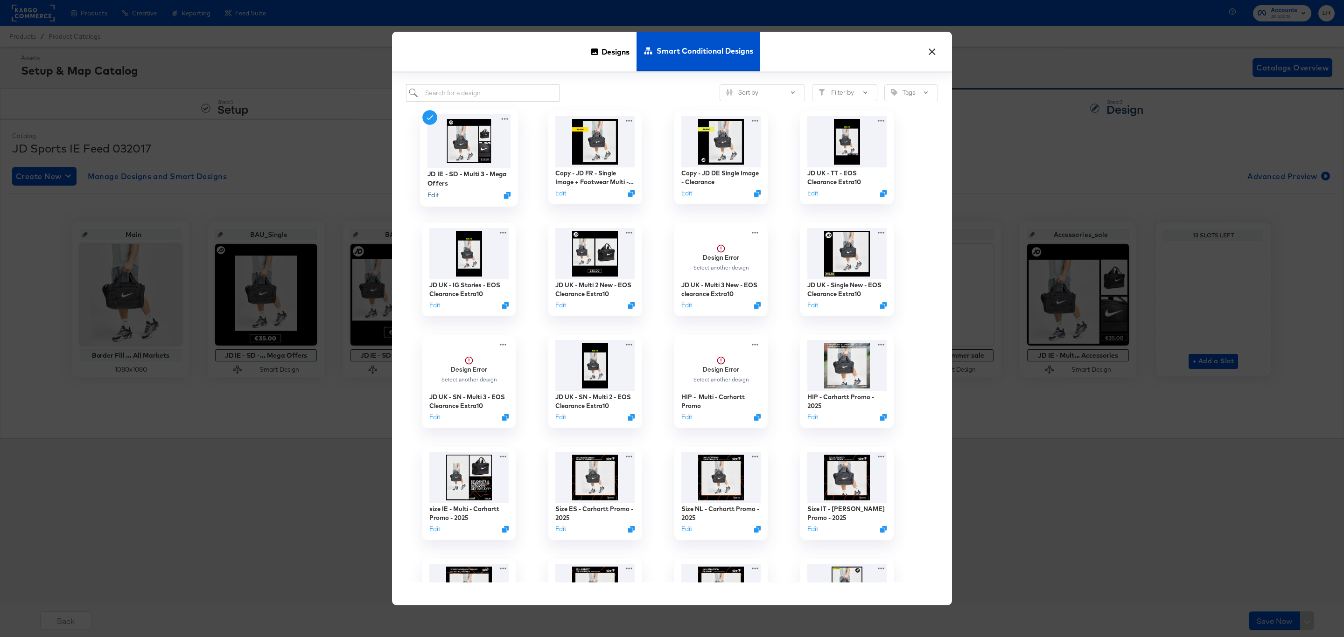
click at [429, 196] on button "Edit" at bounding box center [432, 195] width 11 height 9
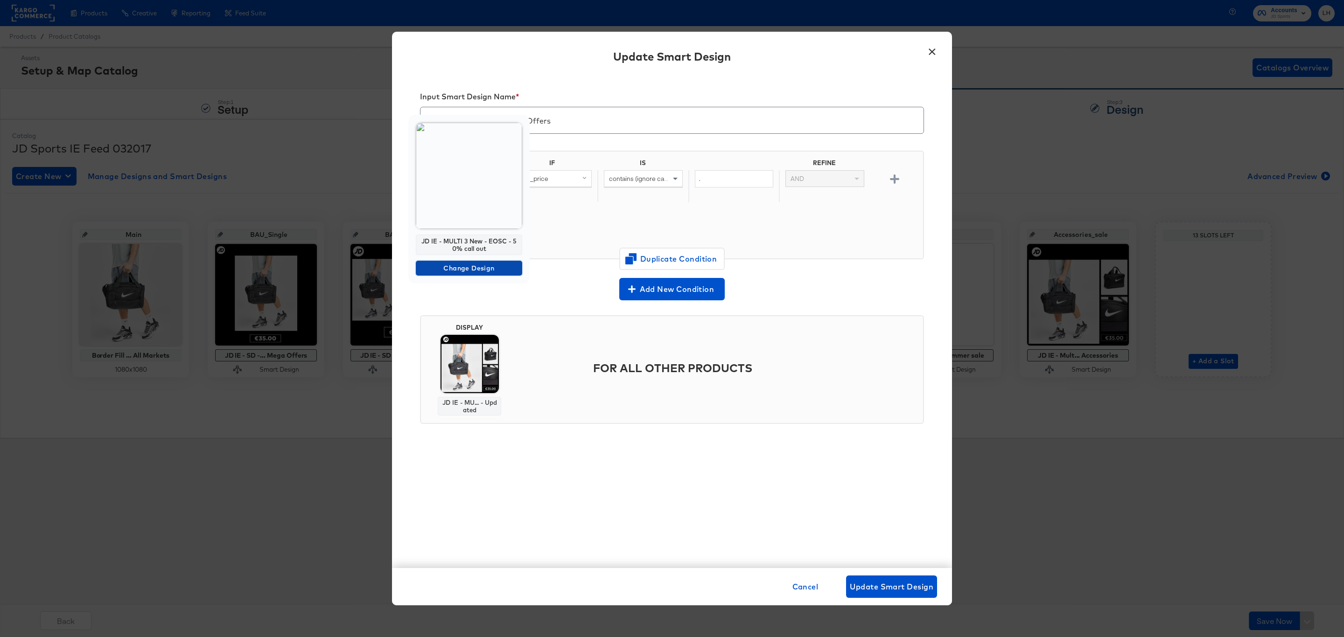
click at [489, 272] on span "Change Design" at bounding box center [468, 269] width 99 height 12
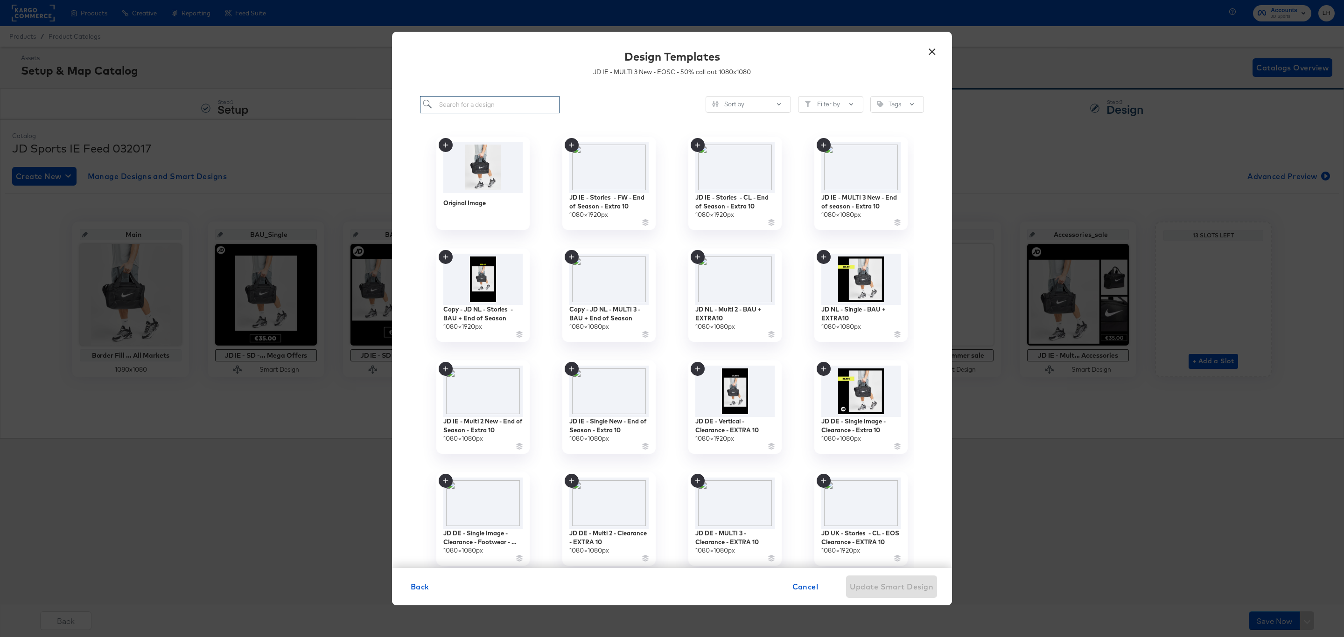
click at [490, 108] on input "search" at bounding box center [490, 104] width 140 height 17
paste input "JD IE - MULTI 3 New - End of season - Extra 10"
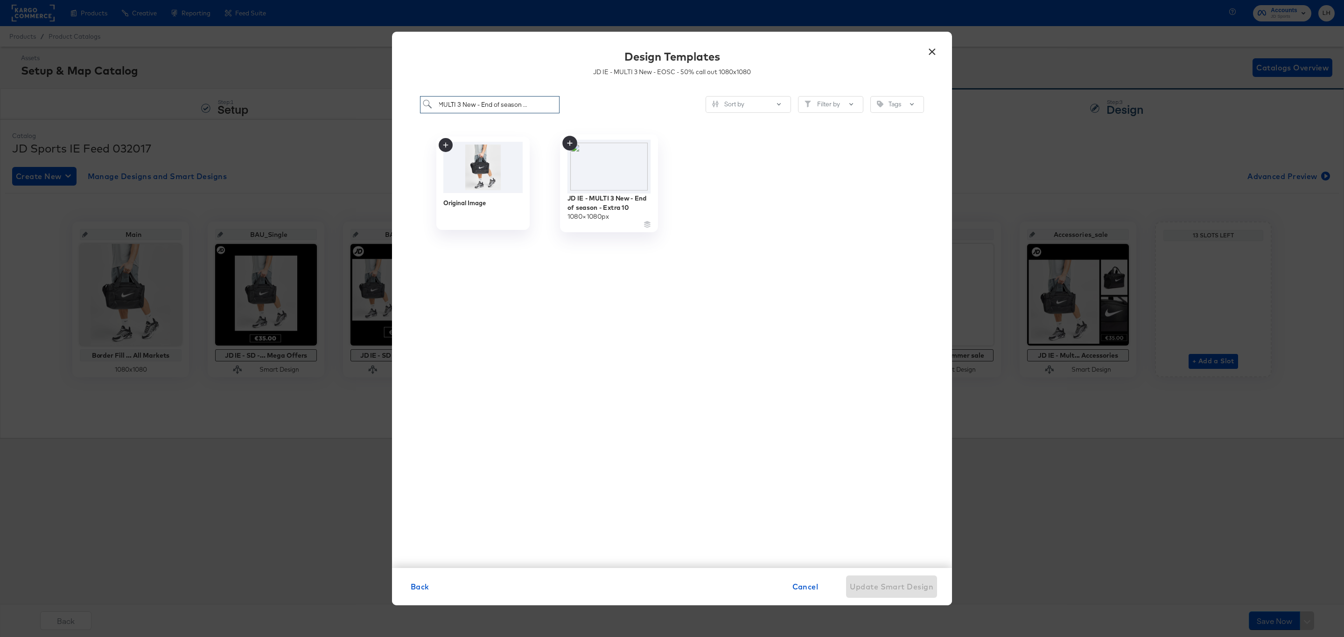
type input "JD IE - MULTI 3 New - End of season - Extra 10"
click at [565, 145] on icon at bounding box center [569, 143] width 15 height 15
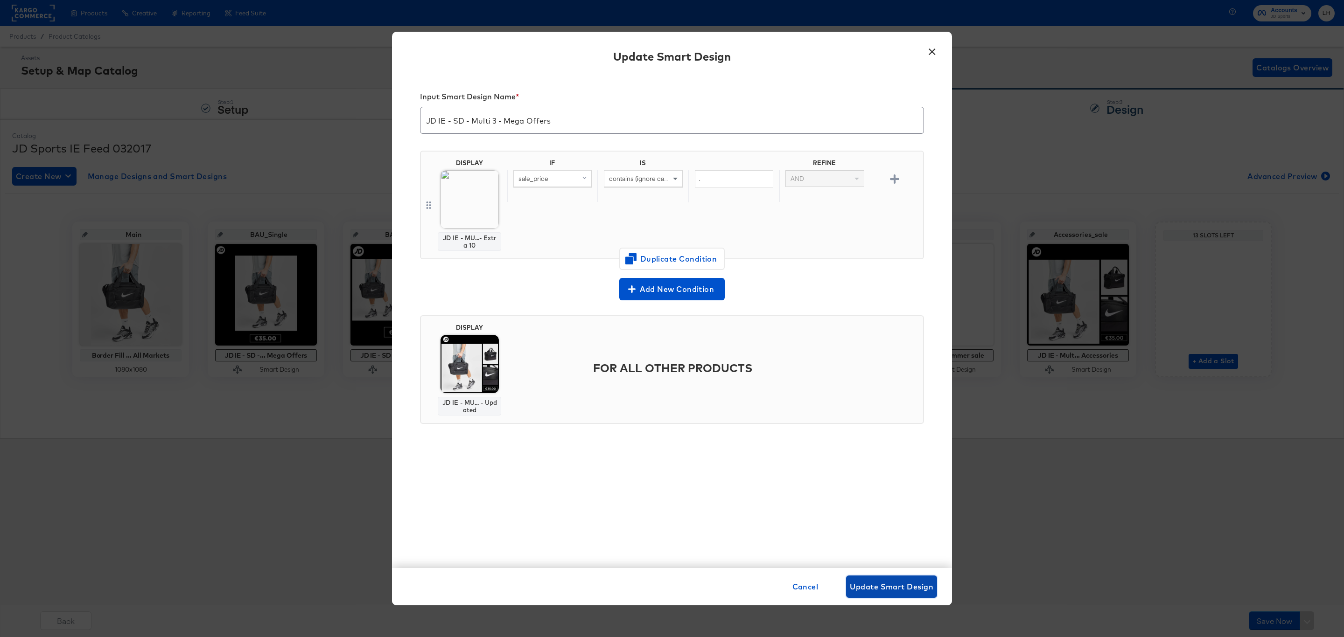
click at [879, 584] on span "Update Smart Design" at bounding box center [892, 586] width 84 height 13
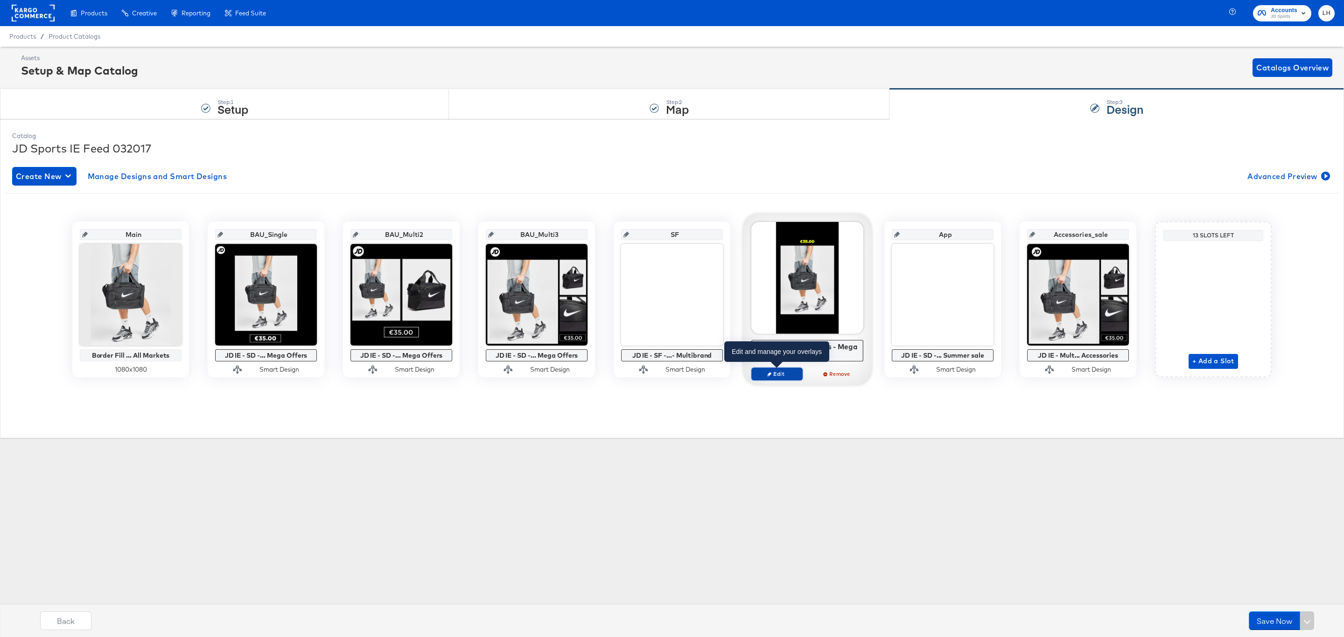
click at [787, 370] on button "Edit" at bounding box center [776, 374] width 51 height 13
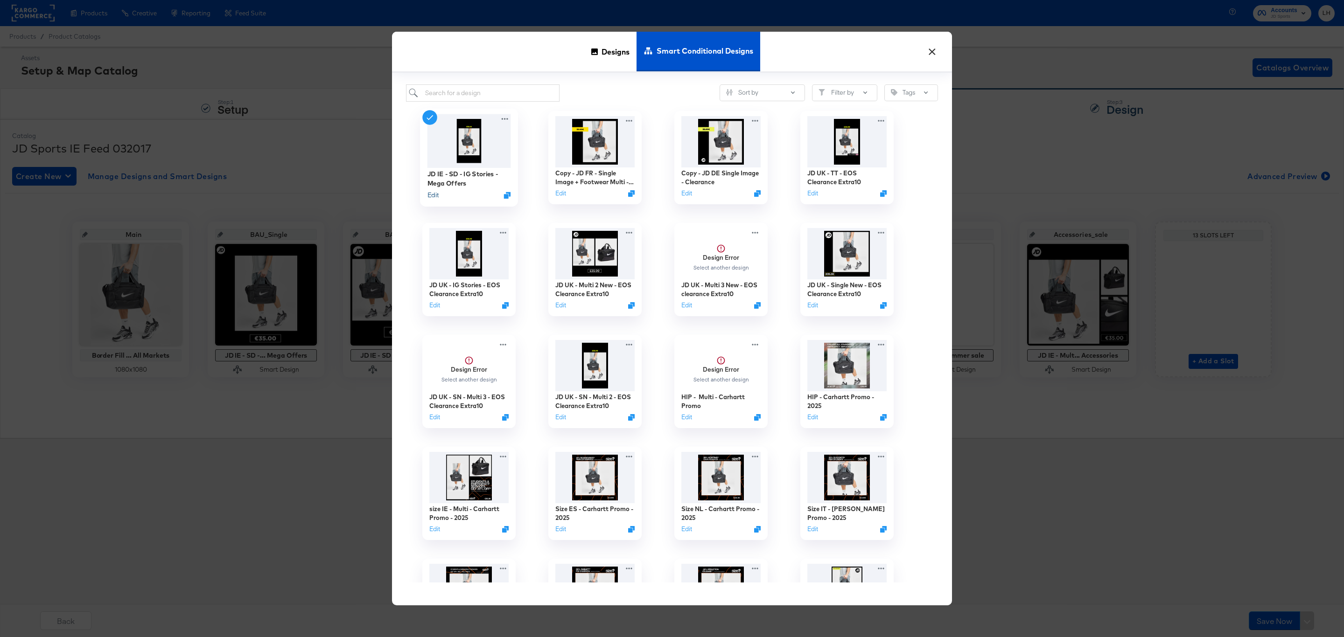
click at [433, 197] on button "Edit" at bounding box center [432, 195] width 11 height 9
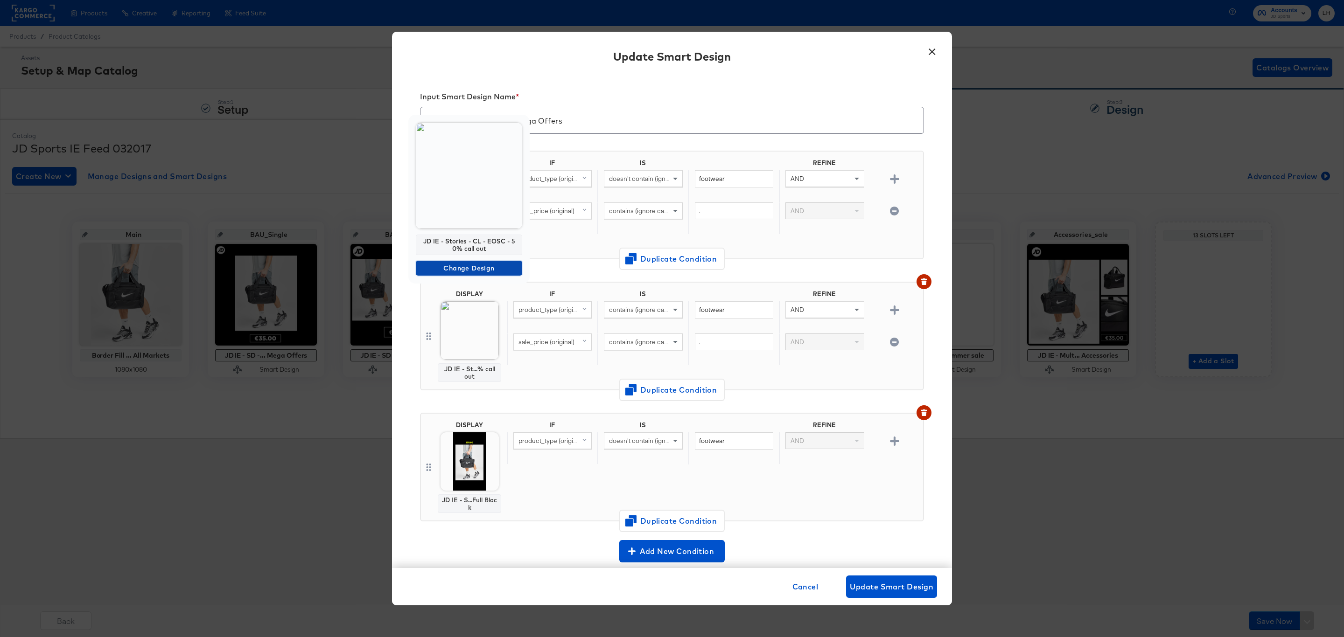
click at [493, 264] on span "Change Design" at bounding box center [468, 269] width 99 height 12
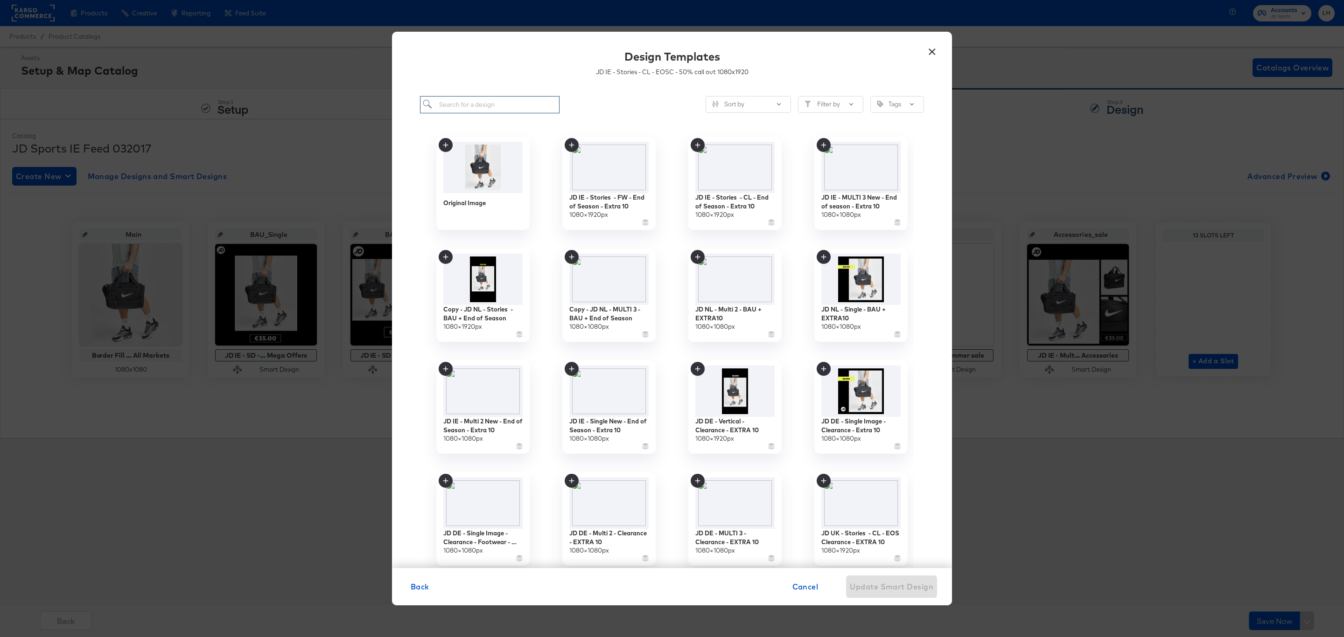
click at [469, 105] on input "search" at bounding box center [490, 104] width 140 height 17
paste input "JD IE - Stories - CL - End of Season - Extra 10"
type input "JD IE - Stories - CL - End of Season - Extra 10"
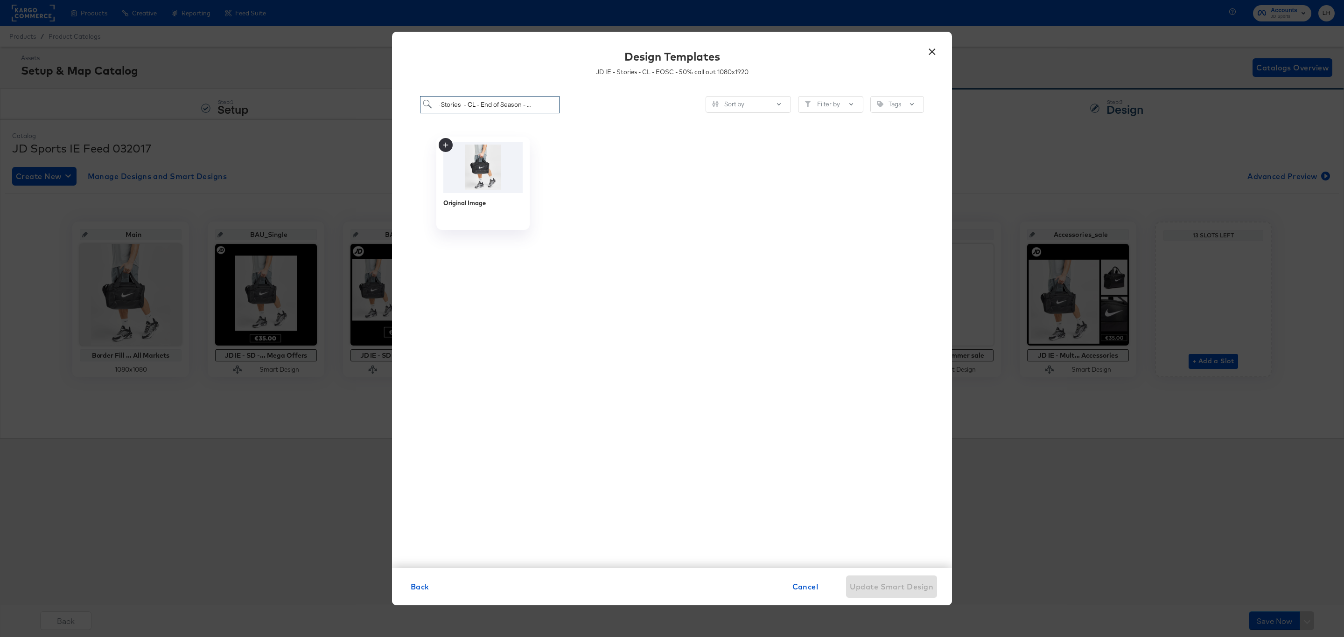
click at [469, 105] on input "JD IE - Stories - CL - End of Season - Extra 10" at bounding box center [490, 104] width 140 height 17
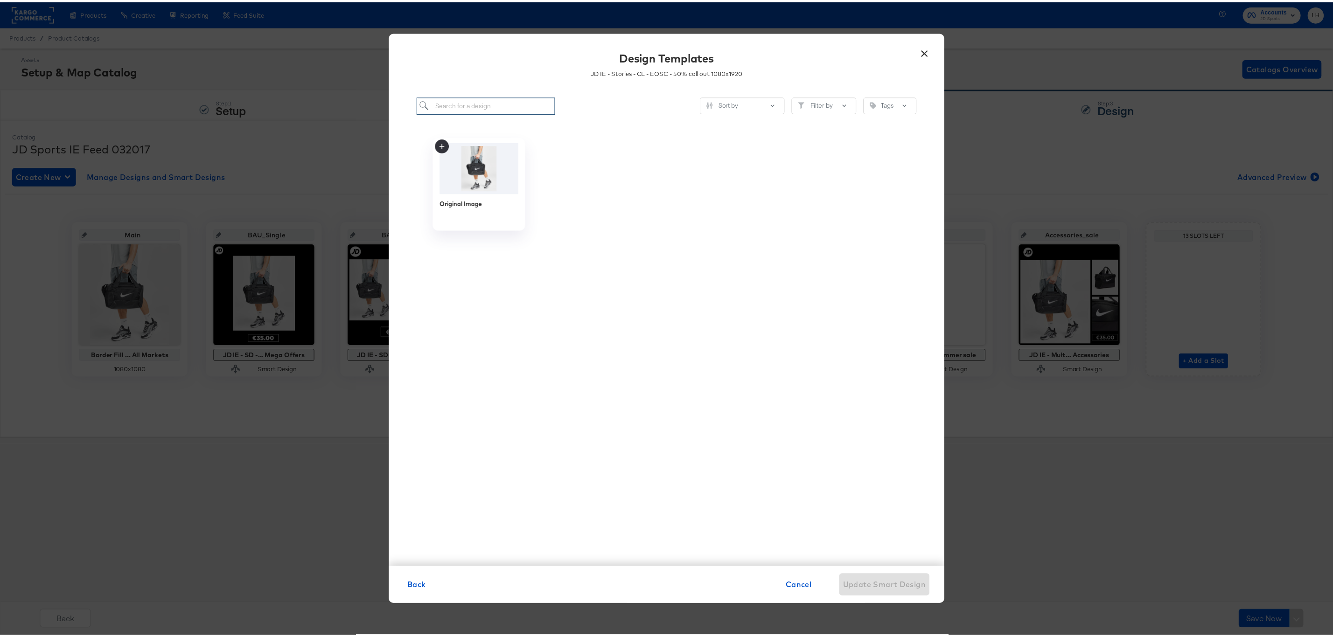
scroll to position [0, 0]
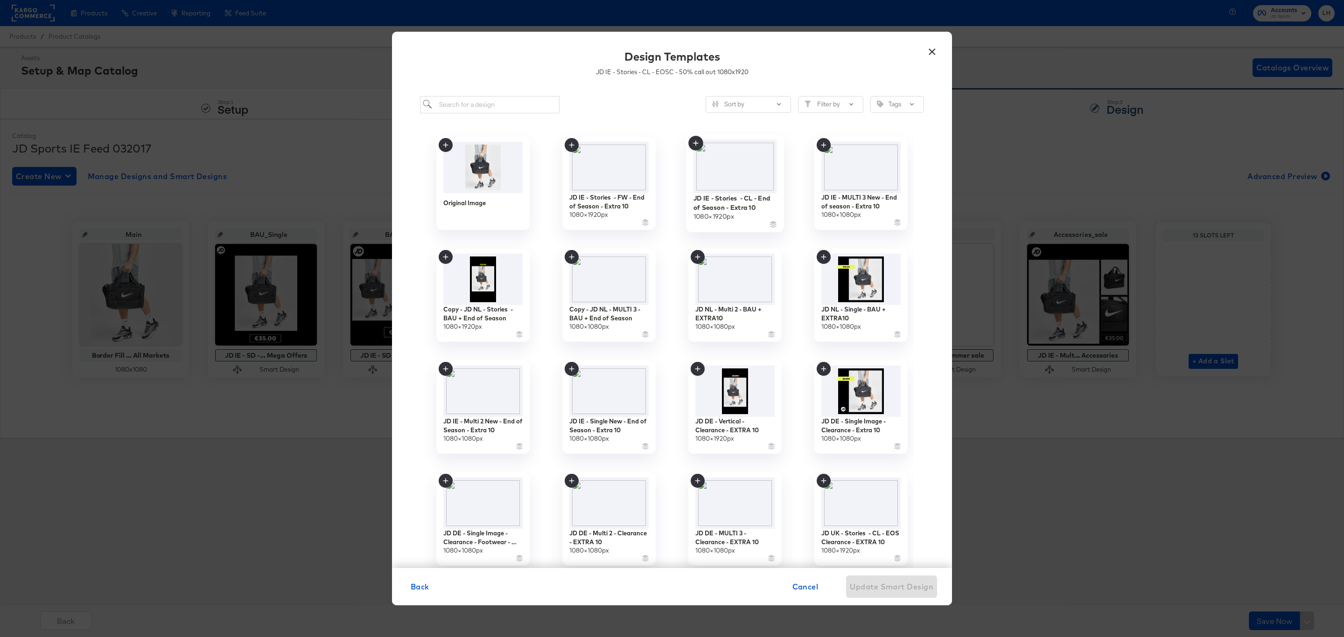
click at [696, 141] on icon at bounding box center [695, 142] width 5 height 5
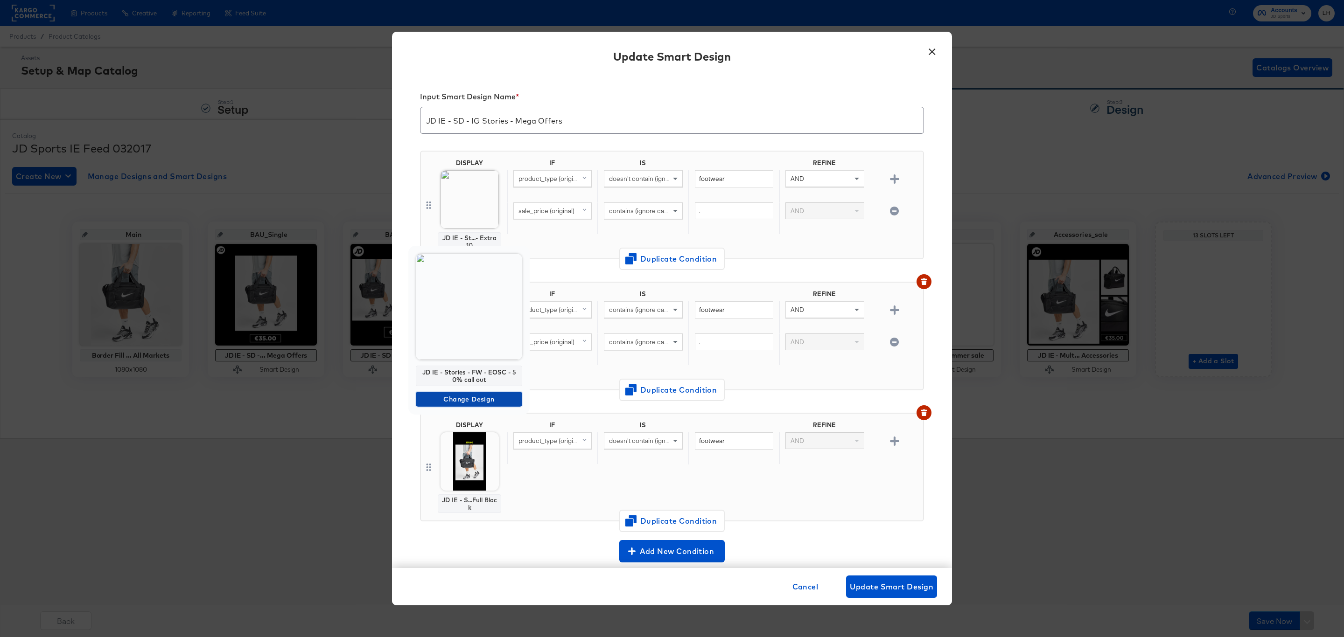
click at [486, 402] on span "Change Design" at bounding box center [468, 400] width 99 height 12
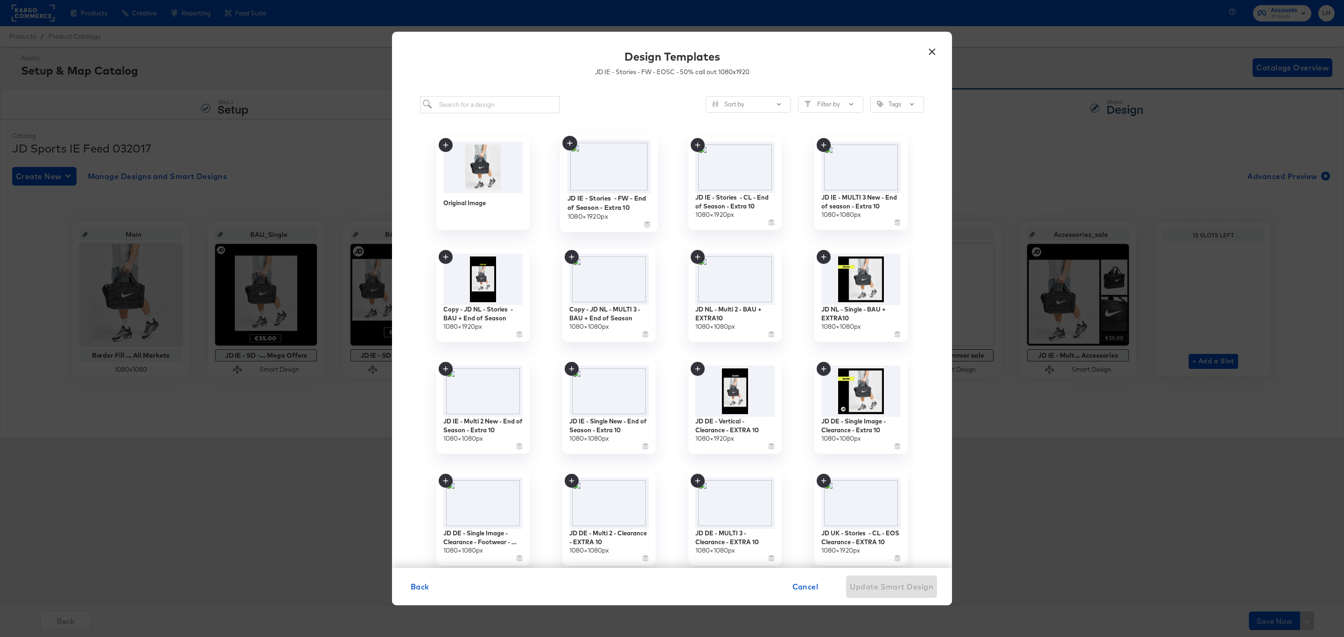
click at [566, 139] on icon at bounding box center [569, 143] width 15 height 15
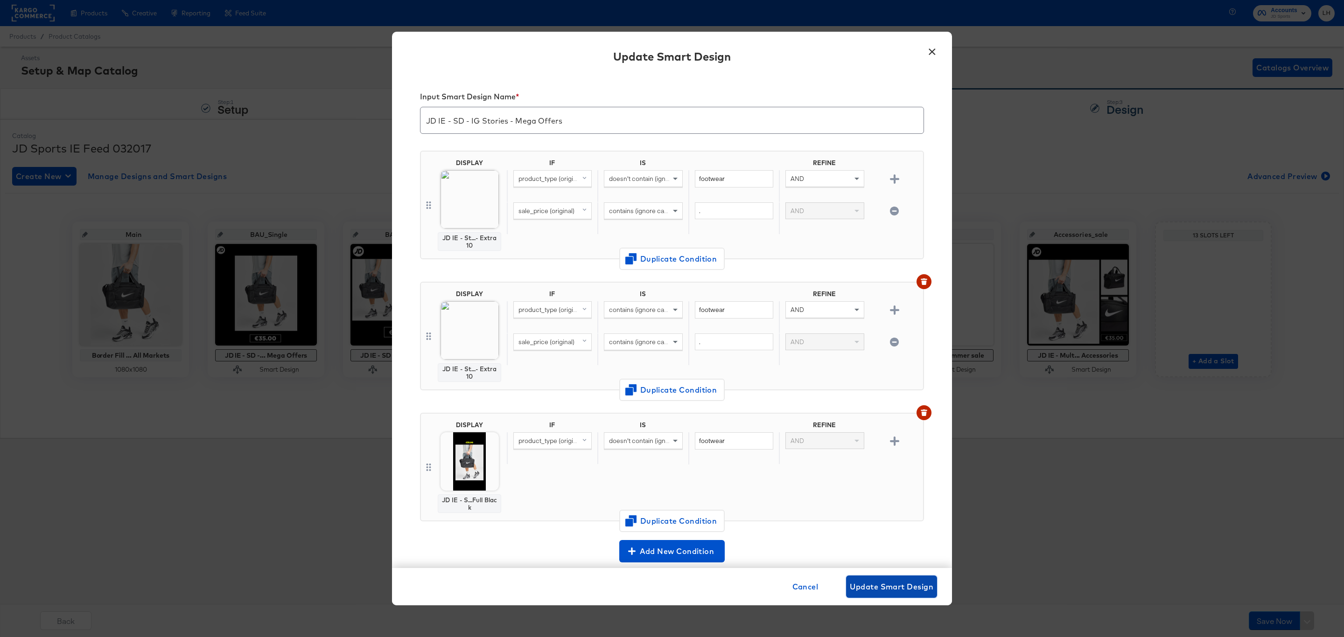
click at [890, 581] on span "Update Smart Design" at bounding box center [892, 586] width 84 height 13
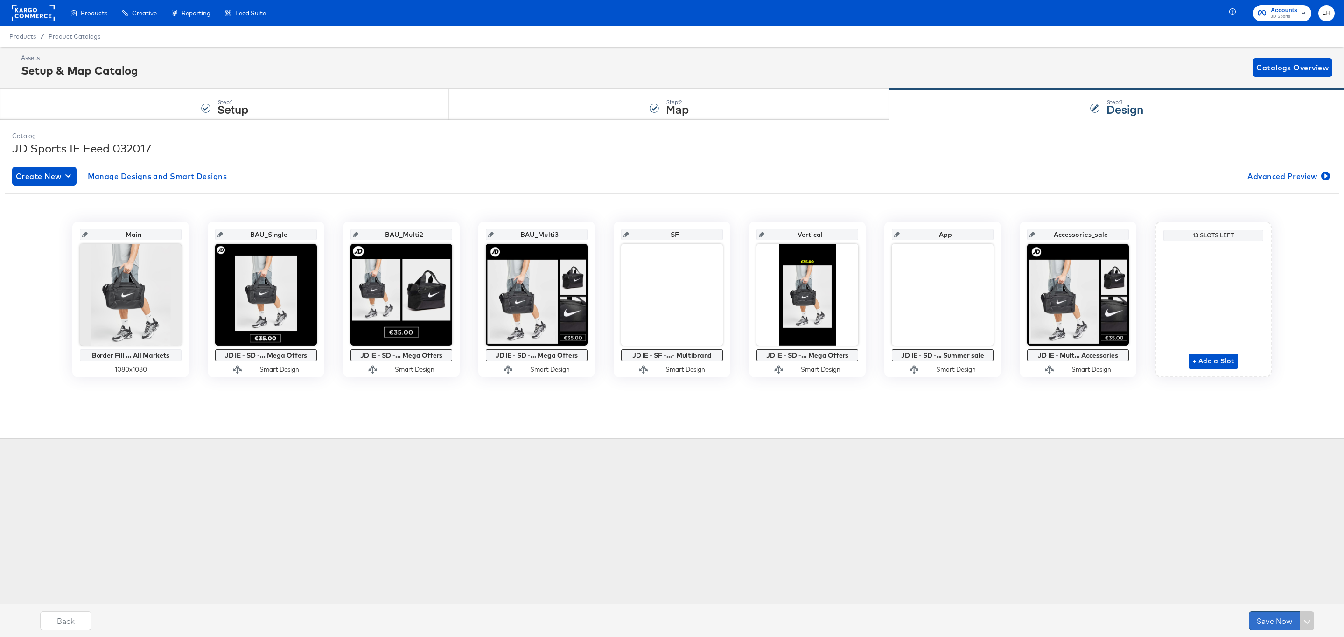
click at [1273, 622] on button "Save Now" at bounding box center [1274, 621] width 51 height 19
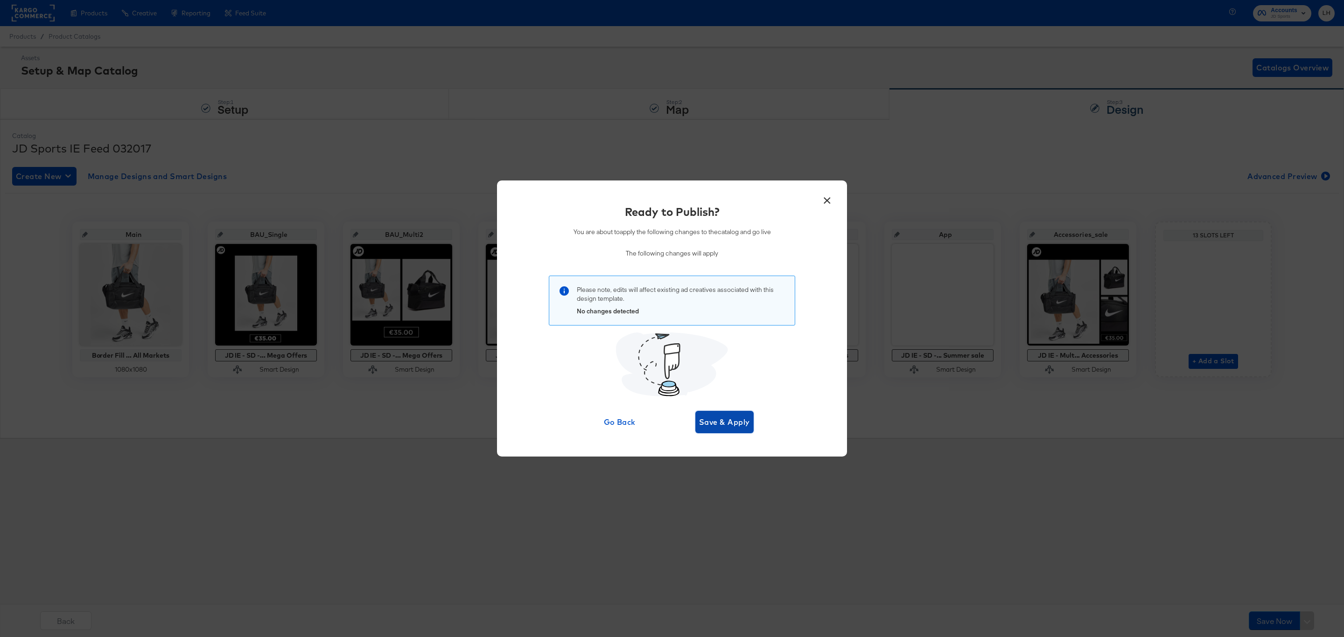
click at [735, 425] on span "Save & Apply" at bounding box center [724, 422] width 51 height 13
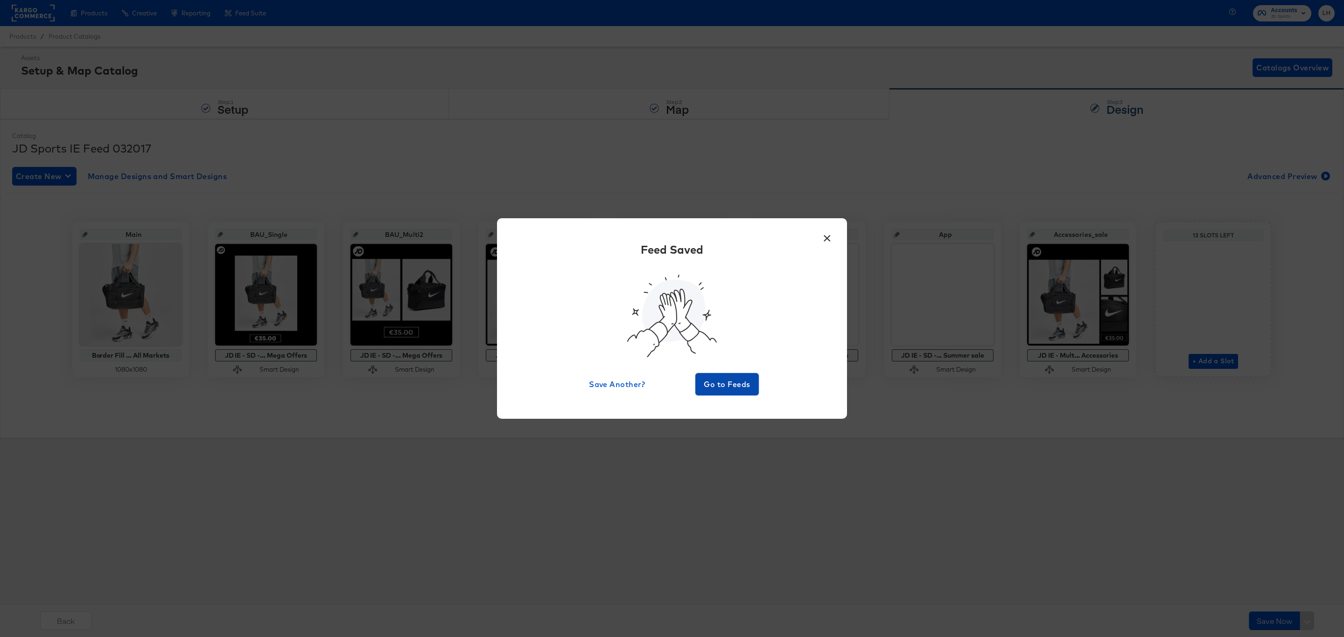
click at [742, 384] on span "Go to Feeds" at bounding box center [727, 384] width 56 height 13
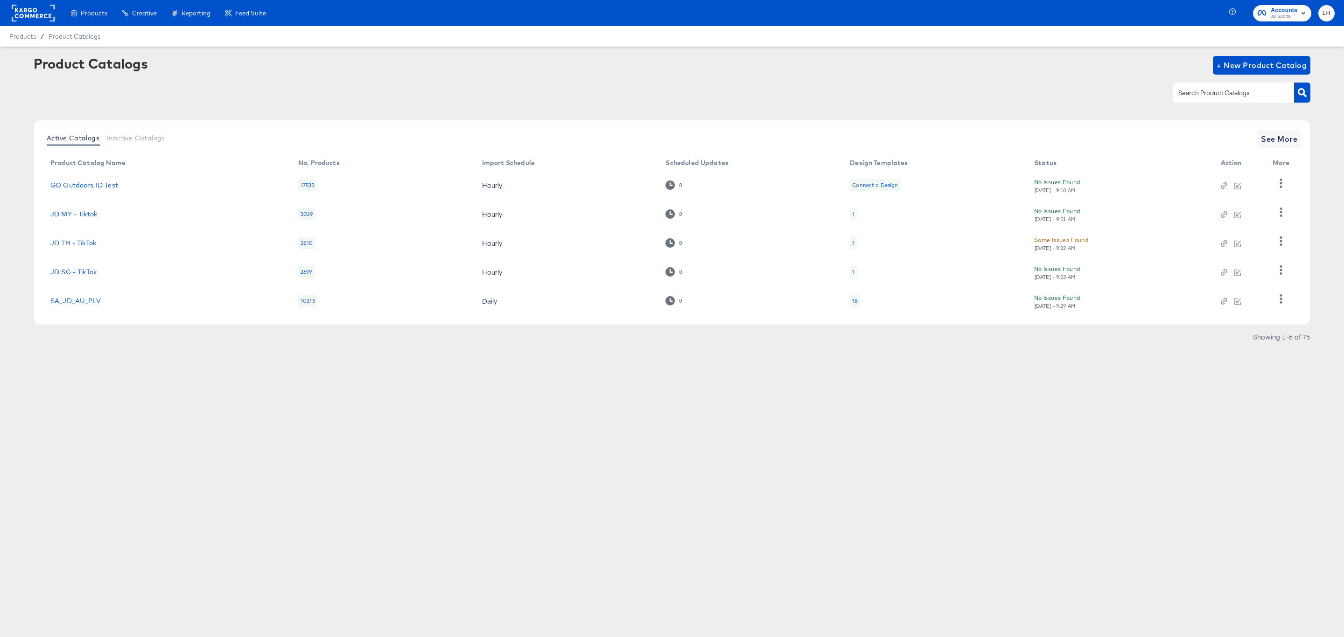
click at [1240, 97] on input "text" at bounding box center [1225, 93] width 99 height 11
type input "ie"
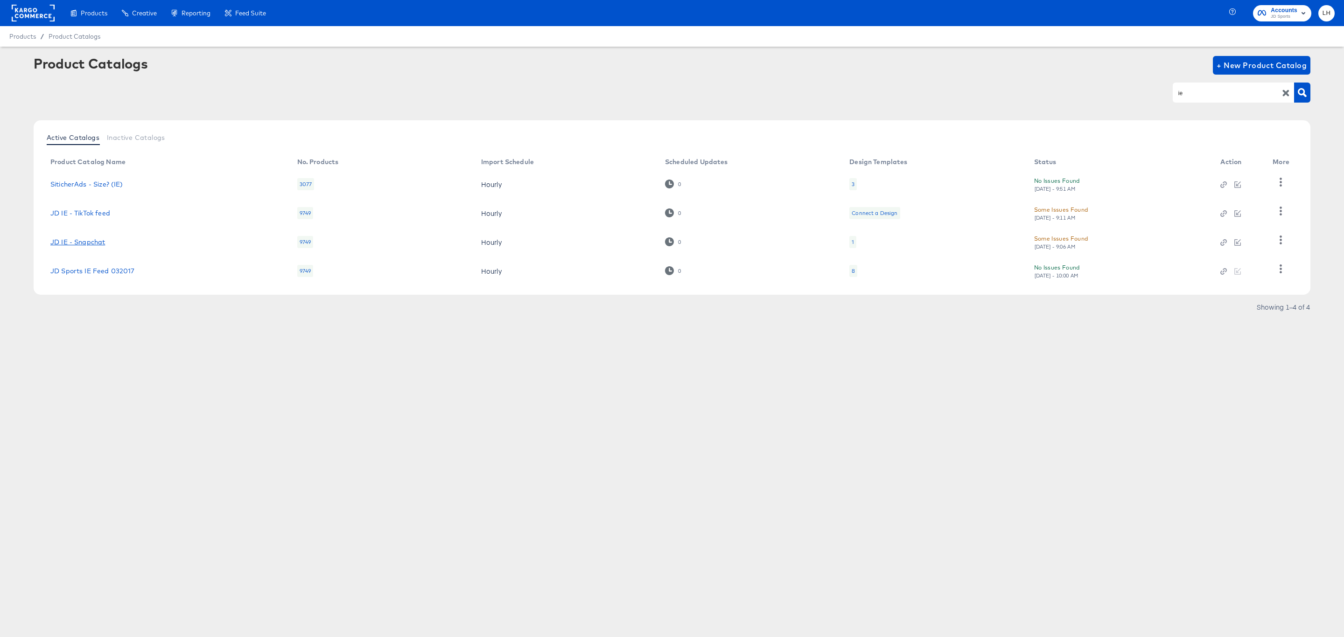
click at [93, 241] on link "JD IE - Snapchat" at bounding box center [77, 241] width 55 height 7
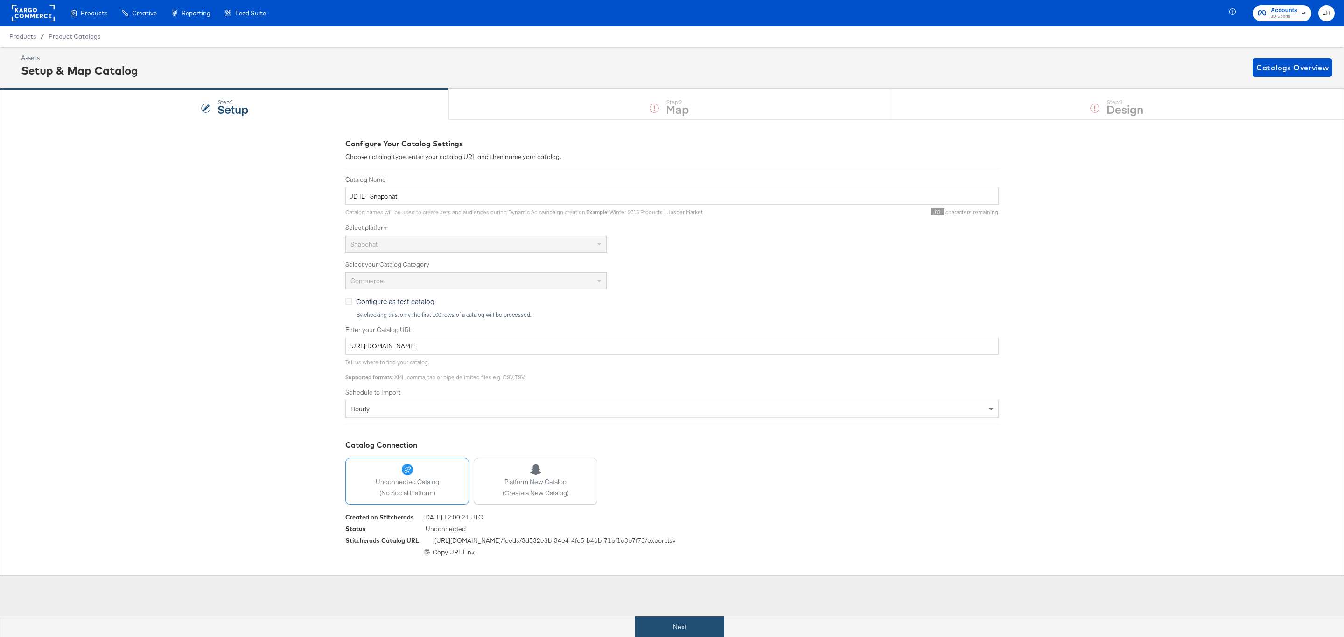
click at [713, 620] on button "Next" at bounding box center [679, 627] width 89 height 21
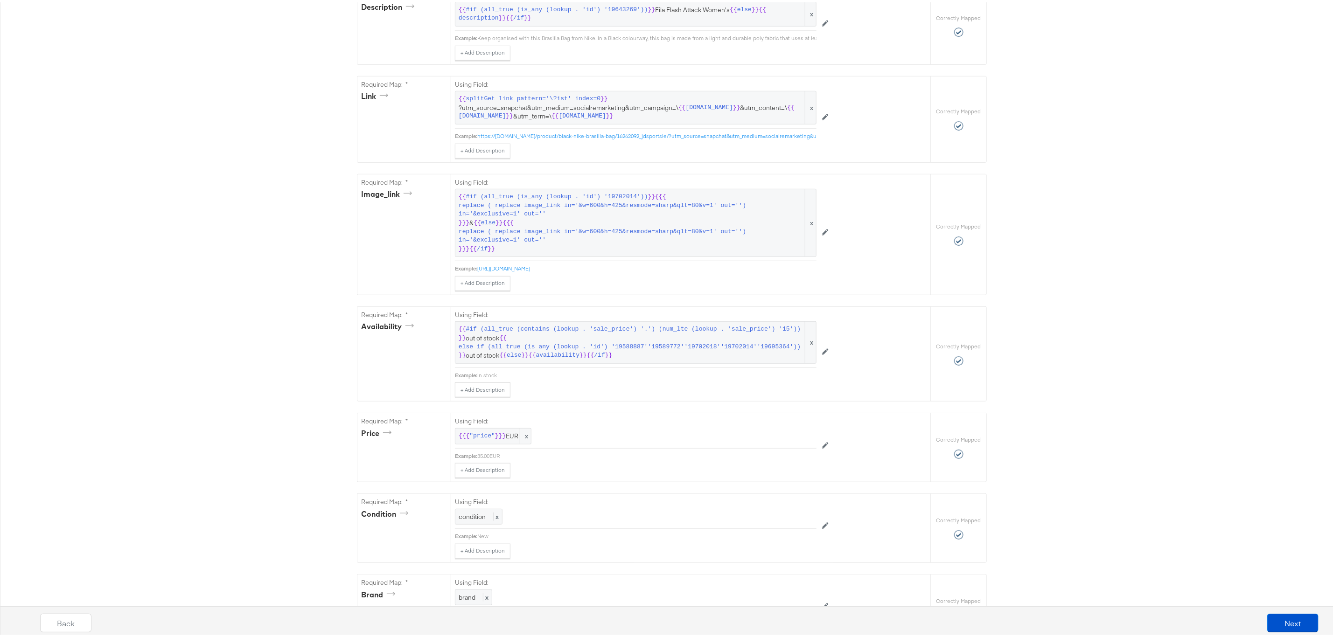
scroll to position [700, 0]
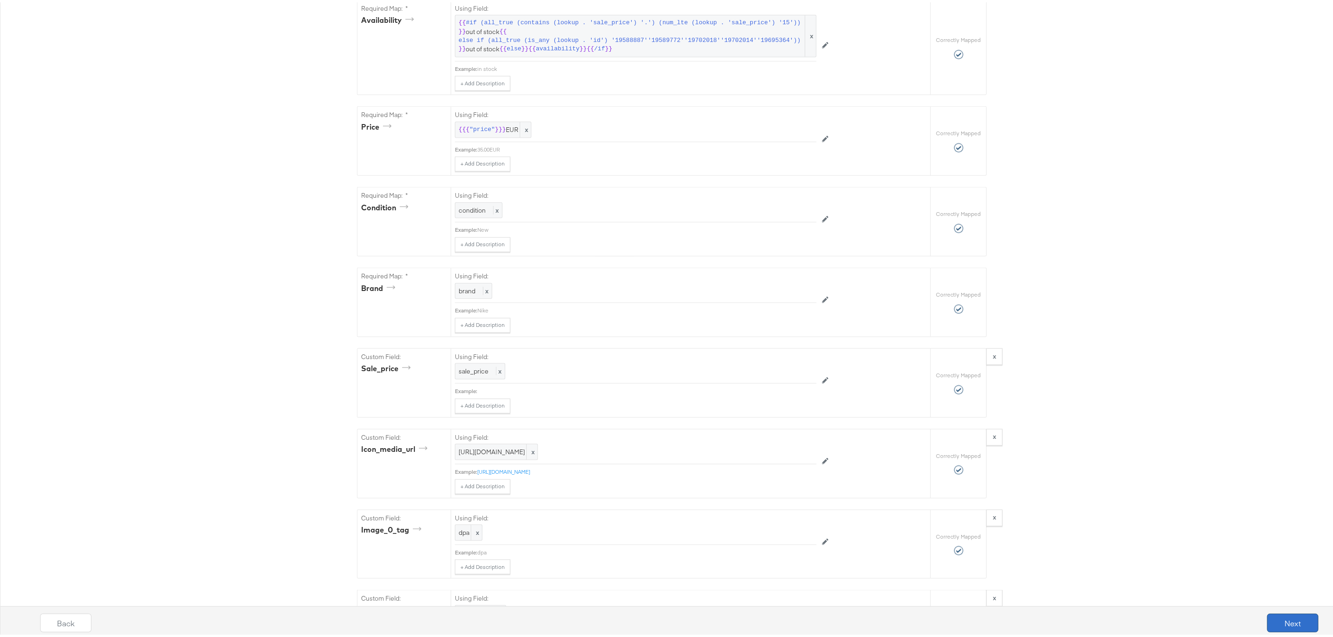
click at [1277, 628] on button "Next" at bounding box center [1292, 621] width 51 height 19
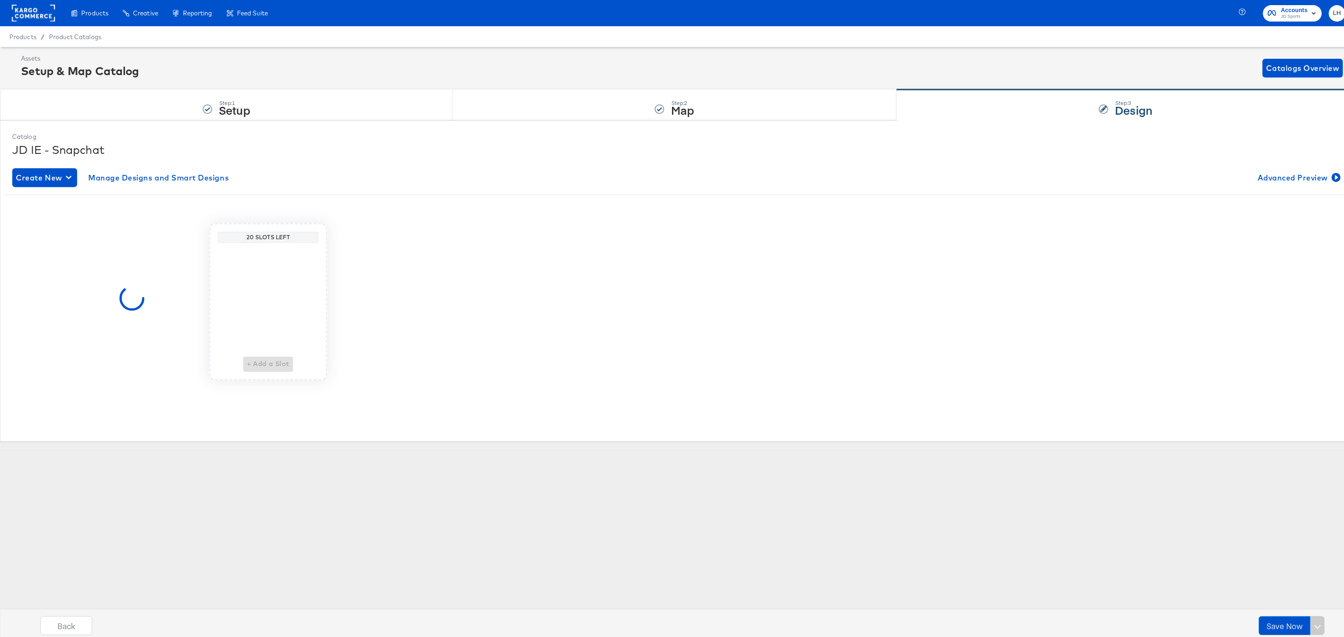
scroll to position [0, 0]
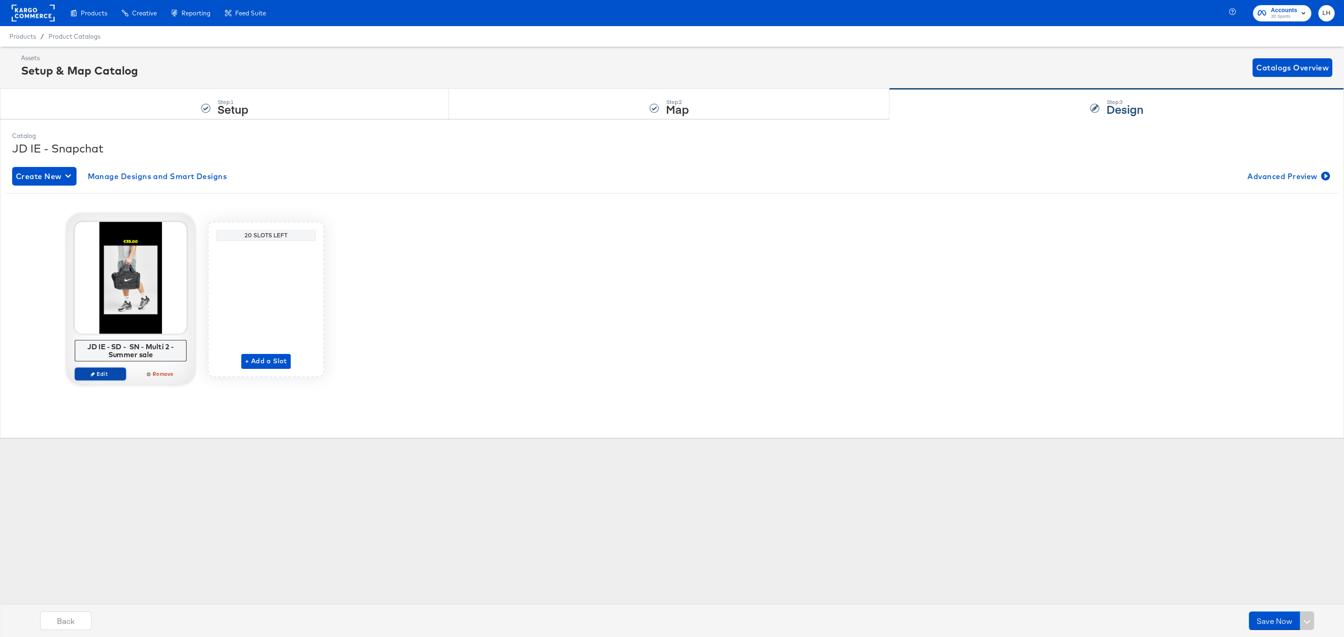
click at [113, 375] on span "Edit" at bounding box center [100, 373] width 43 height 7
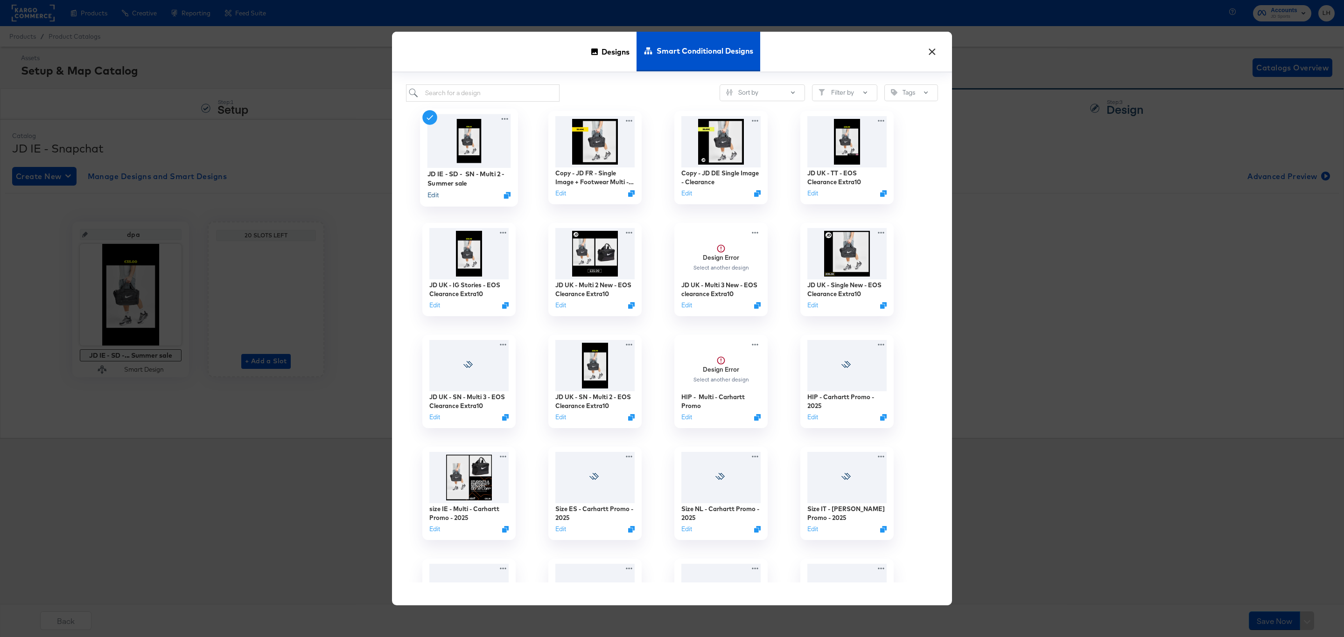
click at [434, 196] on button "Edit" at bounding box center [432, 195] width 11 height 9
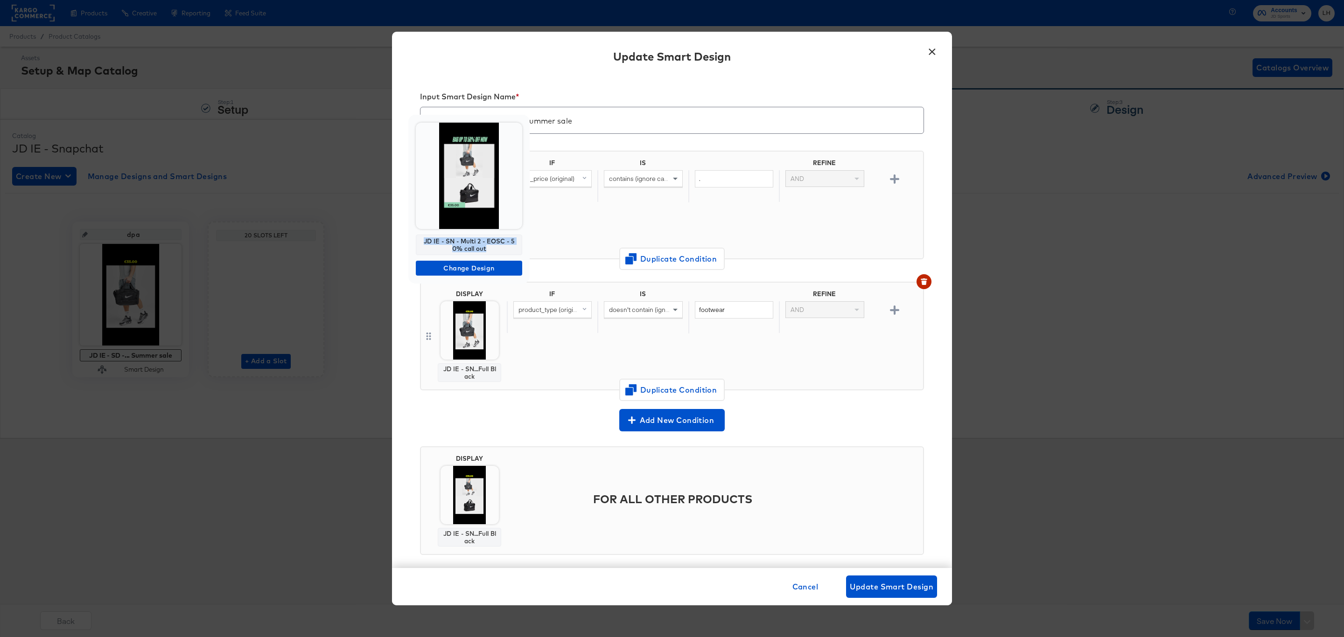
drag, startPoint x: 488, startPoint y: 248, endPoint x: 419, endPoint y: 244, distance: 68.7
click at [419, 244] on div "JD IE - SN - Multi 2 - EOSC - 50% call out" at bounding box center [469, 245] width 106 height 21
copy div "JD IE - SN - Multi 2 - EOSC - 50% call out"
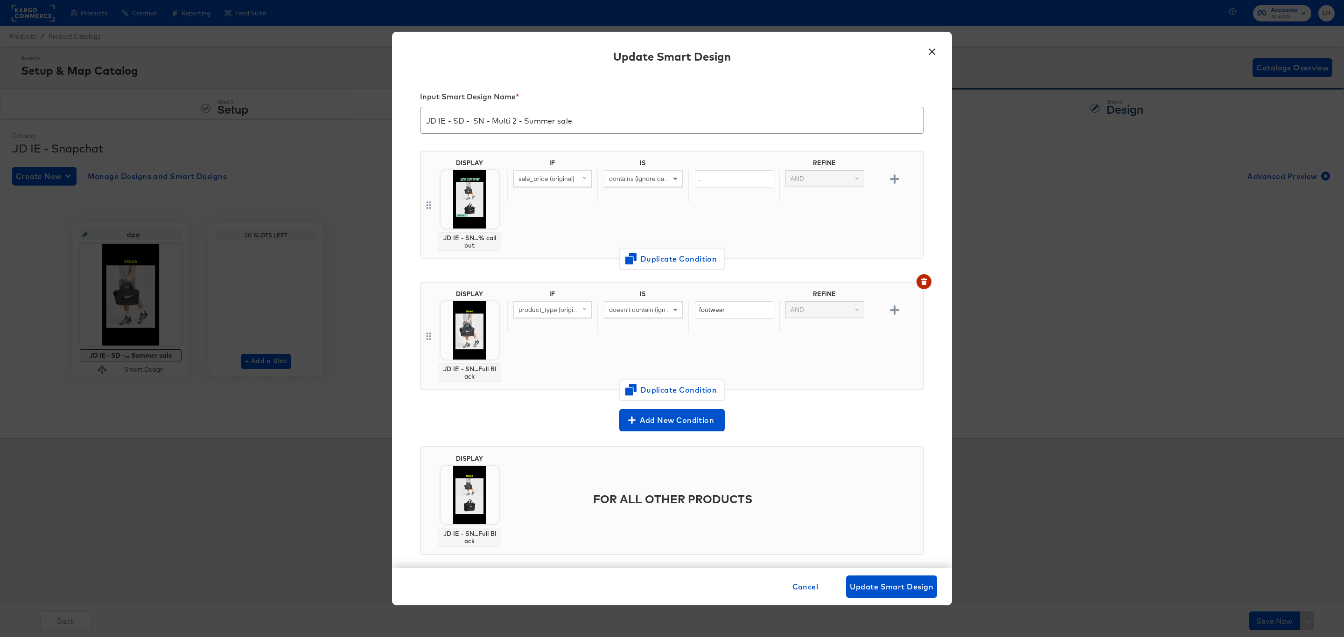
click at [930, 49] on button "×" at bounding box center [931, 49] width 17 height 17
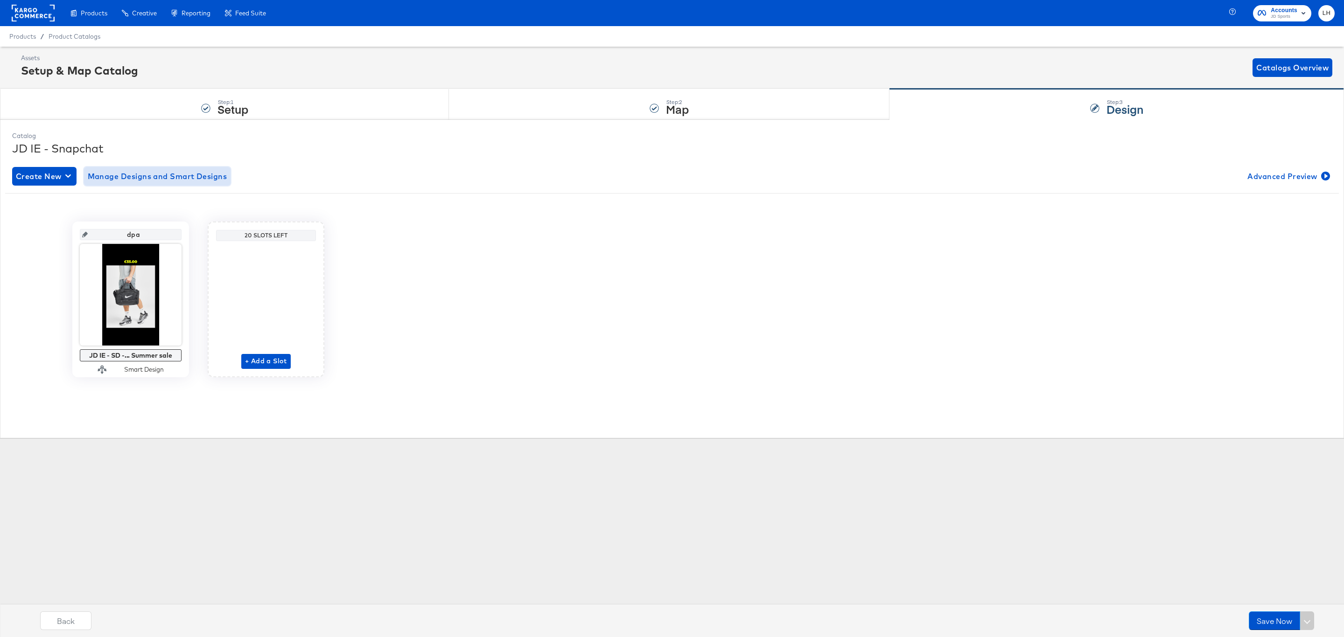
click at [217, 184] on button "Manage Designs and Smart Designs" at bounding box center [157, 176] width 147 height 19
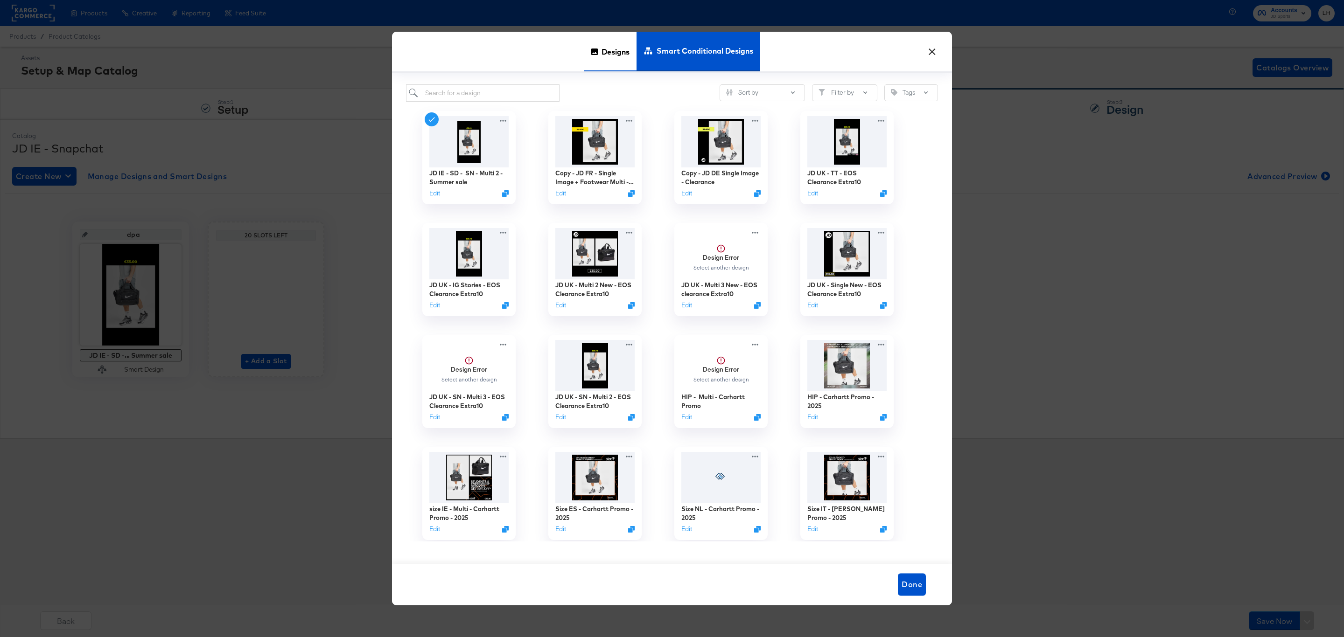
click at [612, 57] on span "Designs" at bounding box center [615, 51] width 28 height 41
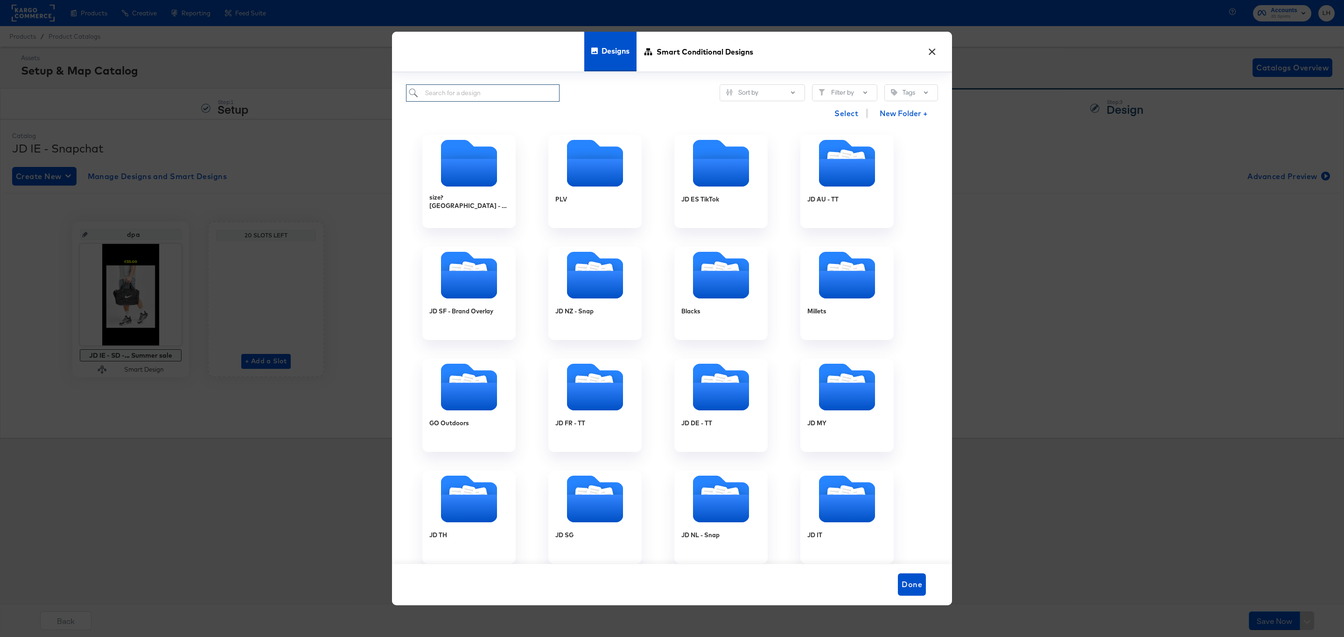
click at [501, 98] on input "search" at bounding box center [483, 92] width 154 height 17
paste input "JD IE - SN - Multi 2 - EOSC - 50% call out"
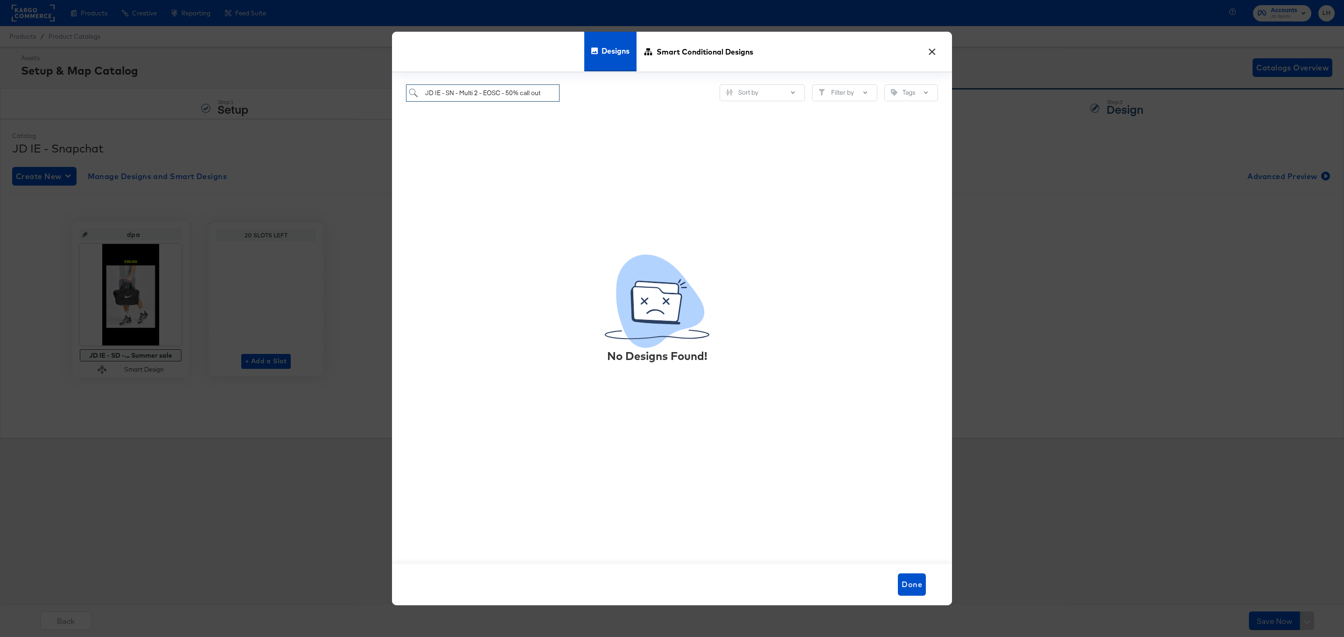
drag, startPoint x: 550, startPoint y: 91, endPoint x: 460, endPoint y: 90, distance: 90.5
click at [460, 90] on input "JD IE - SN - Multi 2 - EOSC - 50% call out" at bounding box center [483, 92] width 154 height 17
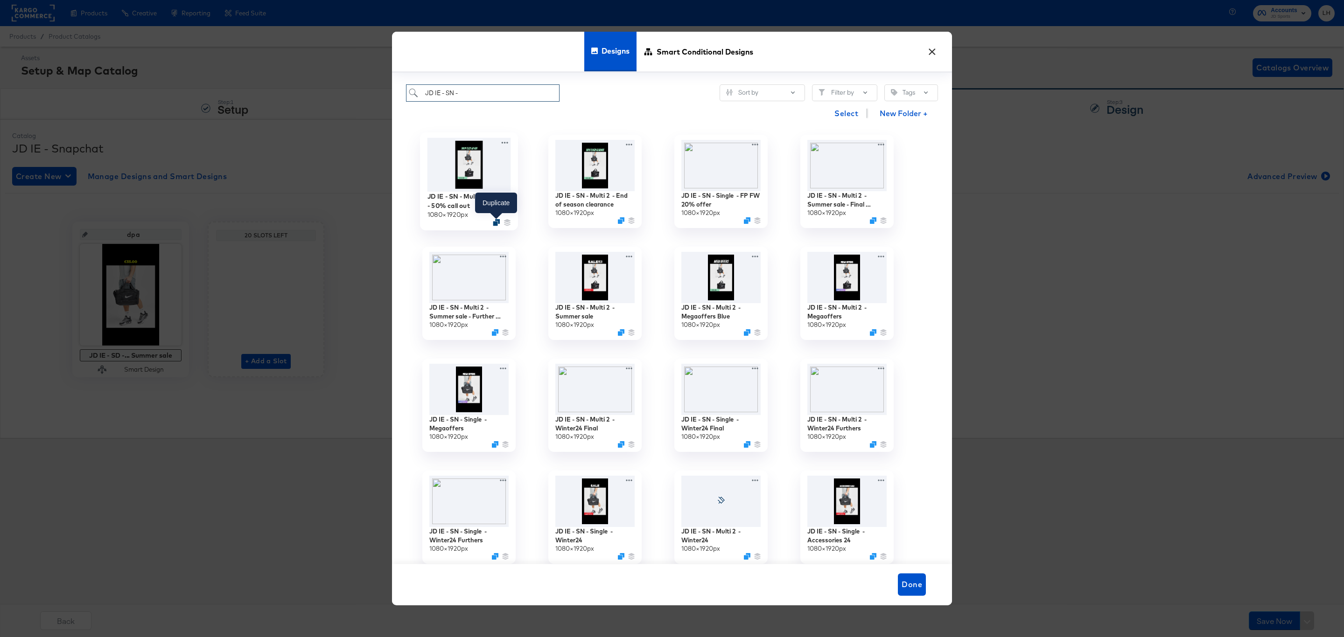
type input "JD IE - SN -"
click at [496, 224] on icon "Duplicate" at bounding box center [496, 222] width 7 height 7
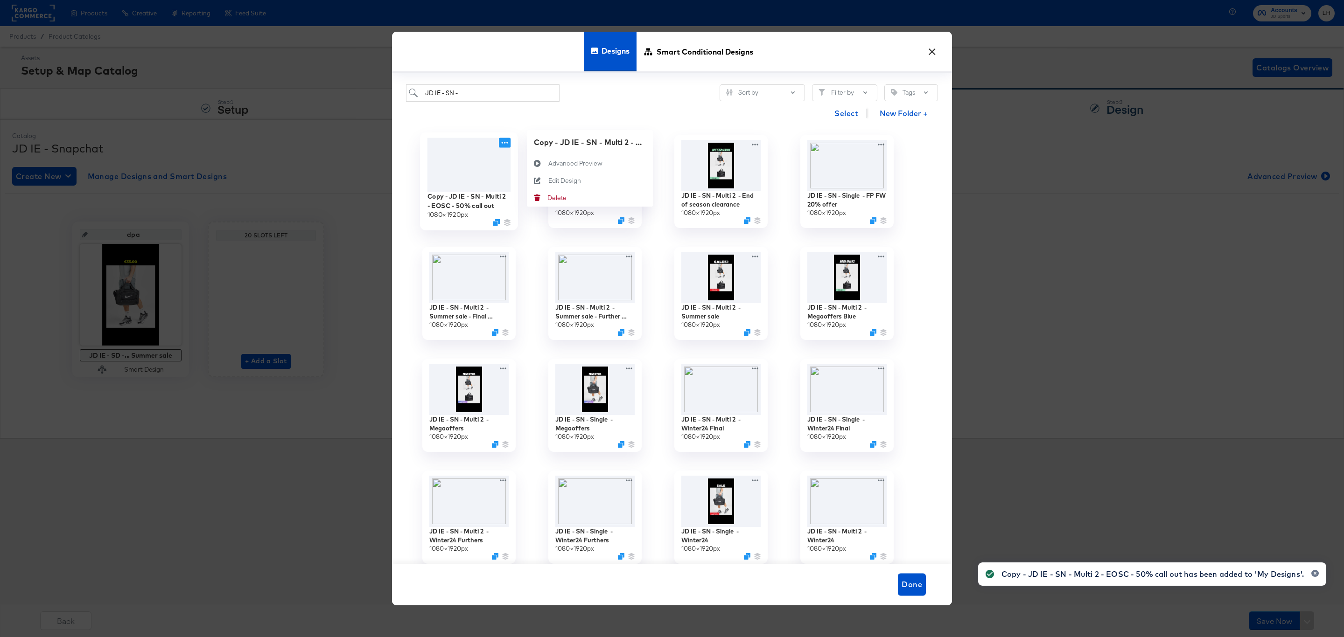
click at [501, 142] on icon at bounding box center [505, 143] width 12 height 10
click at [548, 181] on div "Edit Design Edit Design" at bounding box center [548, 181] width 0 height 0
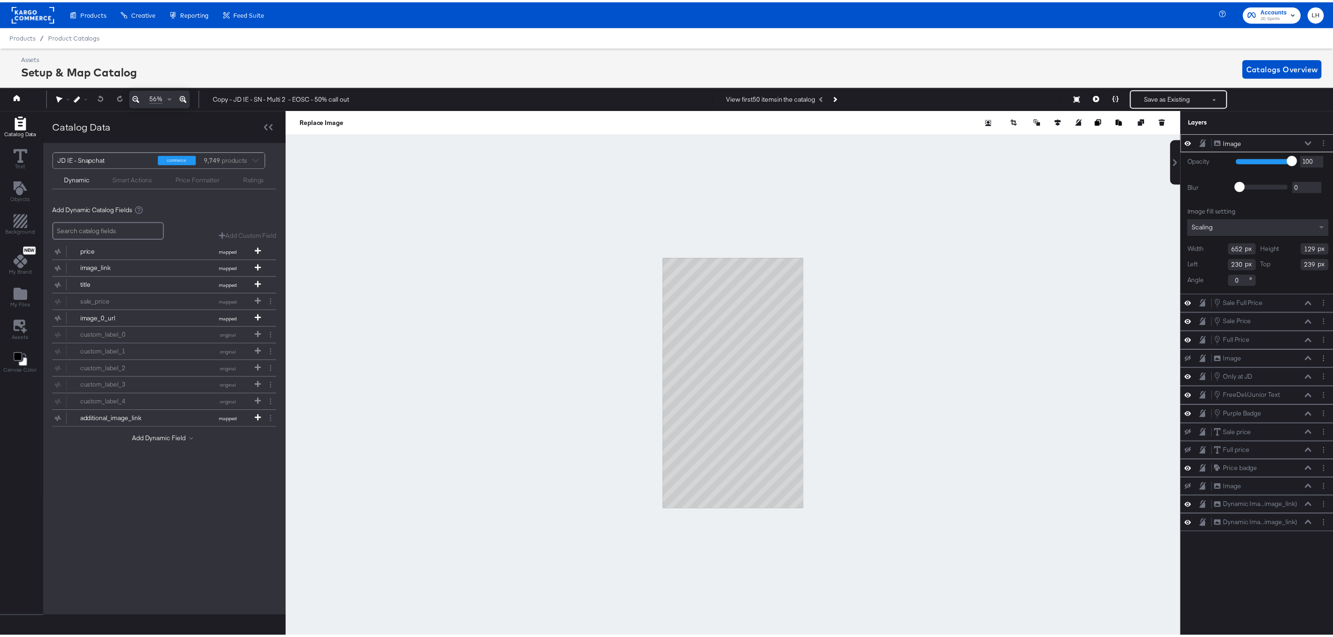
scroll to position [0, 2]
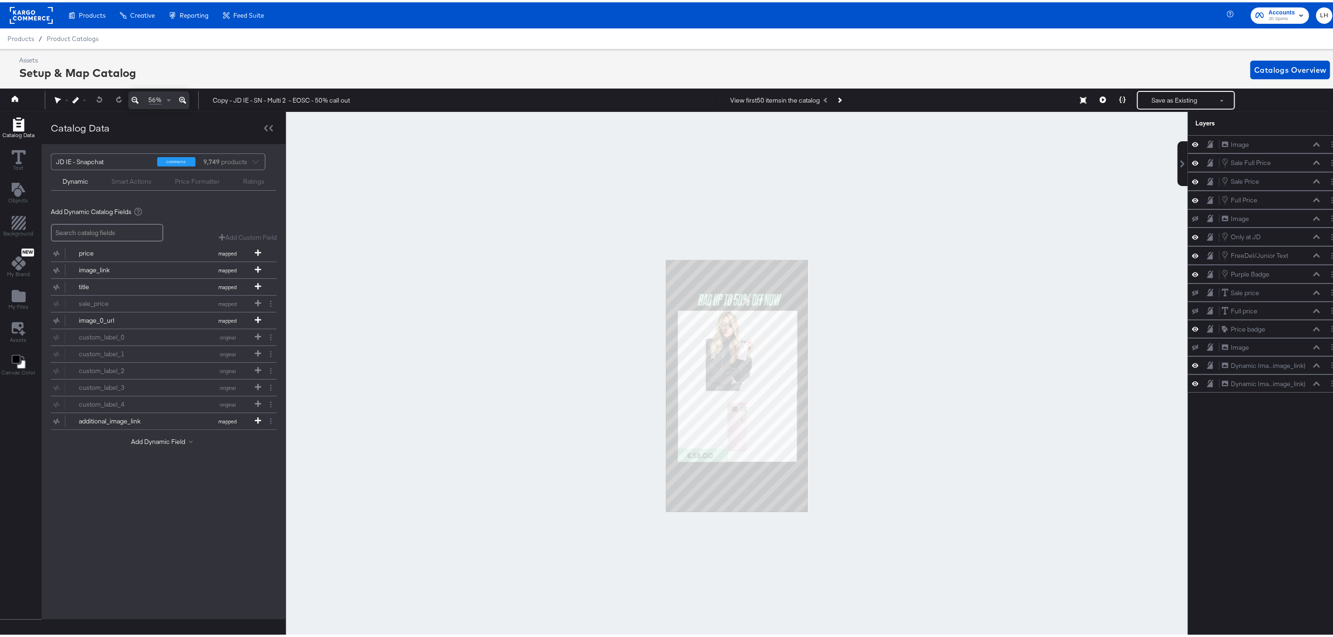
click at [921, 295] on div at bounding box center [737, 384] width 902 height 549
click at [15, 304] on span "My Files" at bounding box center [18, 304] width 20 height 7
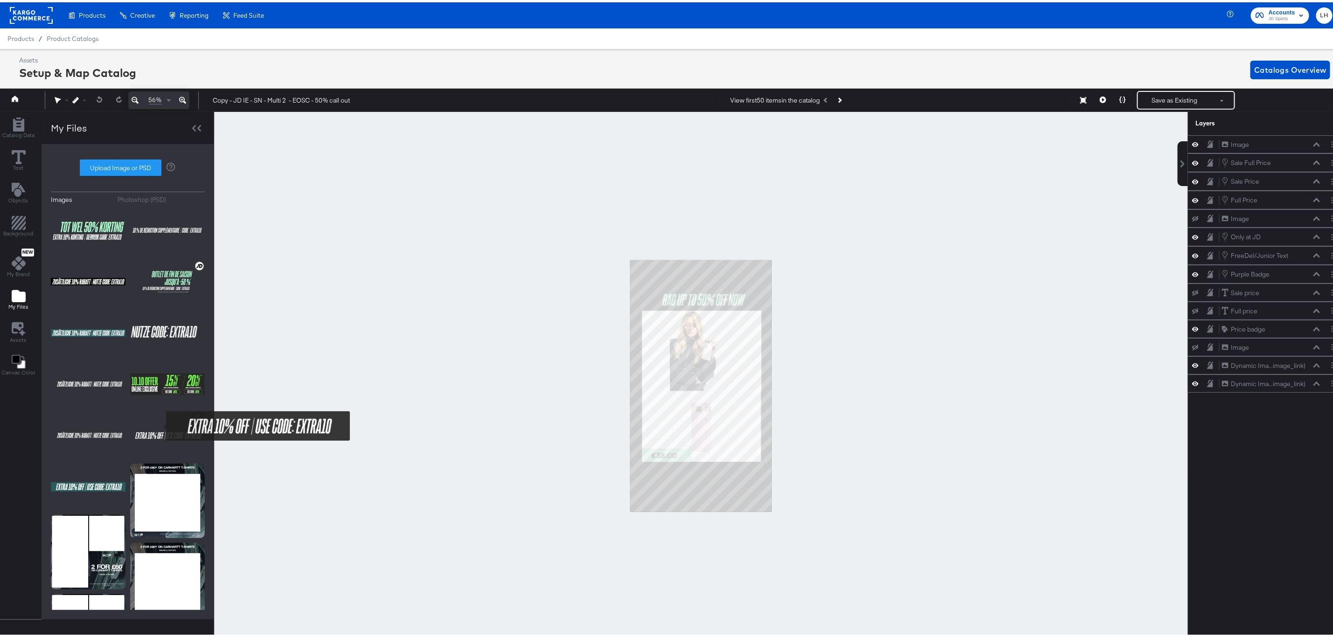
click at [160, 424] on img at bounding box center [167, 433] width 75 height 47
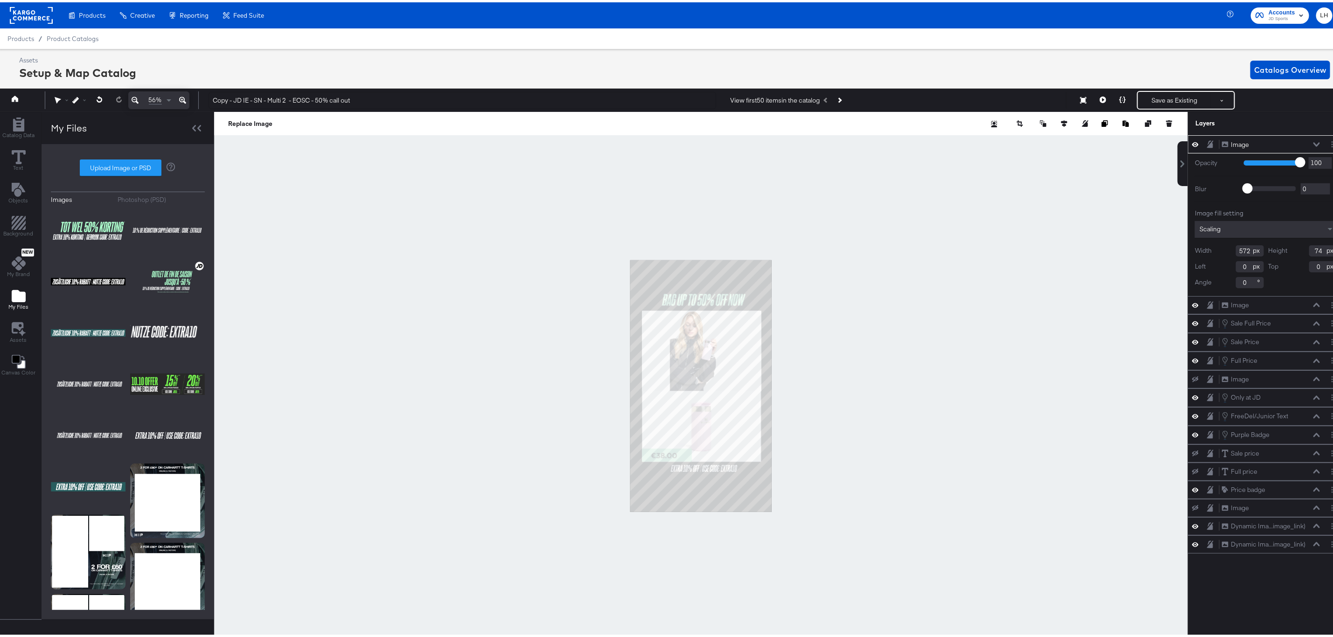
type input "270"
type input "1550"
click at [934, 434] on div at bounding box center [701, 384] width 974 height 549
type input "267"
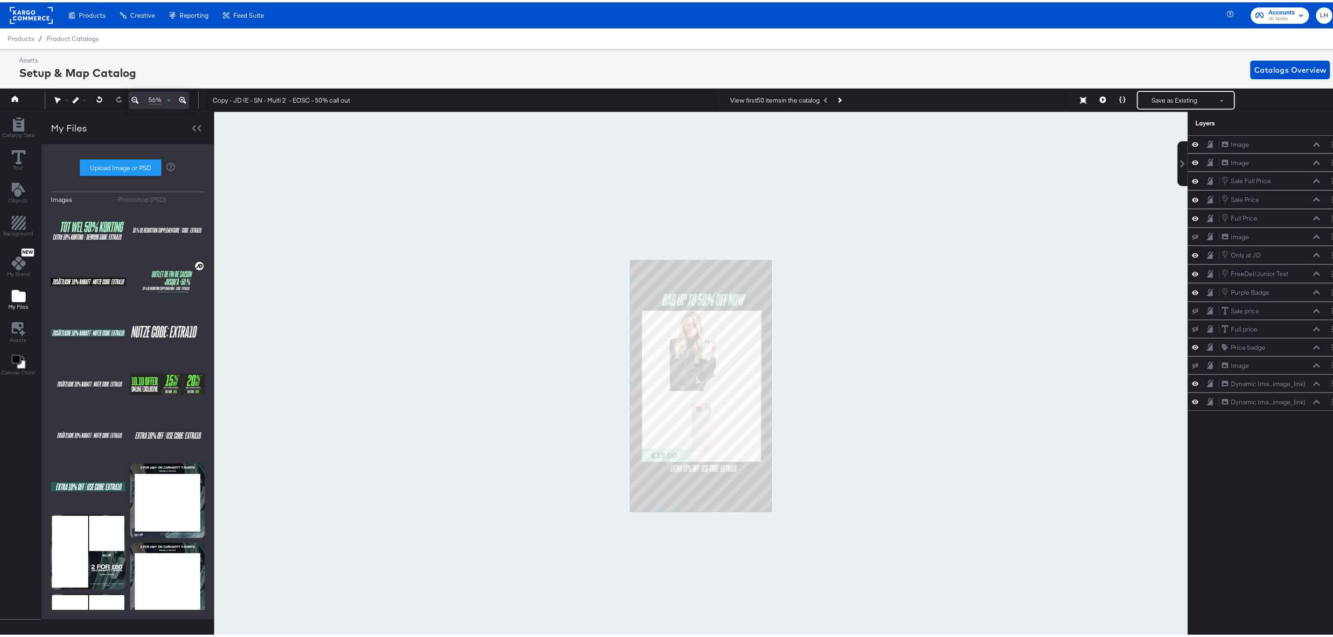
click at [852, 440] on div at bounding box center [701, 384] width 974 height 549
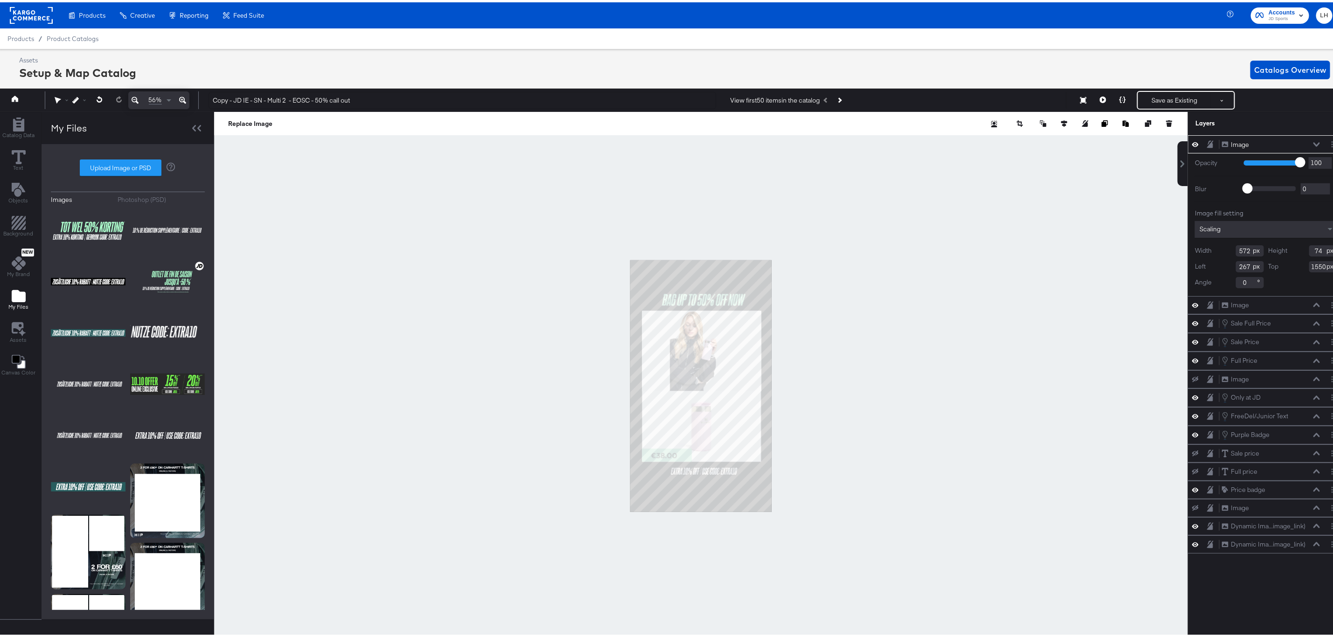
type input "270"
type input "1566"
click at [910, 437] on div at bounding box center [701, 384] width 974 height 549
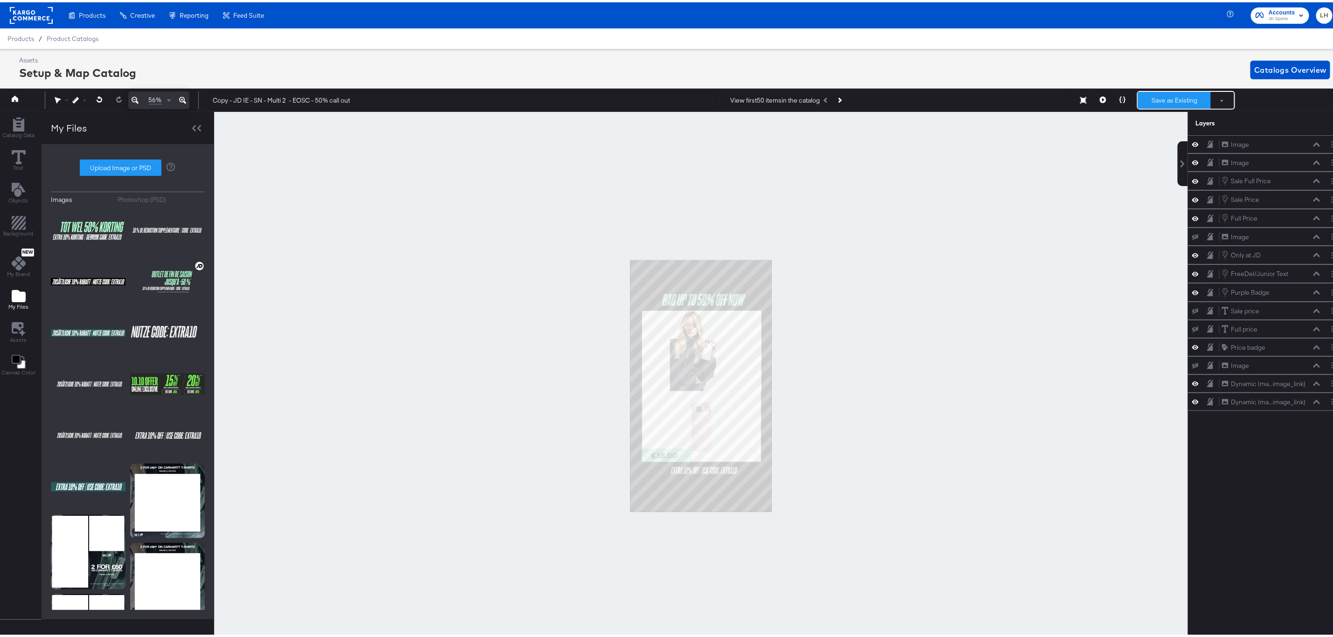
click at [1160, 96] on button "Save as Existing" at bounding box center [1174, 98] width 73 height 17
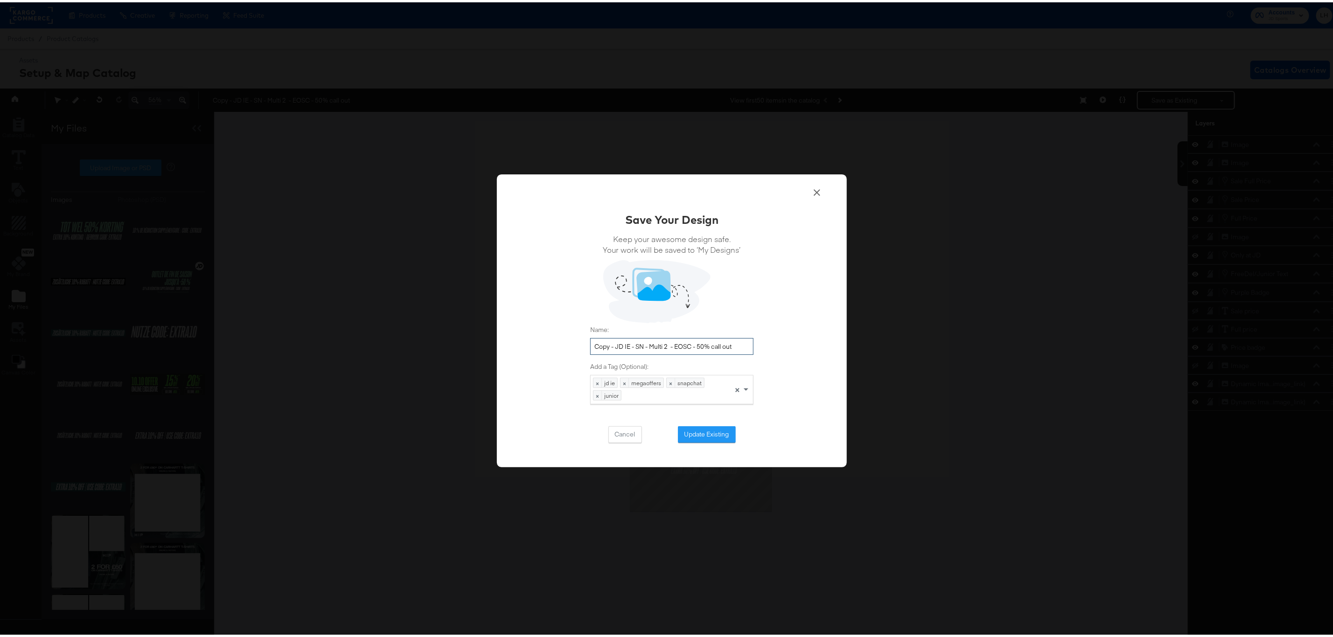
drag, startPoint x: 612, startPoint y: 343, endPoint x: 572, endPoint y: 346, distance: 40.2
click at [572, 346] on div "Save Your Design Keep your awesome design safe. Your work will be saved to ‘My …" at bounding box center [672, 318] width 350 height 293
drag, startPoint x: 717, startPoint y: 342, endPoint x: 653, endPoint y: 344, distance: 64.0
click at [653, 344] on input "JD IE - SN - Multi 2 - EOSC - 50% call out" at bounding box center [671, 344] width 163 height 17
drag, startPoint x: 739, startPoint y: 339, endPoint x: 561, endPoint y: 334, distance: 177.9
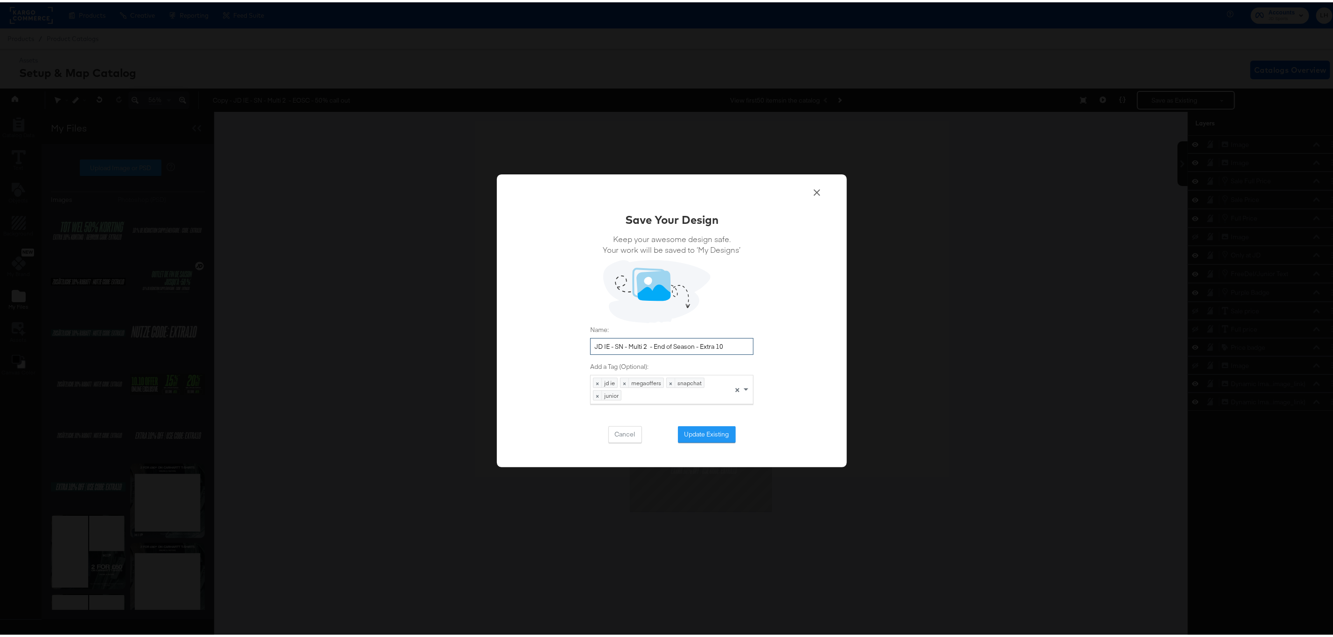
click at [561, 334] on div "Save Your Design Keep your awesome design safe. Your work will be saved to ‘My …" at bounding box center [672, 318] width 350 height 293
type input "JD IE - SN - Multi 2 - End of Season - Extra 10"
click at [726, 433] on button "Update Existing" at bounding box center [707, 432] width 58 height 17
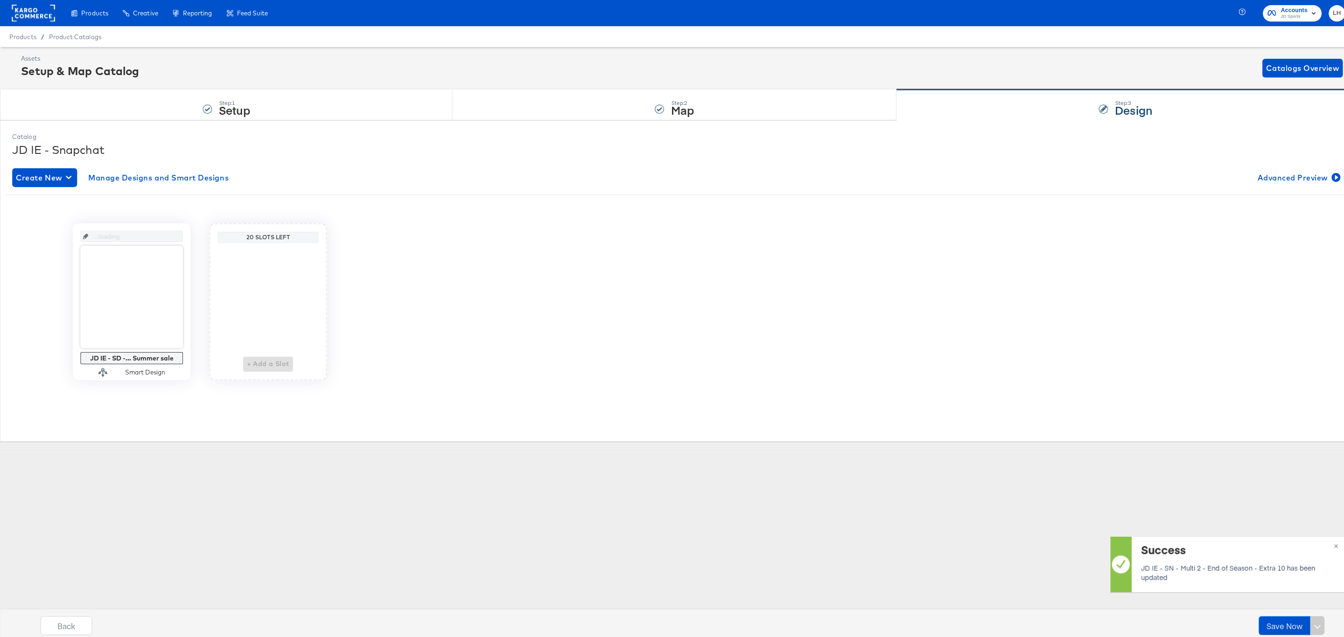
scroll to position [0, 0]
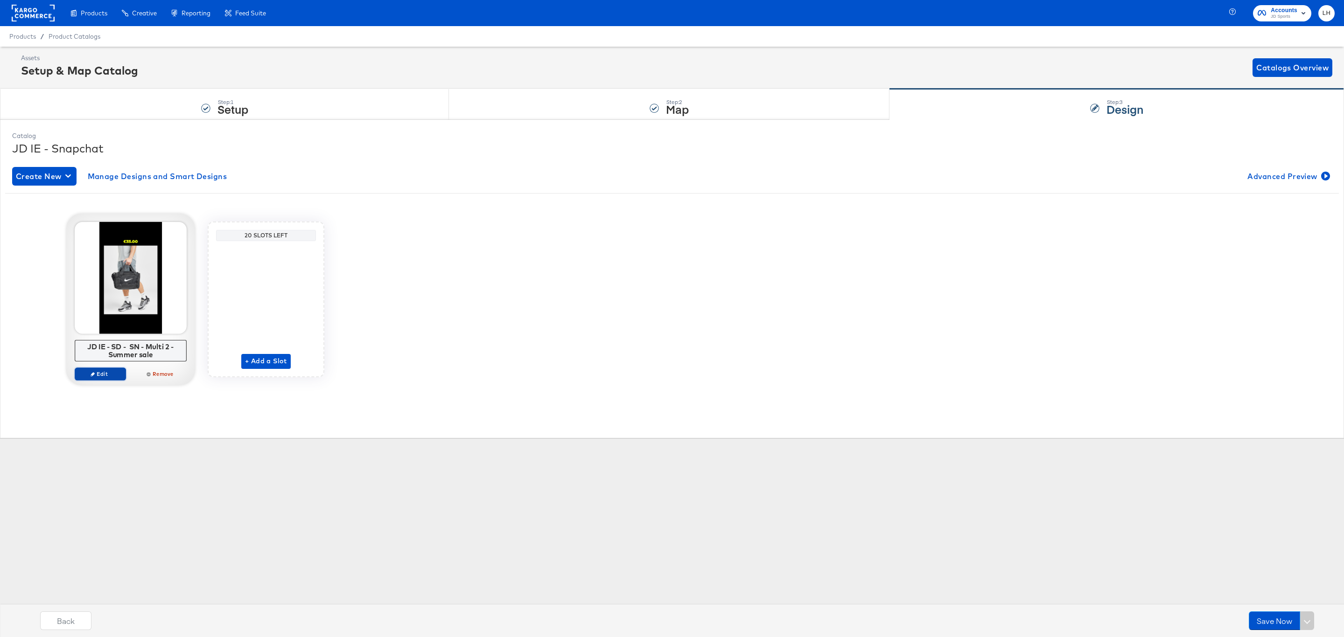
click at [104, 377] on span "Edit" at bounding box center [100, 373] width 43 height 7
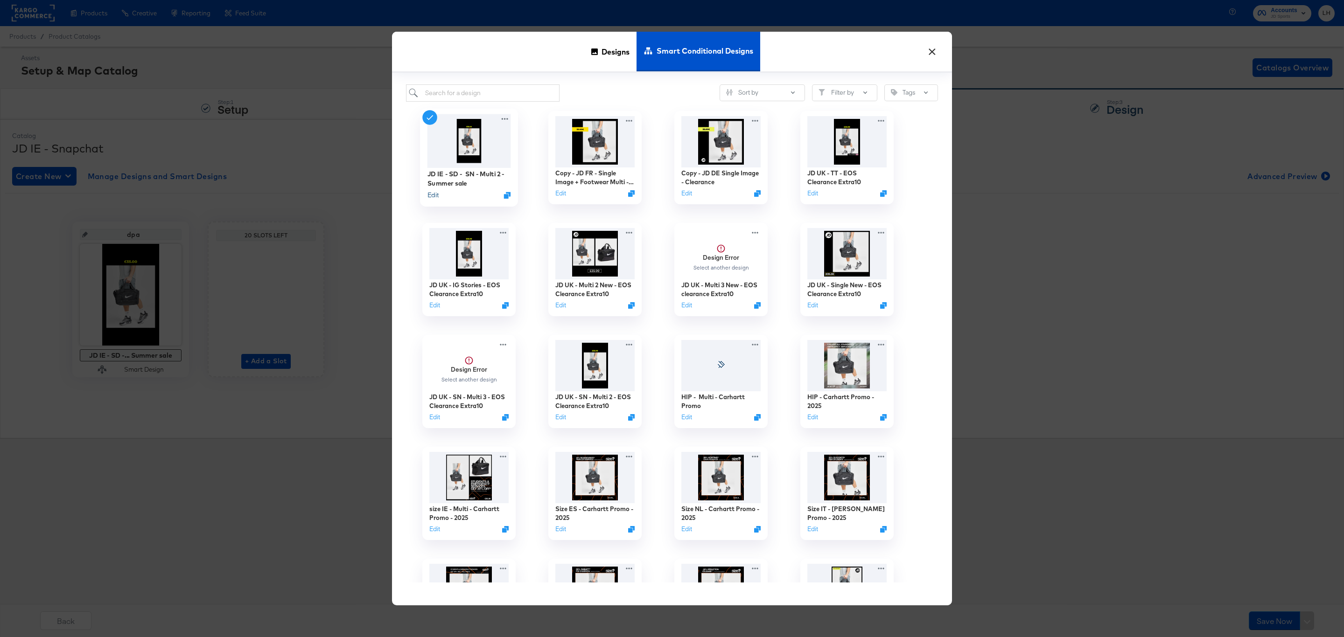
click at [433, 196] on button "Edit" at bounding box center [432, 195] width 11 height 9
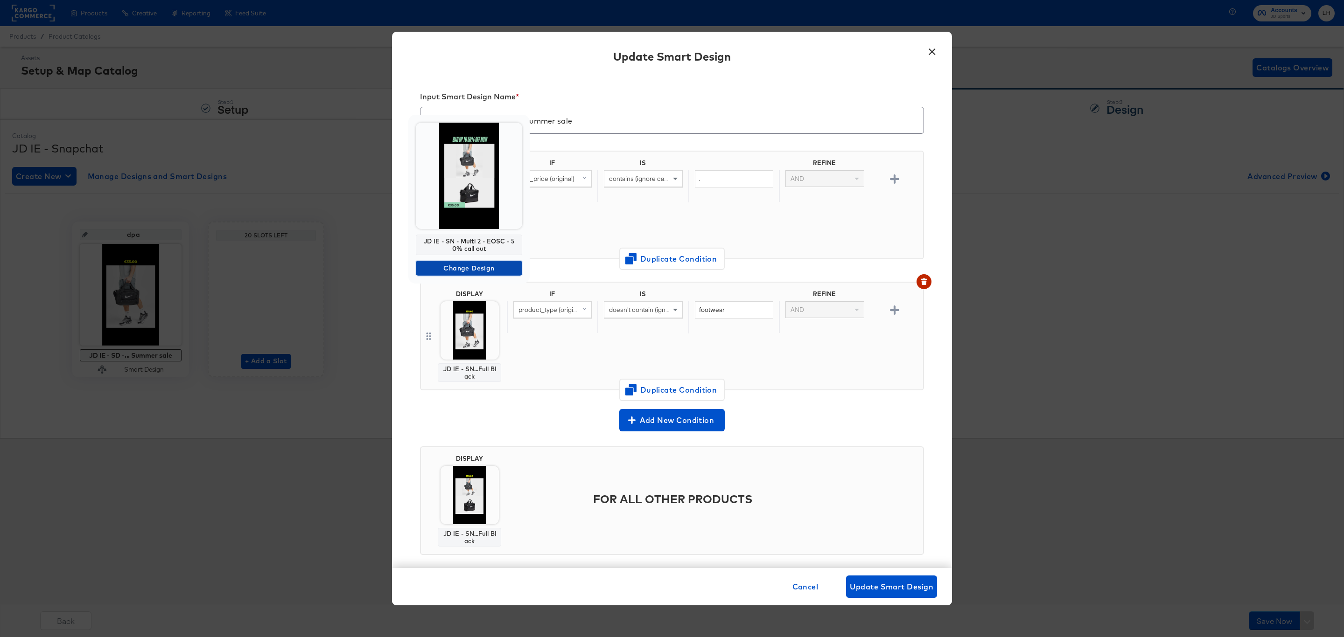
click at [498, 266] on span "Change Design" at bounding box center [468, 269] width 99 height 12
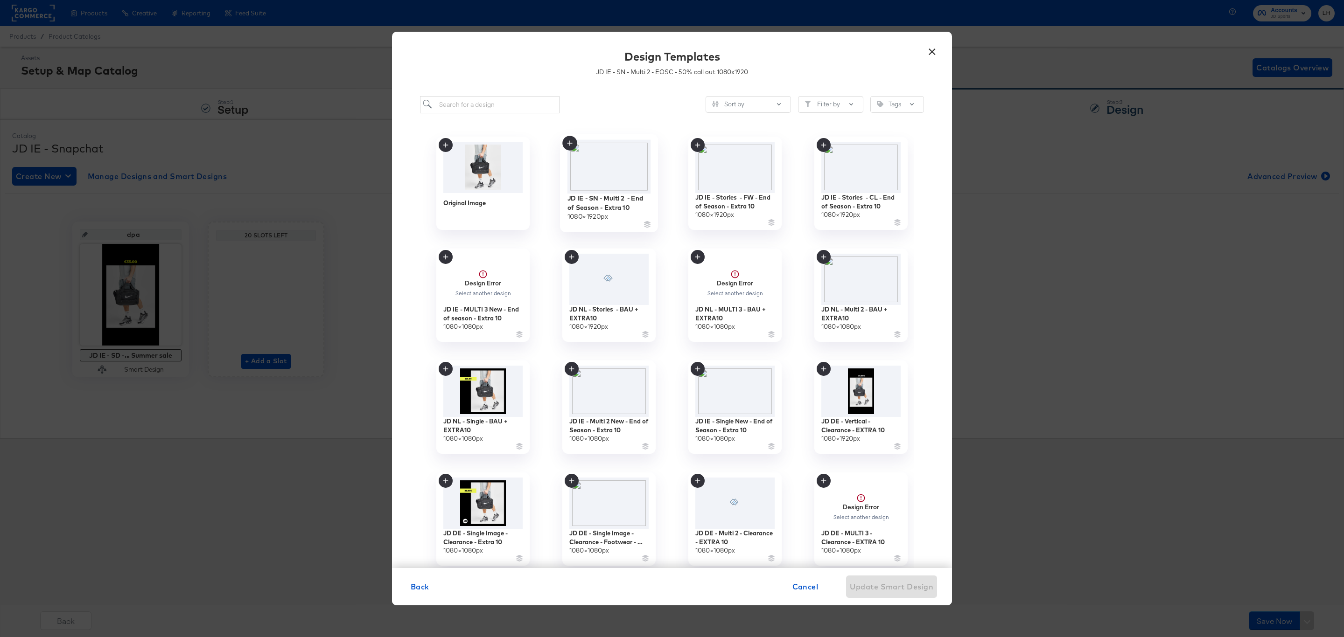
click at [569, 140] on icon at bounding box center [569, 143] width 15 height 15
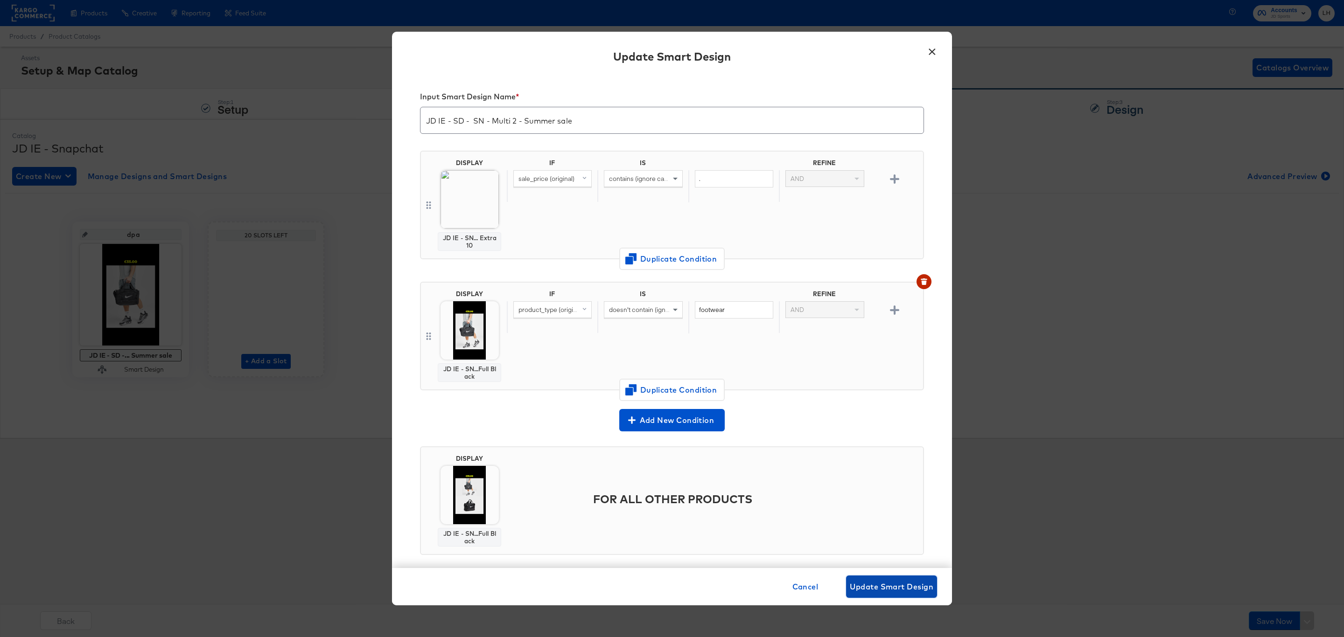
click at [860, 587] on span "Update Smart Design" at bounding box center [892, 586] width 84 height 13
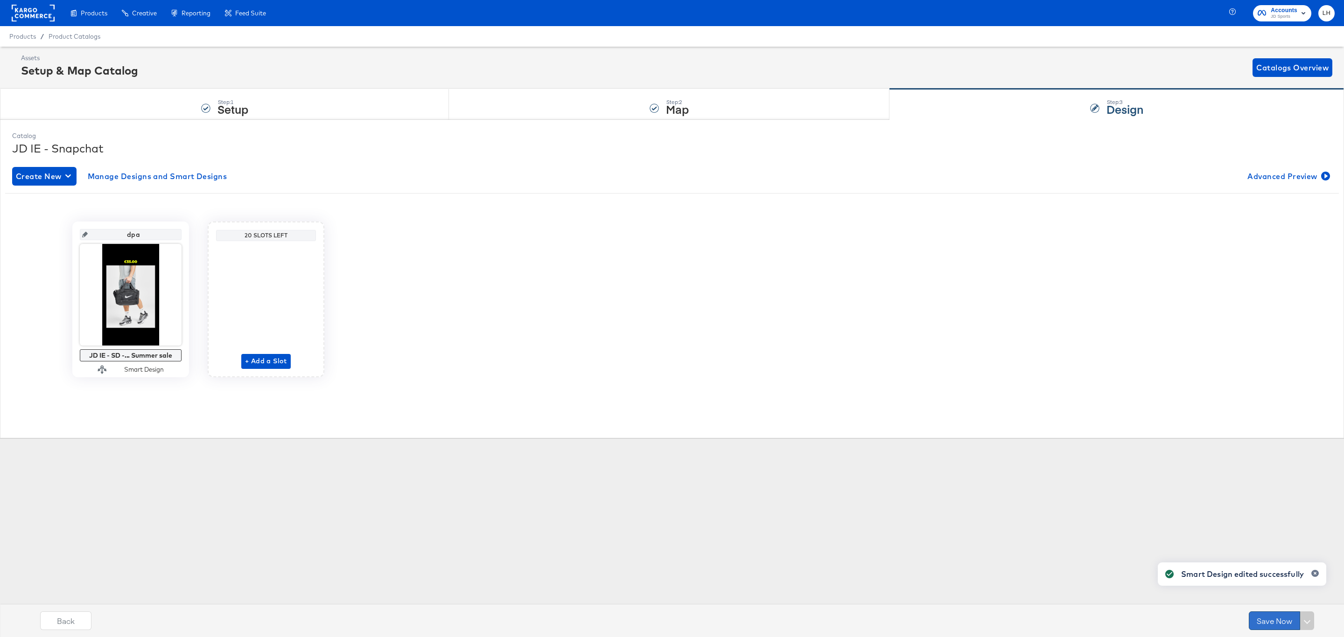
click at [1279, 622] on button "Save Now" at bounding box center [1274, 621] width 51 height 19
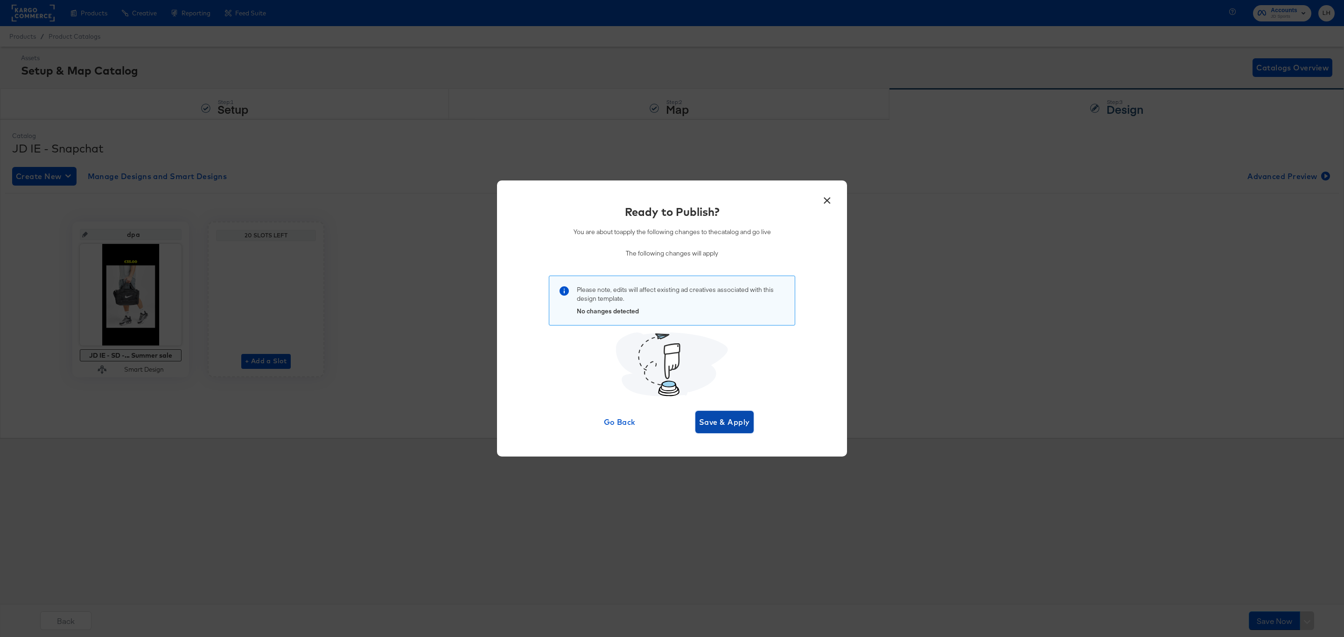
click at [731, 433] on button "Save & Apply" at bounding box center [724, 422] width 58 height 22
